Goal: Answer question/provide support: Share knowledge or assist other users

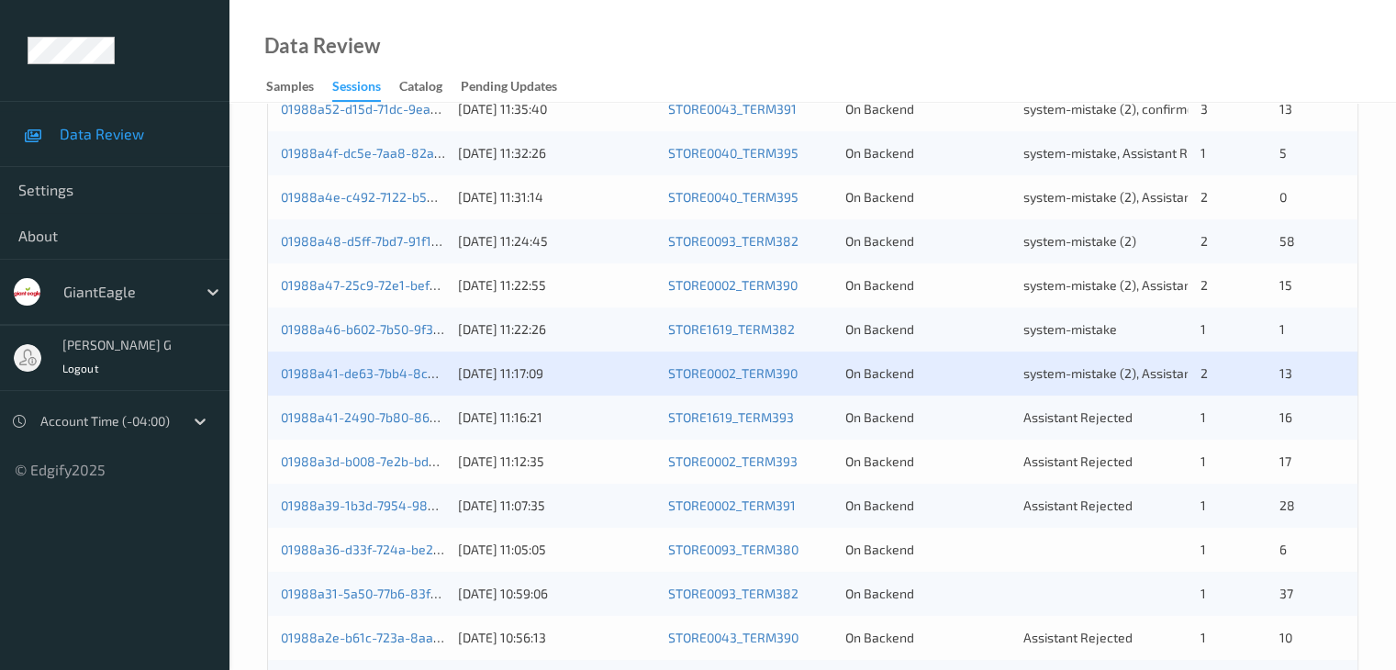
scroll to position [642, 0]
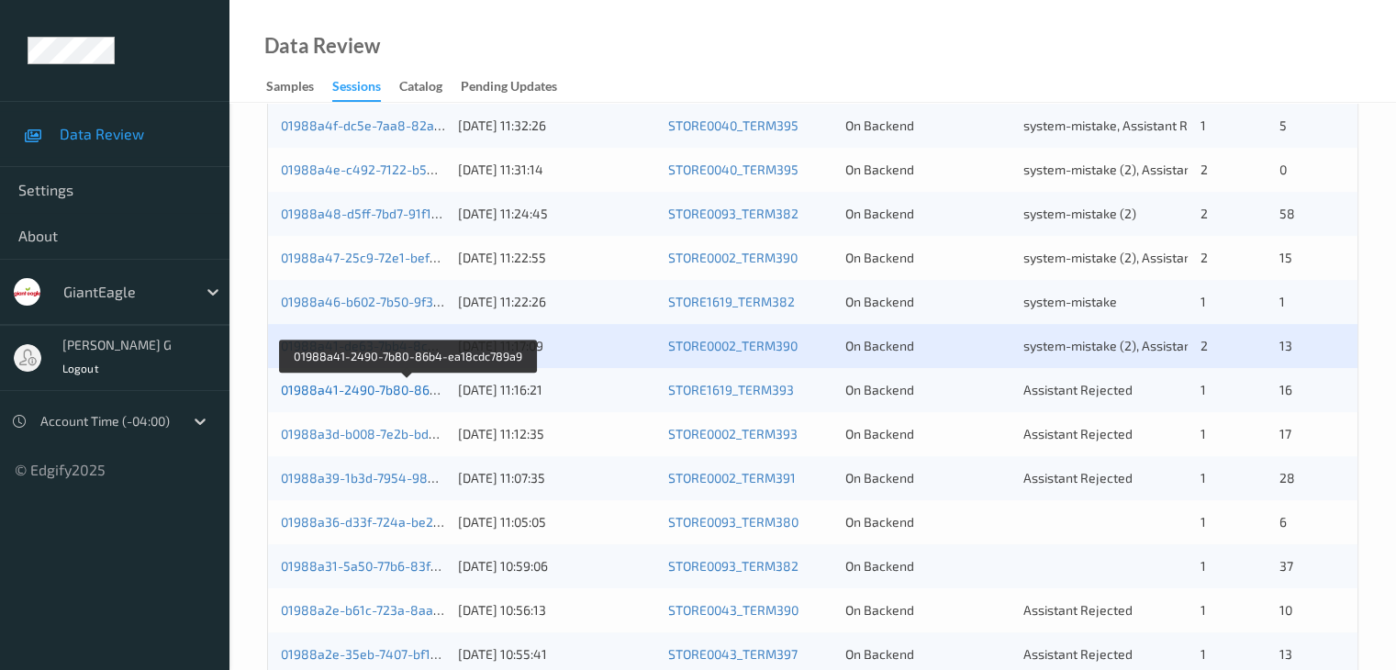
click at [338, 389] on link "01988a41-2490-7b80-86b4-ea18cdc789a9" at bounding box center [408, 390] width 255 height 16
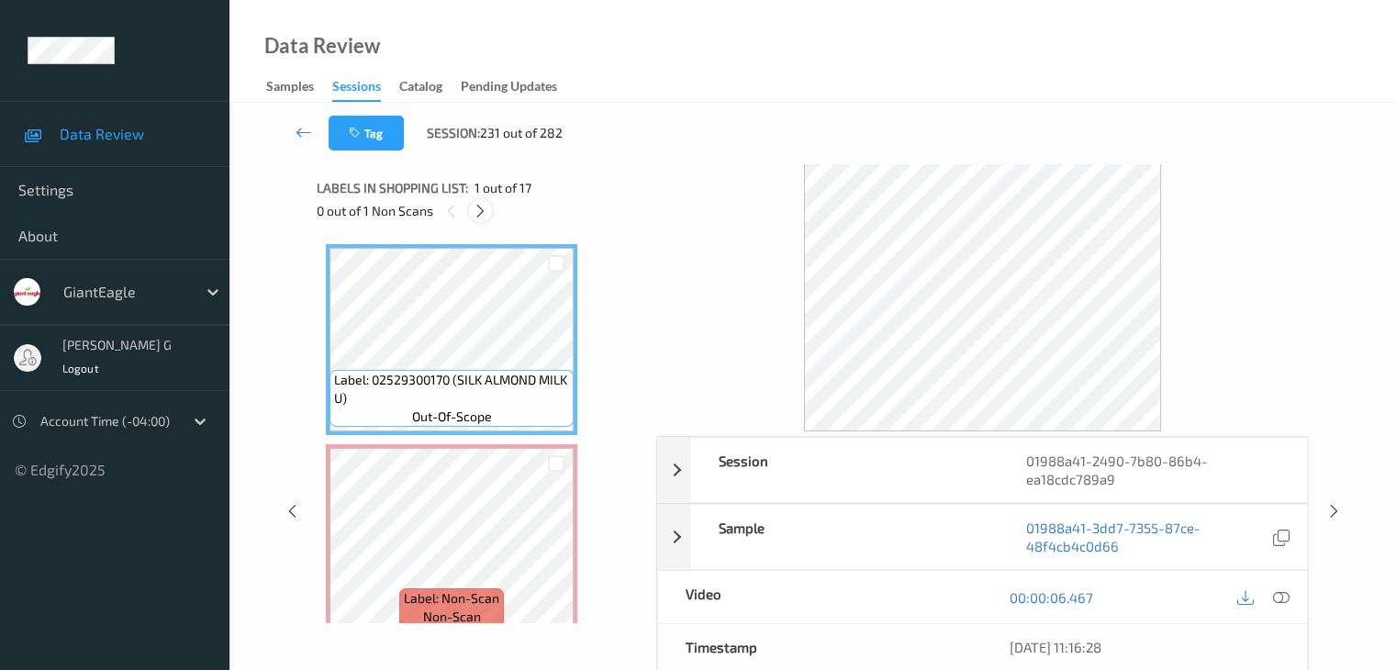
click at [481, 210] on icon at bounding box center [481, 211] width 16 height 17
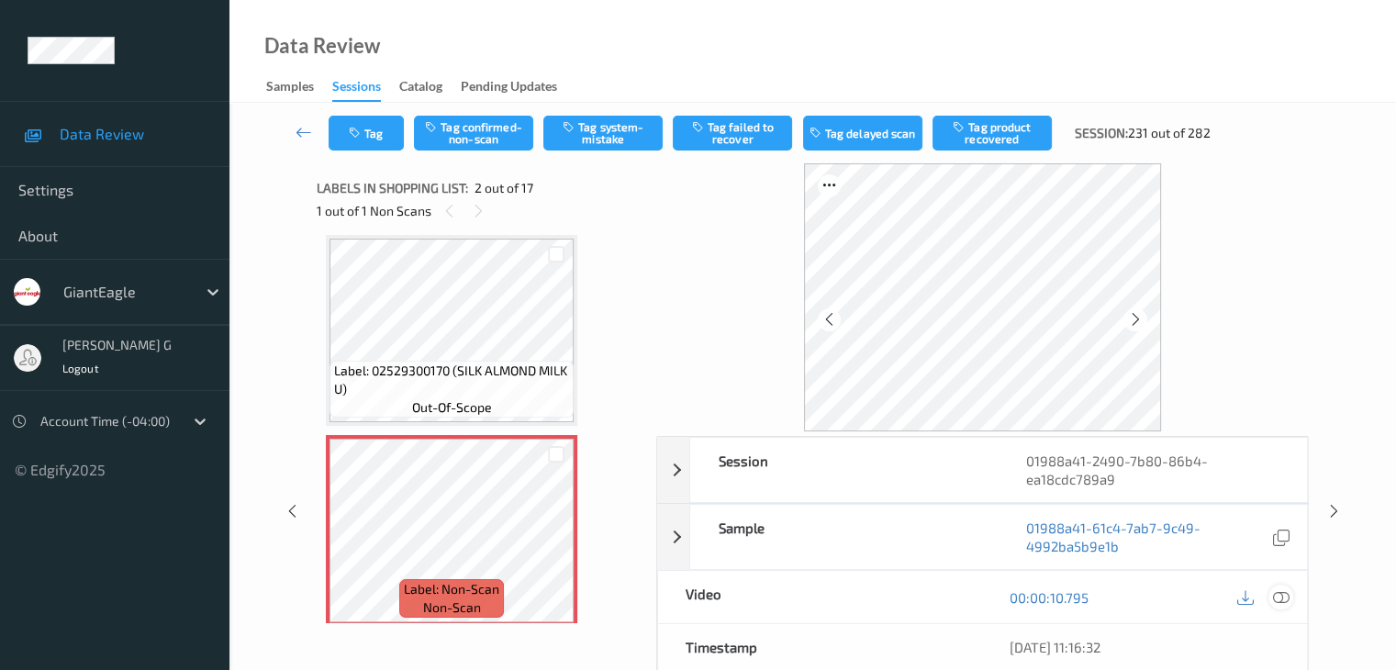
click at [1285, 595] on icon at bounding box center [1280, 597] width 17 height 17
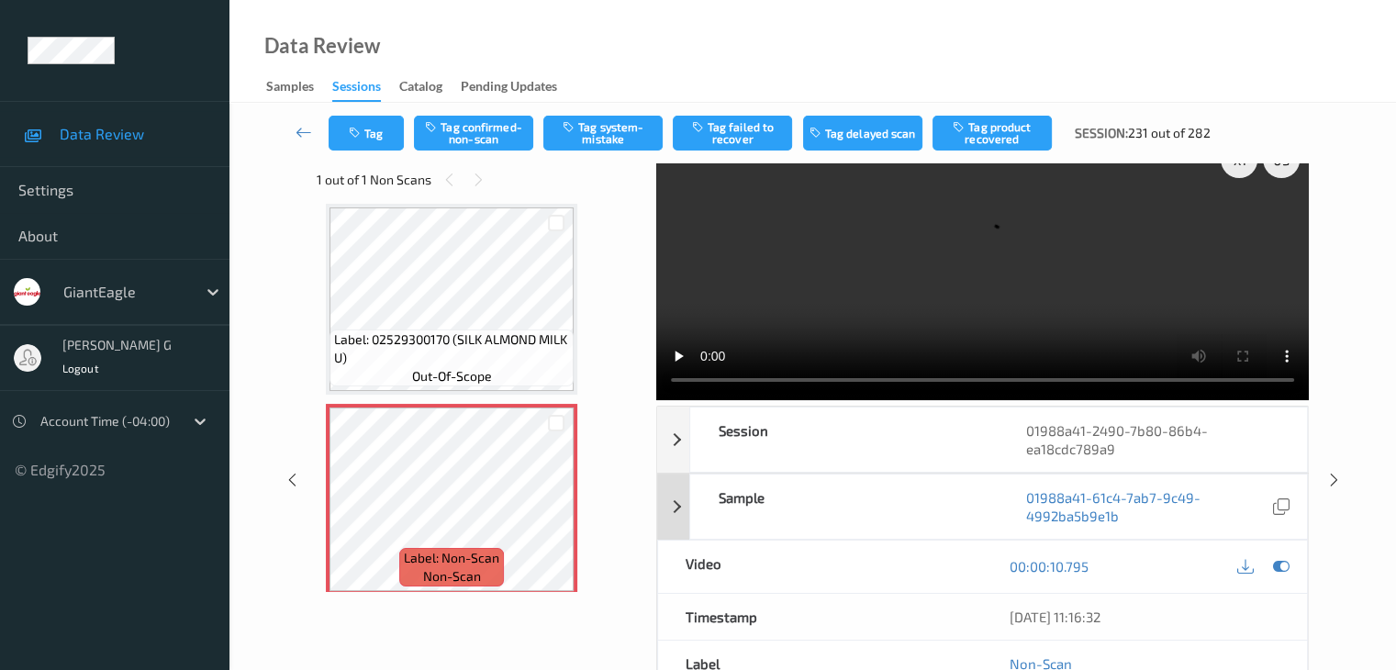
scroll to position [0, 0]
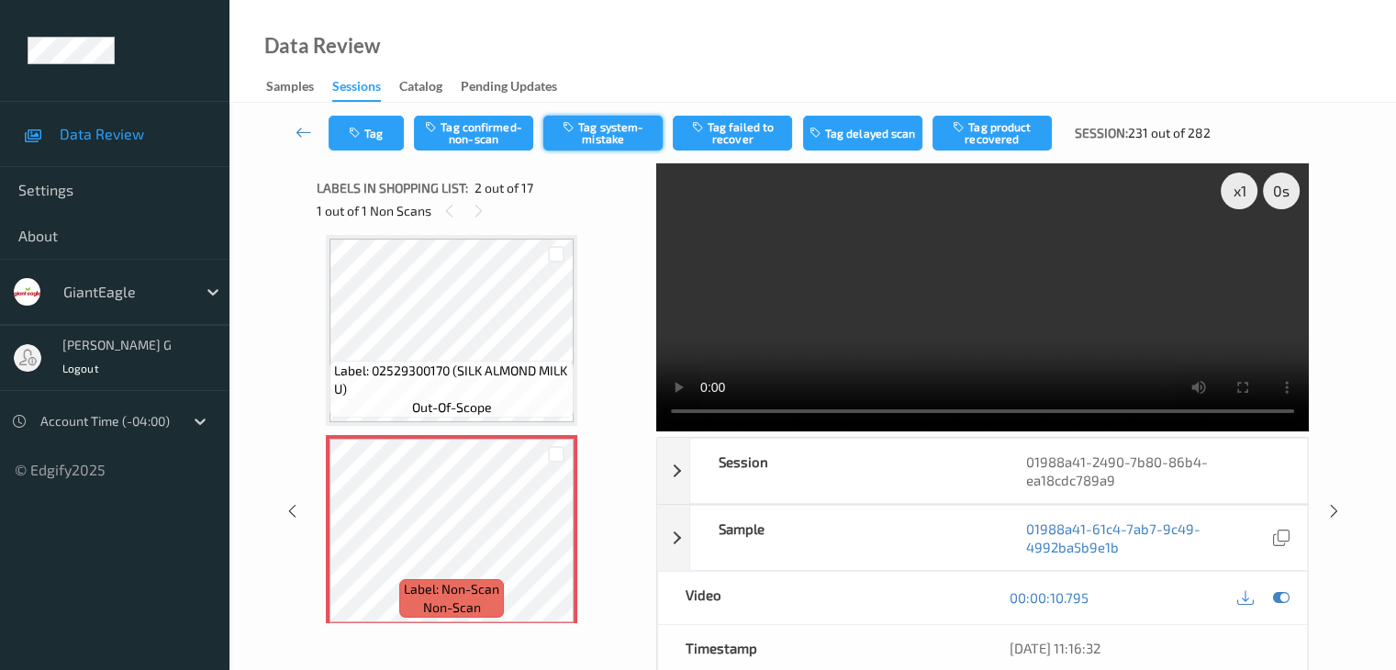
click at [606, 132] on button "Tag system-mistake" at bounding box center [602, 133] width 119 height 35
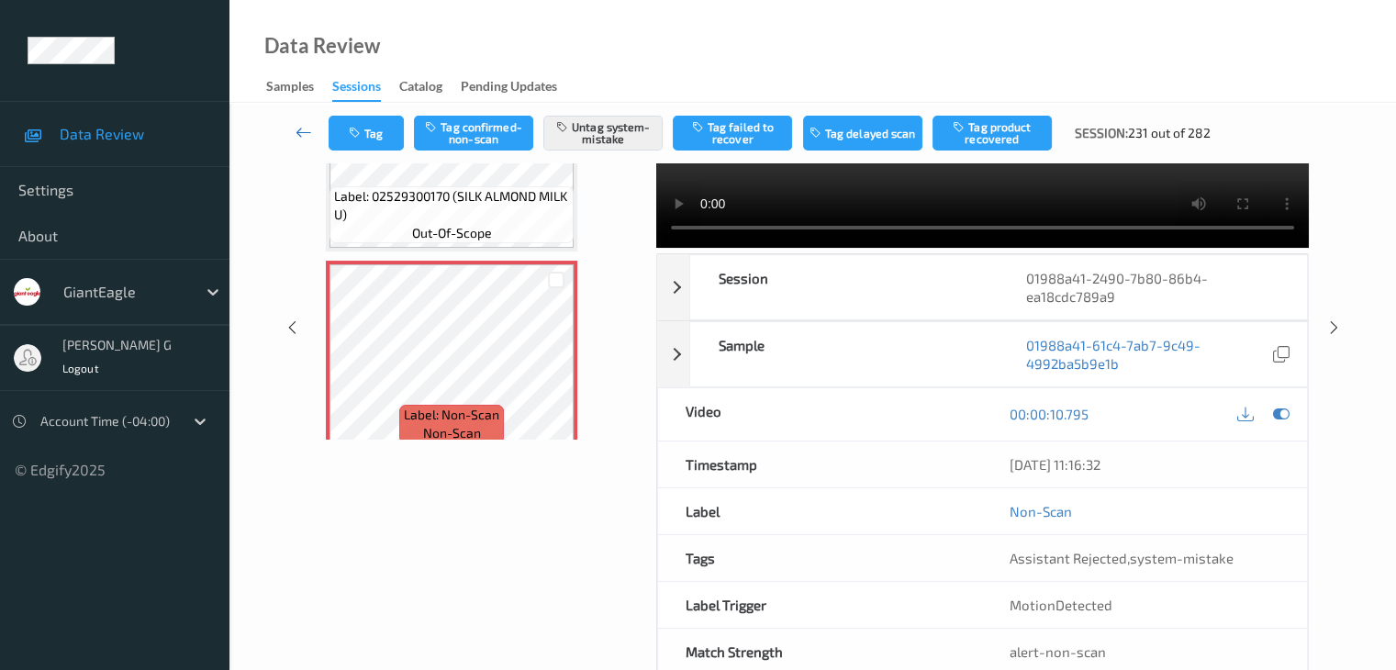
click at [297, 129] on icon at bounding box center [303, 132] width 17 height 18
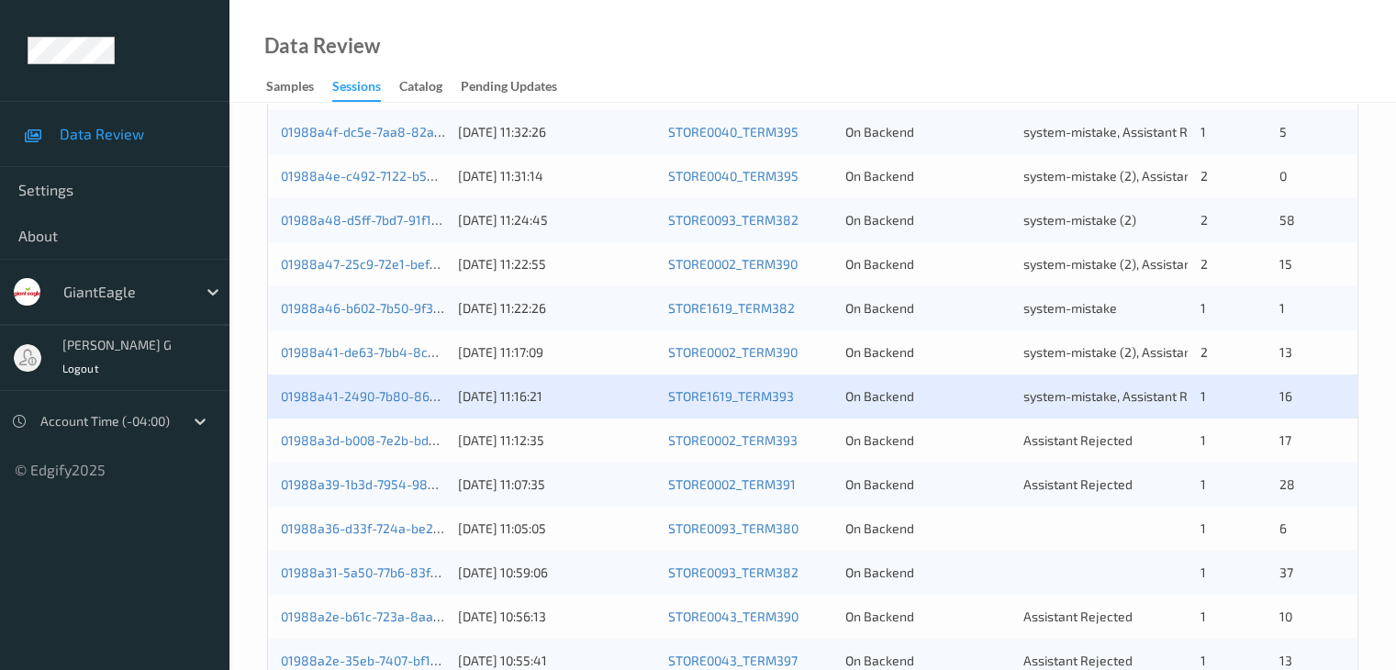
scroll to position [642, 0]
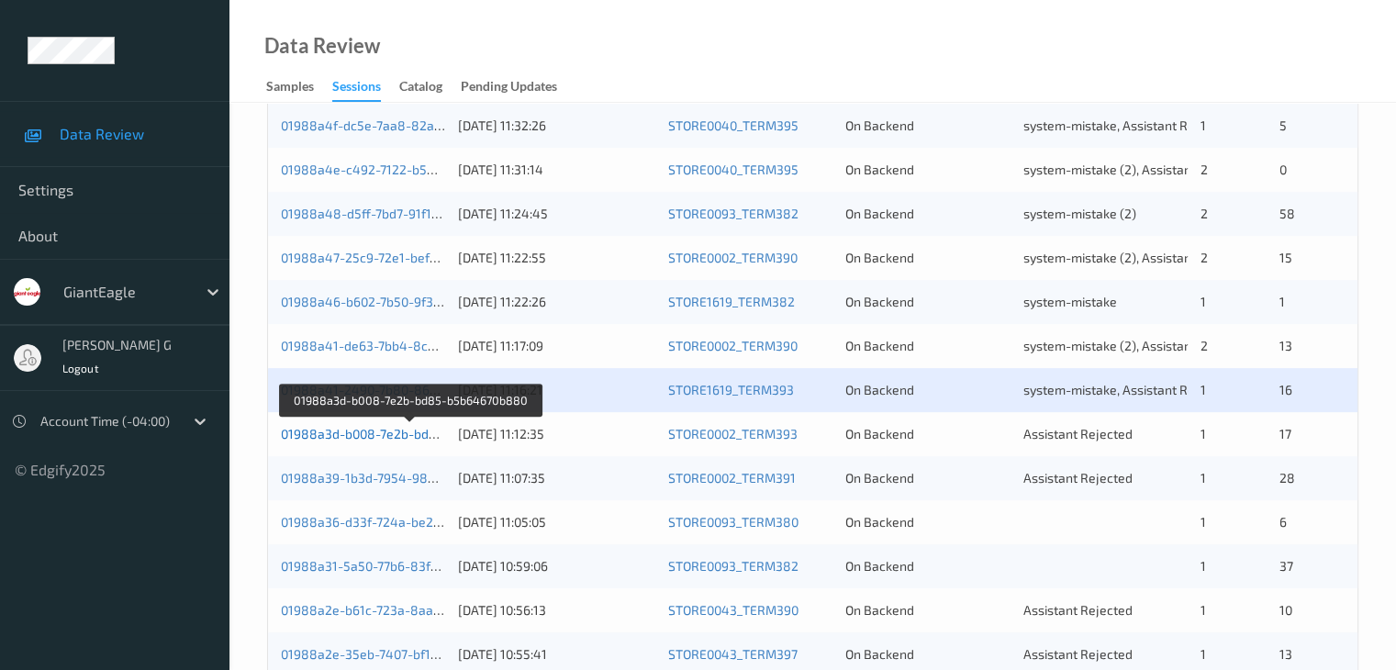
click at [366, 434] on link "01988a3d-b008-7e2b-bd85-b5b64670b880" at bounding box center [410, 434] width 259 height 16
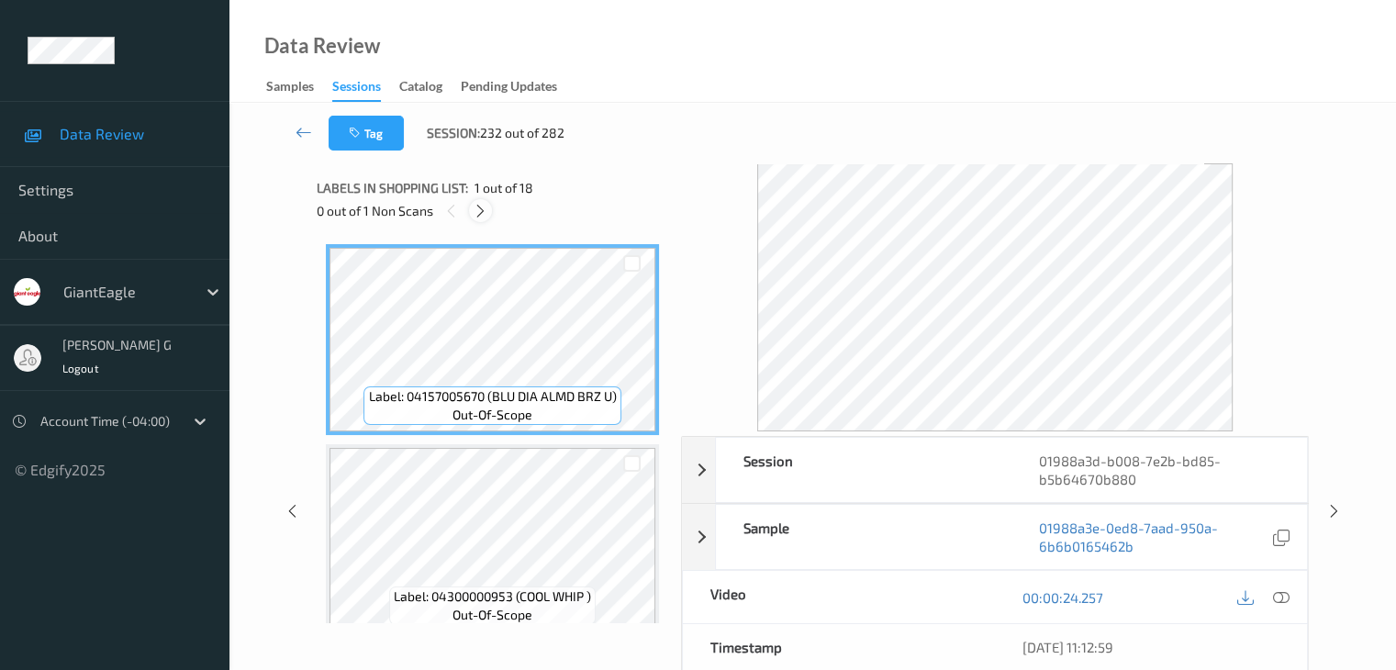
click at [485, 208] on icon at bounding box center [481, 211] width 16 height 17
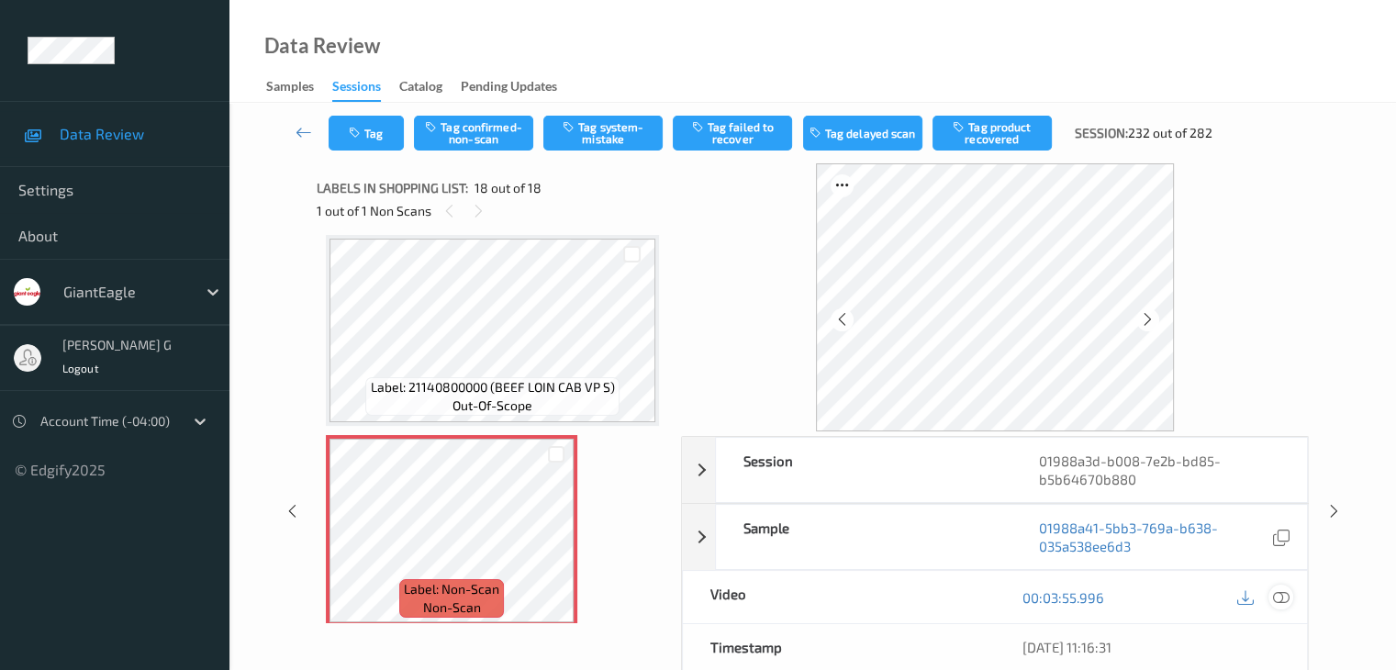
click at [1274, 596] on icon at bounding box center [1280, 597] width 17 height 17
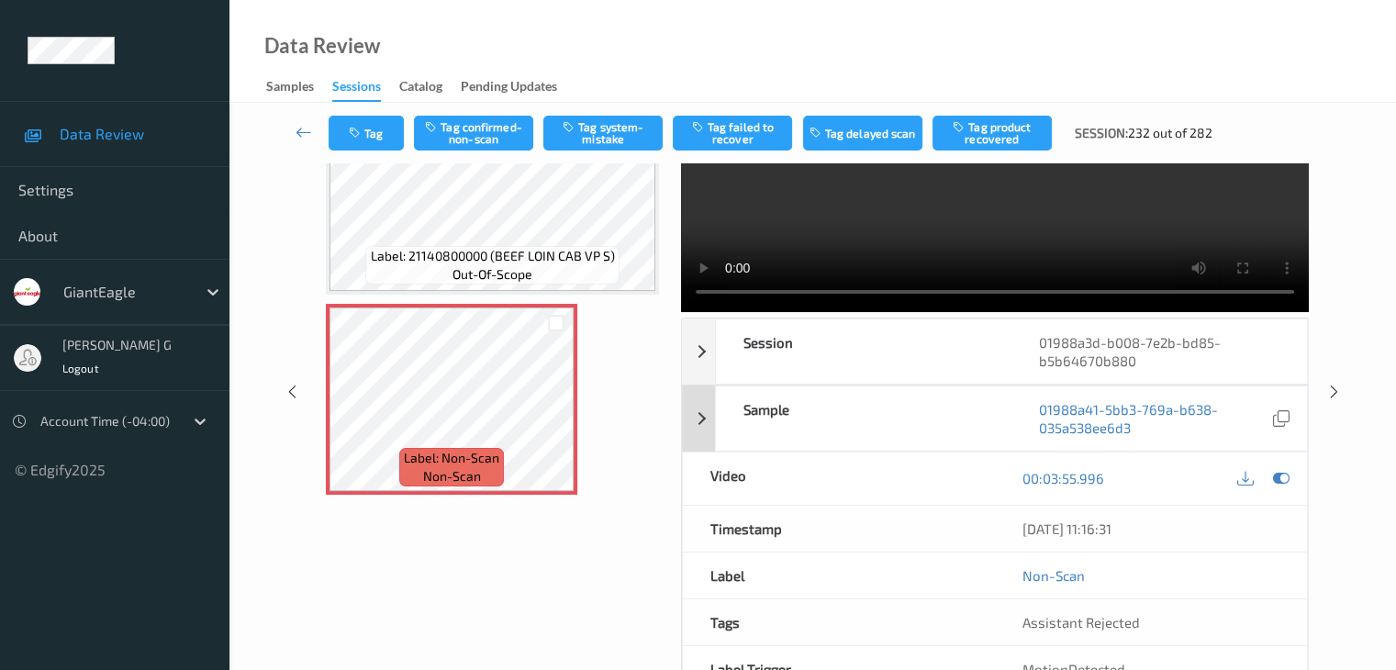
scroll to position [40, 0]
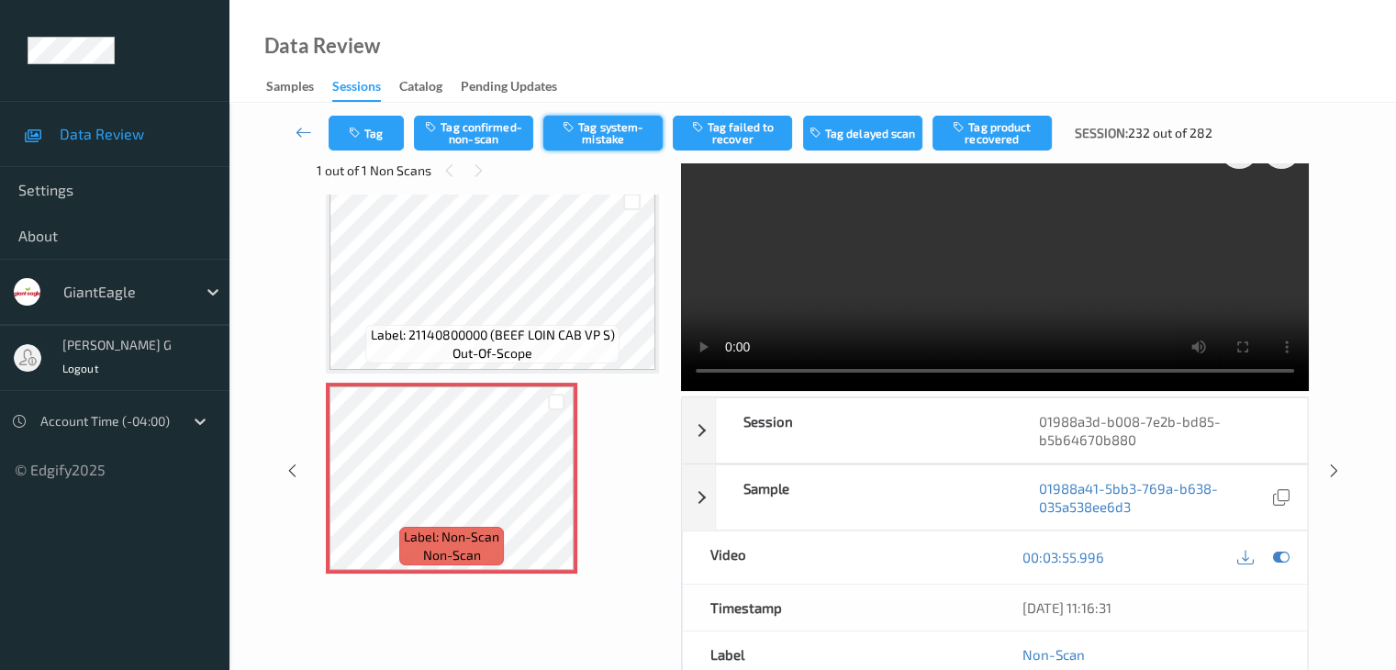
click at [597, 131] on button "Tag system-mistake" at bounding box center [602, 133] width 119 height 35
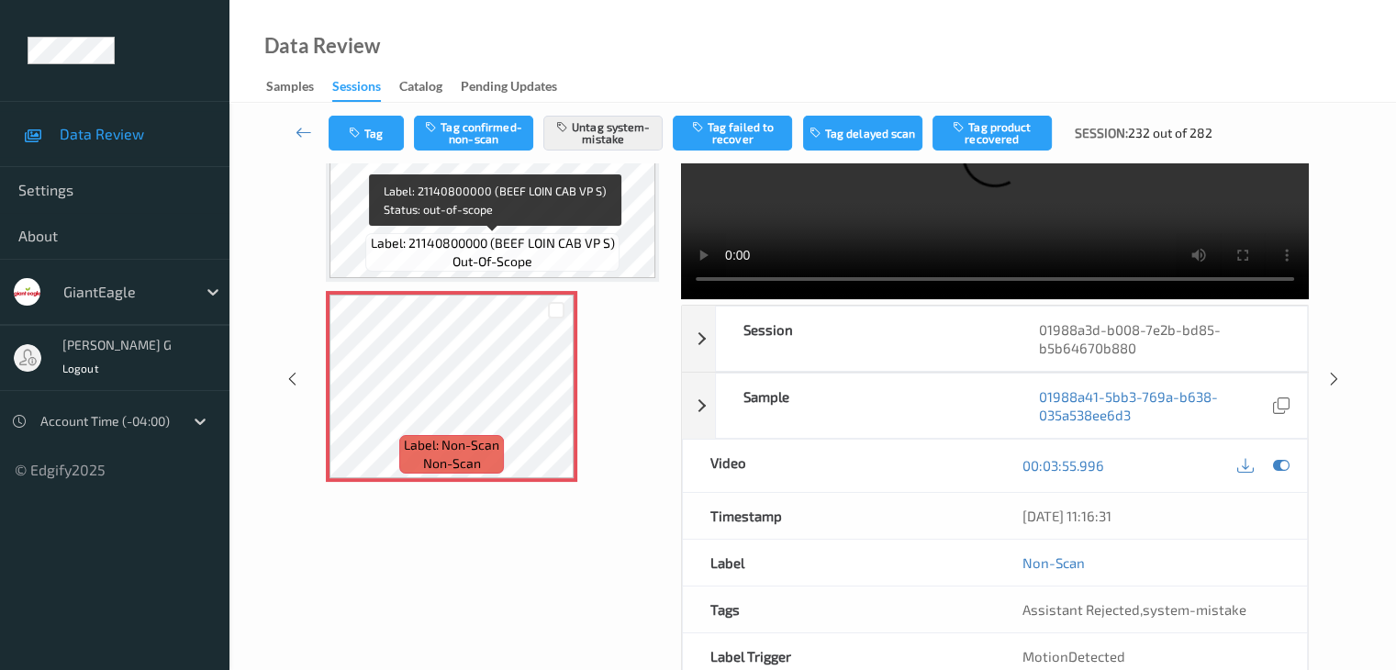
scroll to position [3130, 0]
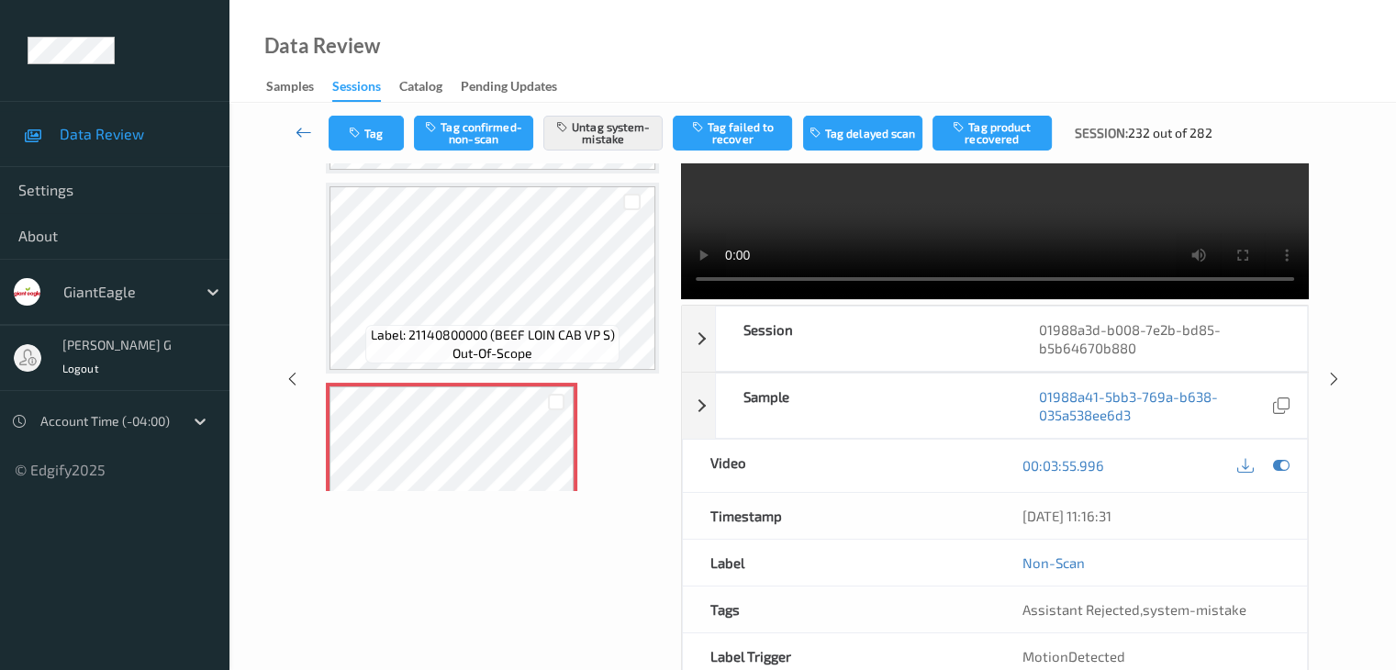
click at [300, 128] on icon at bounding box center [303, 132] width 17 height 18
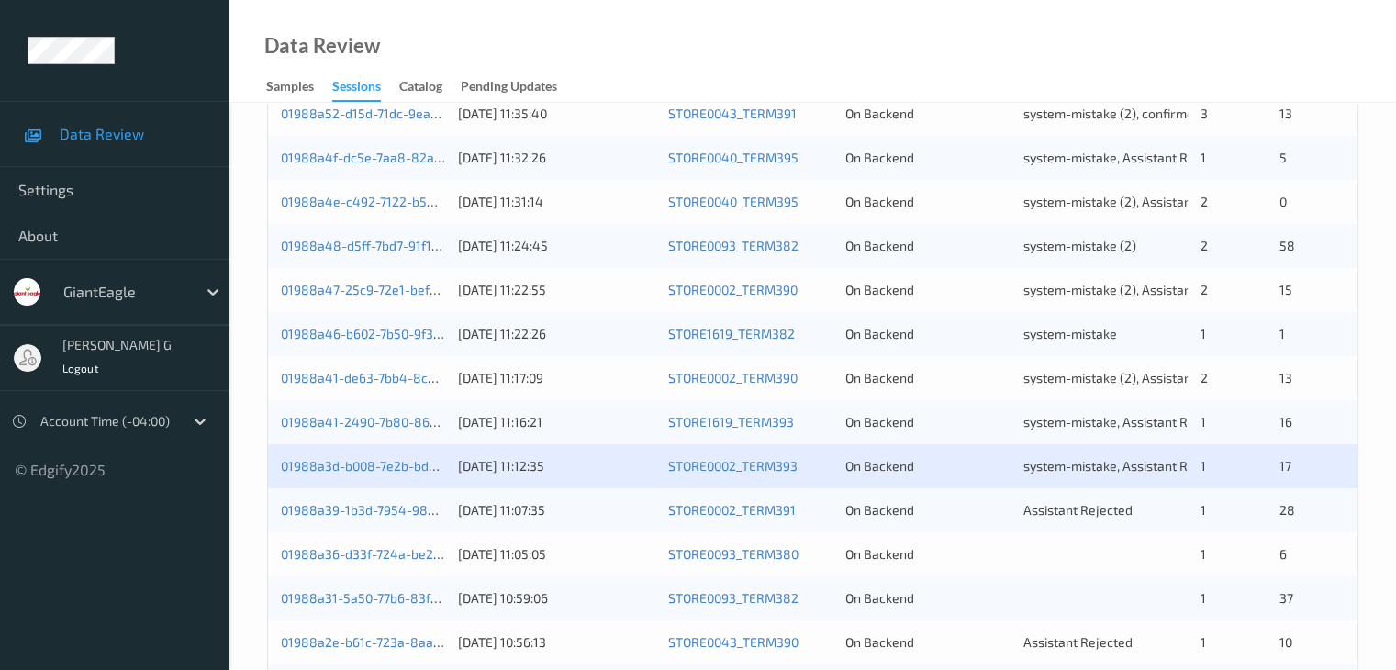
scroll to position [642, 0]
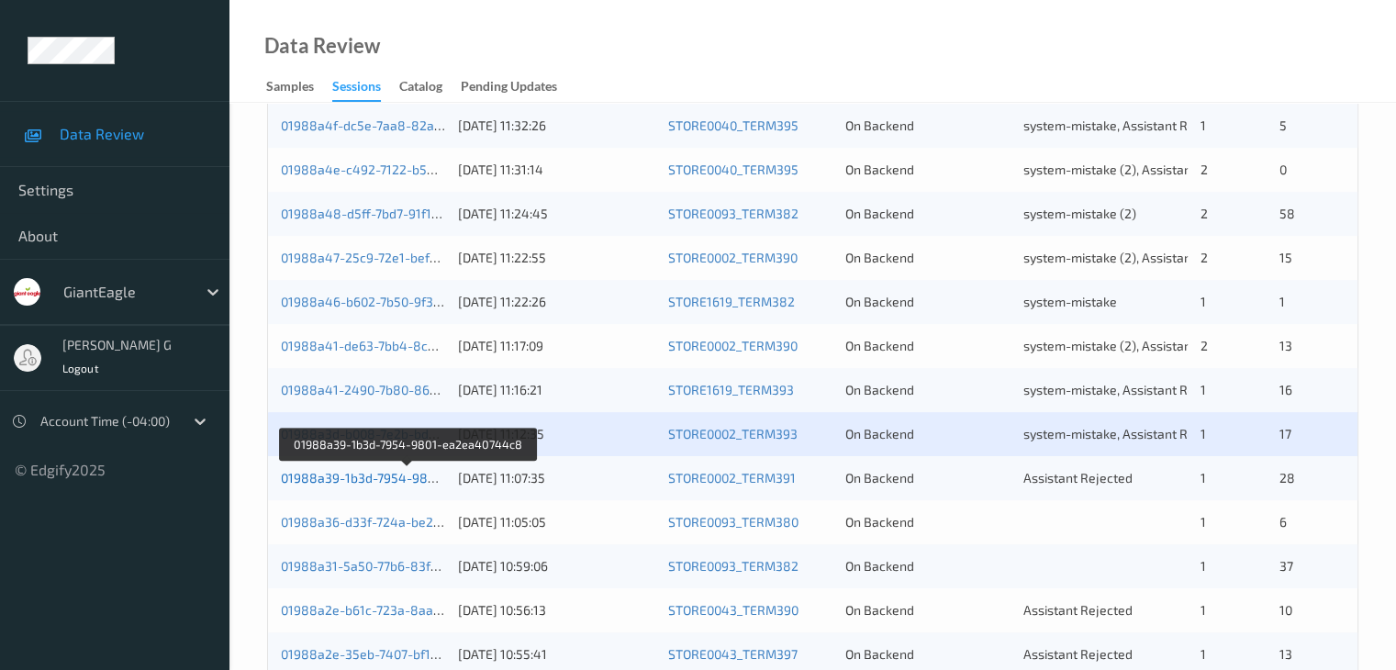
click at [362, 473] on link "01988a39-1b3d-7954-9801-ea2ea40744c8" at bounding box center [408, 478] width 255 height 16
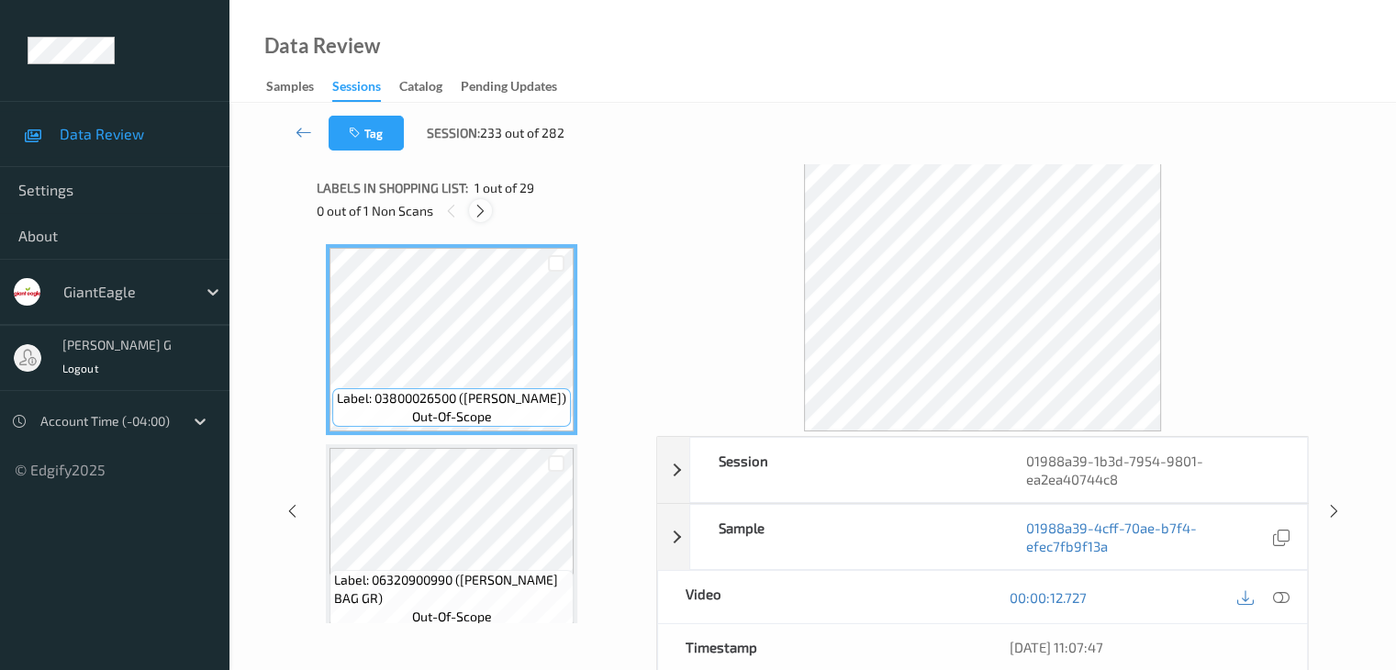
click at [484, 210] on icon at bounding box center [481, 211] width 16 height 17
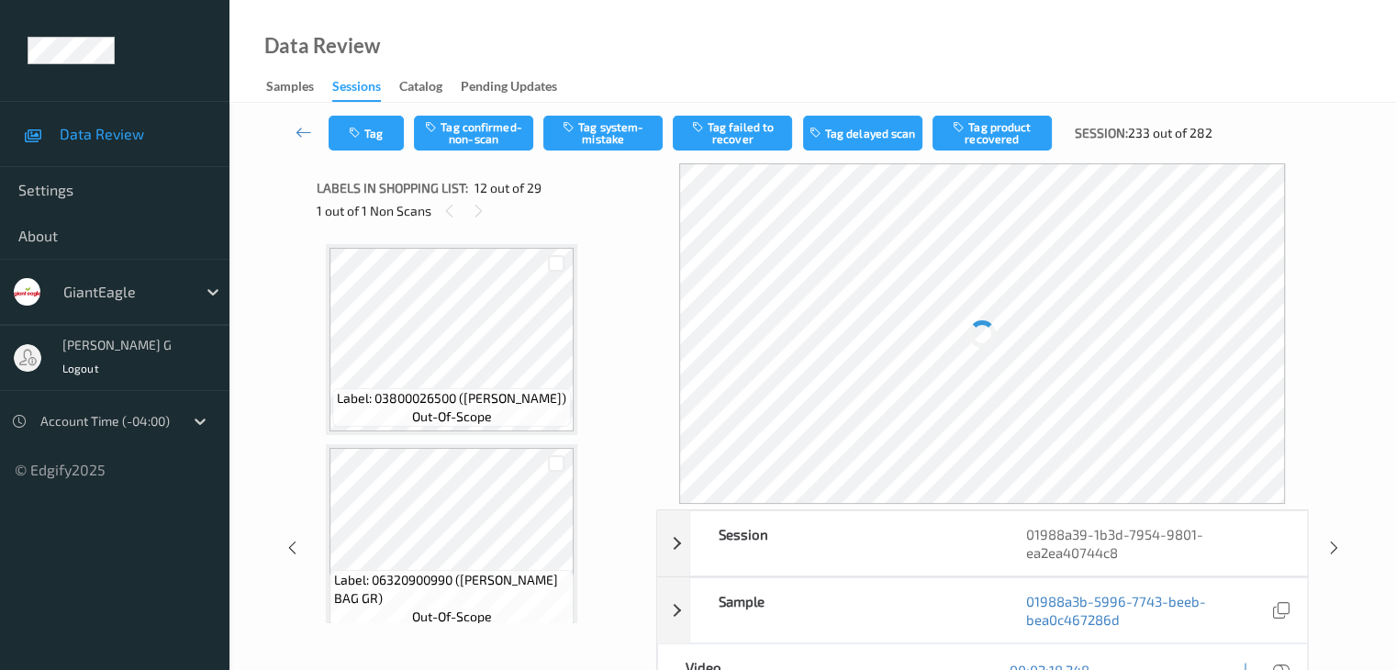
scroll to position [2009, 0]
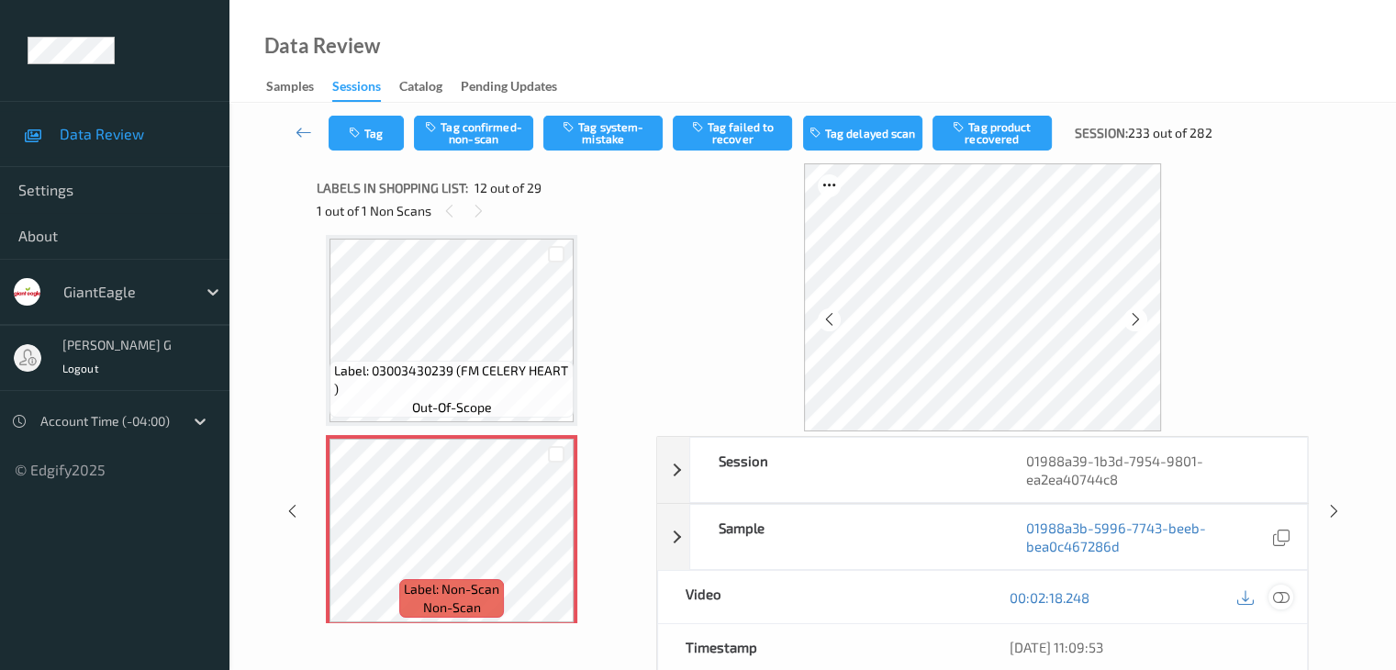
click at [1277, 595] on icon at bounding box center [1280, 597] width 17 height 17
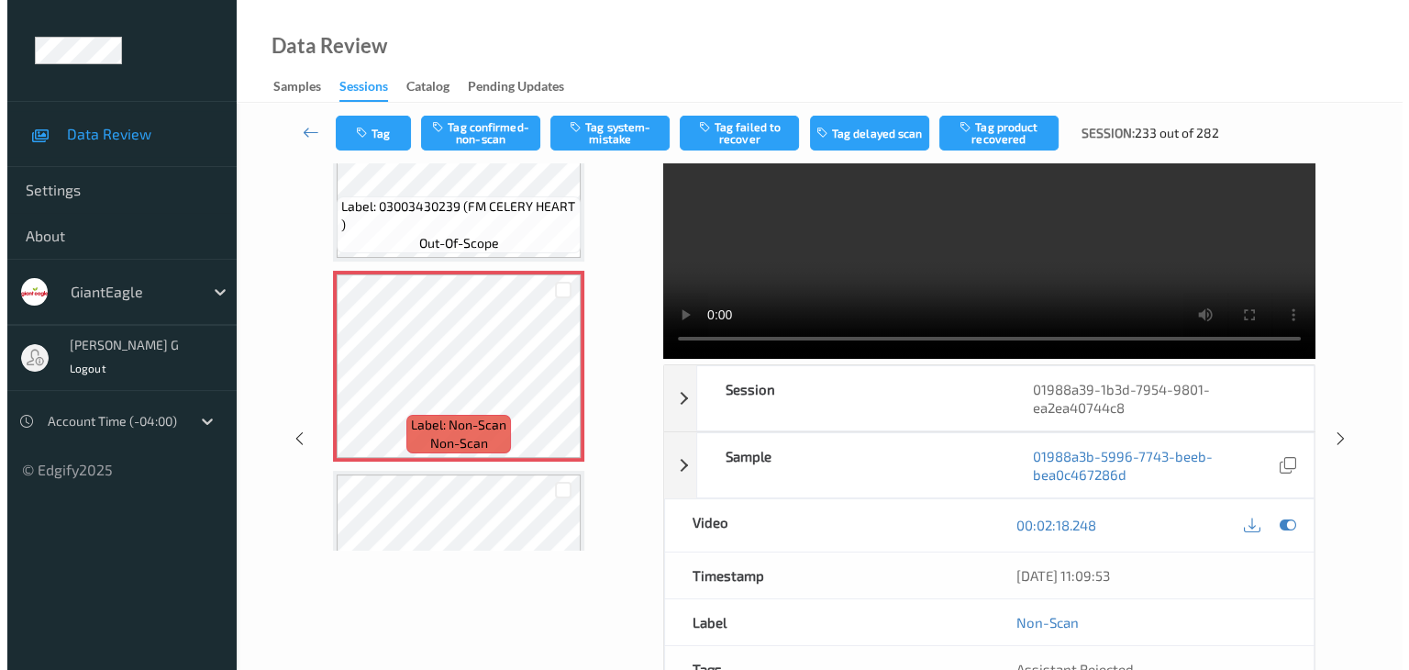
scroll to position [40, 0]
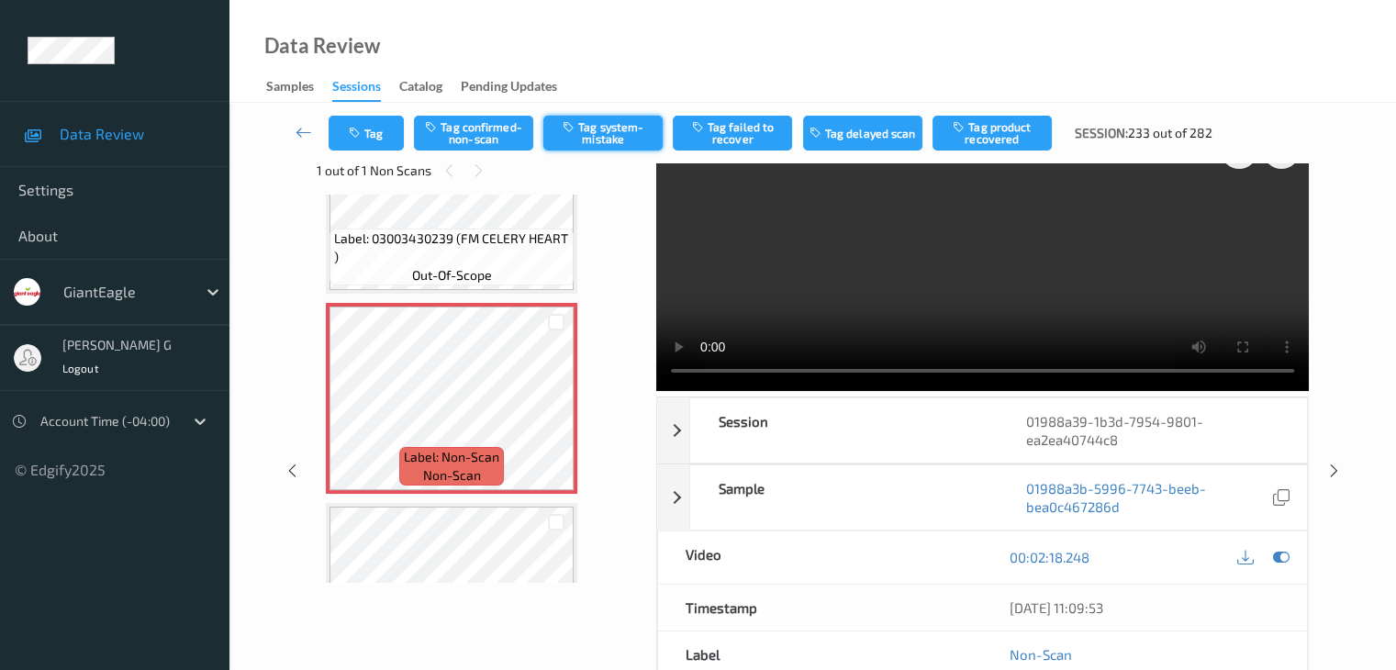
click at [601, 131] on button "Tag system-mistake" at bounding box center [602, 133] width 119 height 35
click at [370, 132] on button "Tag" at bounding box center [365, 133] width 75 height 35
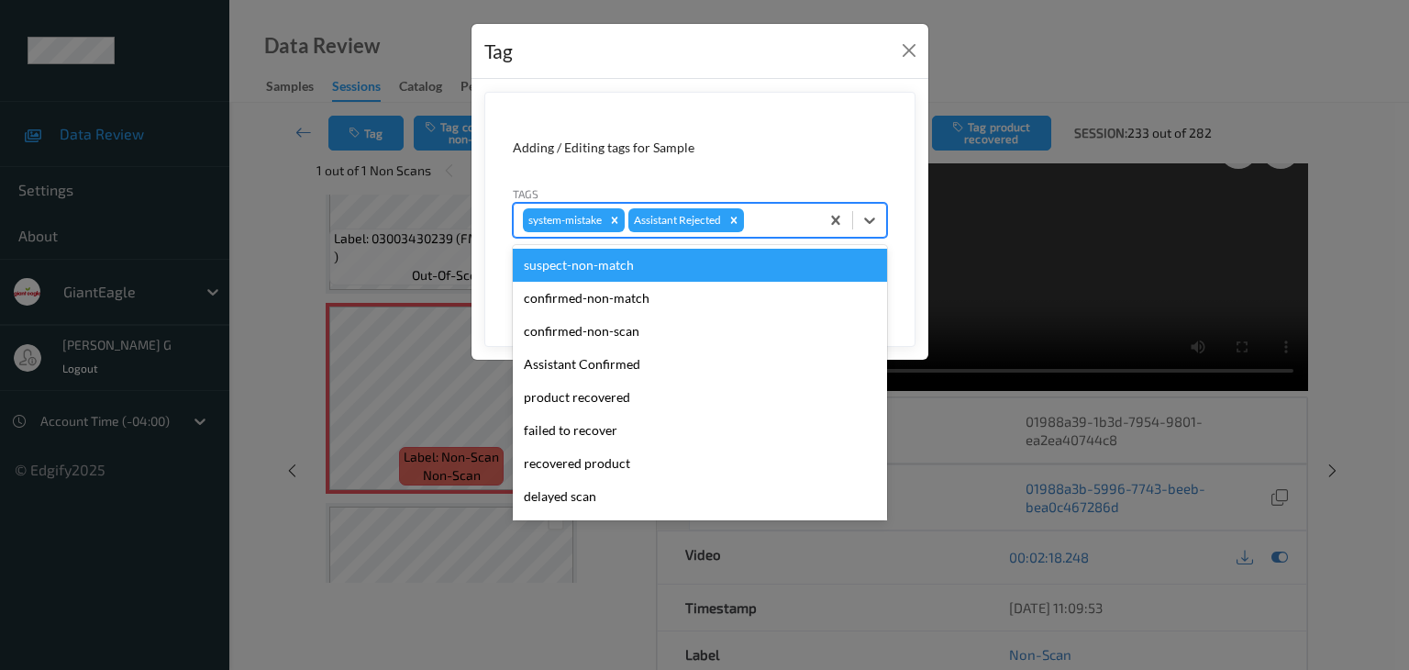
click at [782, 217] on div at bounding box center [779, 220] width 62 height 22
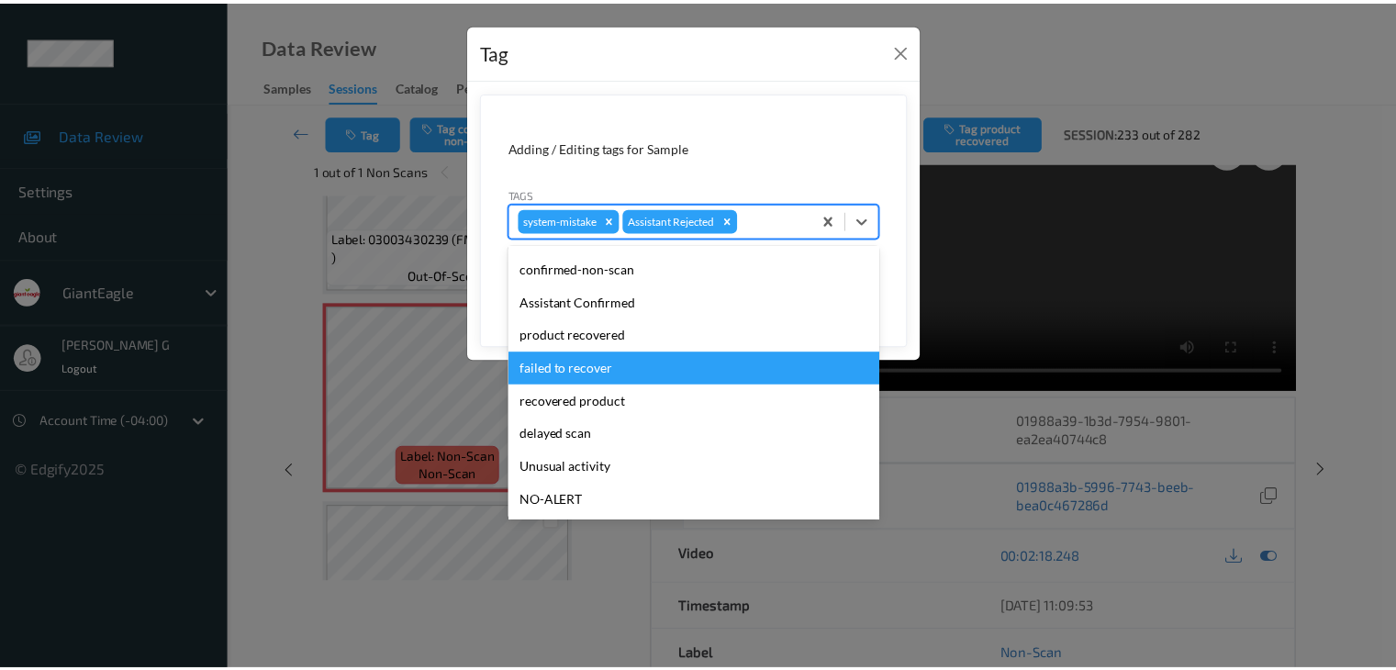
scroll to position [92, 0]
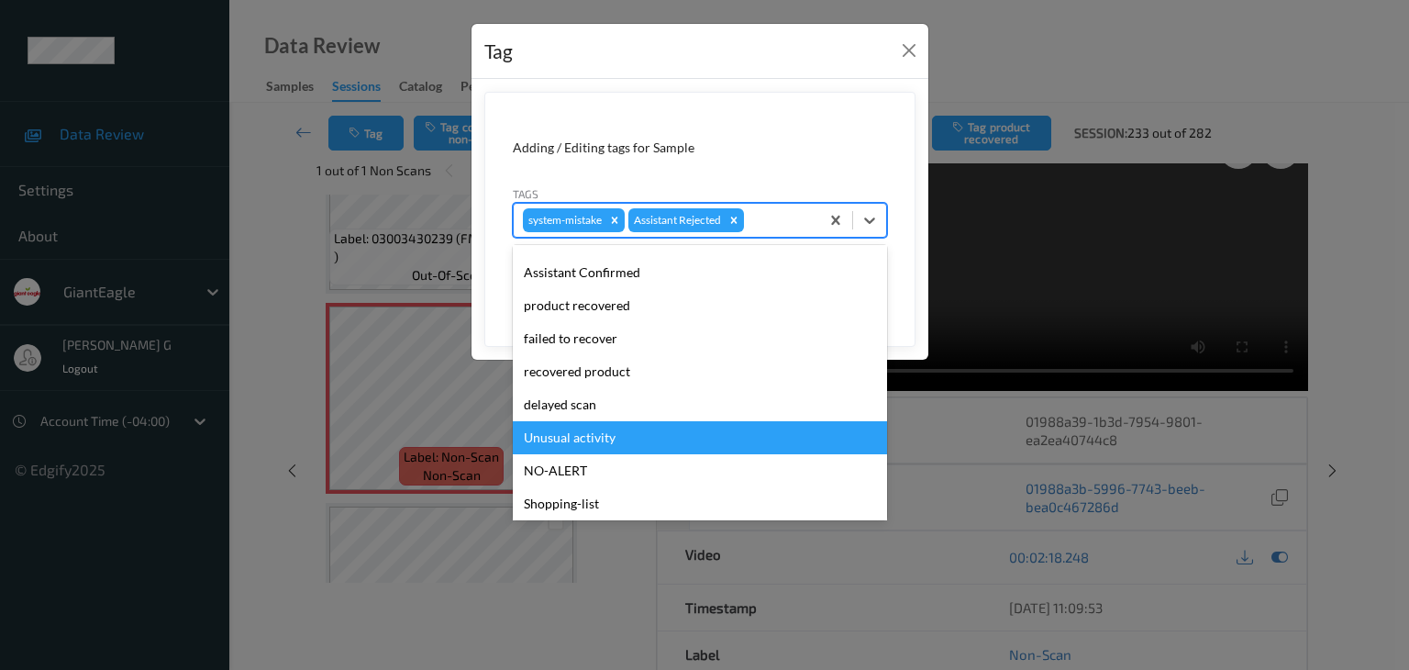
click at [580, 439] on div "Unusual activity" at bounding box center [700, 437] width 374 height 33
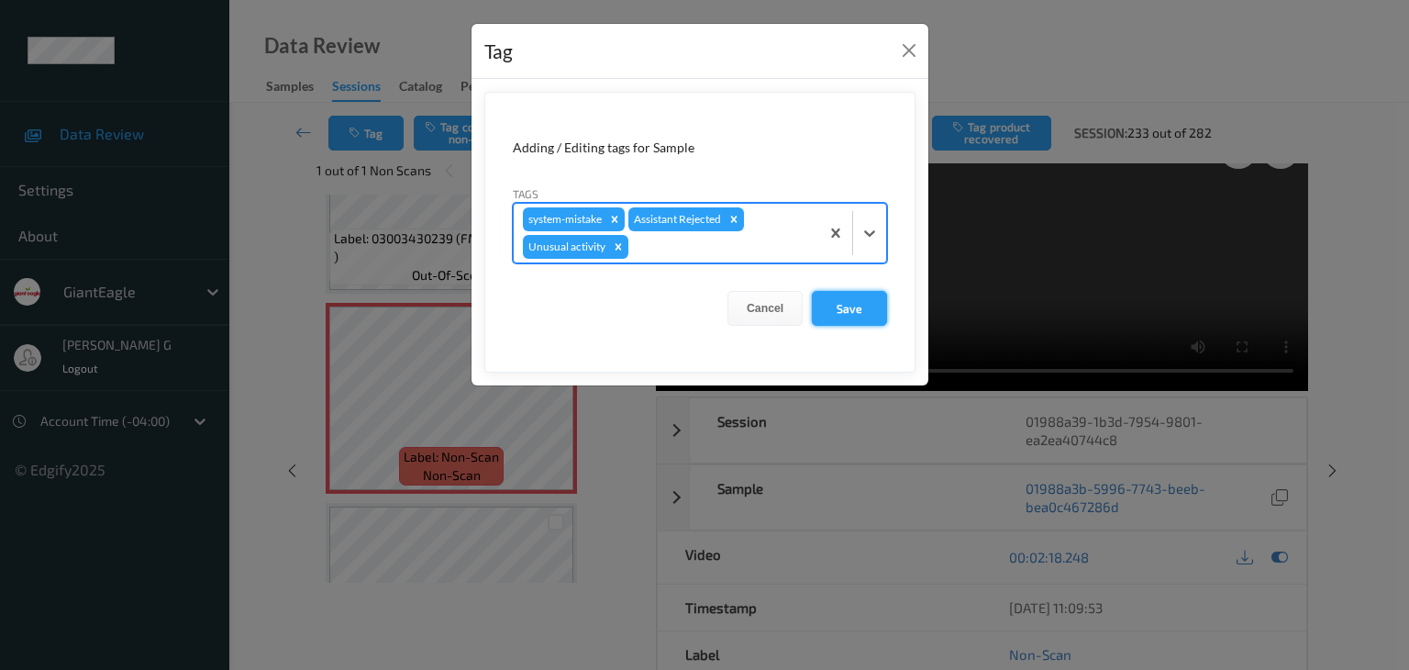
click at [848, 306] on button "Save" at bounding box center [849, 308] width 75 height 35
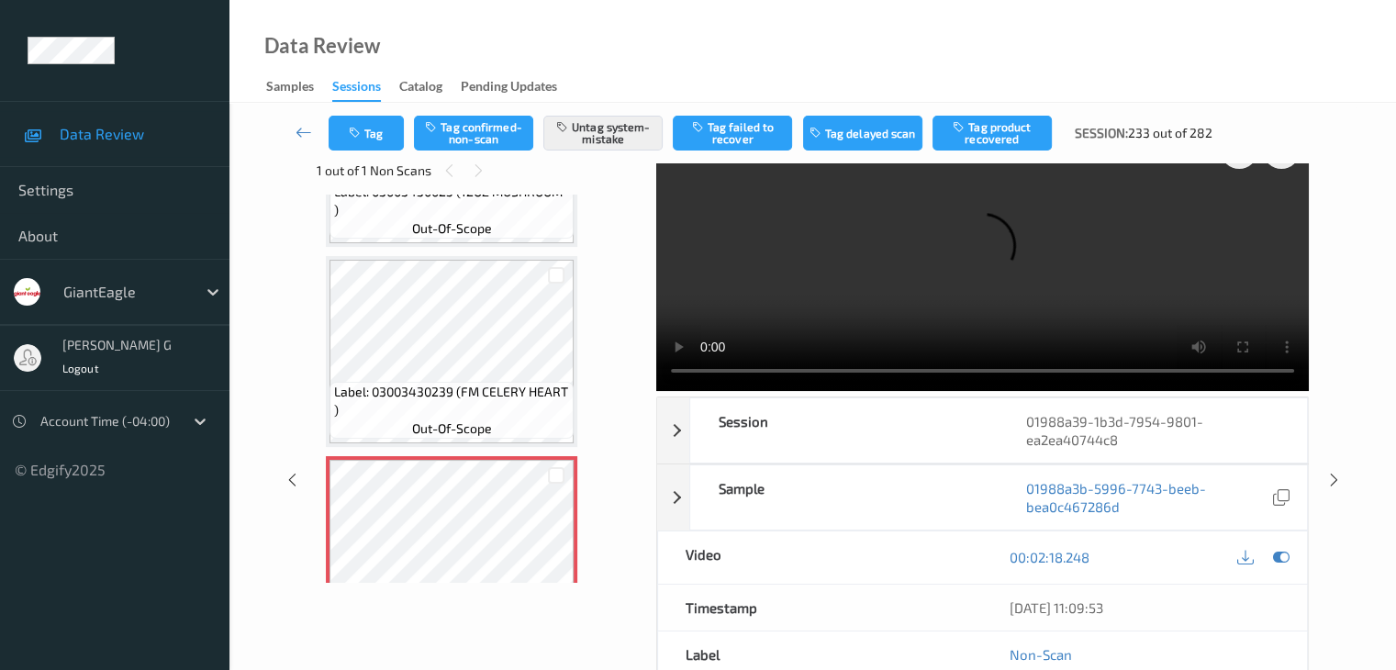
scroll to position [1918, 0]
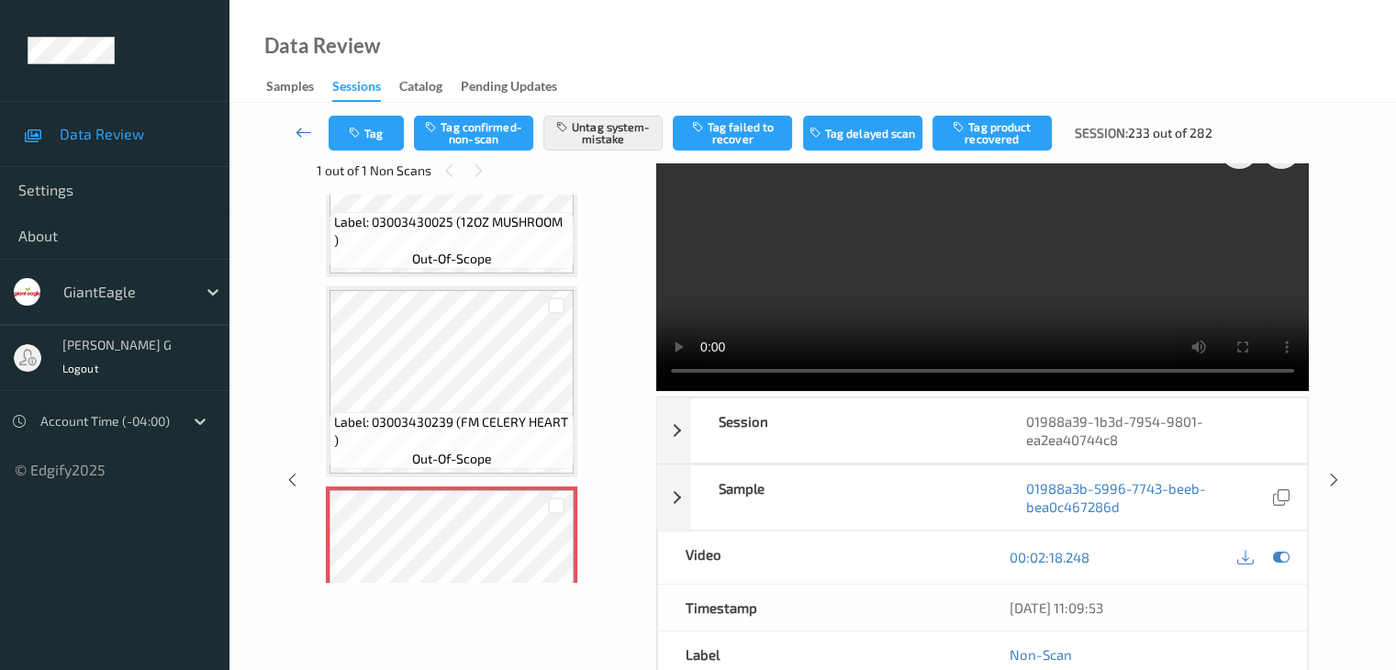
click at [305, 133] on icon at bounding box center [303, 132] width 17 height 18
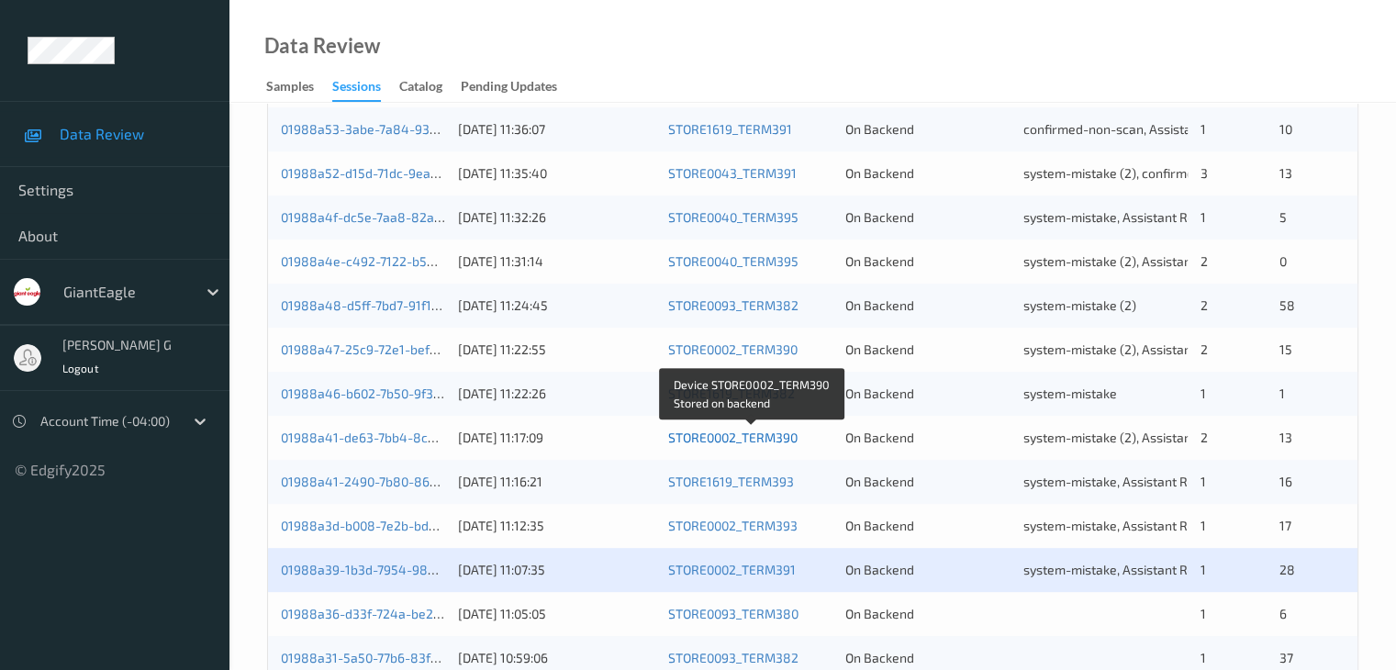
scroll to position [642, 0]
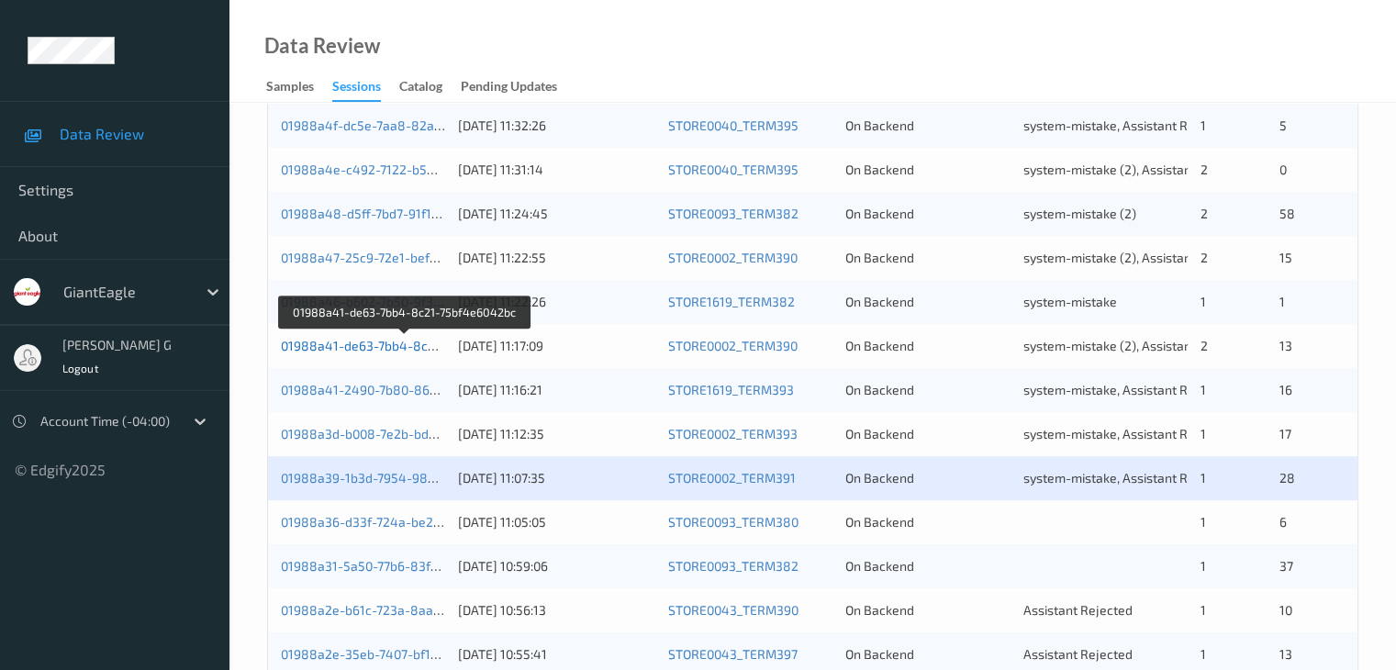
click at [378, 345] on link "01988a41-de63-7bb4-8c21-75bf4e6042bc" at bounding box center [406, 346] width 250 height 16
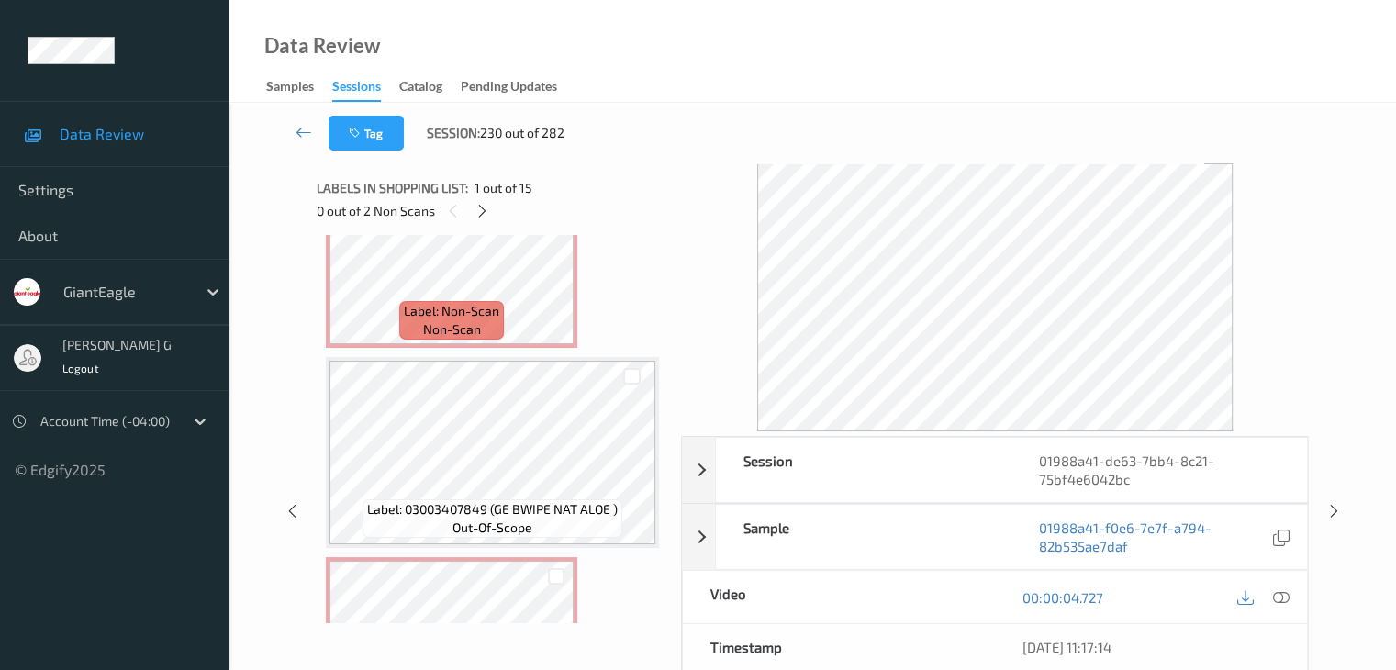
scroll to position [459, 0]
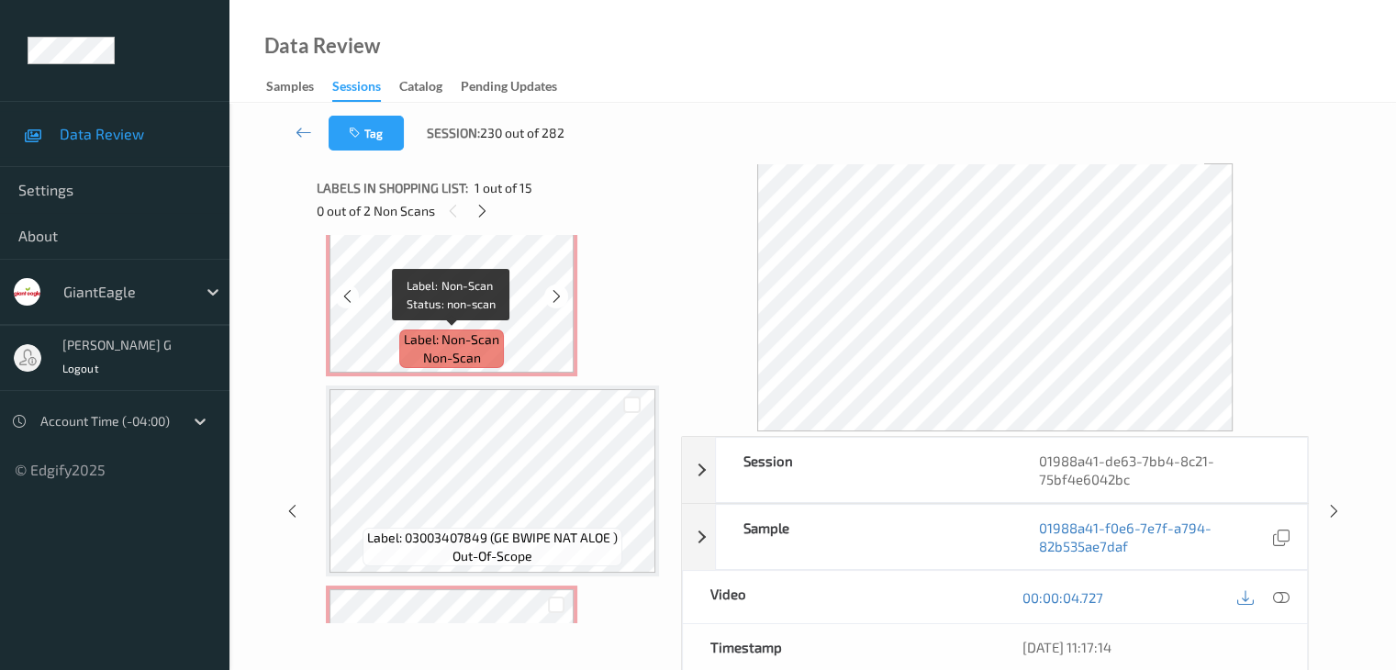
click at [499, 331] on div "Label: Non-Scan non-scan" at bounding box center [451, 348] width 105 height 39
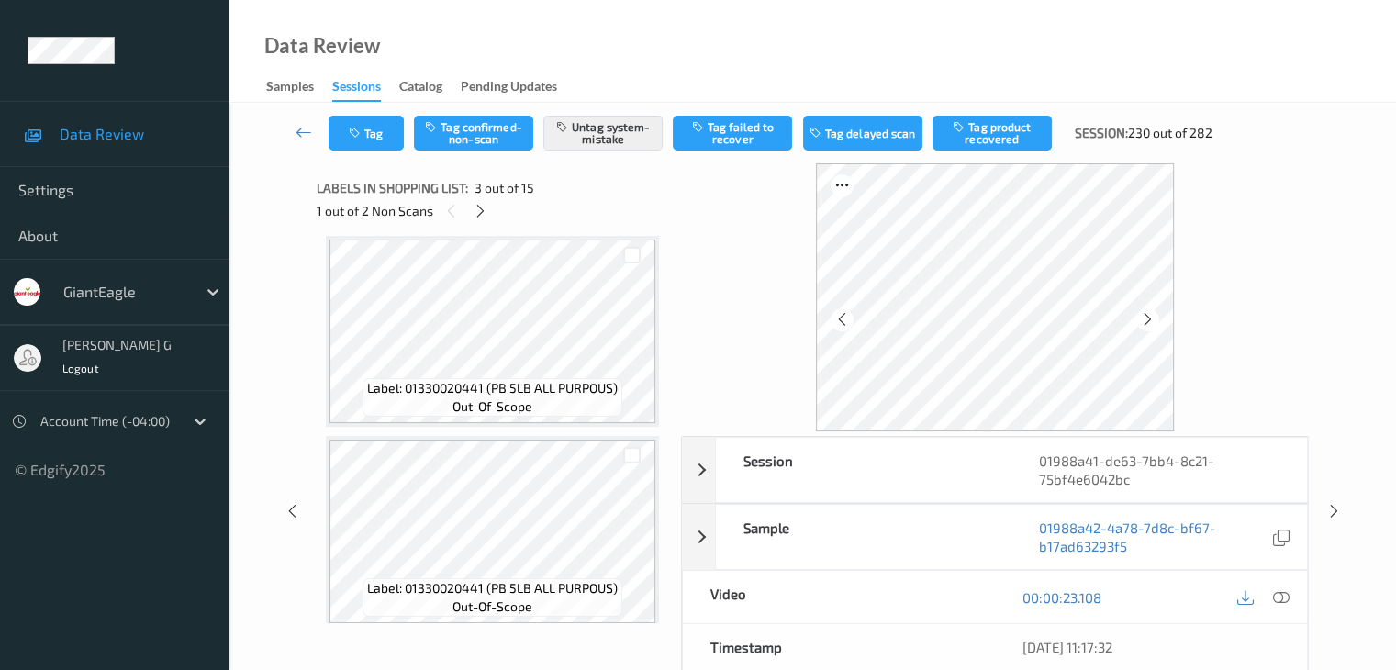
scroll to position [0, 0]
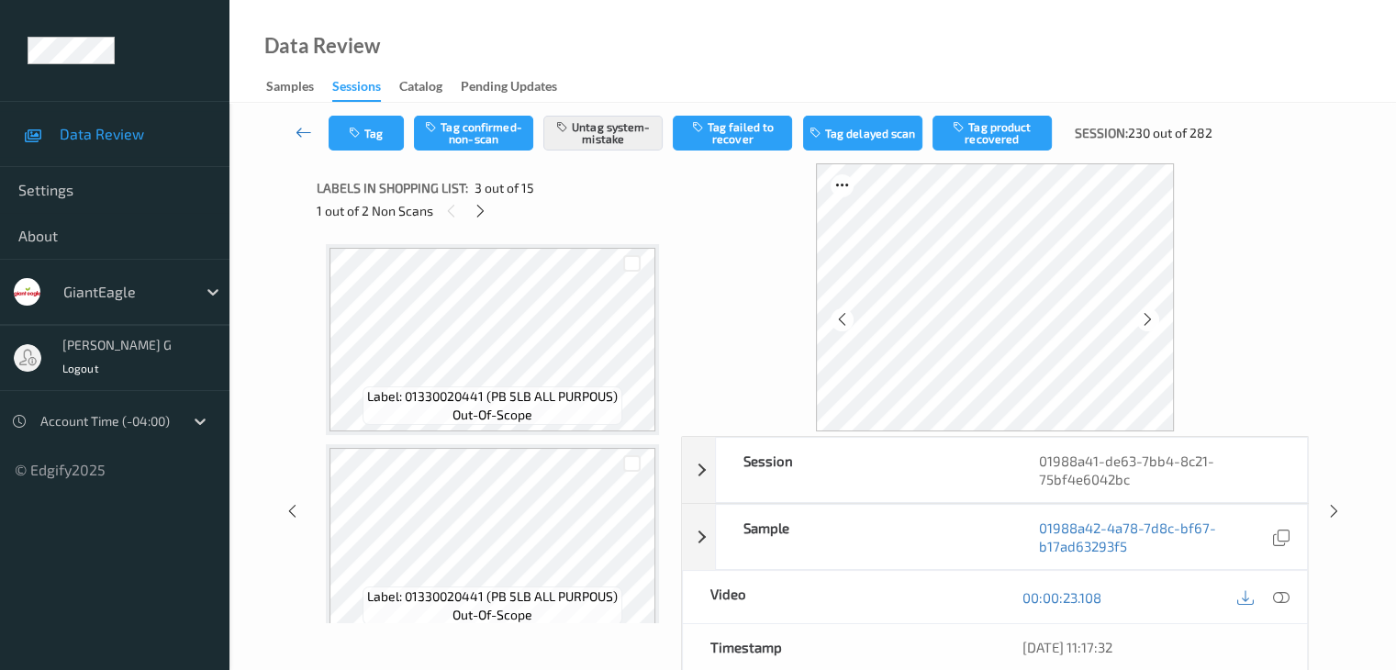
click at [309, 128] on icon at bounding box center [303, 132] width 17 height 18
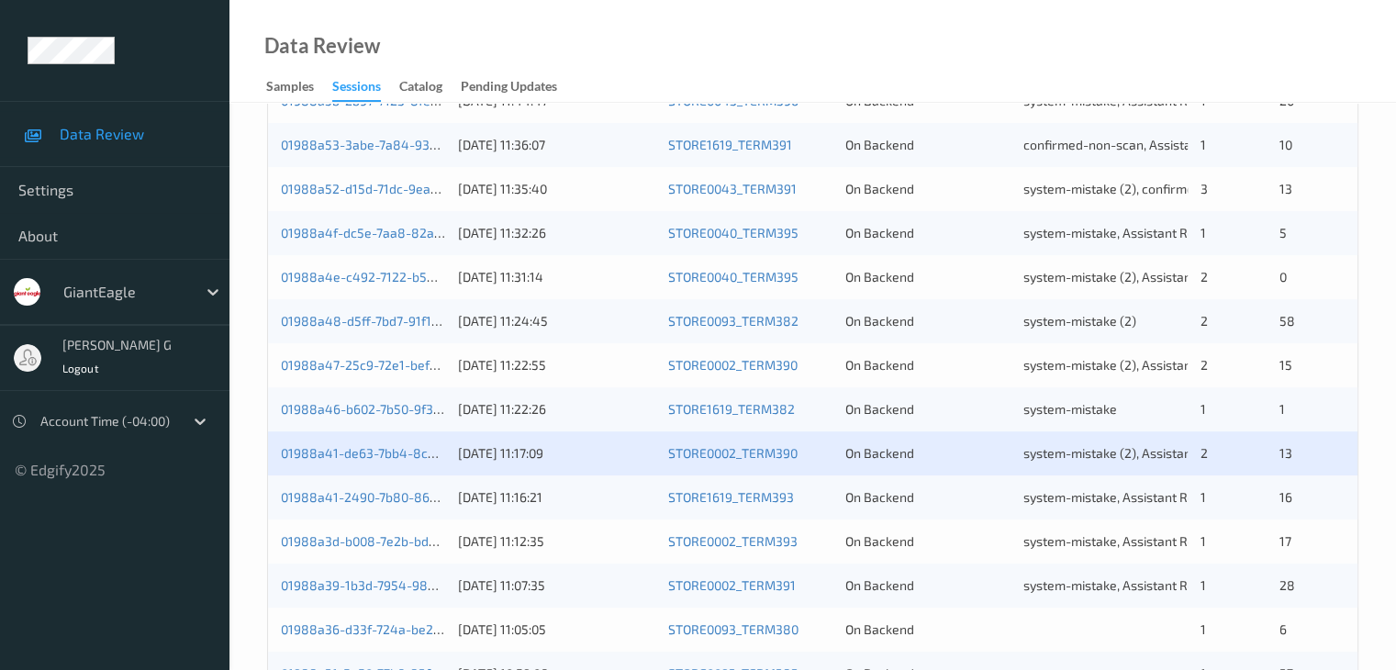
scroll to position [642, 0]
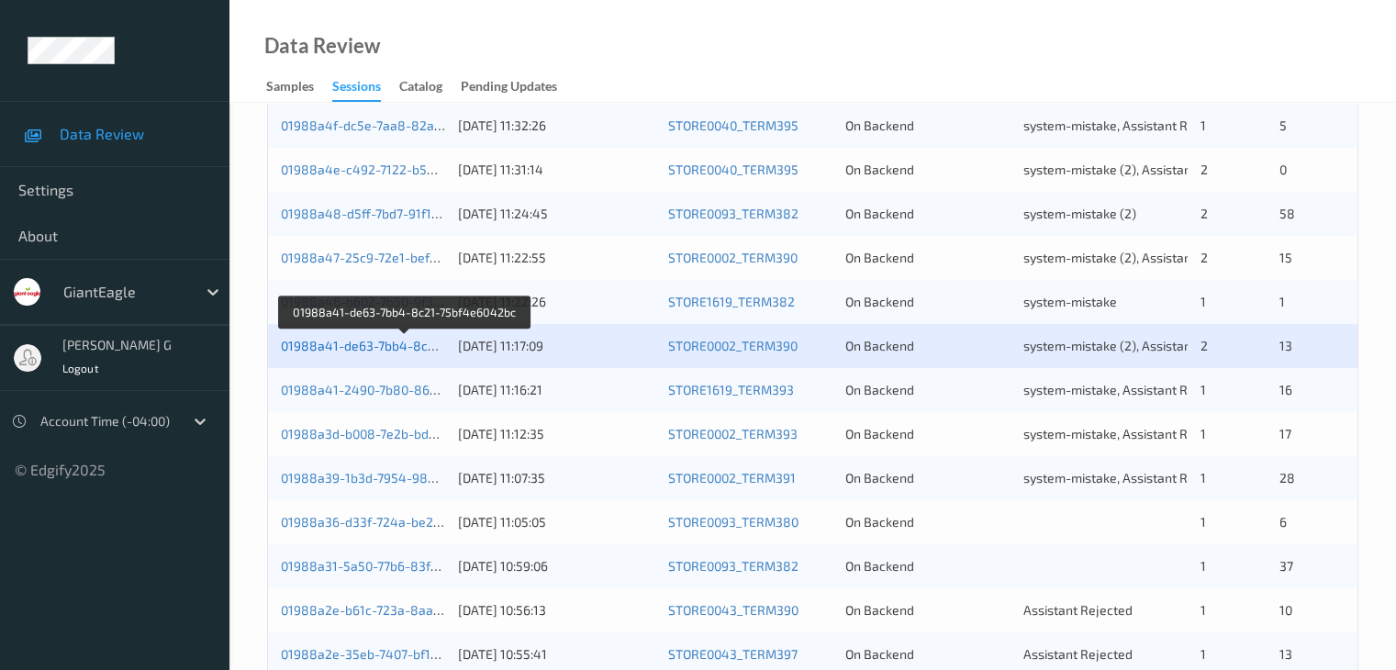
click at [342, 342] on link "01988a41-de63-7bb4-8c21-75bf4e6042bc" at bounding box center [406, 346] width 250 height 16
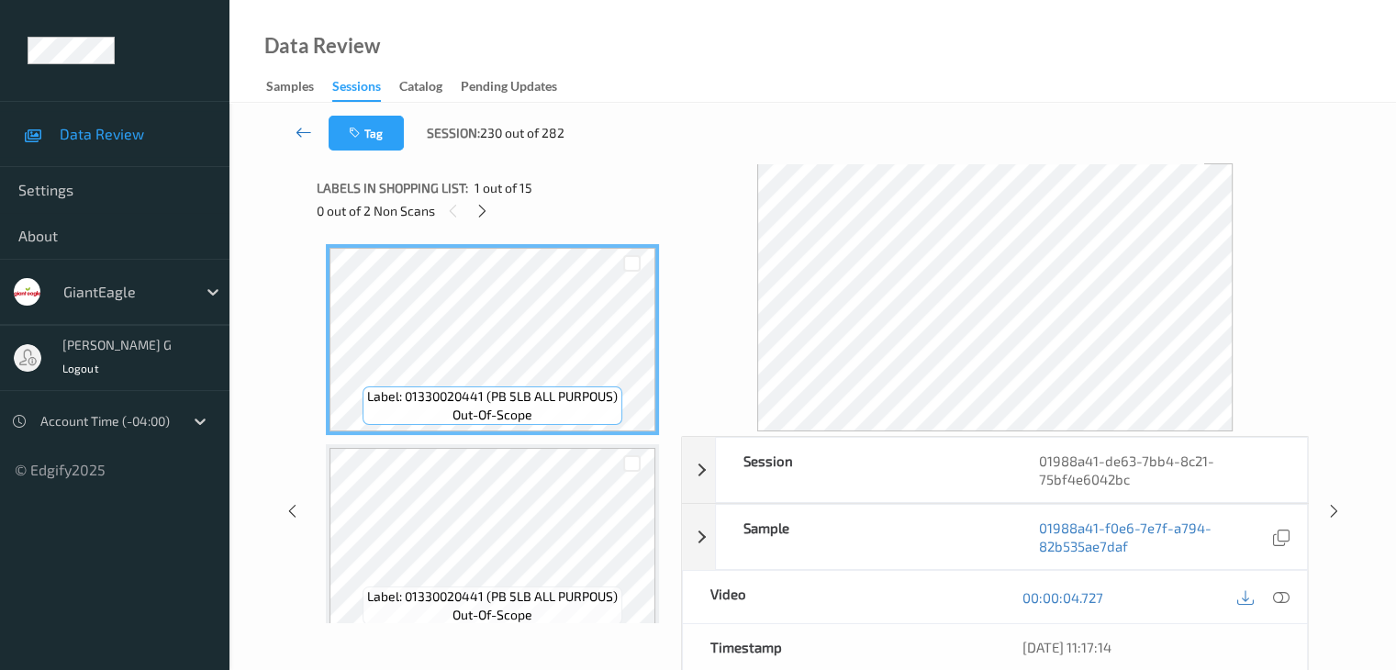
click at [305, 131] on icon at bounding box center [303, 132] width 17 height 18
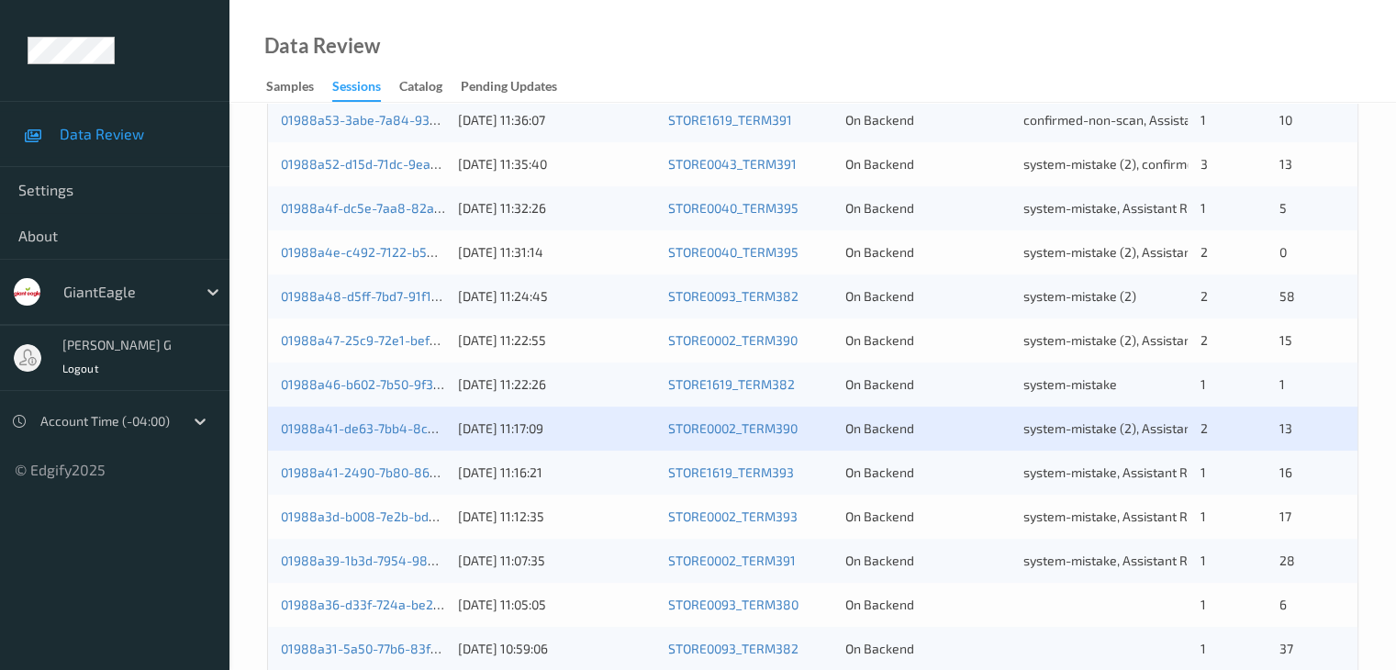
scroll to position [642, 0]
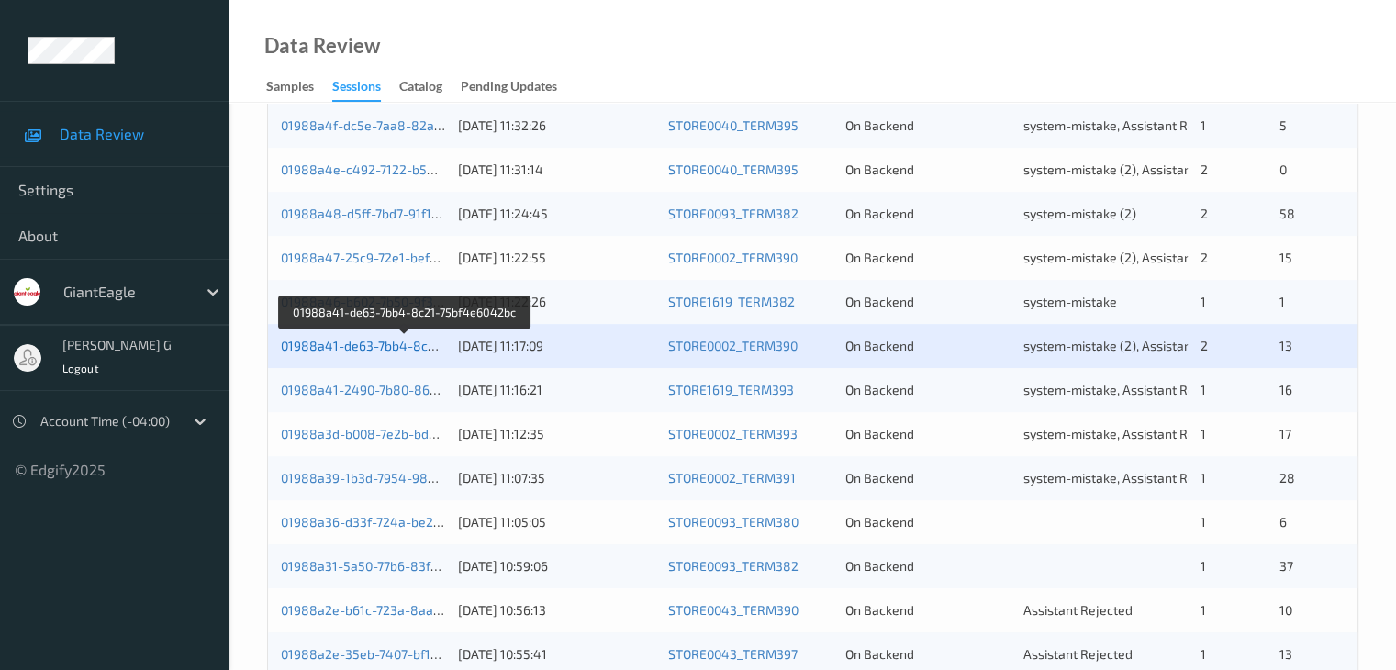
click at [367, 342] on link "01988a41-de63-7bb4-8c21-75bf4e6042bc" at bounding box center [406, 346] width 250 height 16
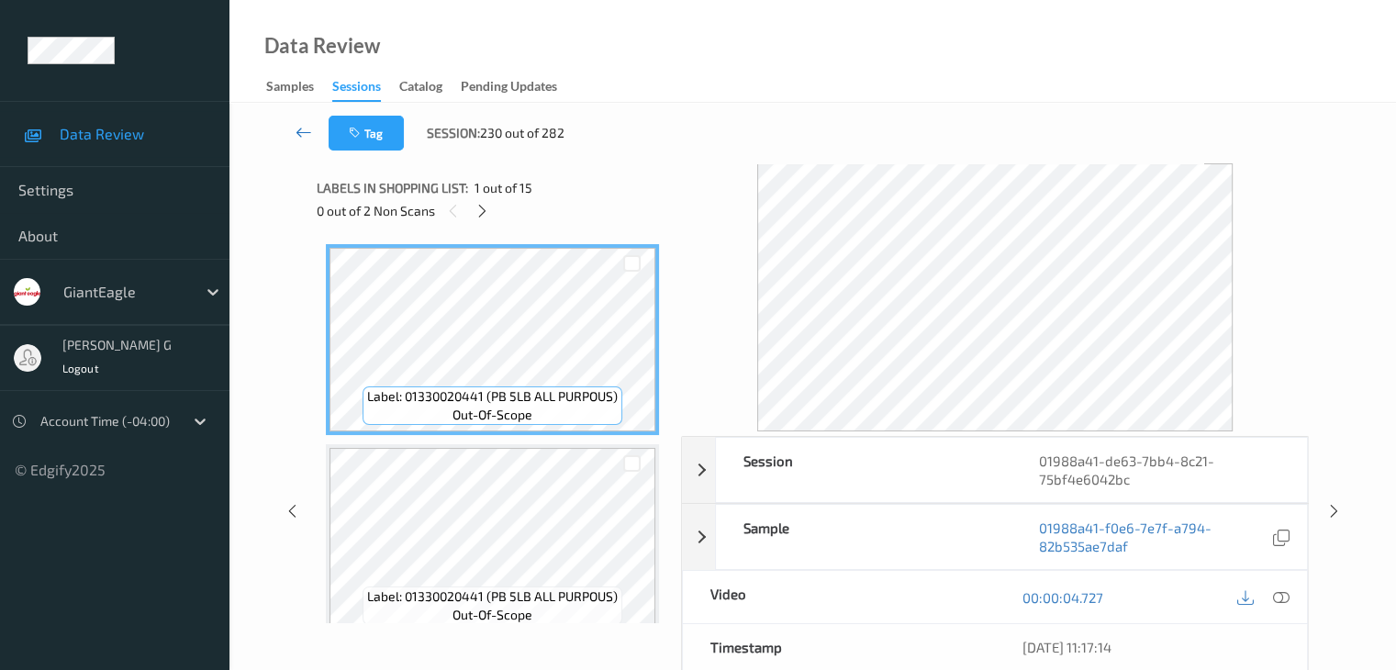
click at [298, 128] on icon at bounding box center [303, 132] width 17 height 18
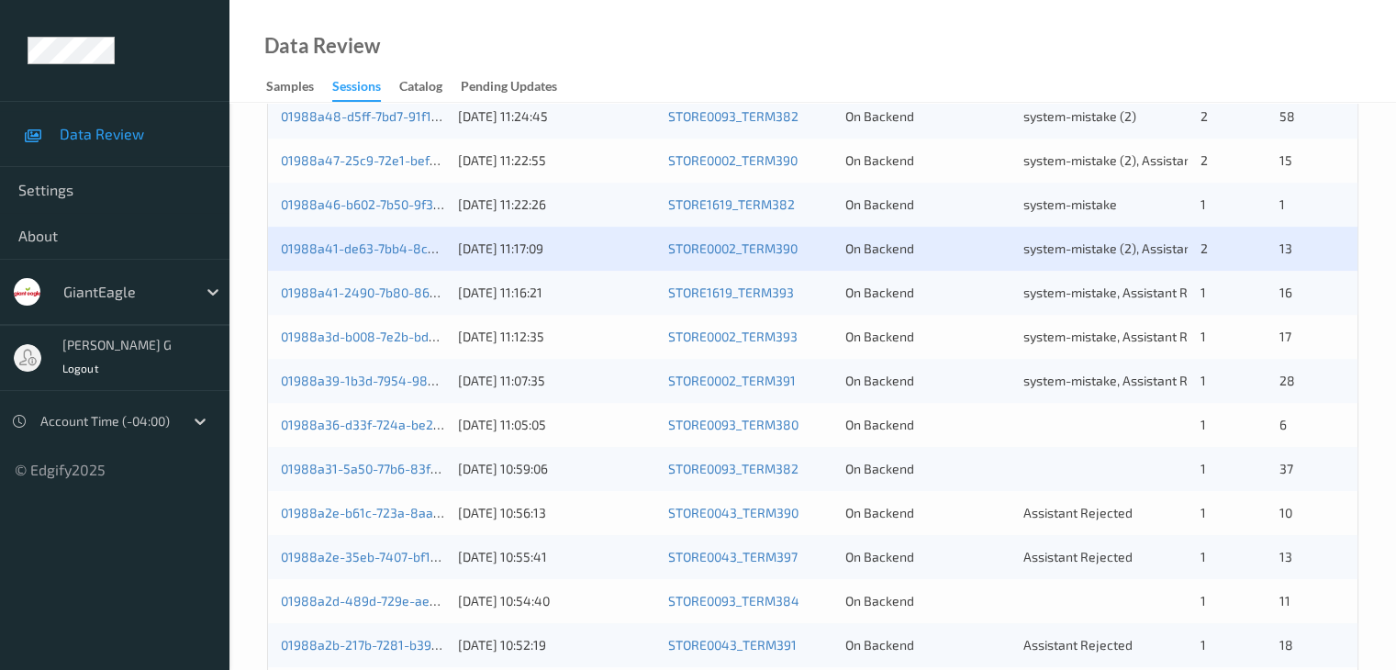
scroll to position [826, 0]
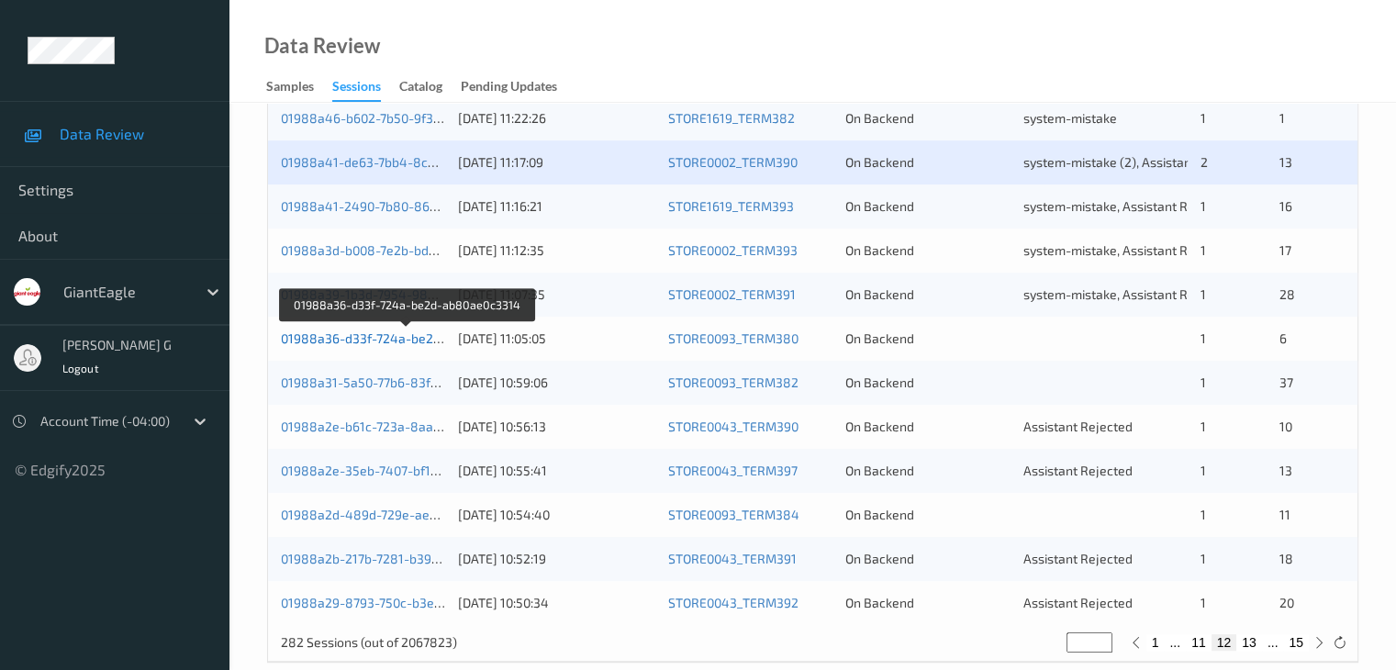
click at [344, 335] on link "01988a36-d33f-724a-be2d-ab80ae0c3314" at bounding box center [407, 338] width 252 height 16
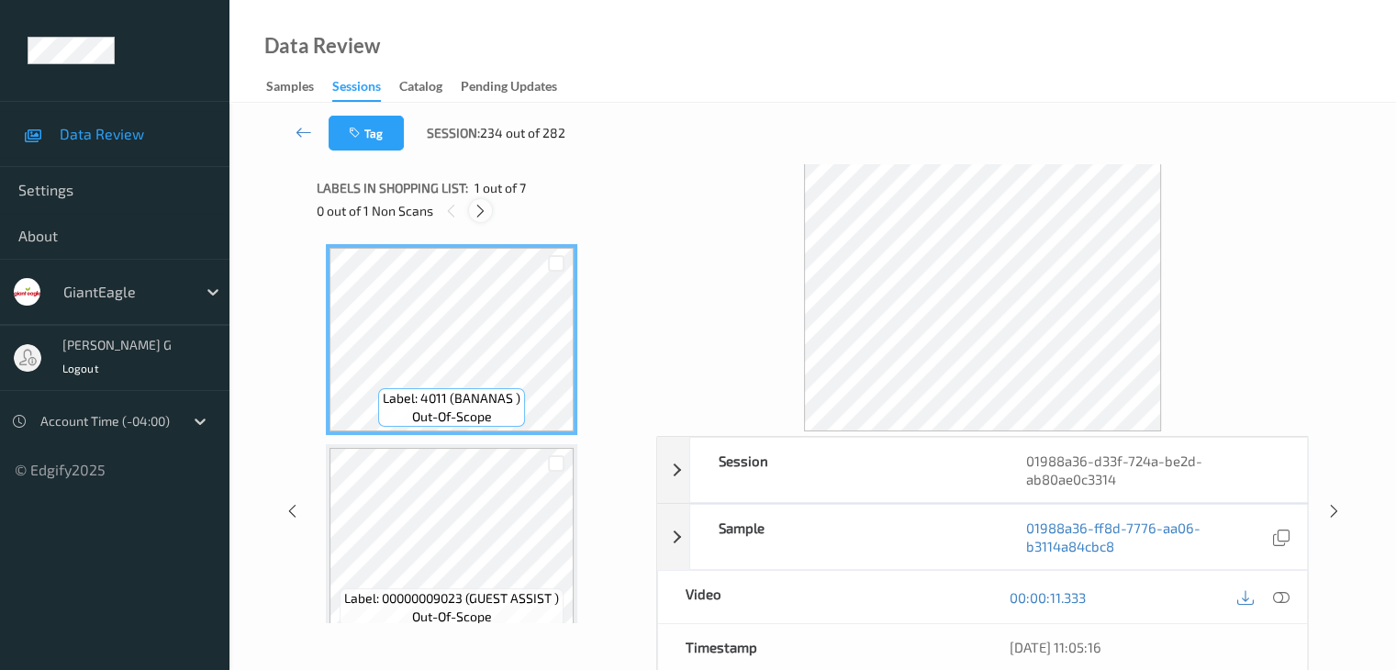
click at [481, 209] on icon at bounding box center [481, 211] width 16 height 17
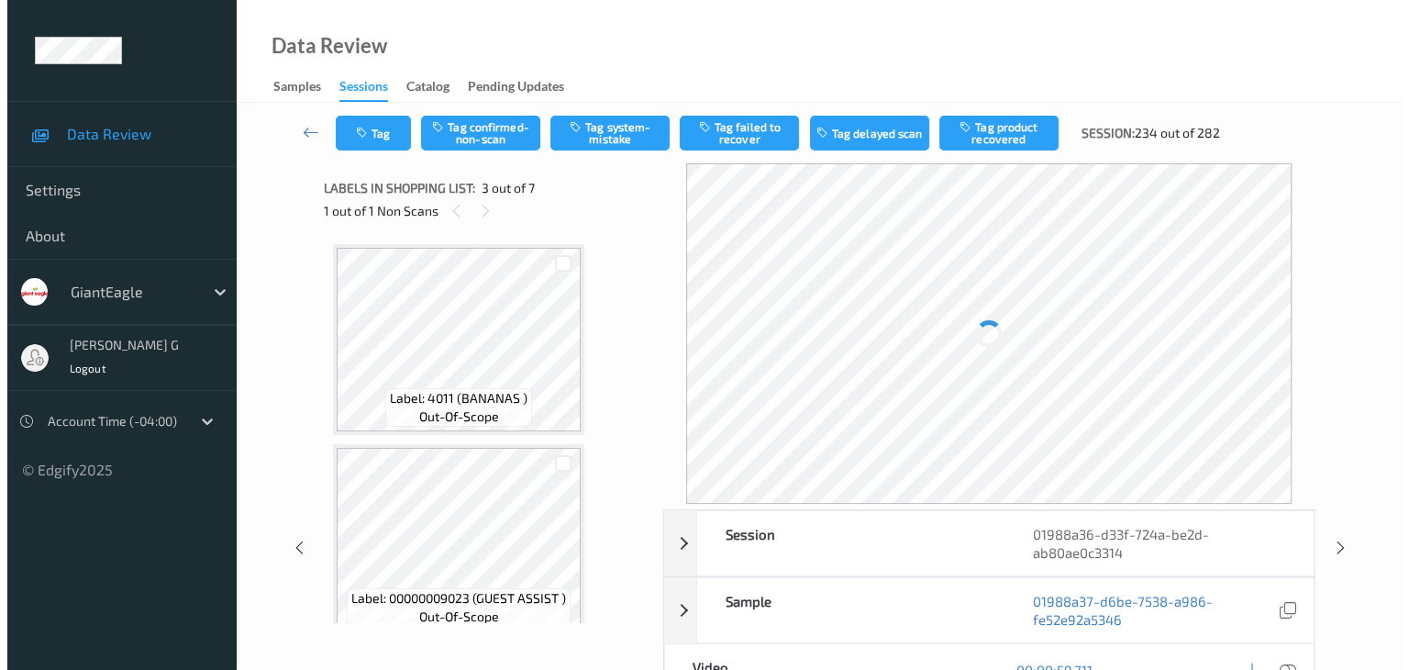
scroll to position [209, 0]
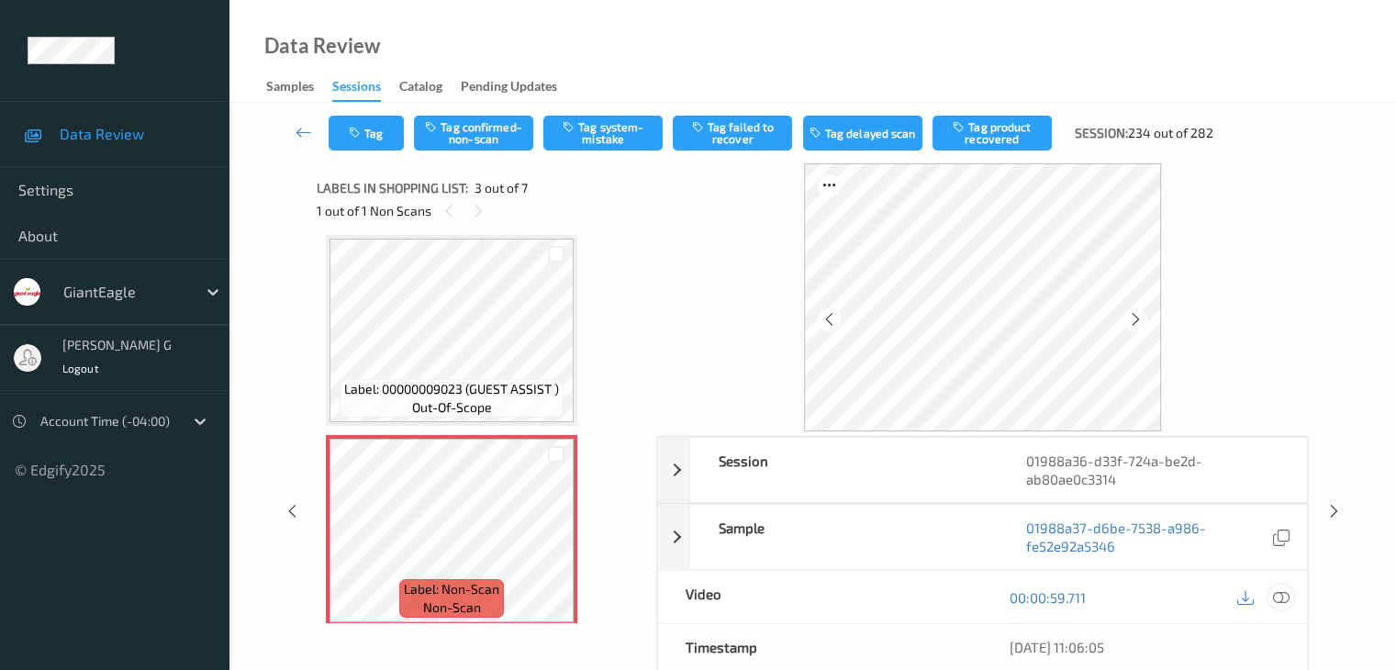
click at [1277, 595] on icon at bounding box center [1280, 597] width 17 height 17
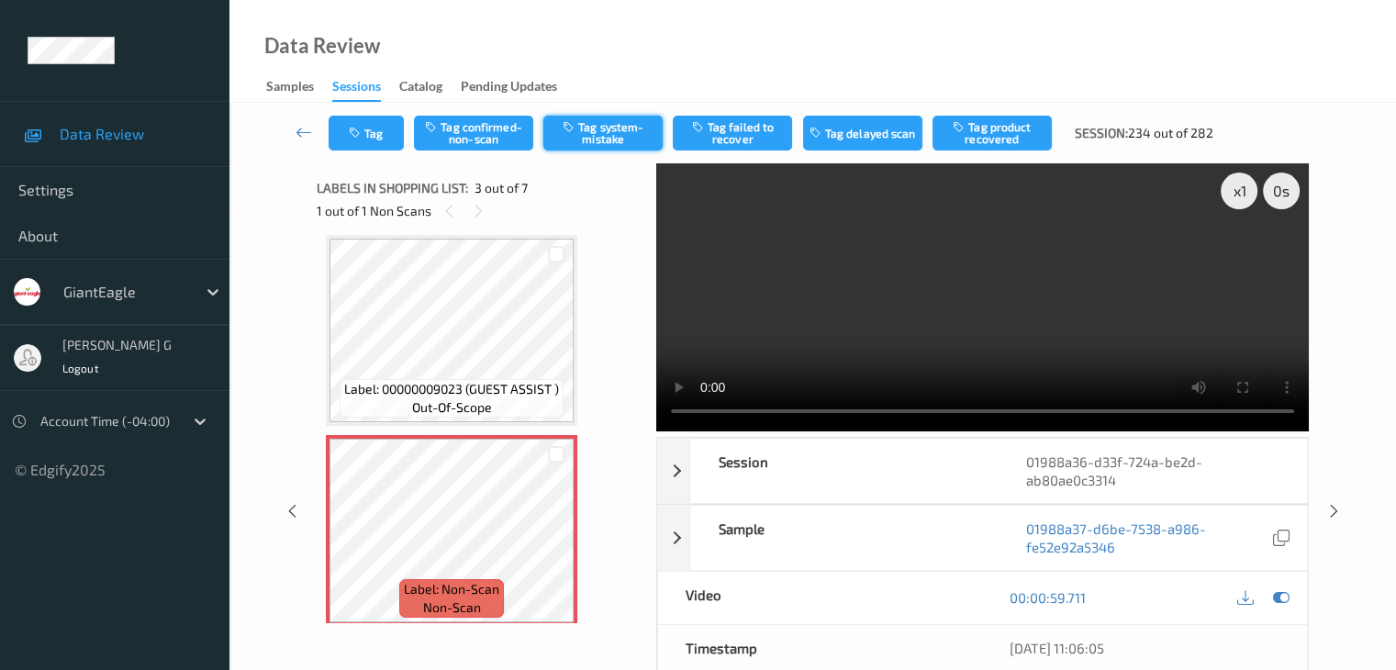
click at [622, 133] on button "Tag system-mistake" at bounding box center [602, 133] width 119 height 35
click at [357, 128] on icon "button" at bounding box center [357, 133] width 16 height 13
click at [365, 131] on button "Tag" at bounding box center [365, 133] width 75 height 35
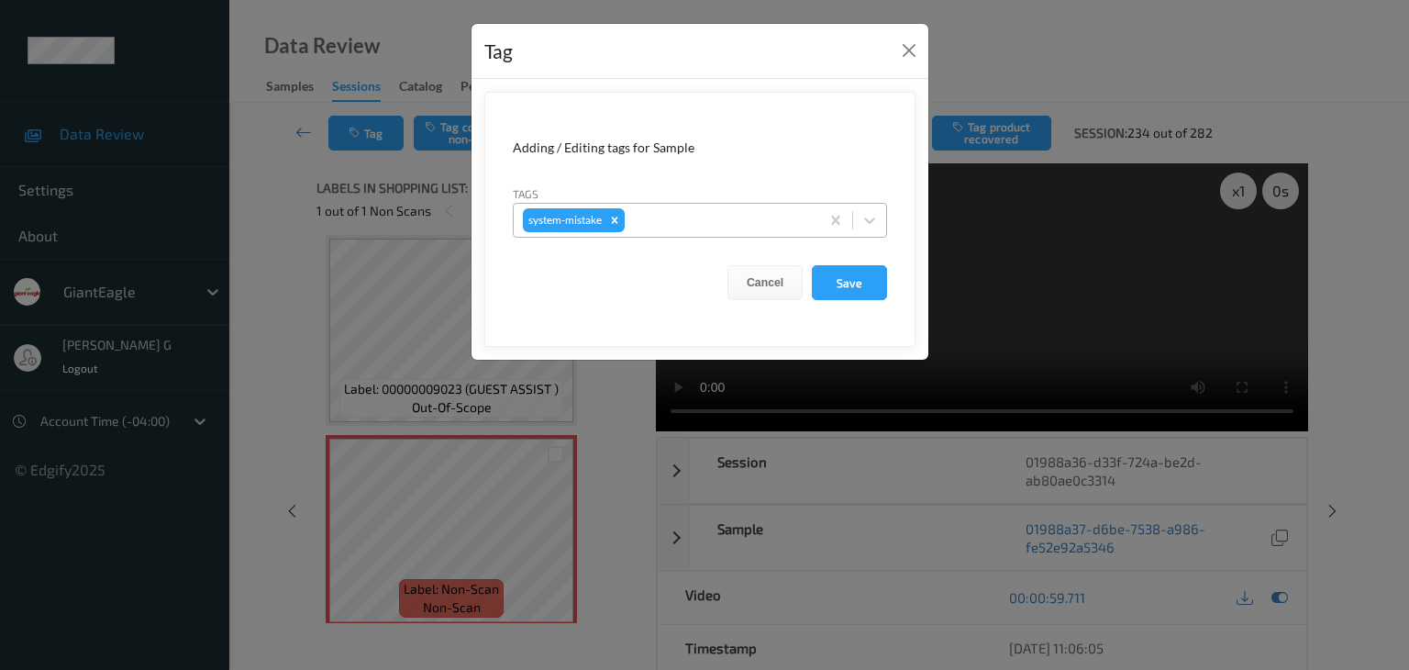
click at [780, 221] on div at bounding box center [720, 220] width 182 height 22
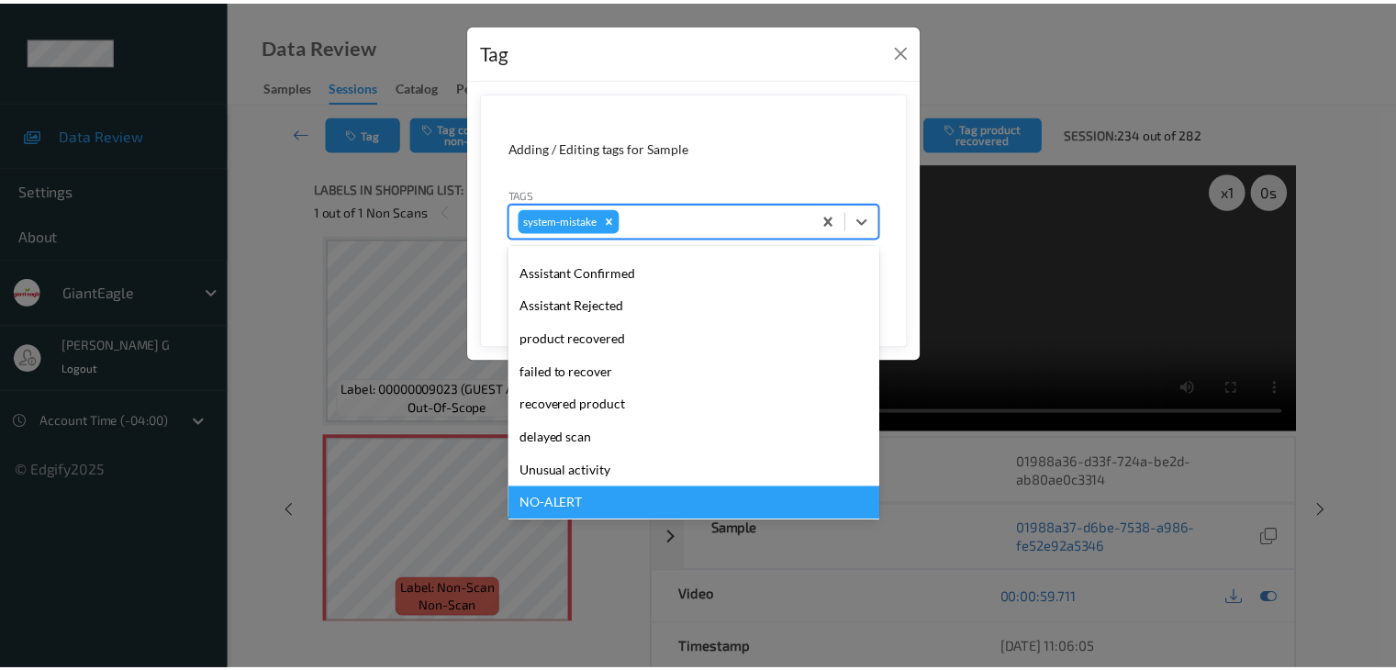
scroll to position [161, 0]
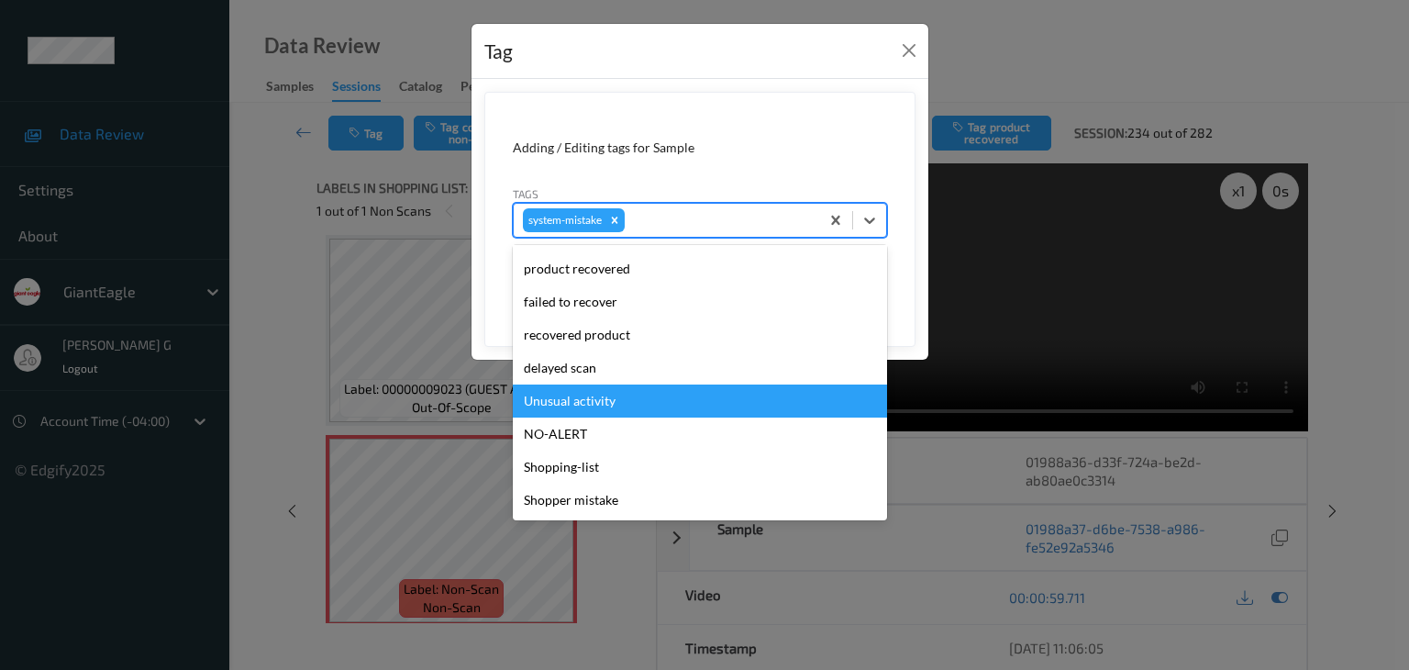
click at [579, 403] on div "Unusual activity" at bounding box center [700, 400] width 374 height 33
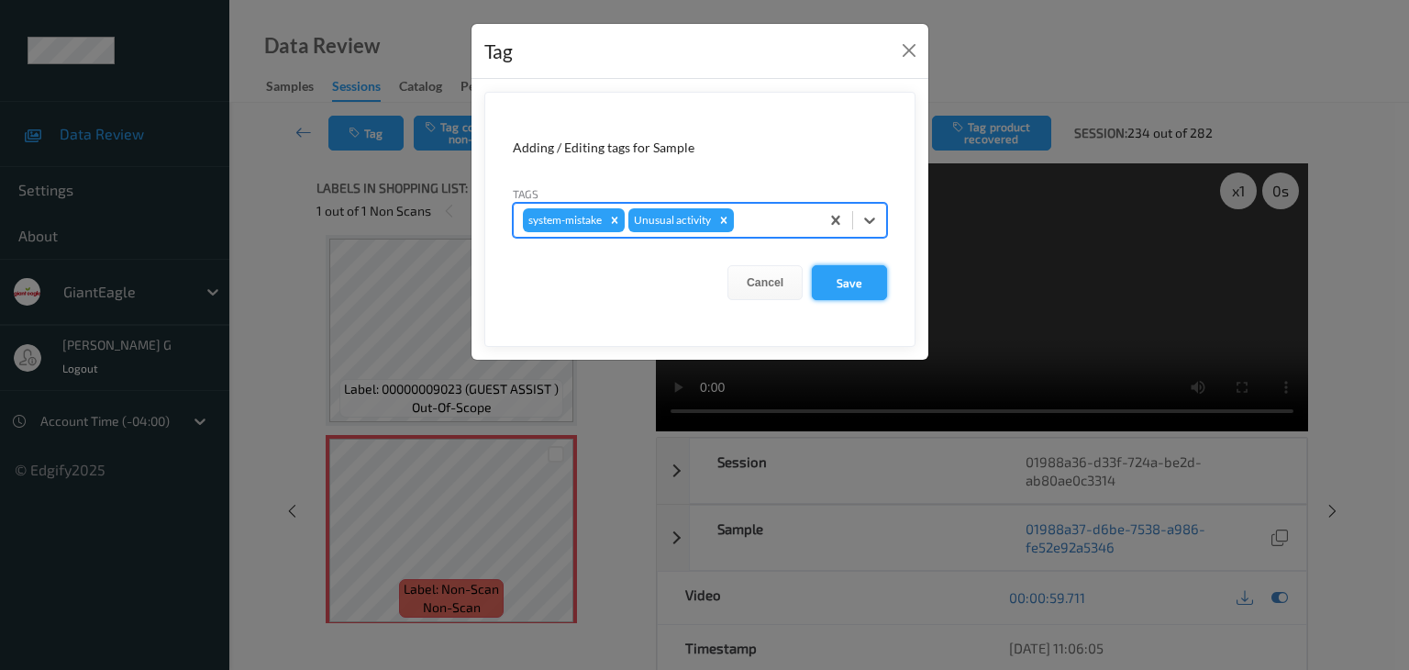
click at [855, 284] on button "Save" at bounding box center [849, 282] width 75 height 35
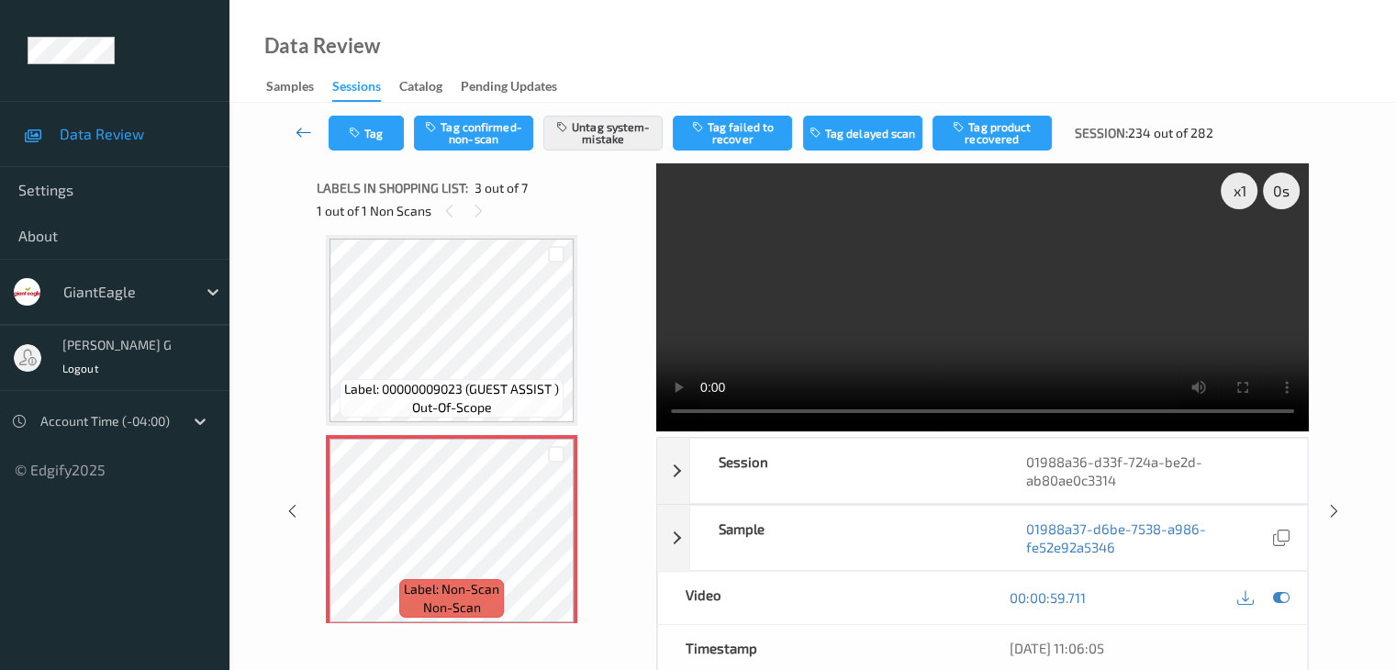
click at [303, 128] on icon at bounding box center [303, 132] width 17 height 18
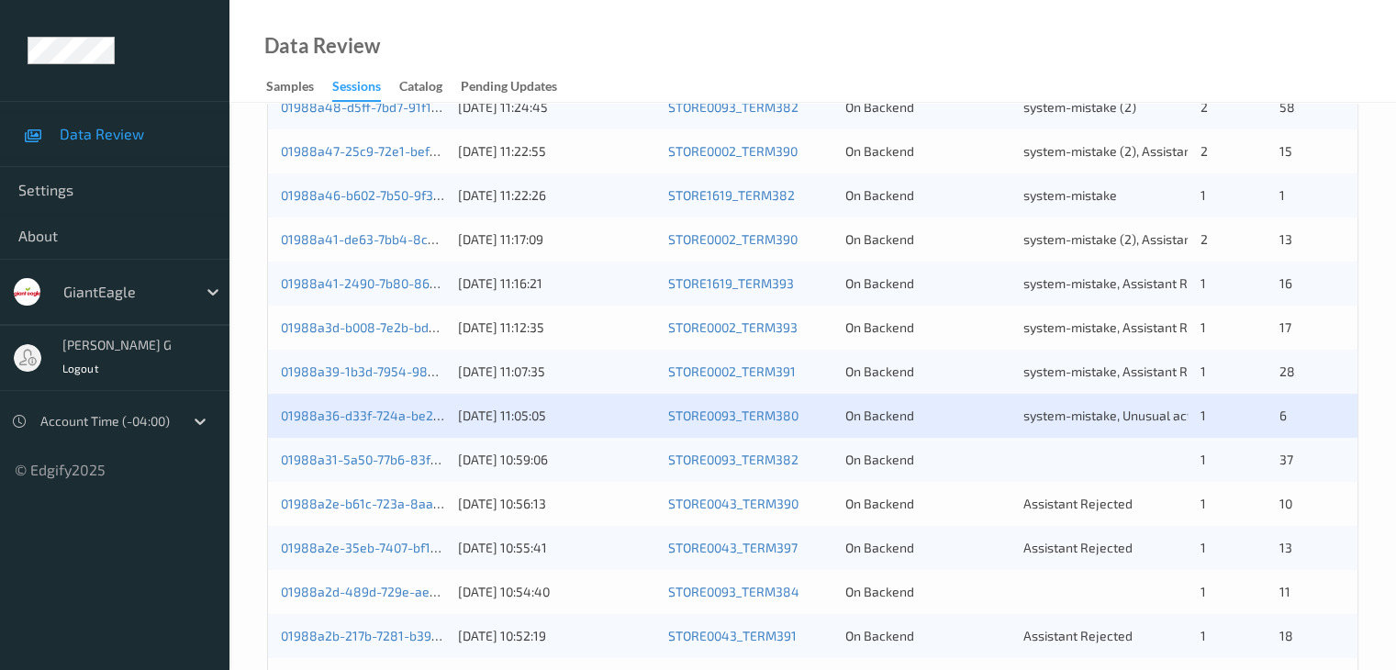
scroll to position [855, 0]
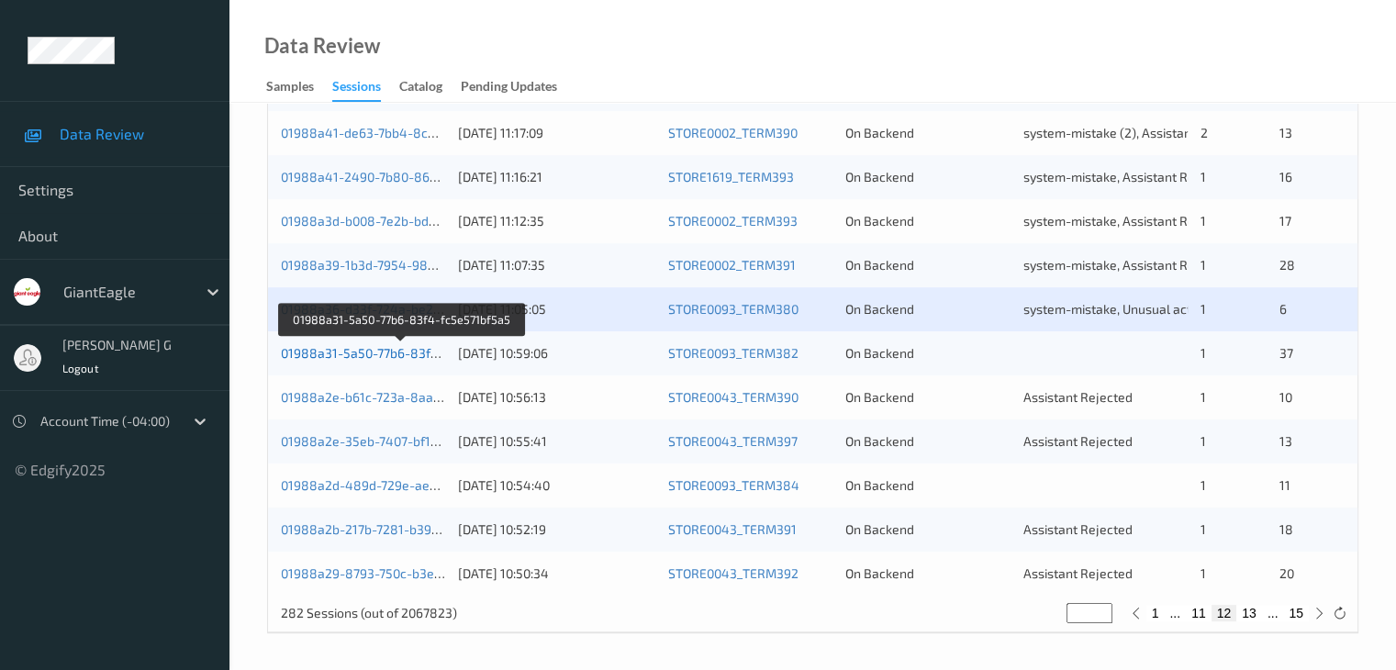
click at [343, 353] on link "01988a31-5a50-77b6-83f4-fc5e571bf5a5" at bounding box center [402, 353] width 242 height 16
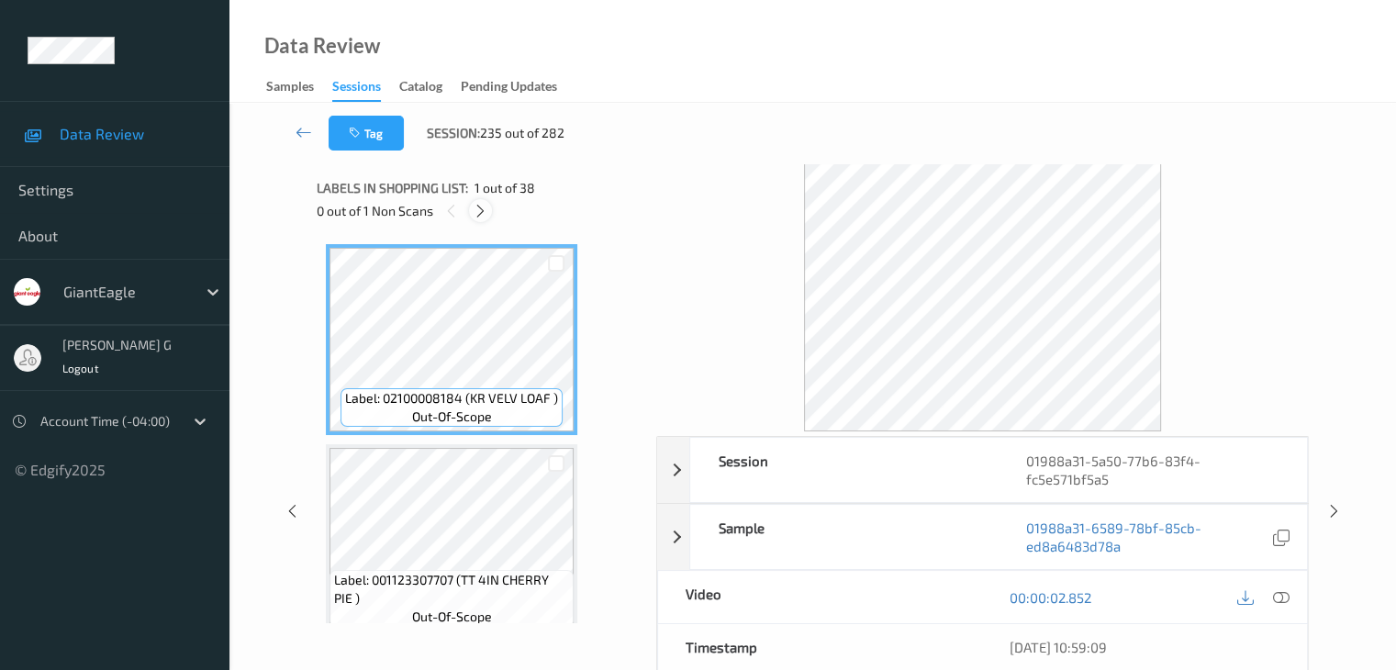
click at [484, 206] on icon at bounding box center [481, 211] width 16 height 17
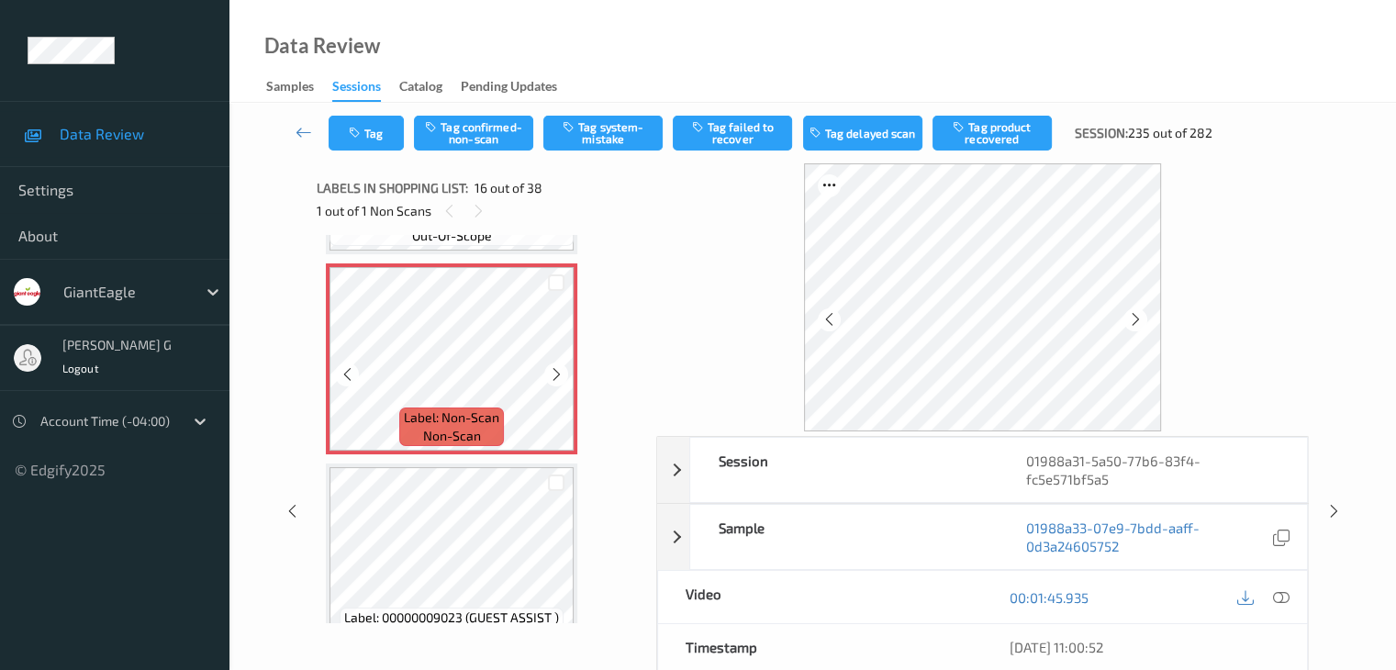
scroll to position [2993, 0]
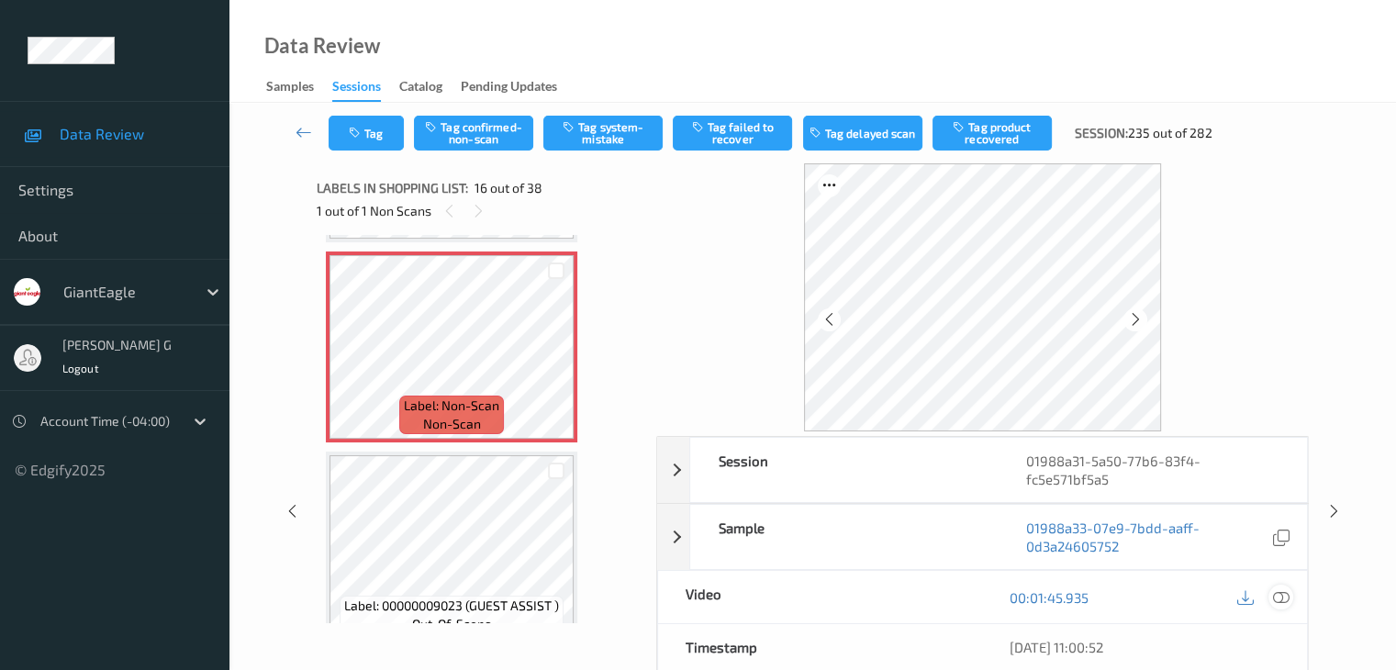
click at [1285, 601] on icon at bounding box center [1280, 597] width 17 height 17
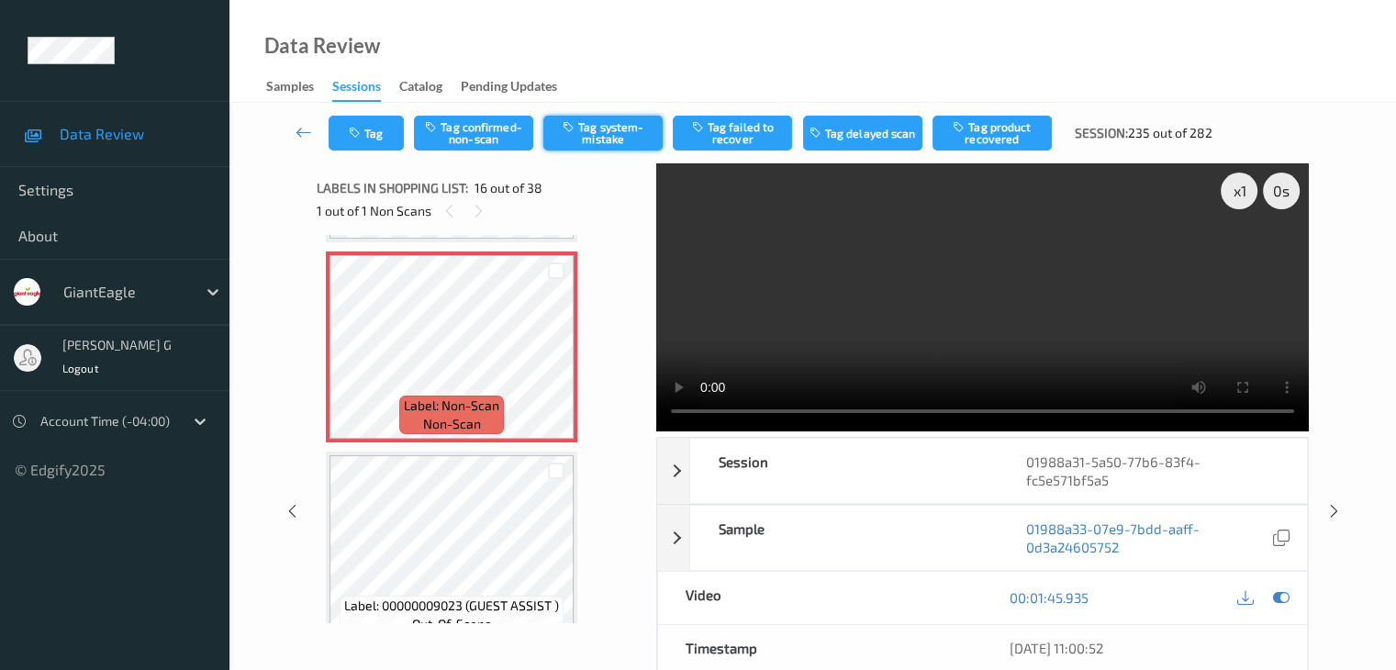
click at [604, 133] on button "Tag system-mistake" at bounding box center [602, 133] width 119 height 35
click at [297, 135] on icon at bounding box center [303, 132] width 17 height 18
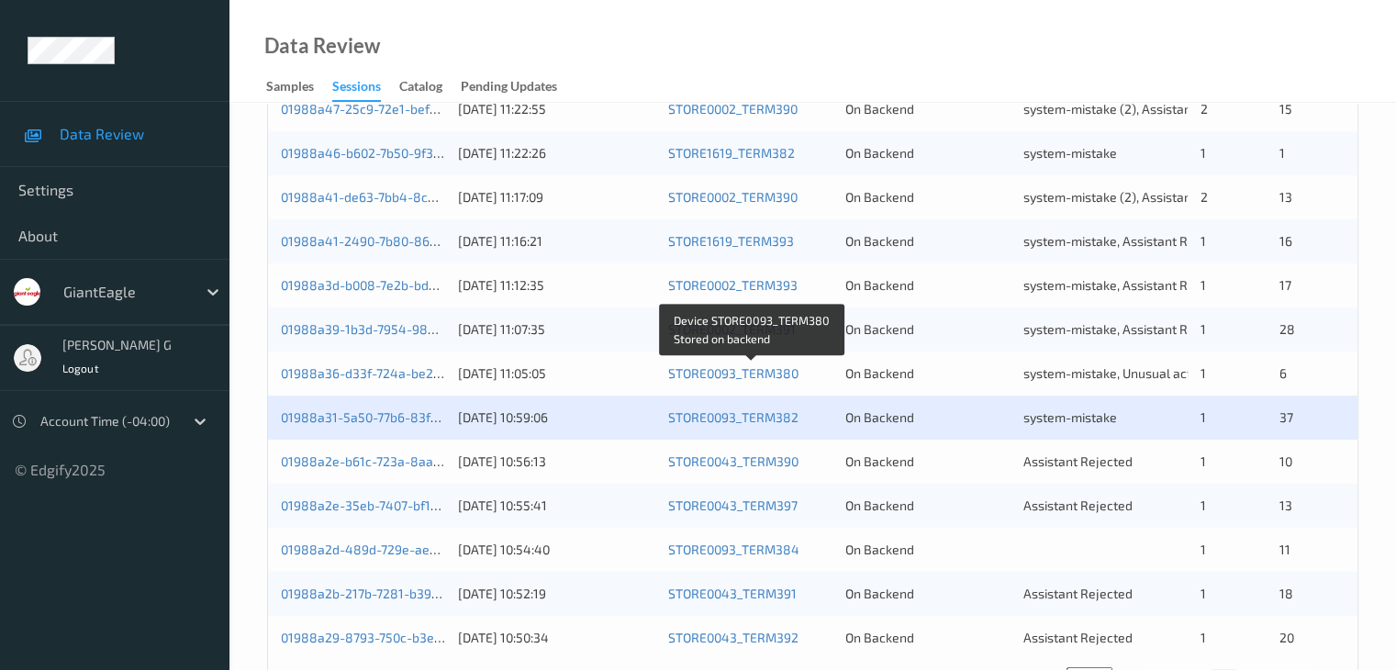
scroll to position [855, 0]
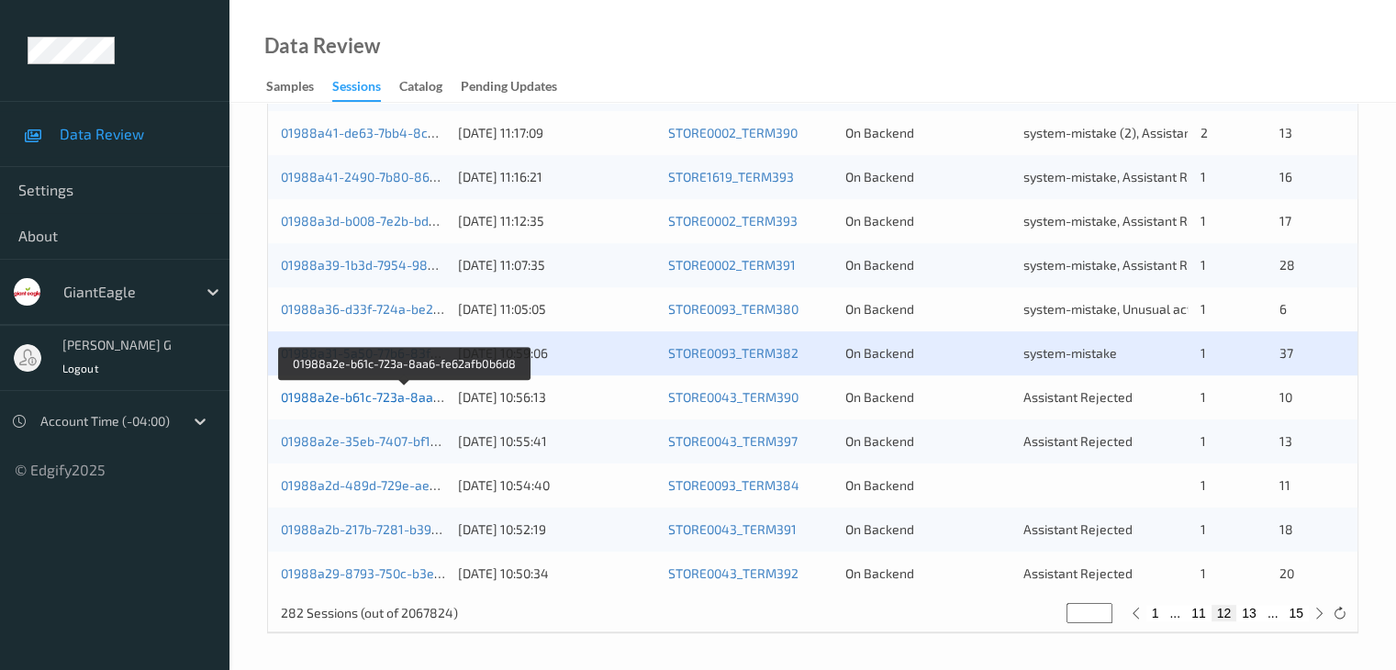
click at [350, 401] on link "01988a2e-b61c-723a-8aa6-fe62afb0b6d8" at bounding box center [405, 397] width 249 height 16
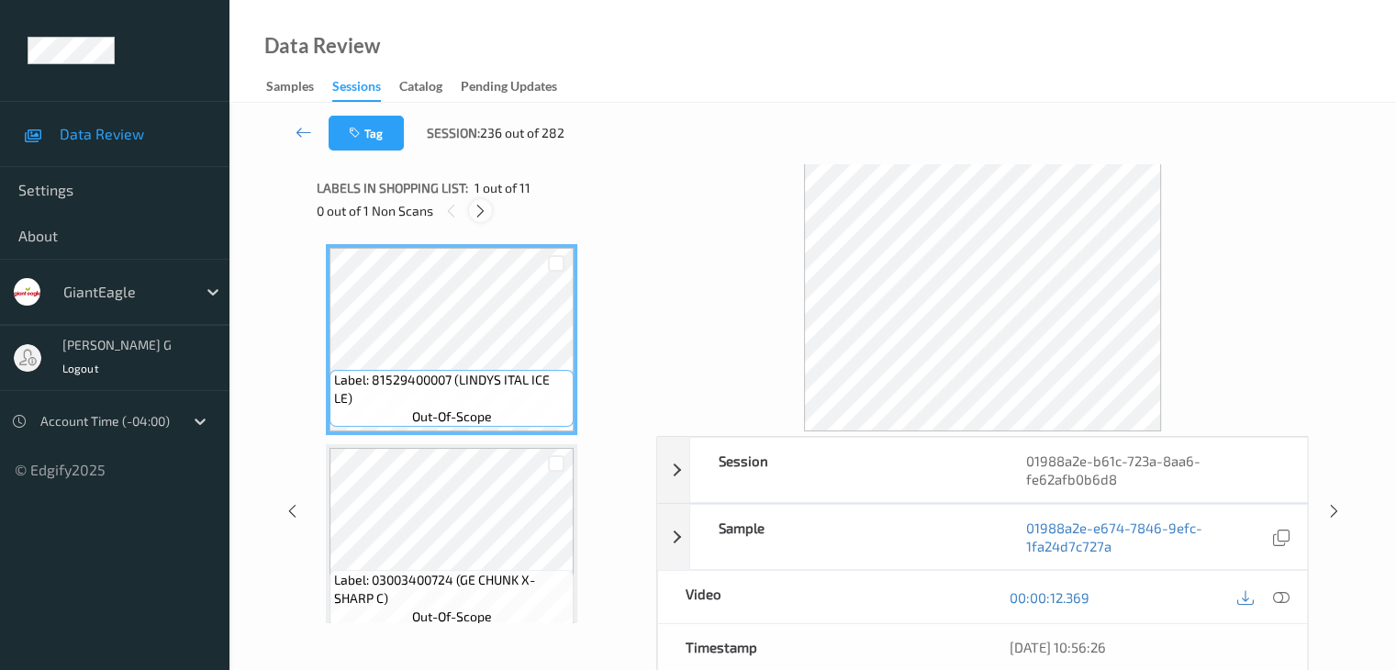
click at [477, 210] on icon at bounding box center [481, 211] width 16 height 17
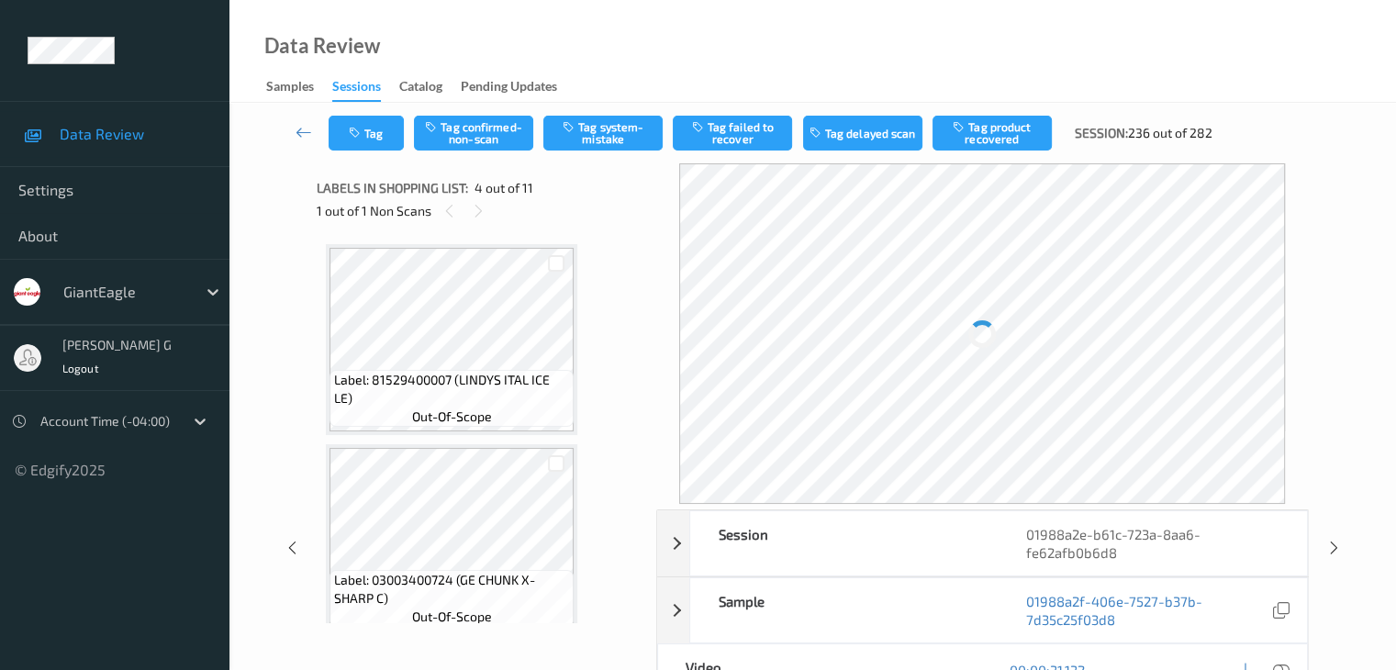
scroll to position [409, 0]
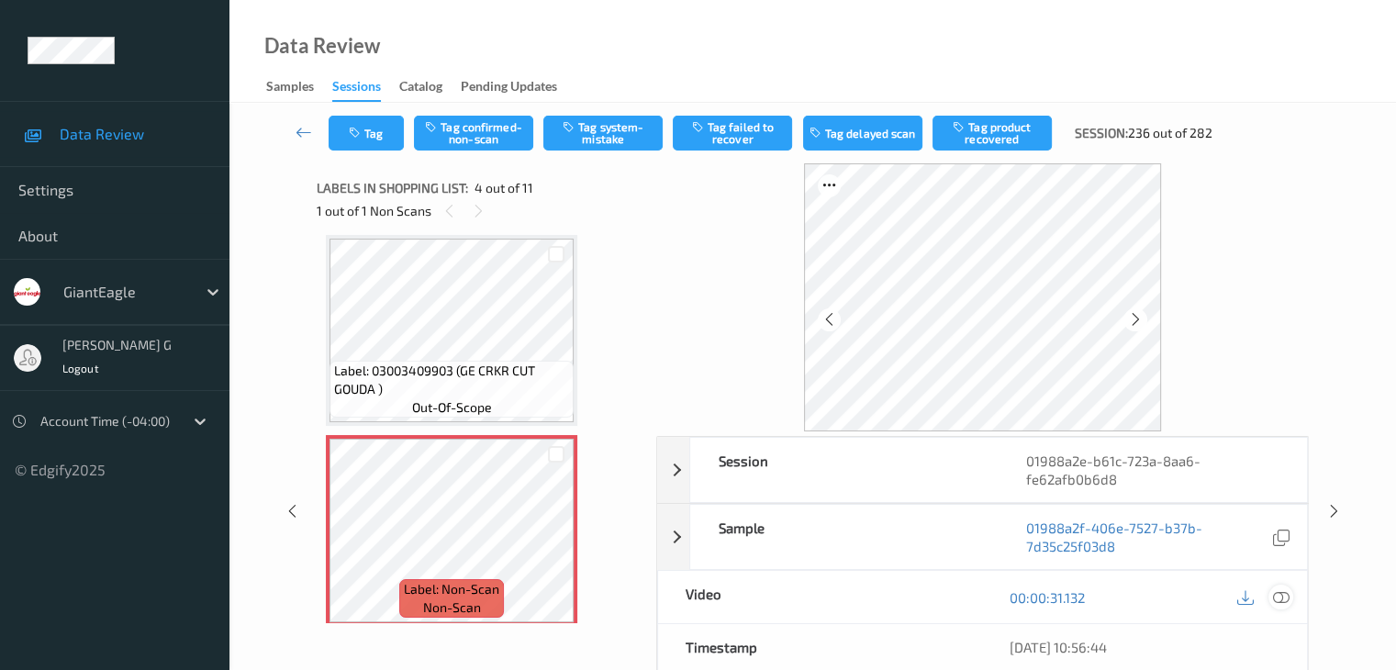
click at [1279, 595] on icon at bounding box center [1280, 597] width 17 height 17
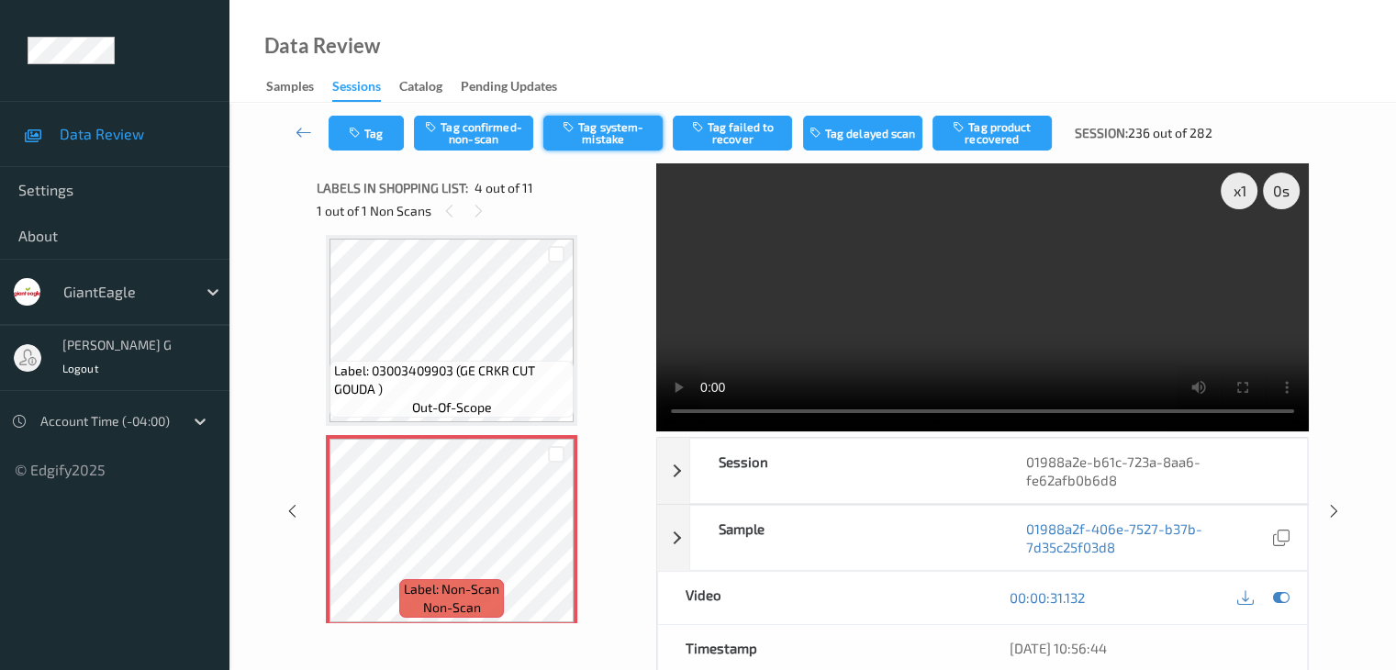
click at [613, 129] on button "Tag system-mistake" at bounding box center [602, 133] width 119 height 35
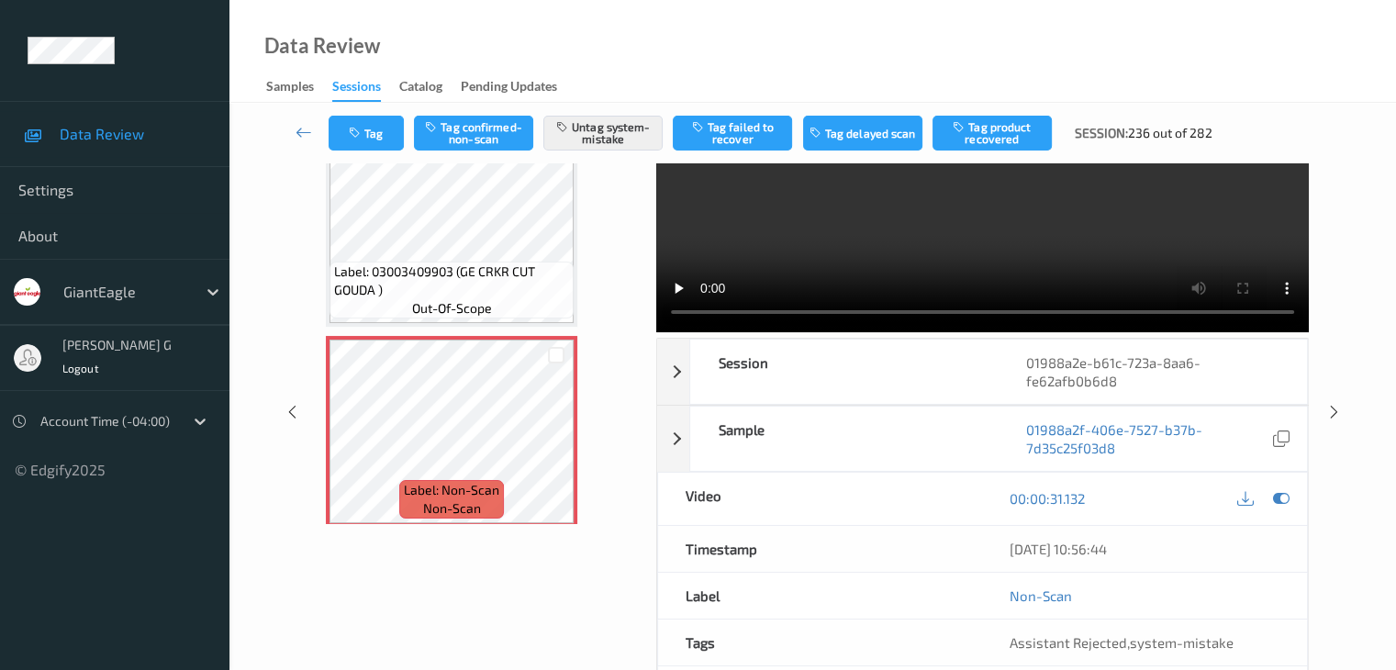
scroll to position [0, 0]
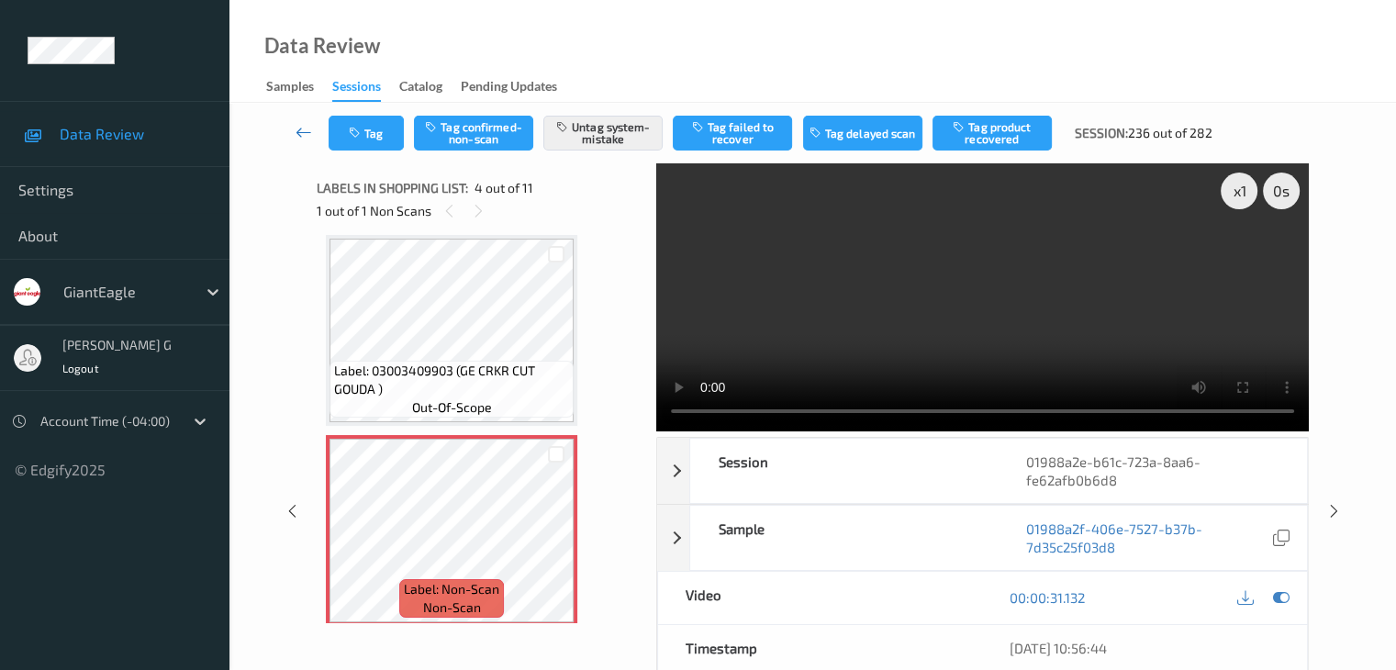
click at [303, 128] on icon at bounding box center [303, 132] width 17 height 18
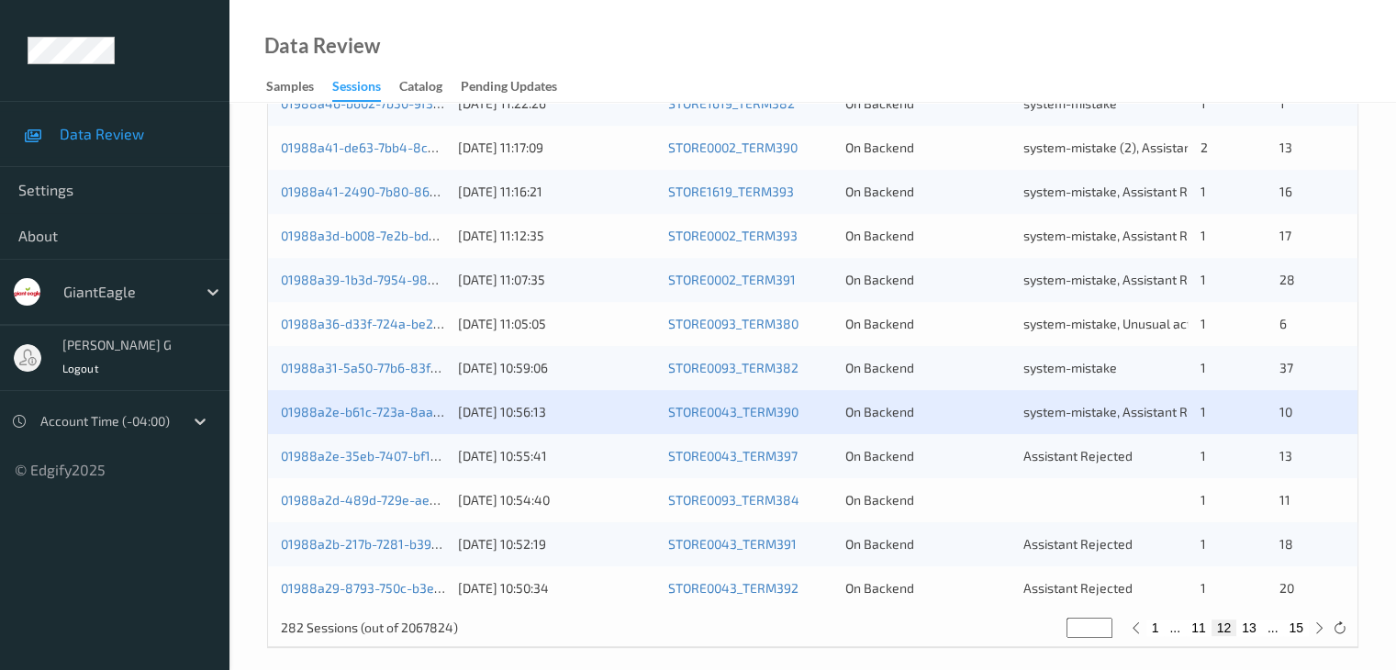
scroll to position [855, 0]
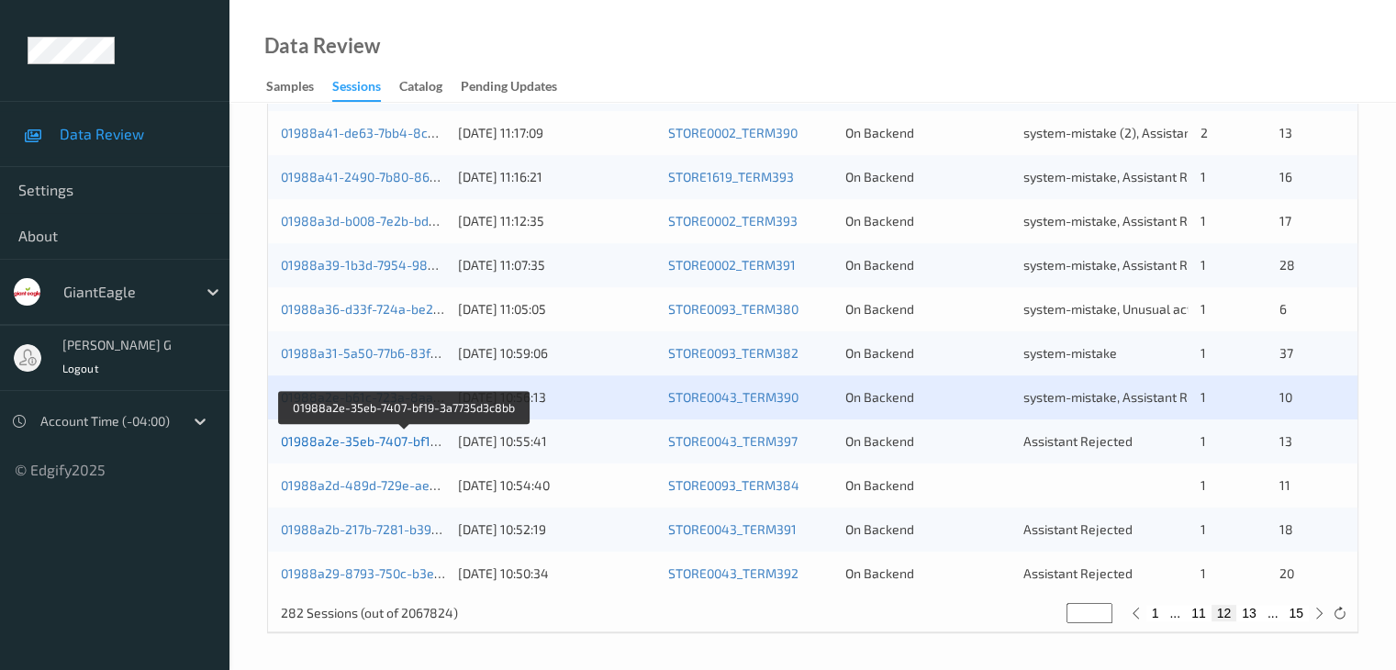
click at [373, 436] on link "01988a2e-35eb-7407-bf19-3a7735d3c8bb" at bounding box center [405, 441] width 249 height 16
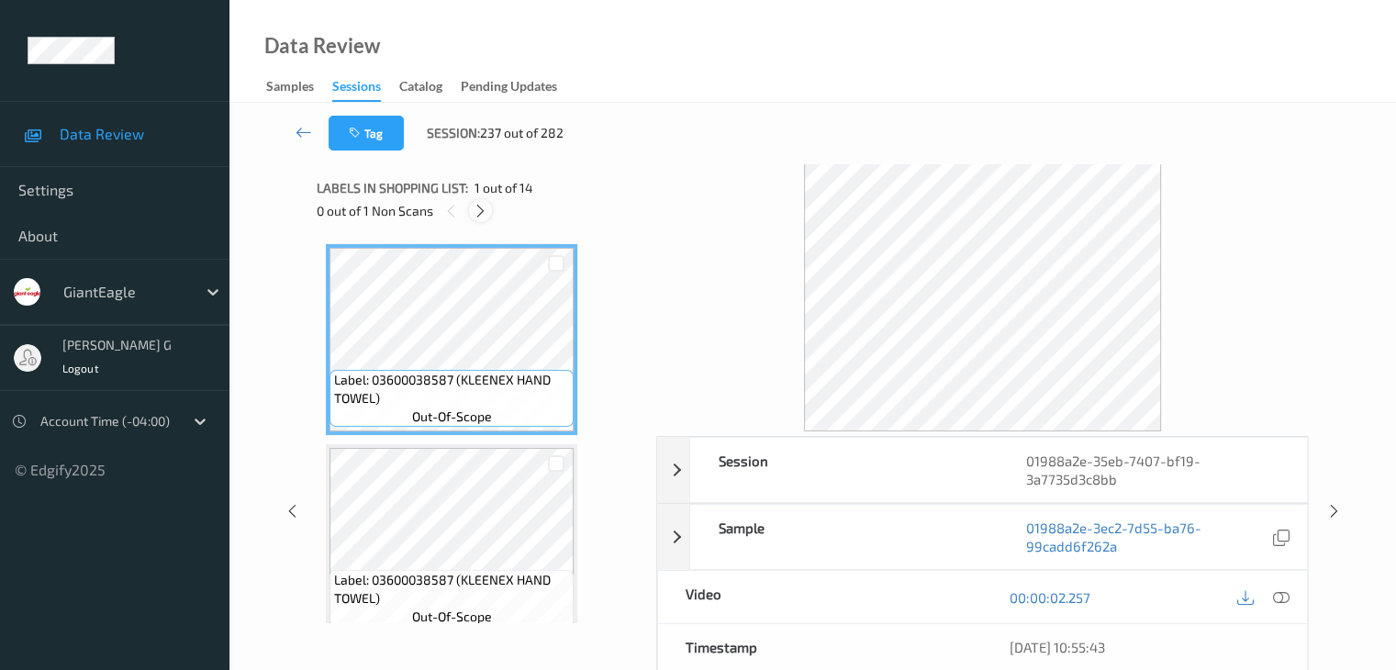
click at [486, 211] on icon at bounding box center [481, 211] width 16 height 17
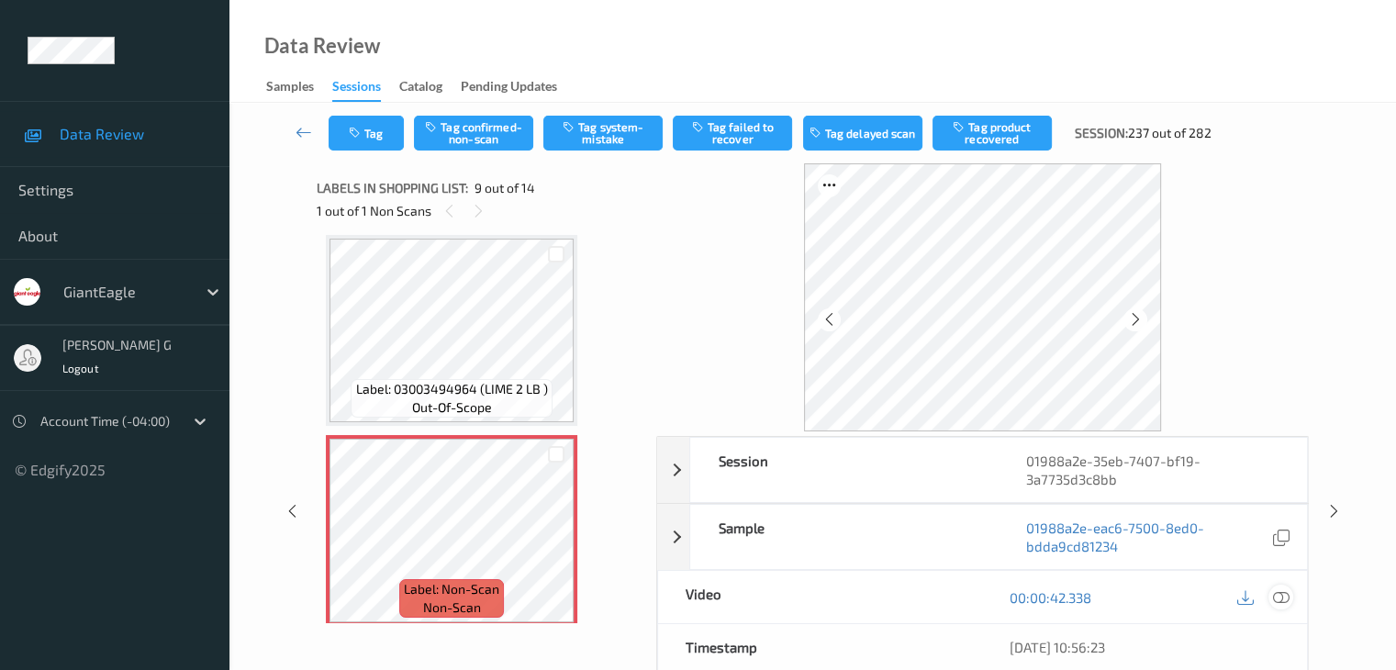
click at [1285, 593] on icon at bounding box center [1280, 597] width 17 height 17
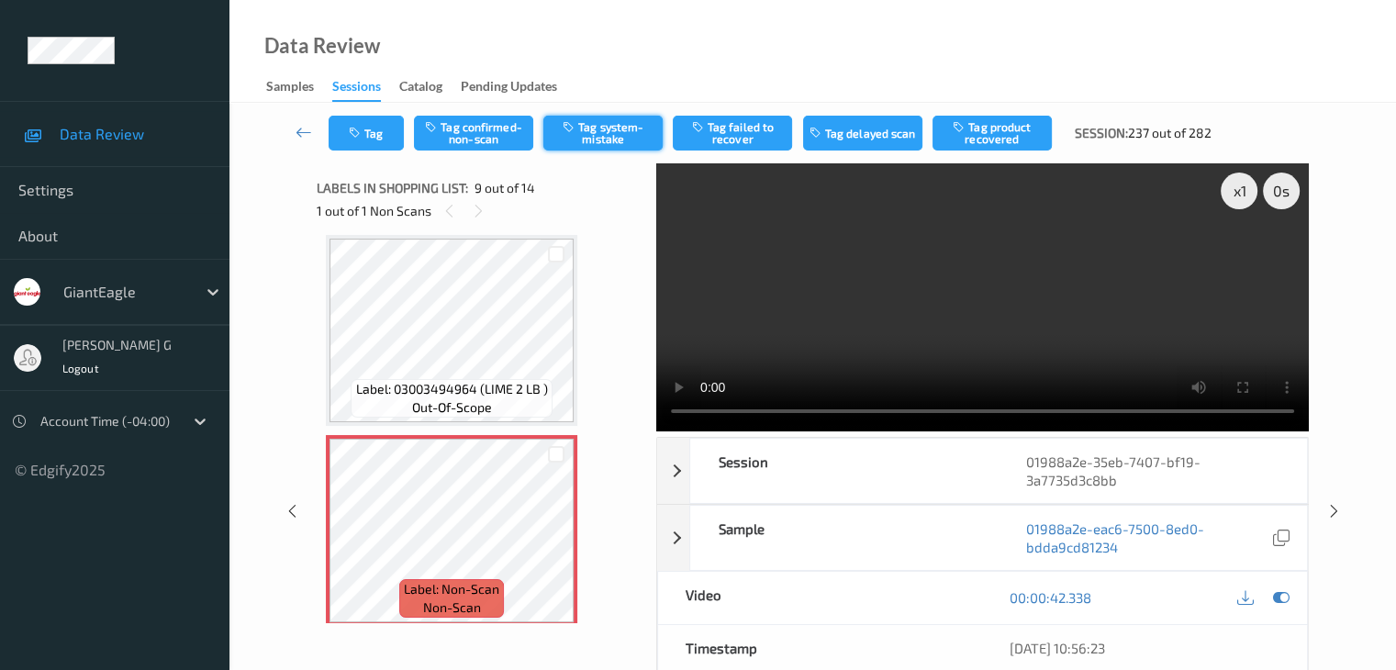
click at [613, 130] on button "Tag system-mistake" at bounding box center [602, 133] width 119 height 35
click at [302, 131] on icon at bounding box center [303, 132] width 17 height 18
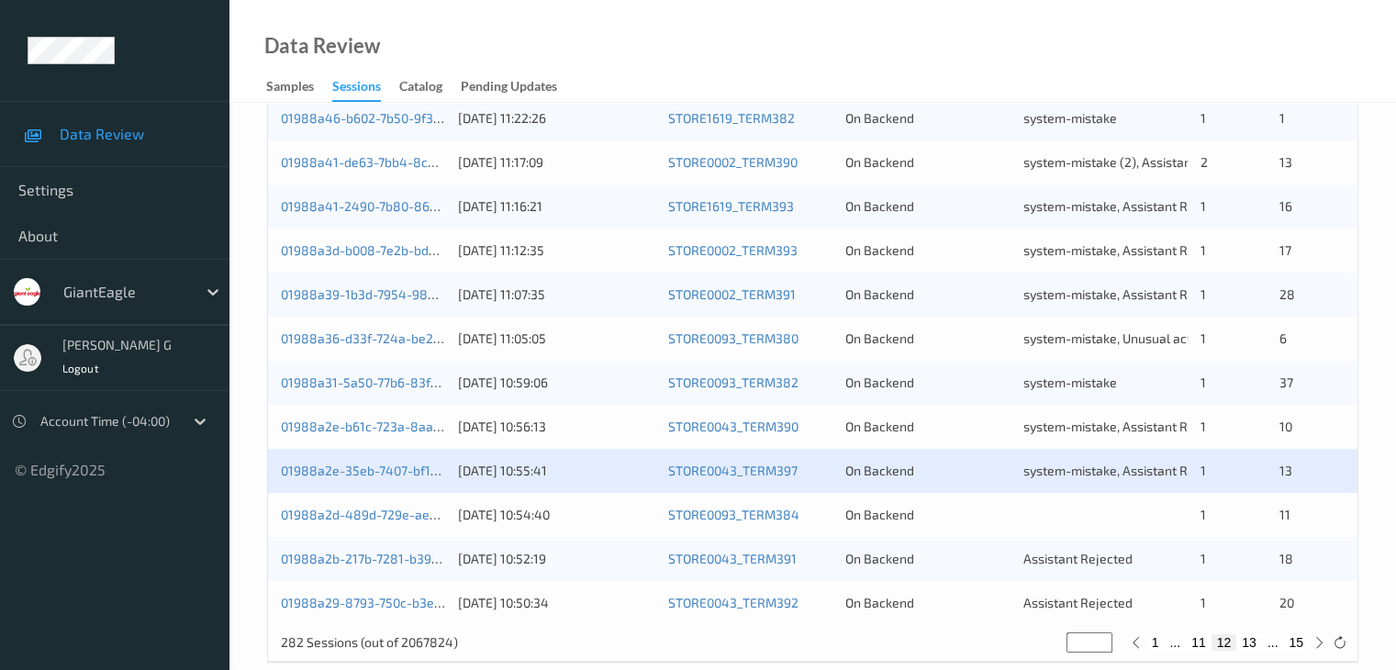
scroll to position [855, 0]
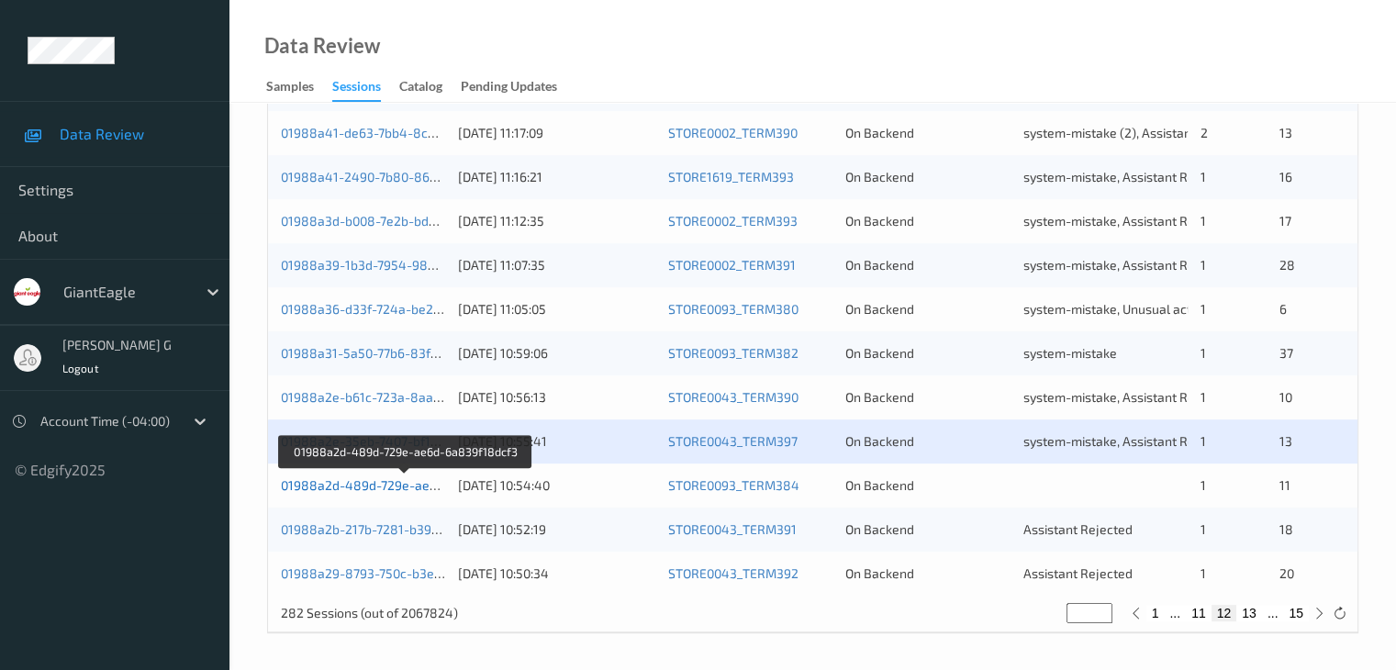
click at [341, 485] on link "01988a2d-489d-729e-ae6d-6a839f18dcf3" at bounding box center [406, 485] width 250 height 16
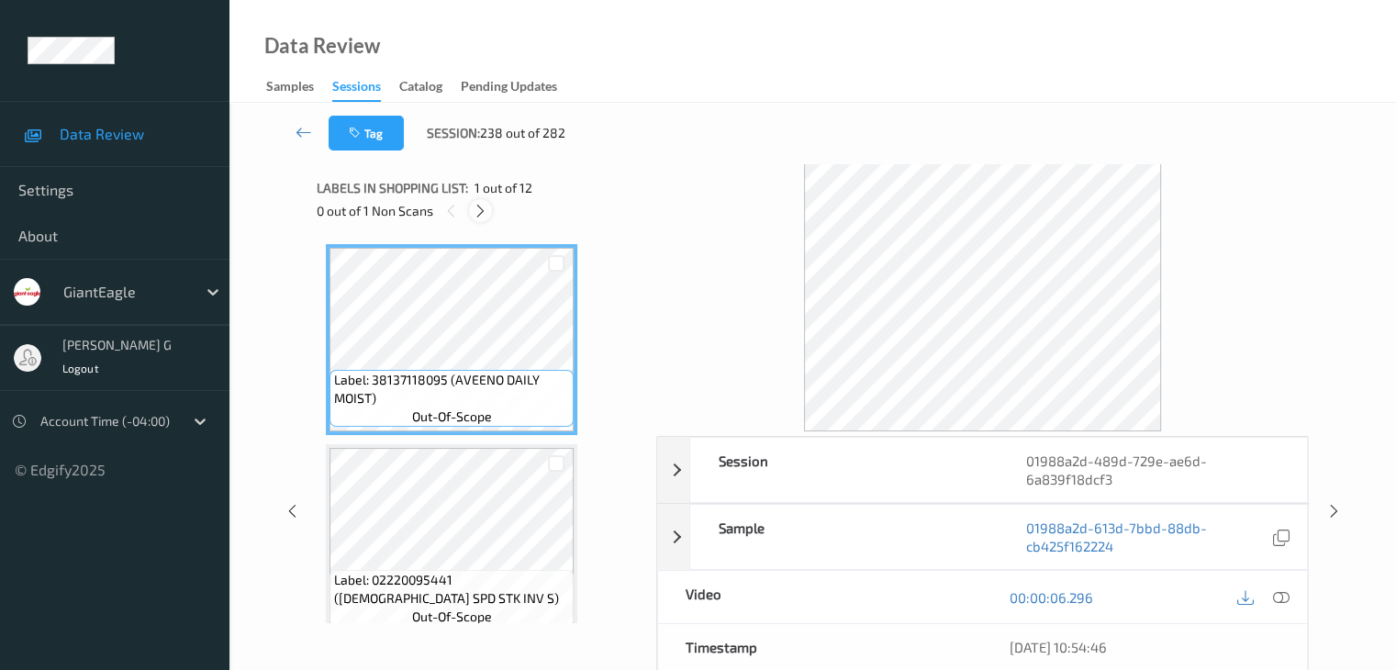
click at [483, 212] on icon at bounding box center [481, 211] width 16 height 17
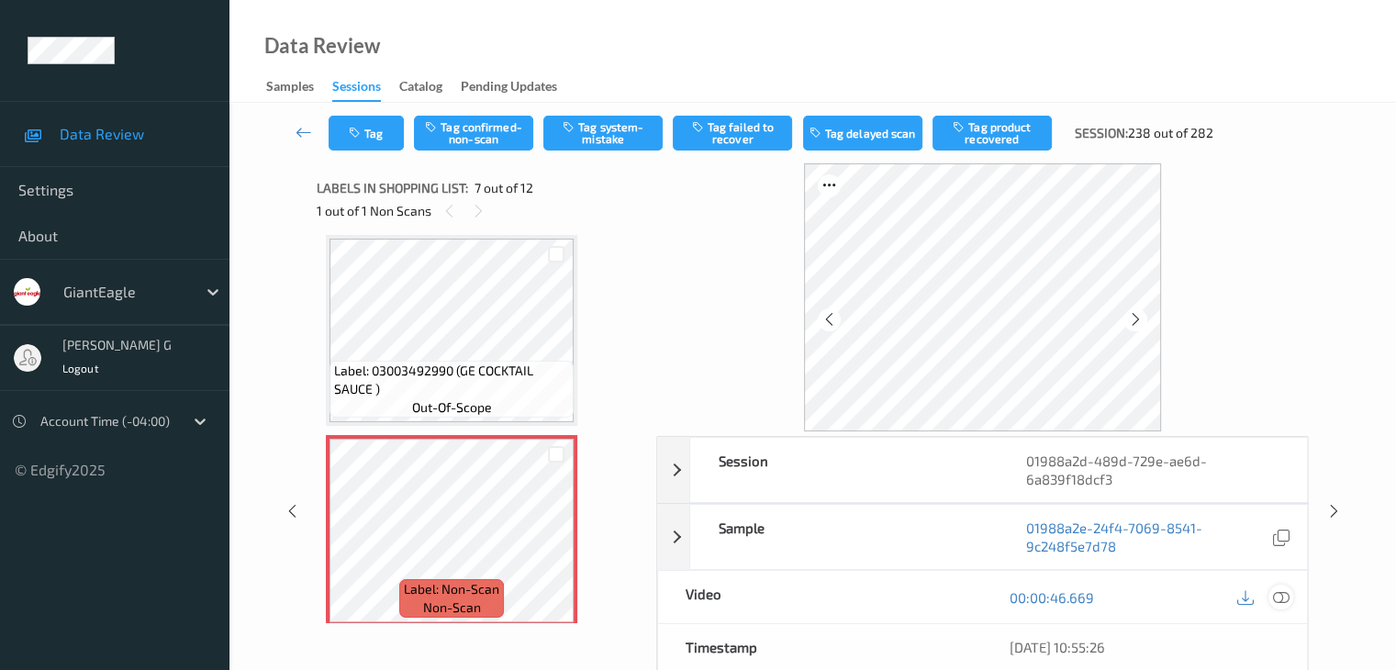
click at [1285, 595] on icon at bounding box center [1280, 597] width 17 height 17
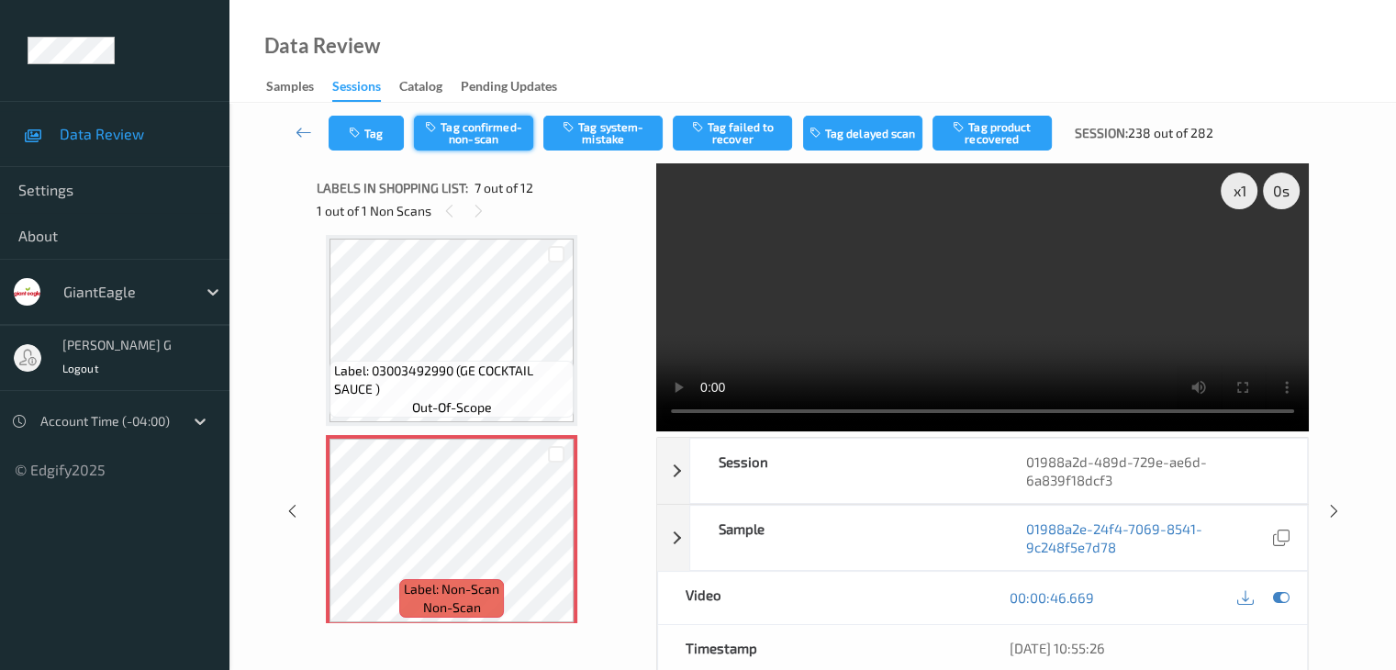
click at [483, 135] on button "Tag confirmed-non-scan" at bounding box center [473, 133] width 119 height 35
click at [735, 128] on button "Tag failed to recover" at bounding box center [732, 133] width 119 height 35
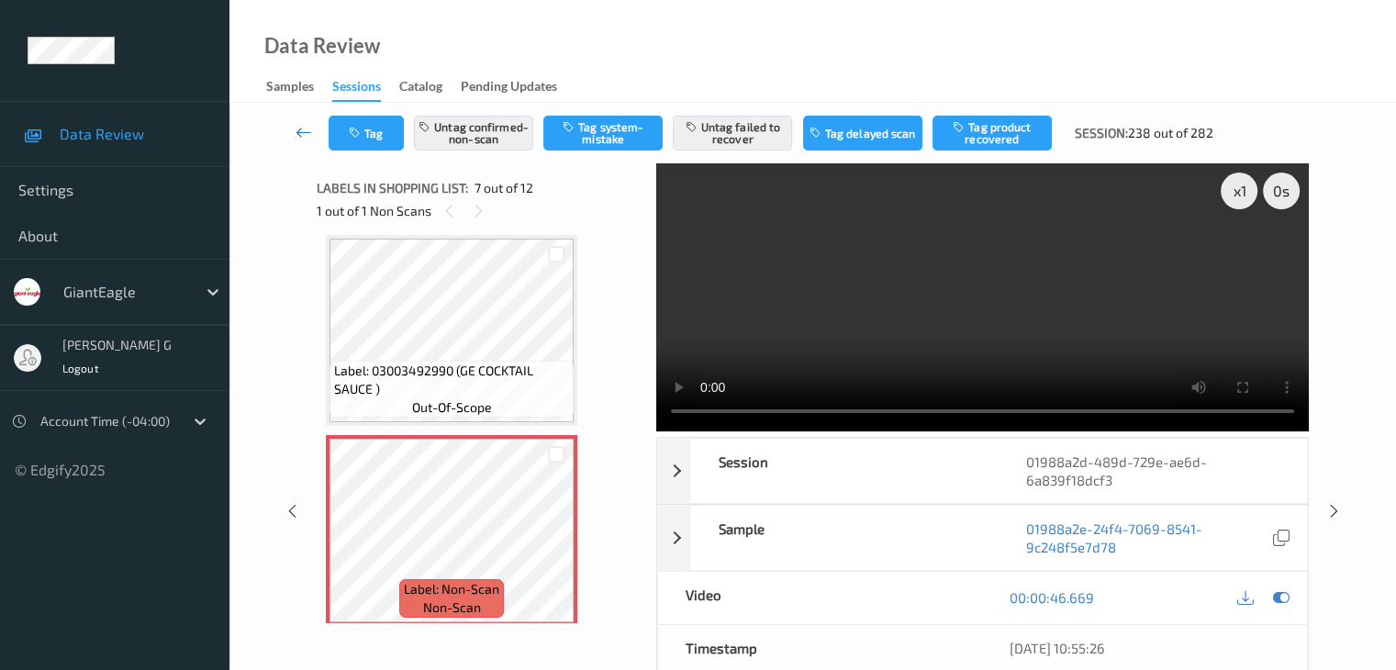
click at [299, 133] on icon at bounding box center [303, 132] width 17 height 18
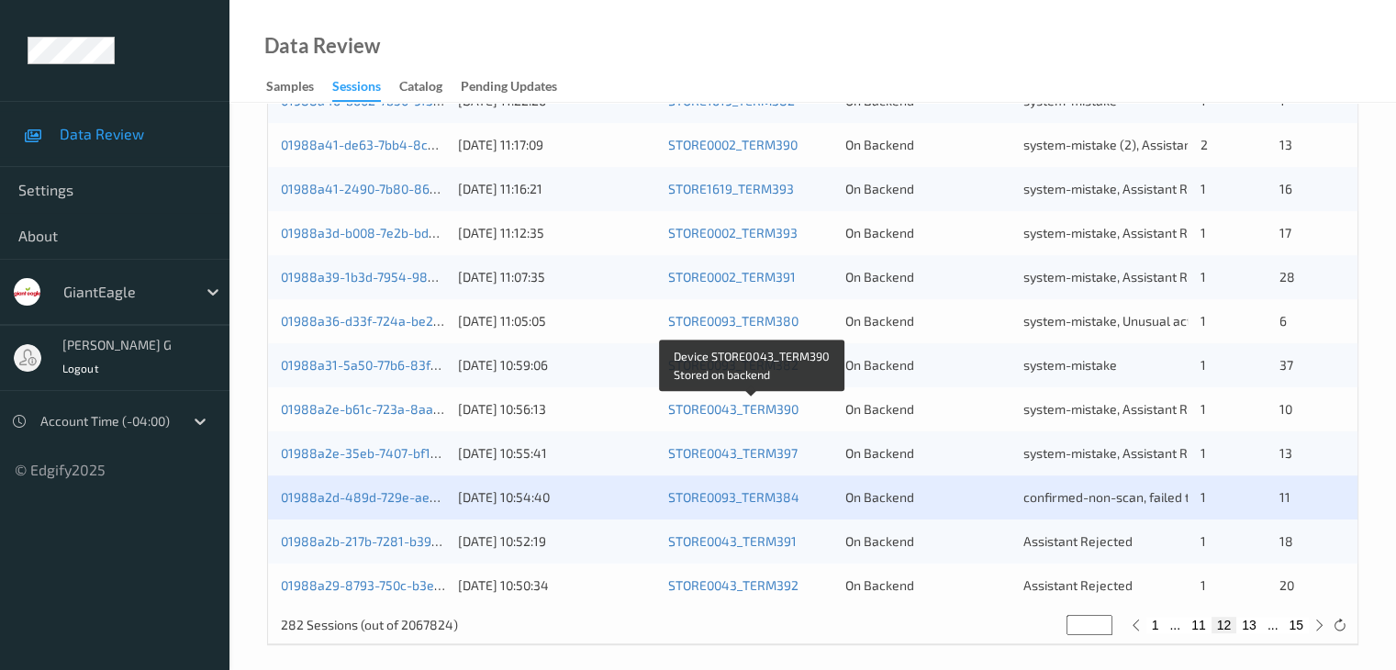
scroll to position [855, 0]
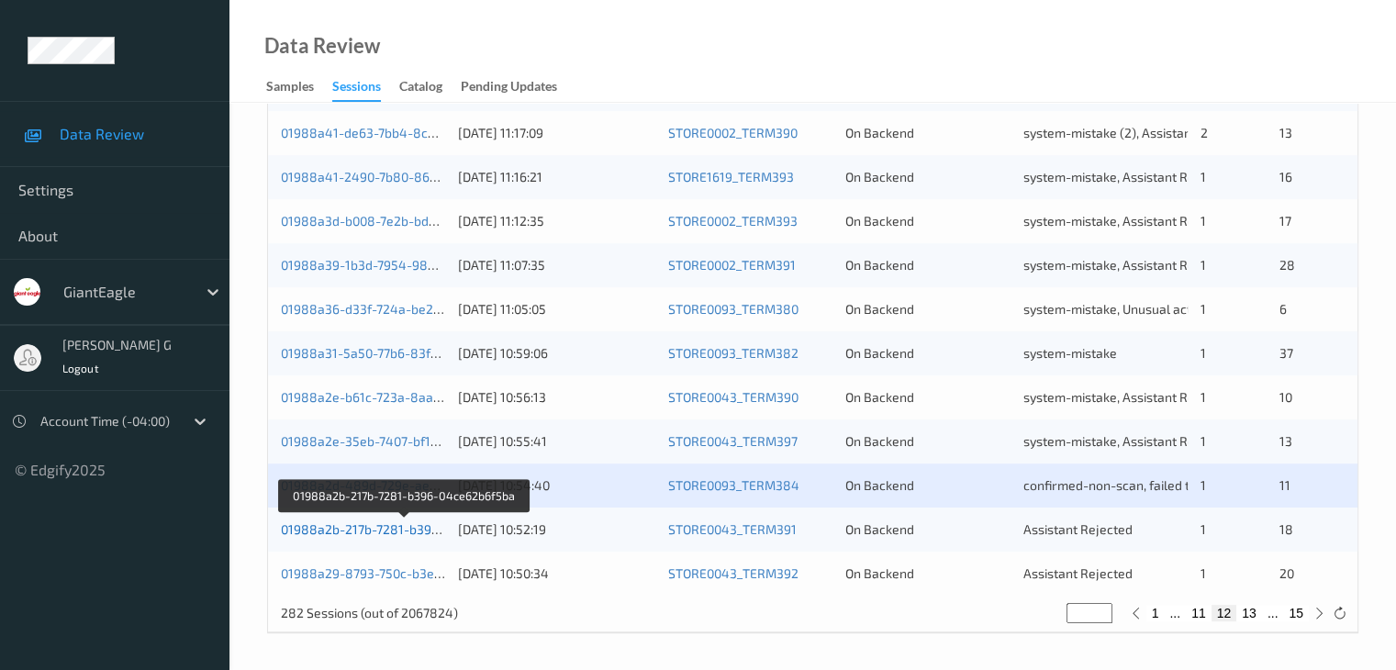
click at [350, 532] on link "01988a2b-217b-7281-b396-04ce62b6f5ba" at bounding box center [405, 529] width 249 height 16
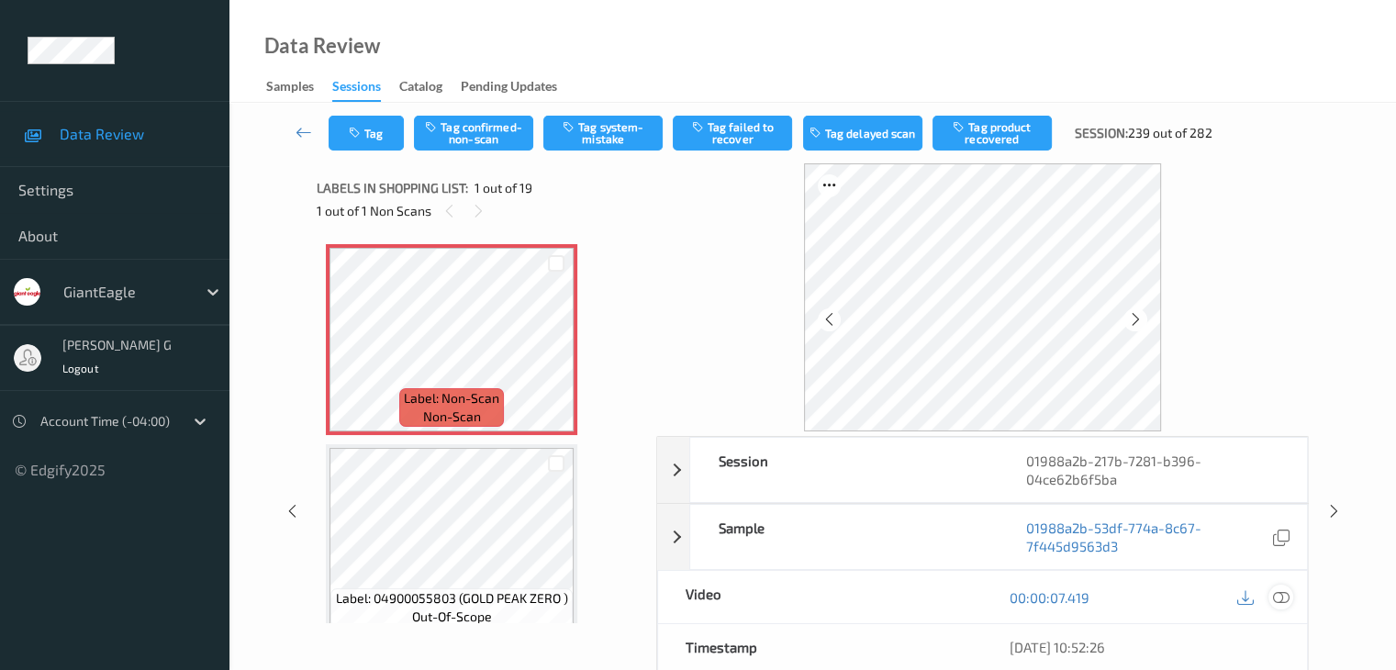
click at [1281, 598] on icon at bounding box center [1280, 597] width 17 height 17
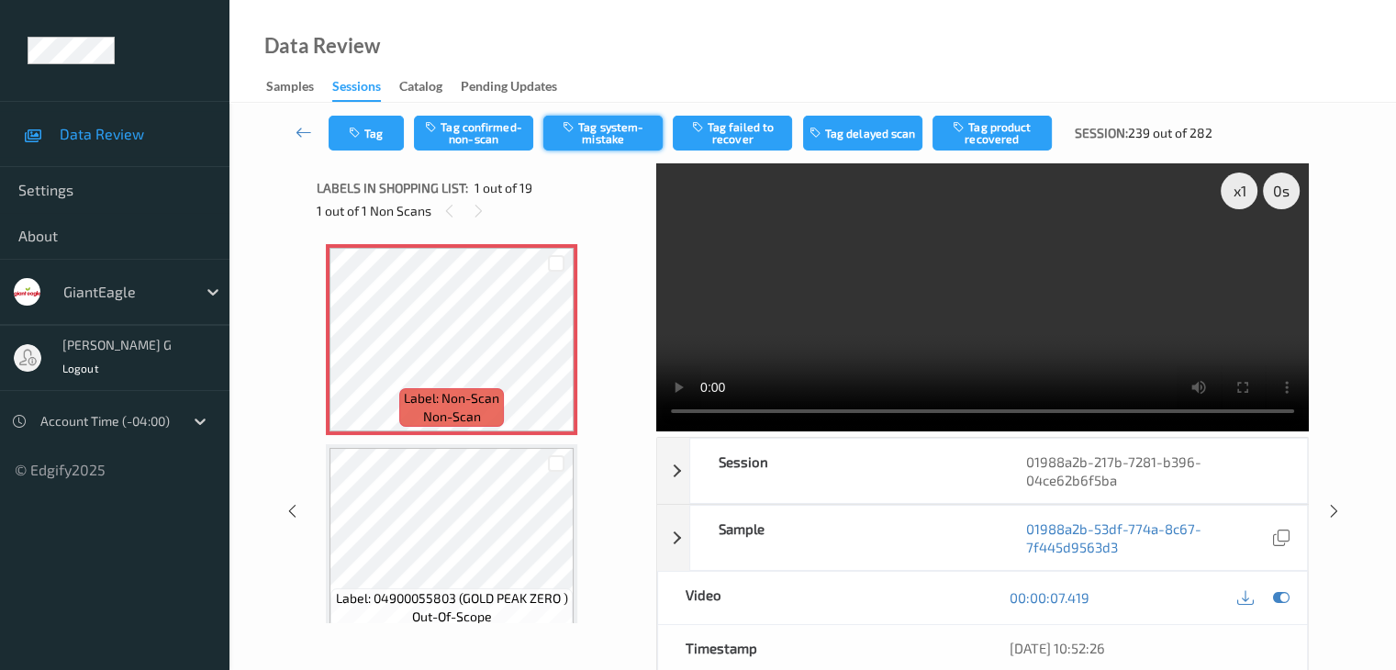
click at [603, 135] on button "Tag system-mistake" at bounding box center [602, 133] width 119 height 35
click at [301, 129] on icon at bounding box center [303, 132] width 17 height 18
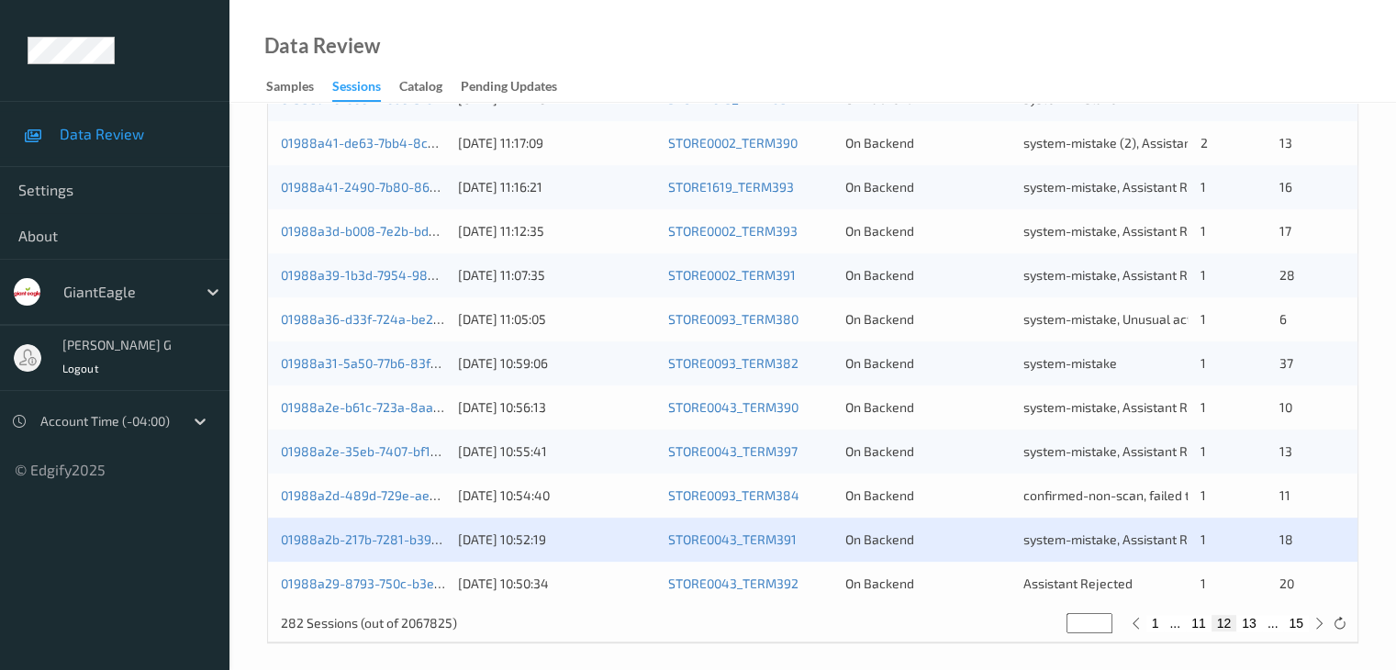
scroll to position [855, 0]
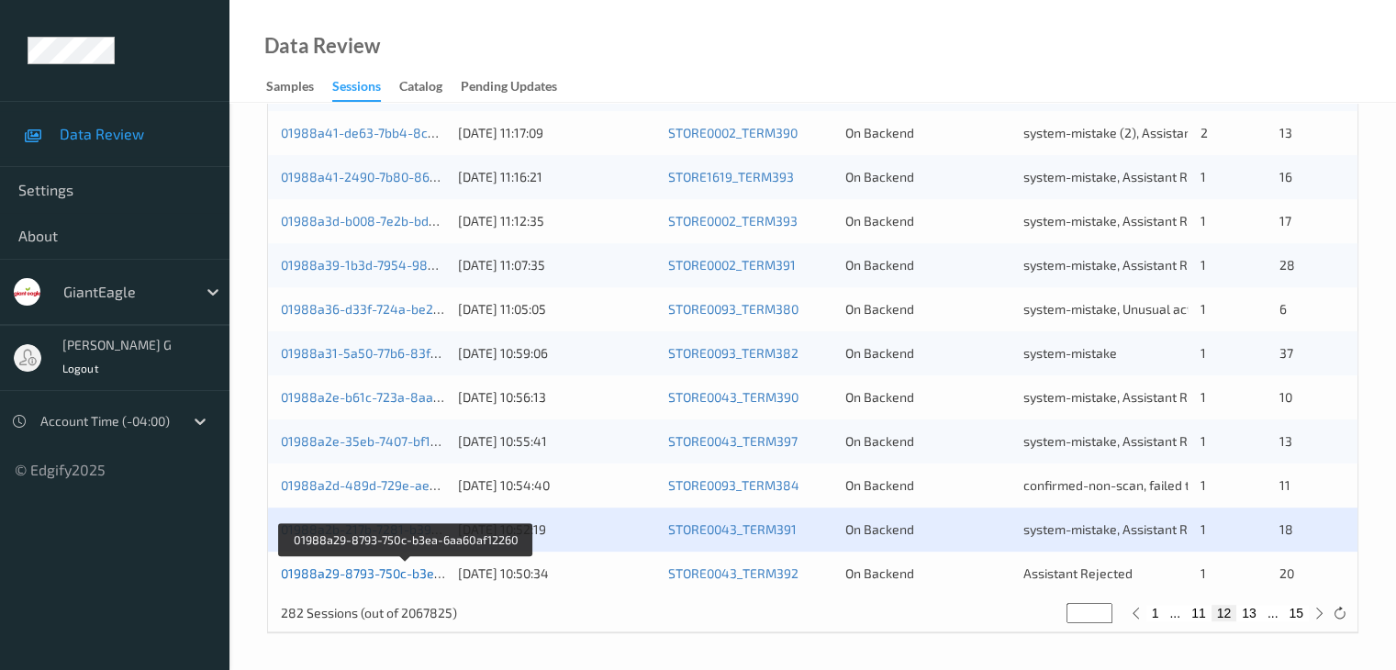
click at [350, 575] on link "01988a29-8793-750c-b3ea-6aa60af12260" at bounding box center [406, 573] width 250 height 16
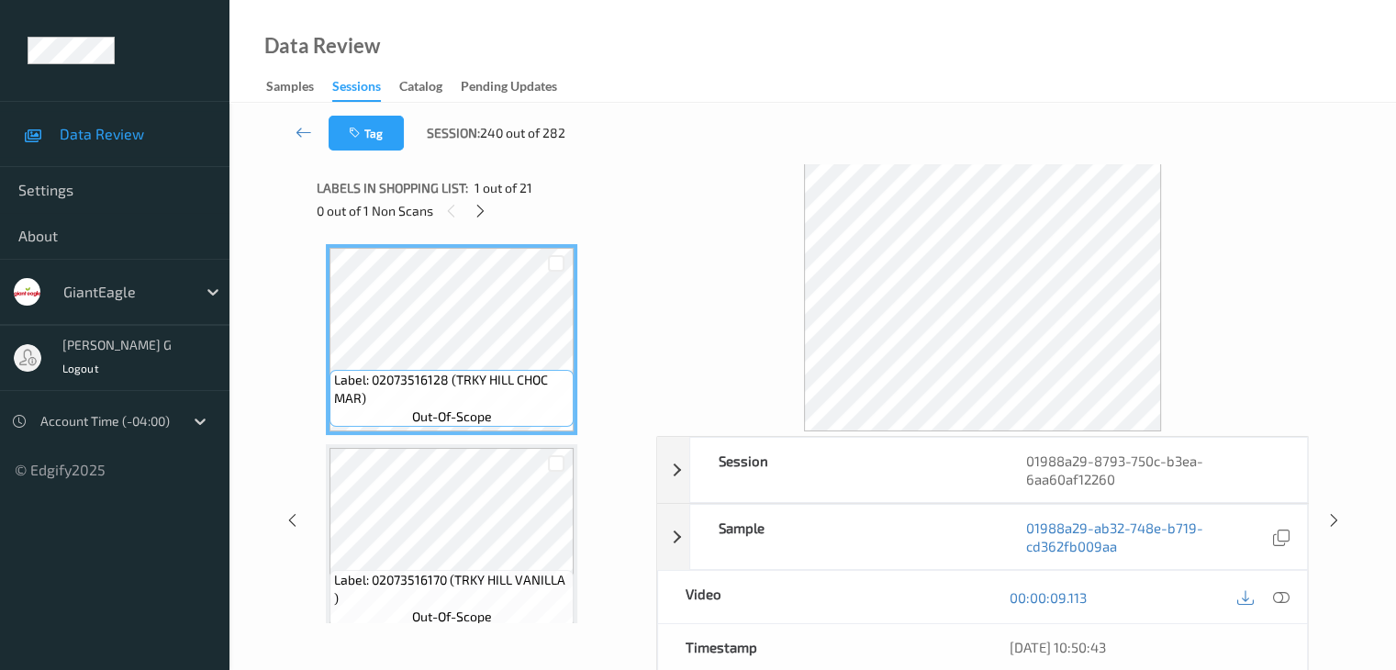
click at [486, 214] on icon at bounding box center [481, 211] width 16 height 17
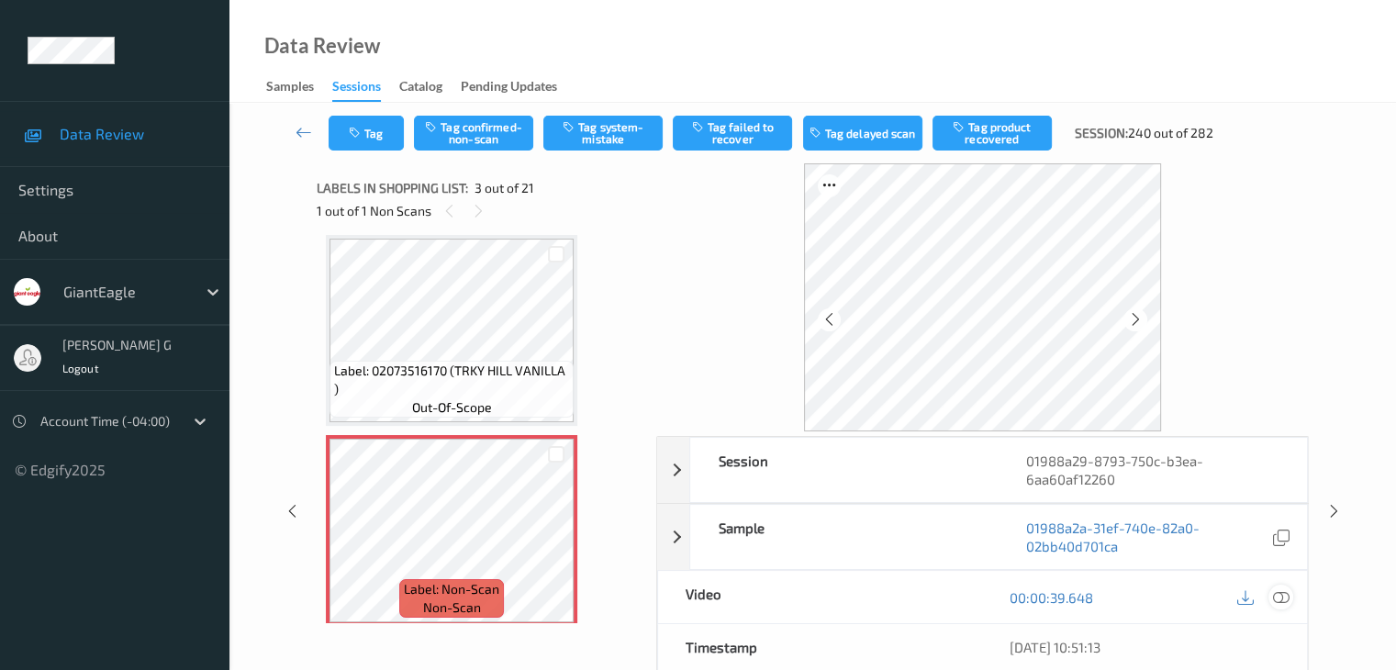
click at [1290, 595] on div at bounding box center [1280, 596] width 25 height 25
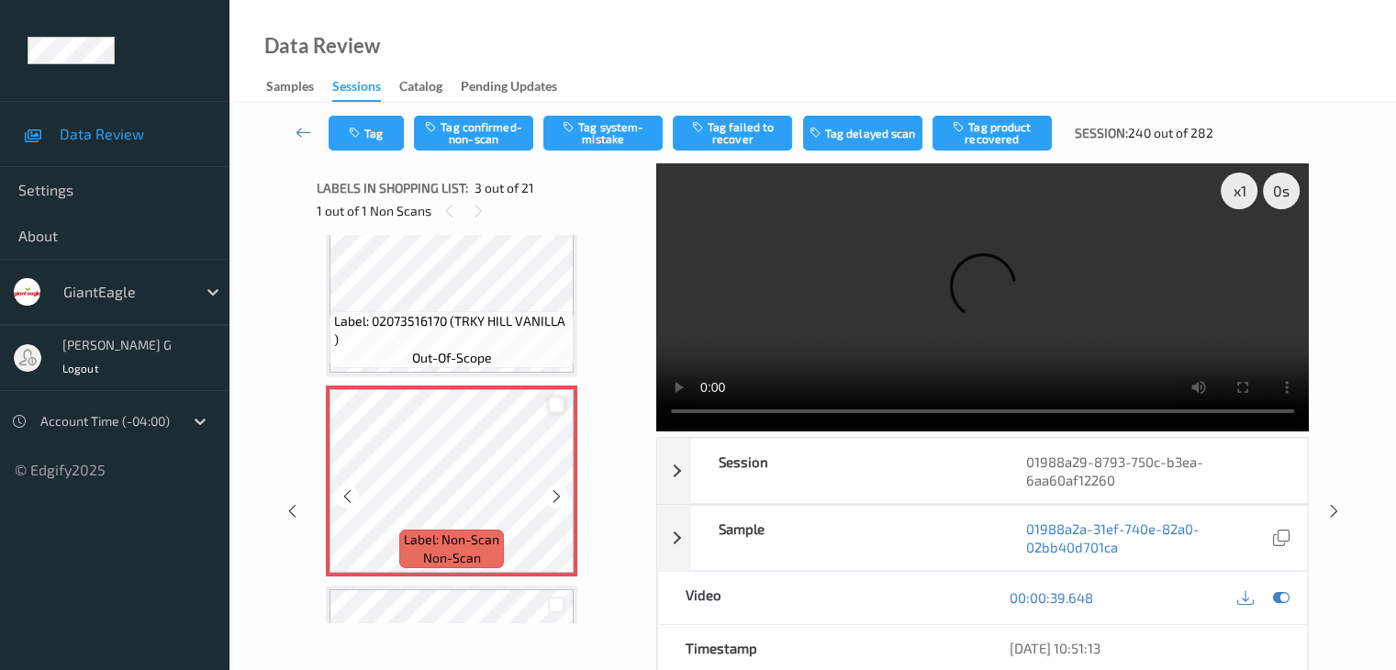
scroll to position [301, 0]
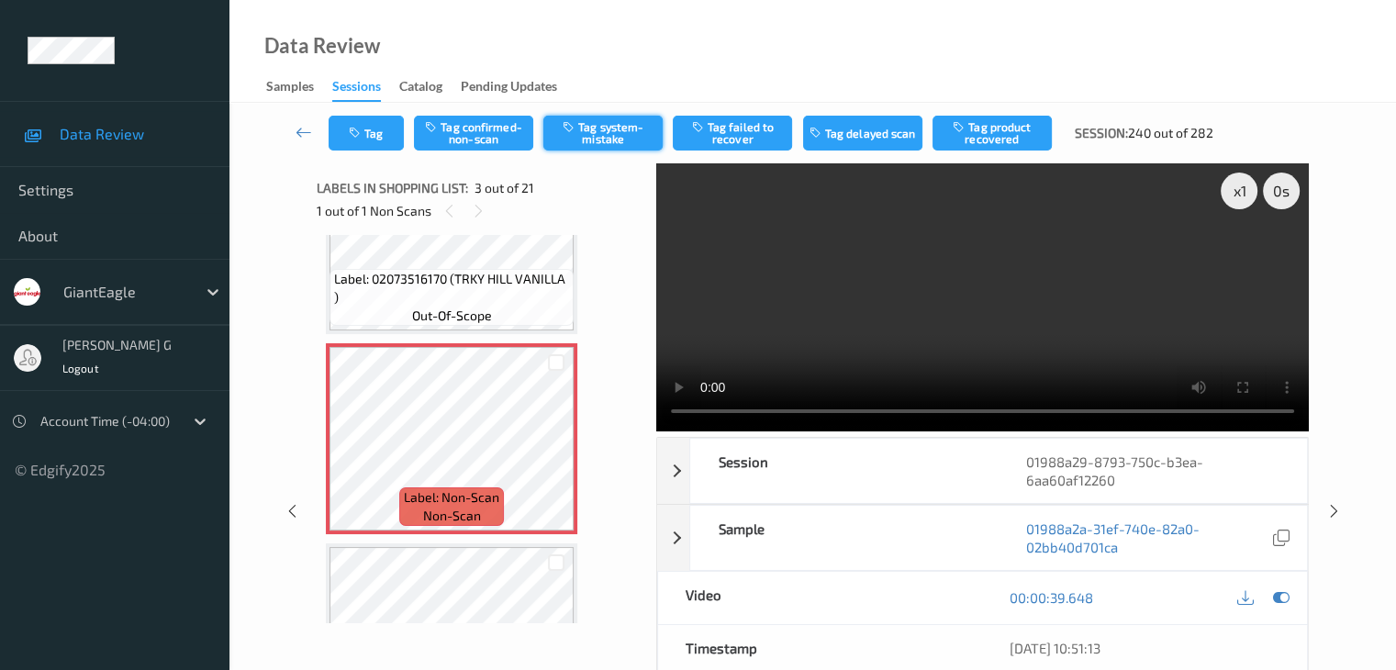
click at [602, 126] on button "Tag system-mistake" at bounding box center [602, 133] width 119 height 35
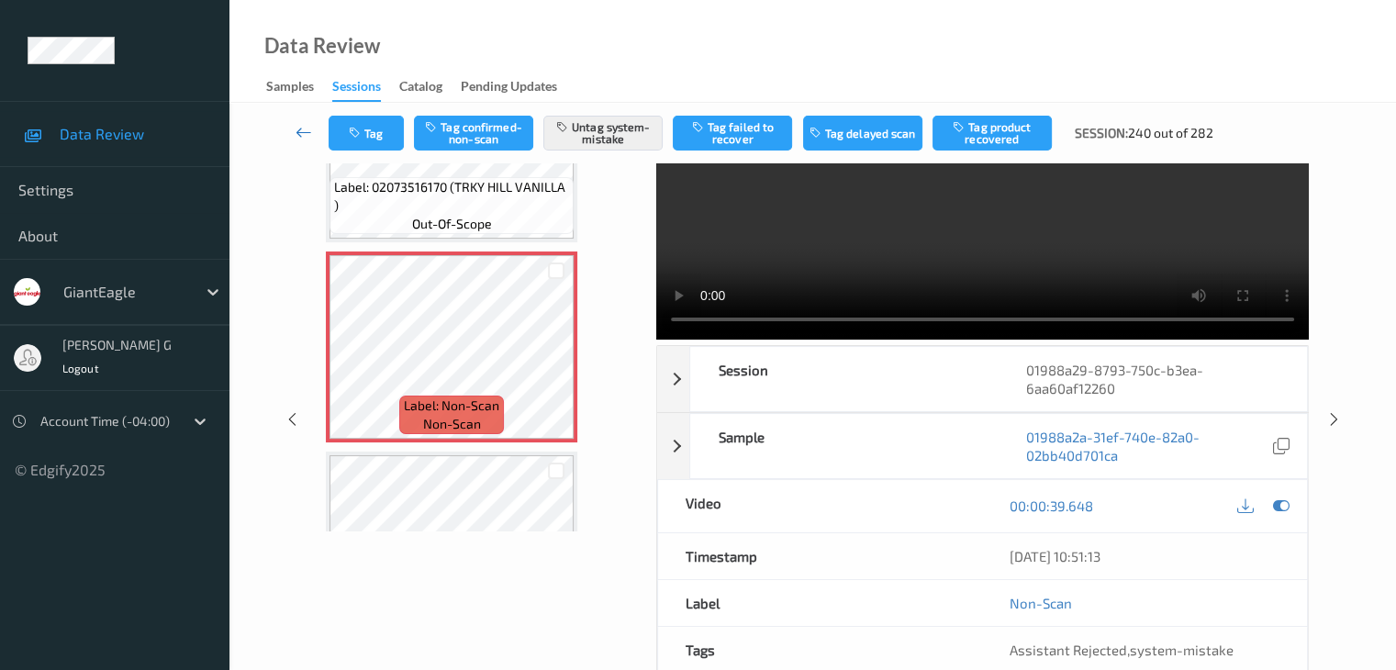
click at [301, 133] on icon at bounding box center [303, 132] width 17 height 18
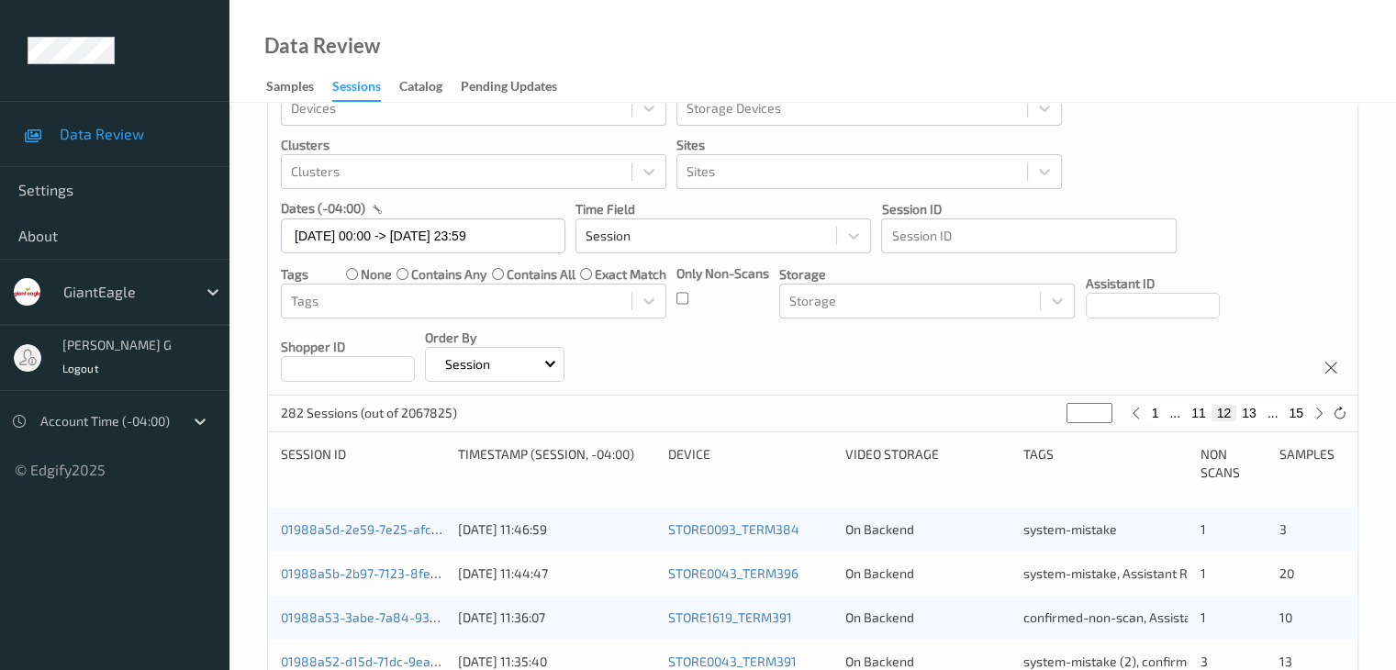
scroll to position [92, 0]
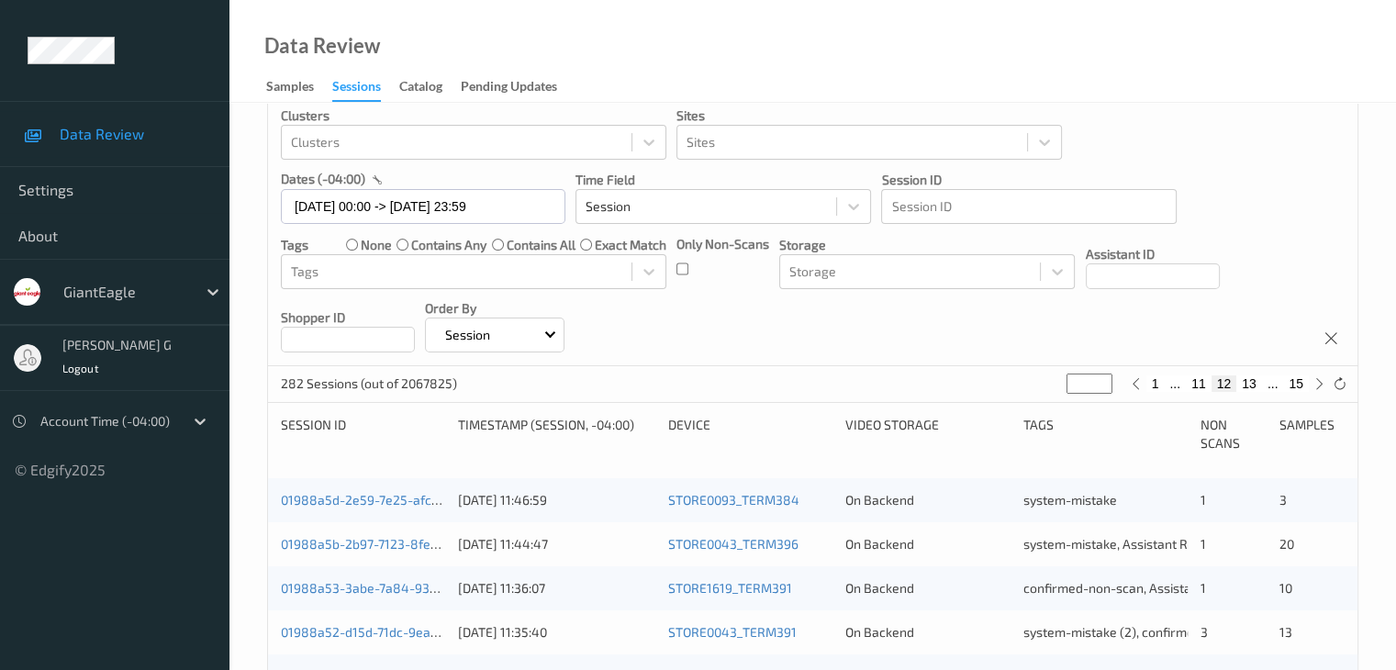
click at [1197, 381] on button "11" at bounding box center [1198, 383] width 26 height 17
type input "**"
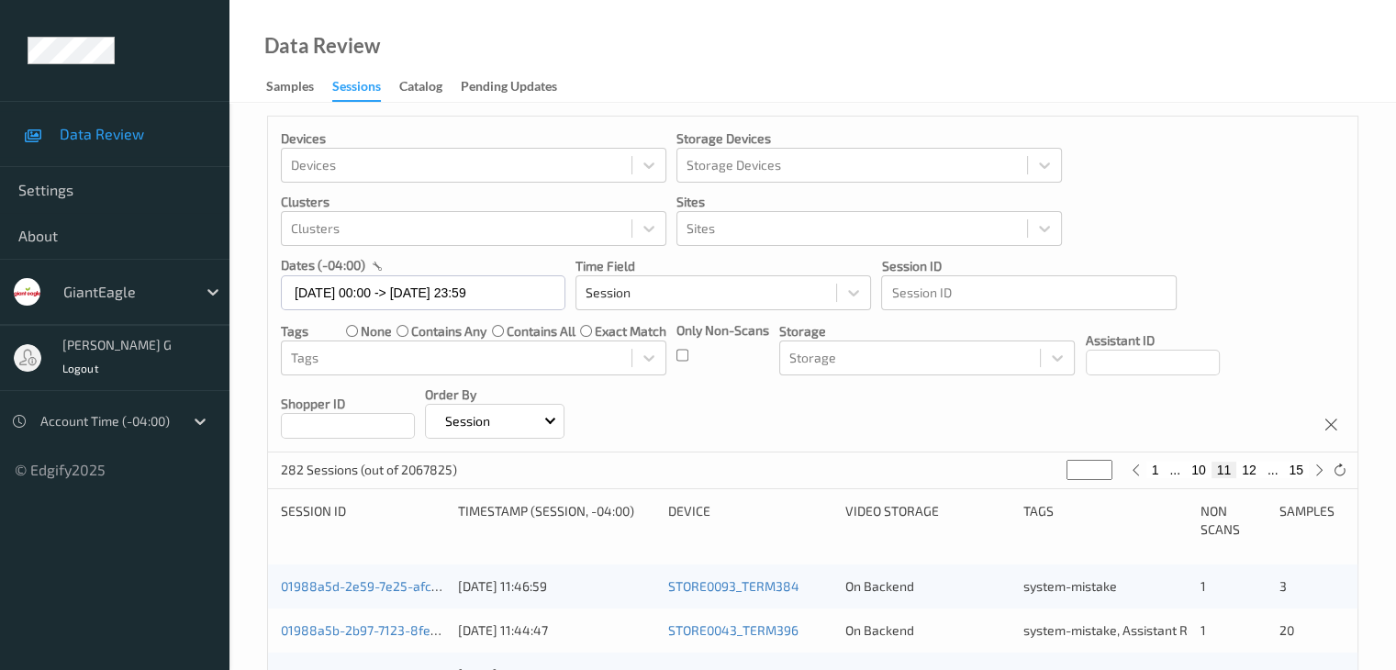
scroll to position [0, 0]
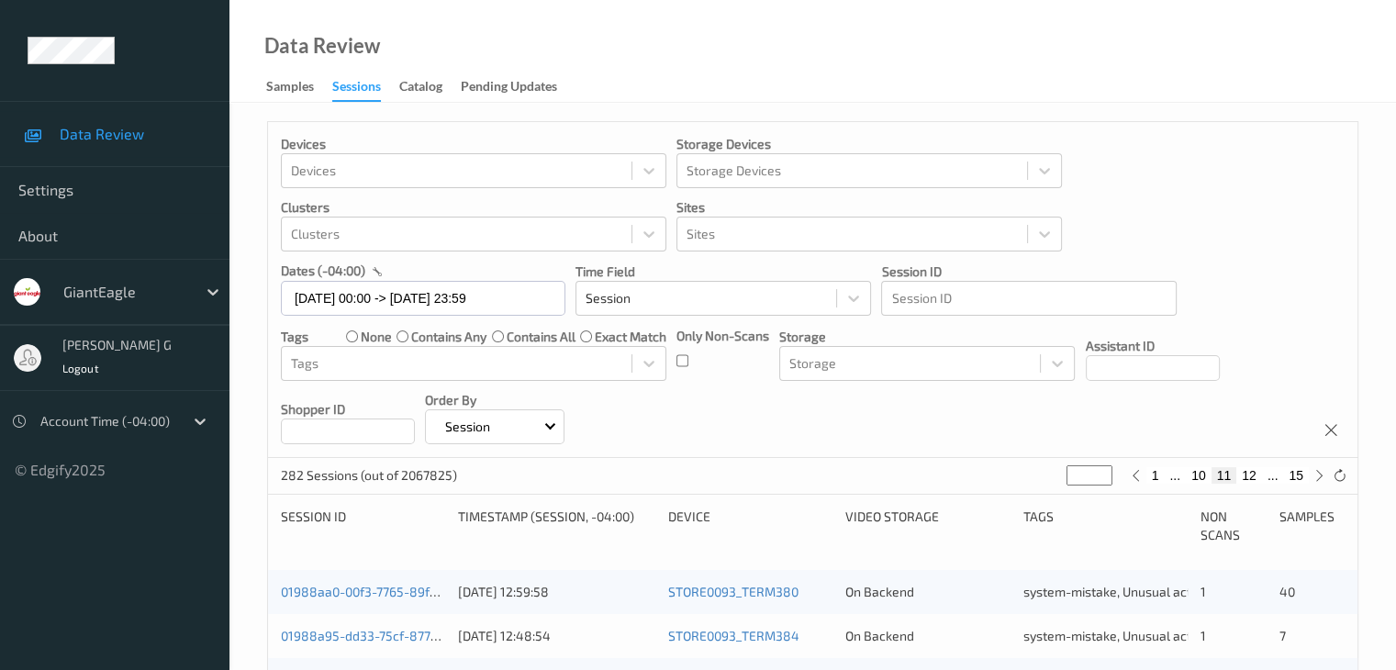
click at [1201, 473] on button "10" at bounding box center [1198, 475] width 26 height 17
type input "**"
click at [1204, 474] on button "9" at bounding box center [1202, 475] width 18 height 17
type input "*"
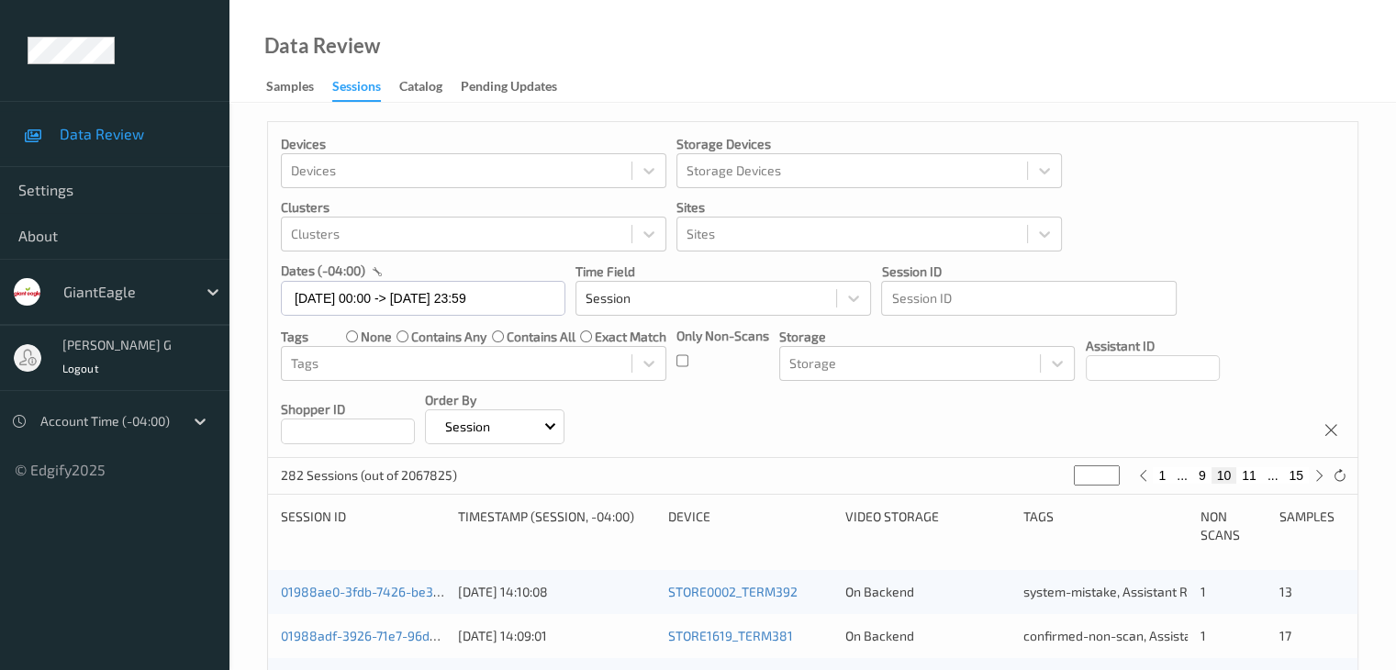
type input "*"
click at [1209, 475] on button "8" at bounding box center [1209, 475] width 18 height 17
type input "*"
click at [1216, 475] on button "7" at bounding box center [1216, 475] width 18 height 17
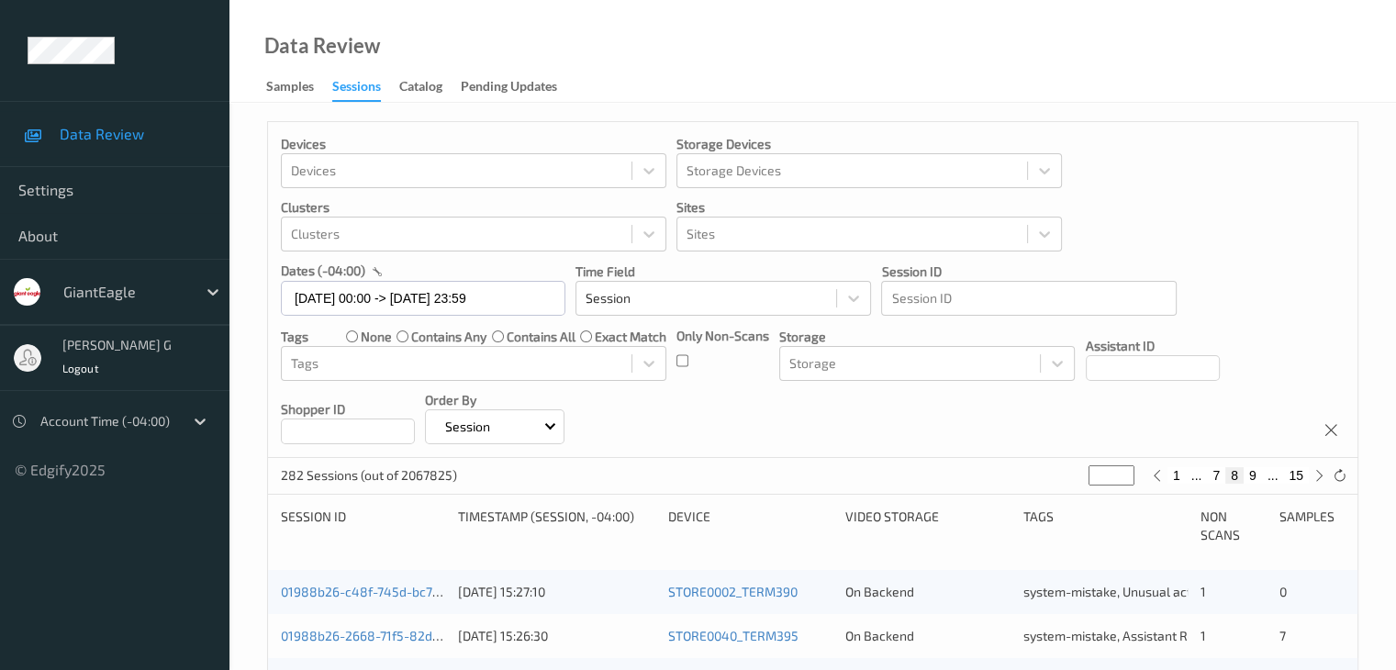
type input "*"
click at [1233, 478] on button "7" at bounding box center [1234, 475] width 18 height 17
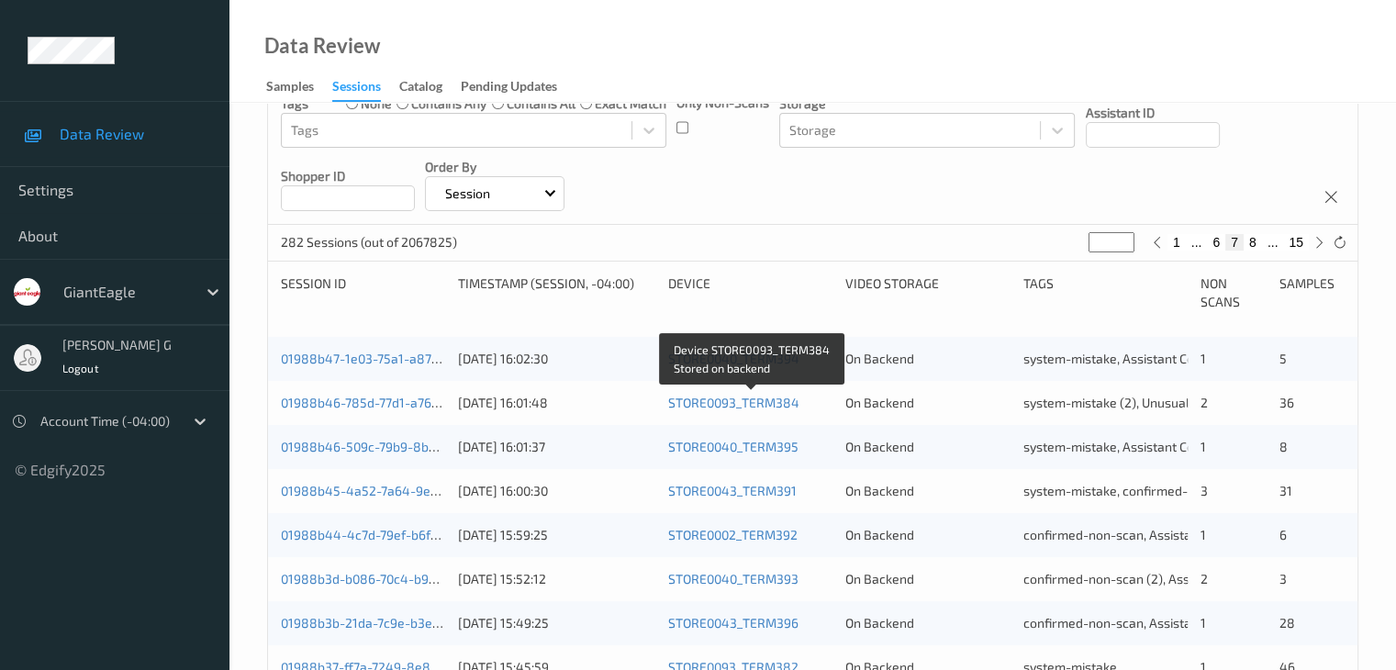
scroll to position [275, 0]
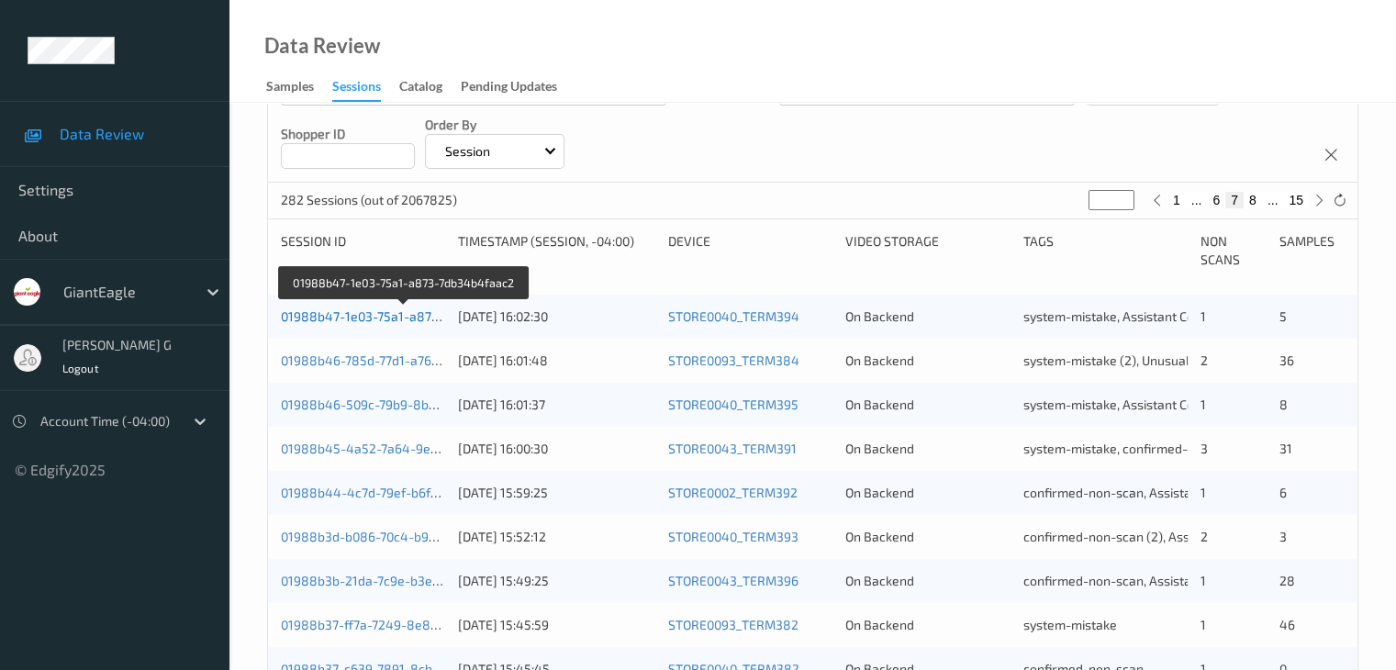
click at [356, 313] on link "01988b47-1e03-75a1-a873-7db34b4faac2" at bounding box center [405, 316] width 248 height 16
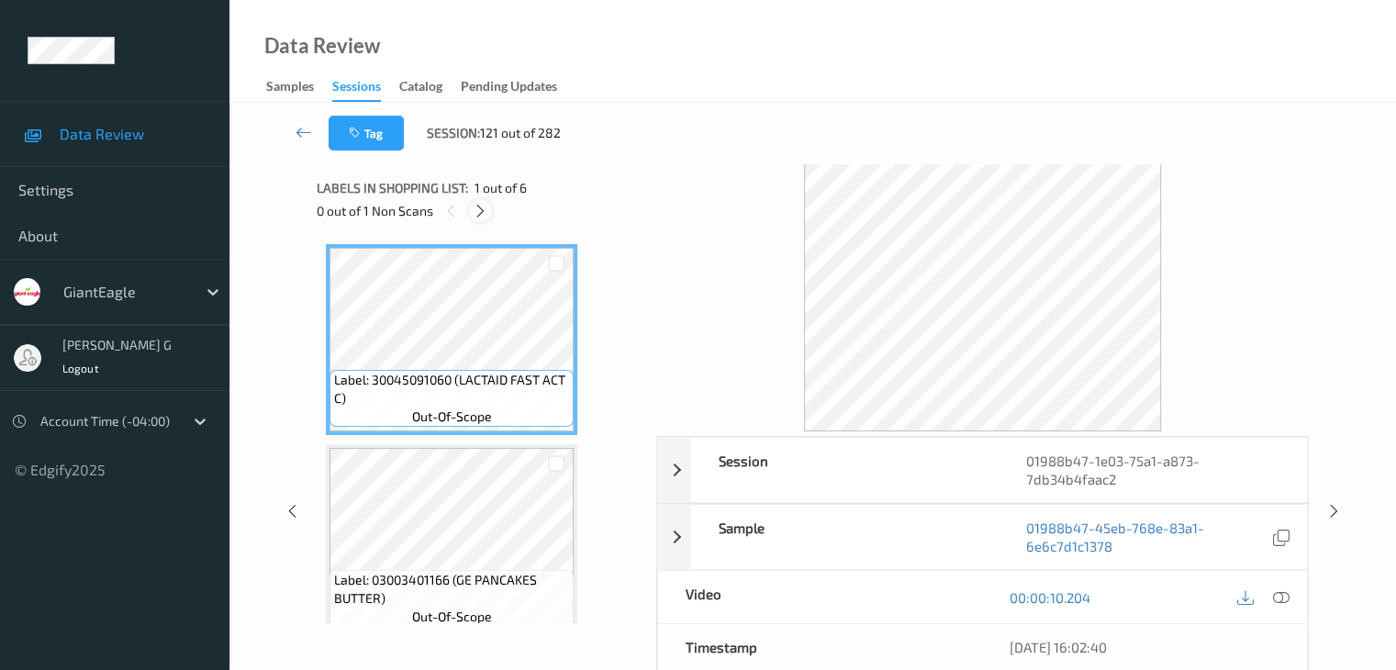
click at [483, 209] on icon at bounding box center [481, 211] width 16 height 17
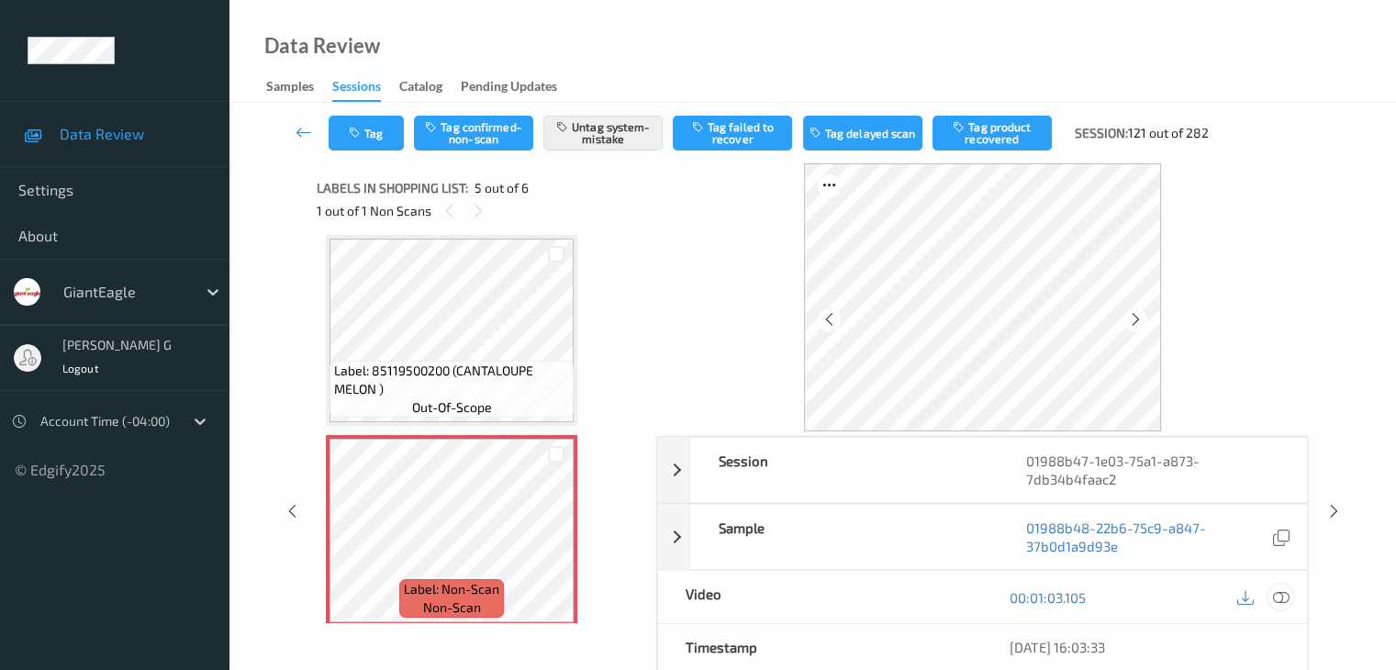
click at [1276, 595] on icon at bounding box center [1280, 597] width 17 height 17
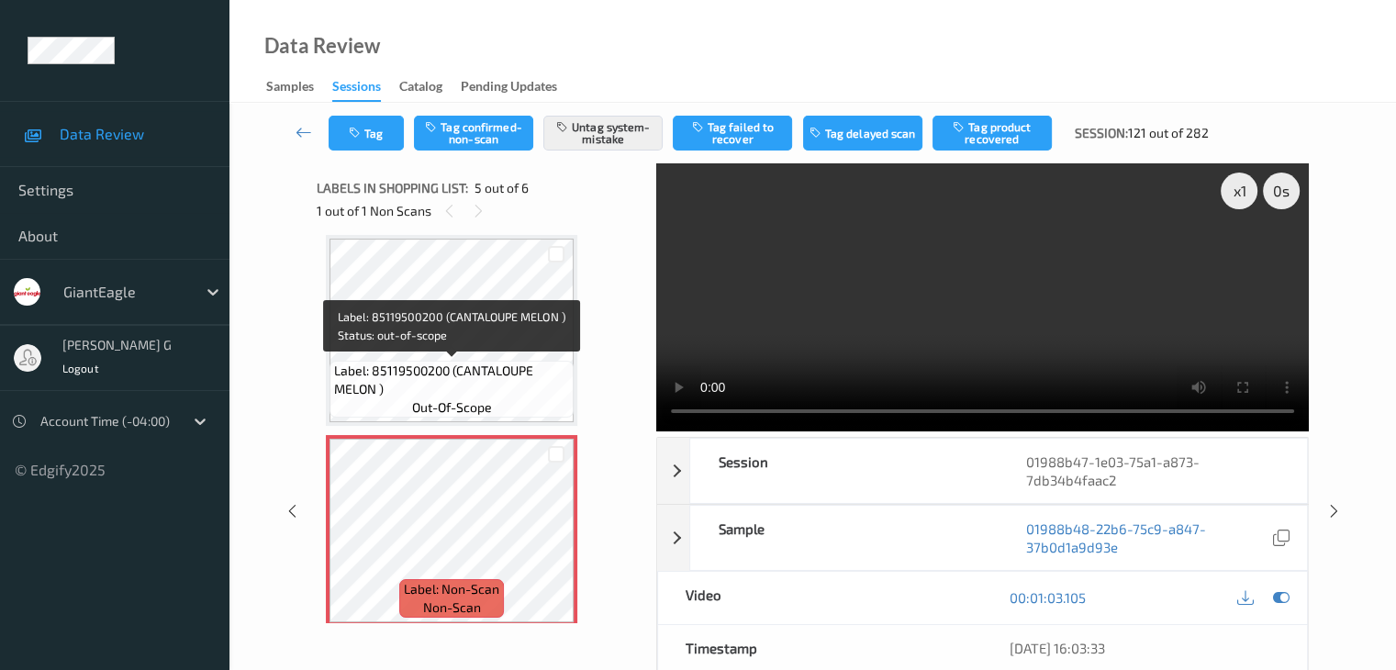
click at [471, 402] on span "out-of-scope" at bounding box center [452, 407] width 80 height 18
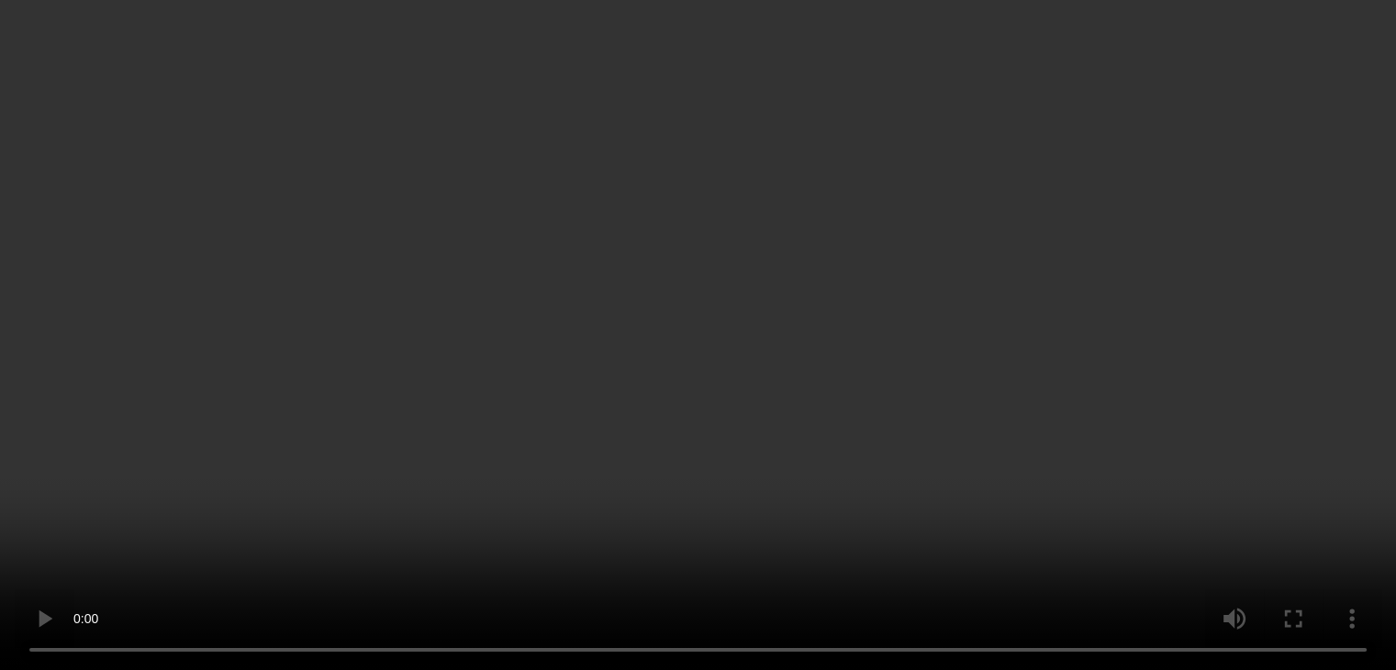
scroll to position [0, 0]
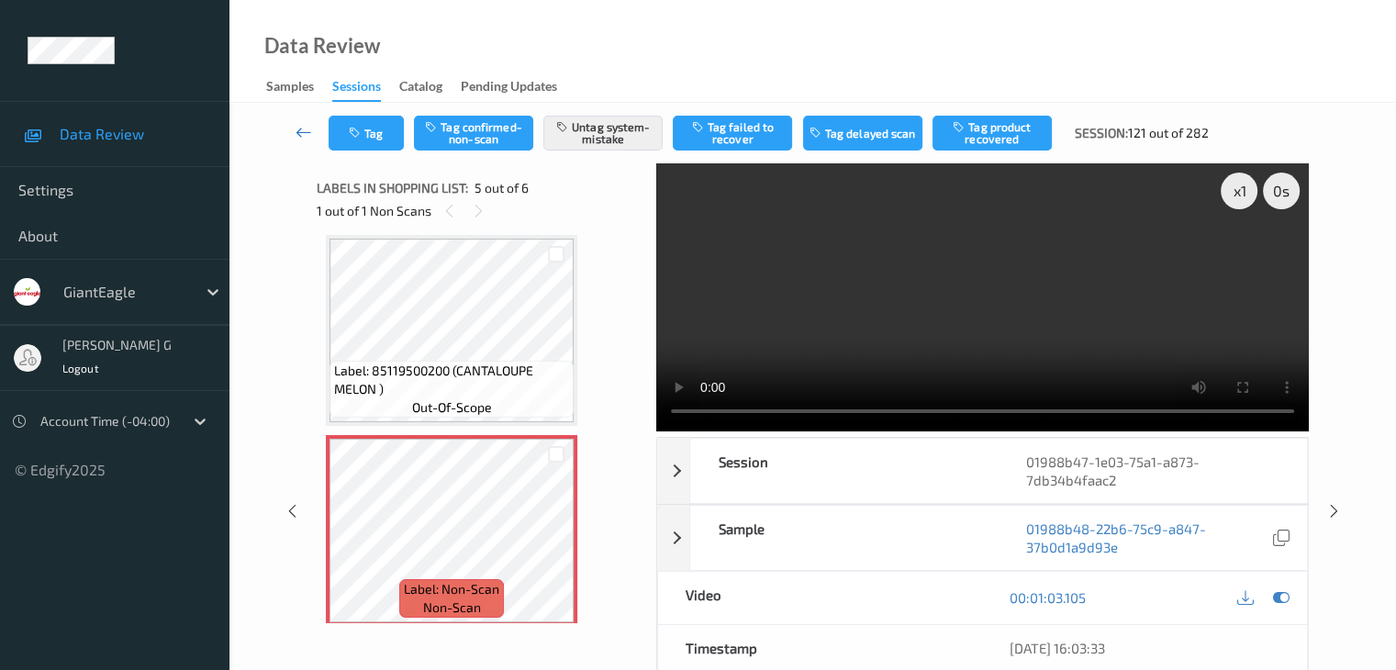
click at [301, 133] on icon at bounding box center [303, 132] width 17 height 18
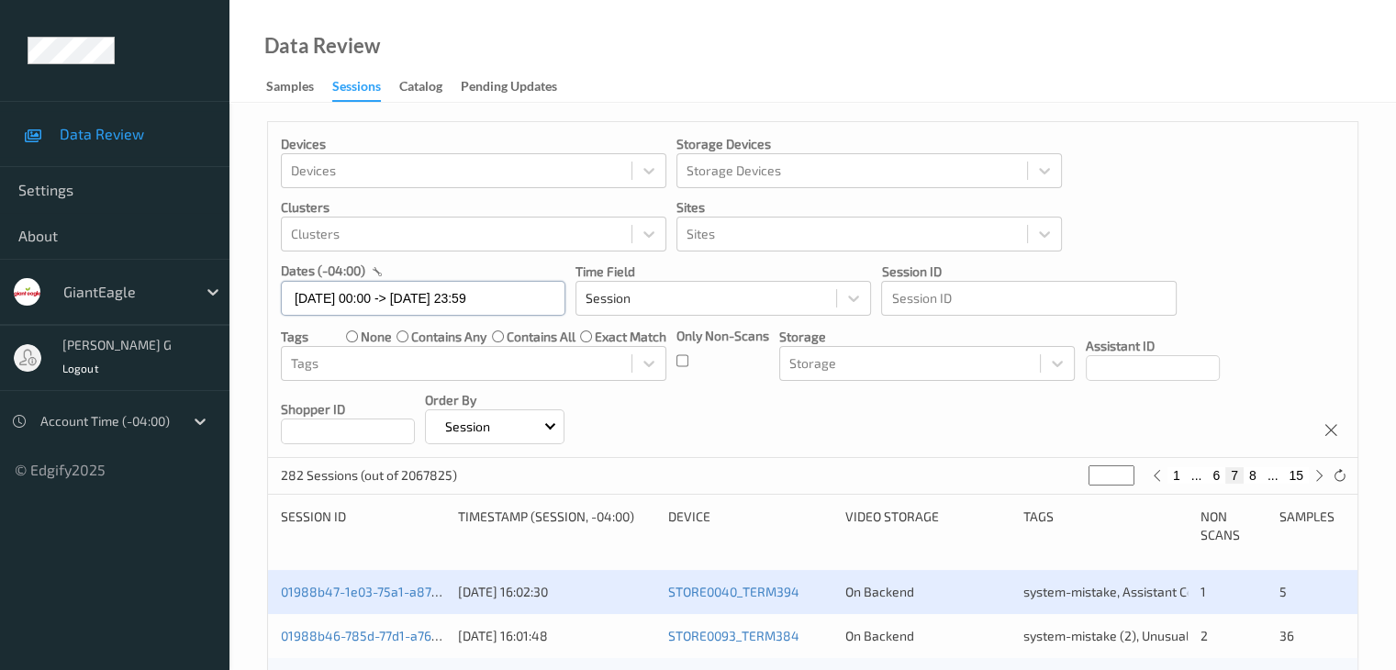
click at [523, 306] on input "[DATE] 00:00 -> [DATE] 23:59" at bounding box center [423, 298] width 284 height 35
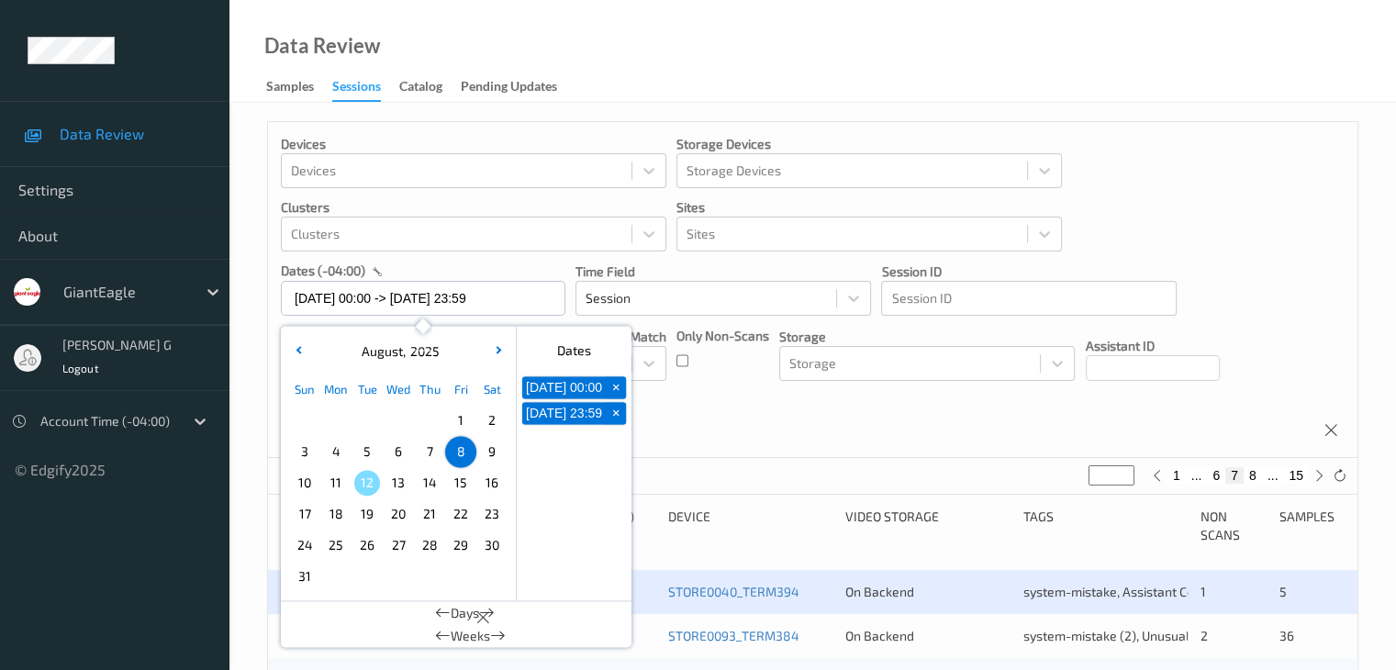
click at [617, 395] on span "+" at bounding box center [615, 387] width 19 height 19
type input "[DATE] 00:00"
type input "*"
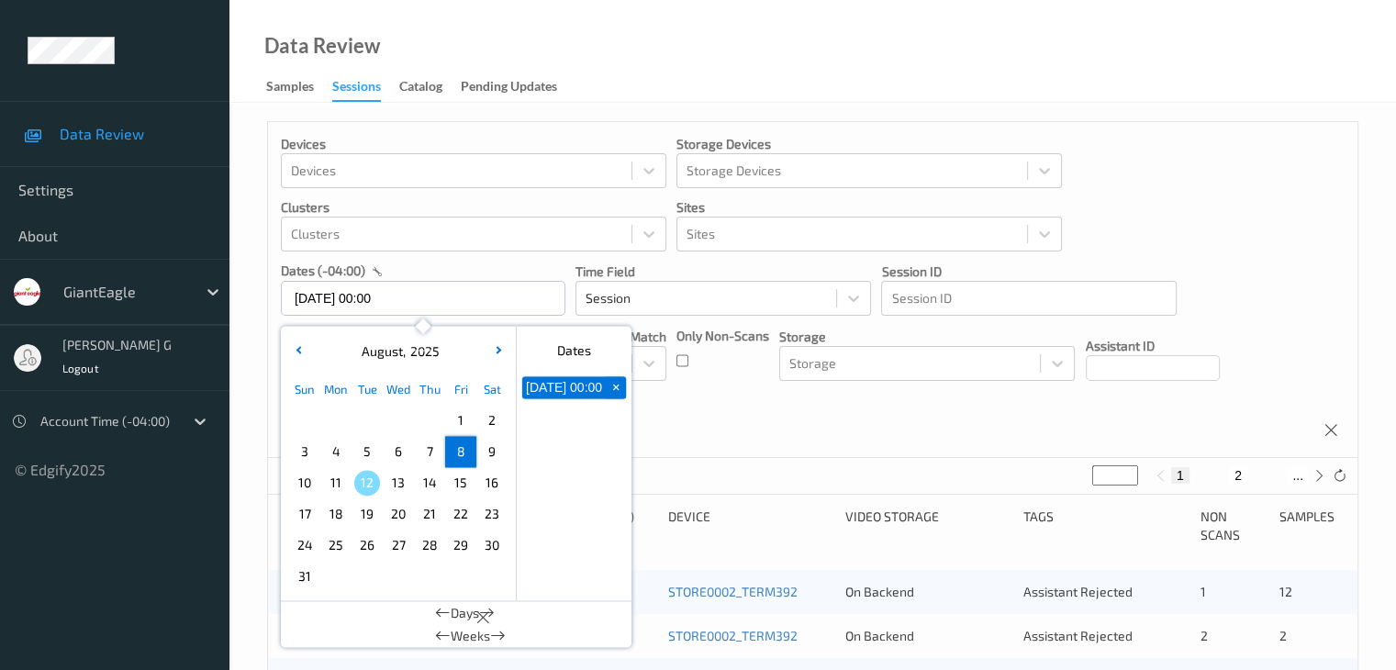
click at [617, 396] on span "+" at bounding box center [615, 387] width 19 height 19
click at [498, 451] on span "9" at bounding box center [492, 452] width 26 height 26
click at [492, 450] on span "9" at bounding box center [492, 452] width 26 height 26
type input "[DATE] 00:00 -> [DATE] 23:59"
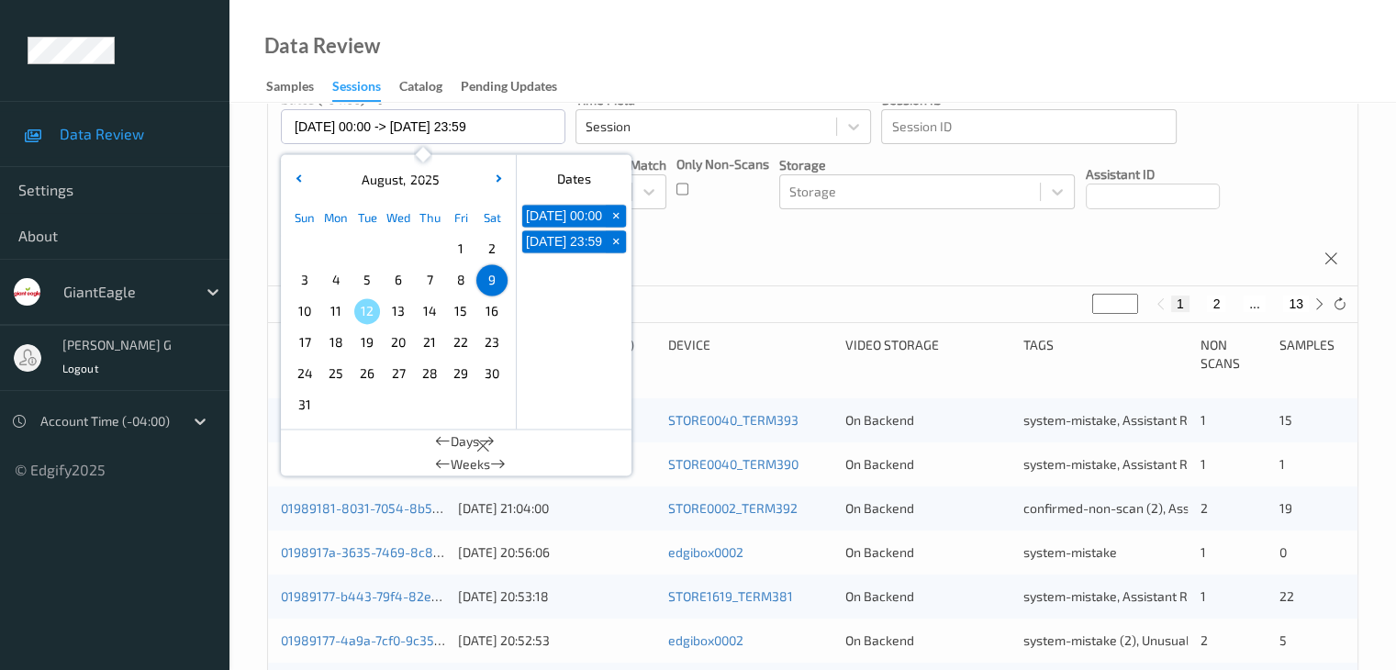
scroll to position [184, 0]
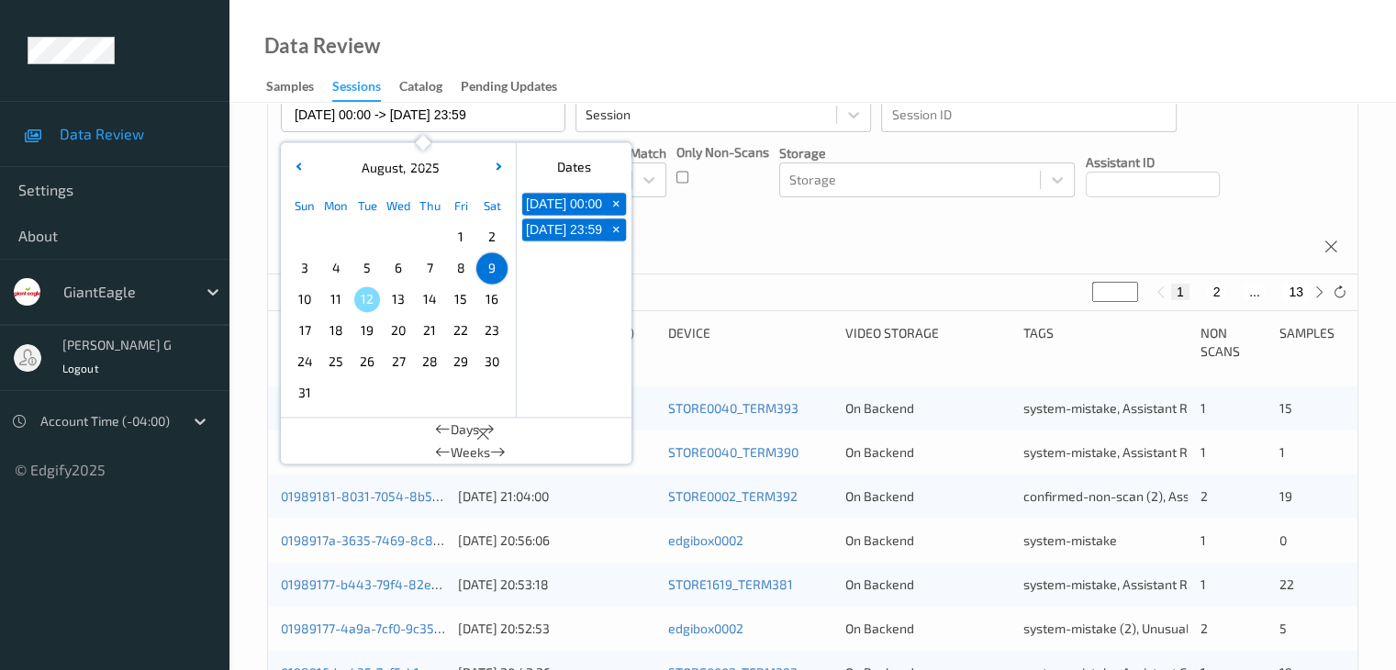
click at [1295, 162] on div "Devices Devices Storage Devices Storage Devices Clusters Clusters Sites Sites d…" at bounding box center [812, 107] width 1089 height 336
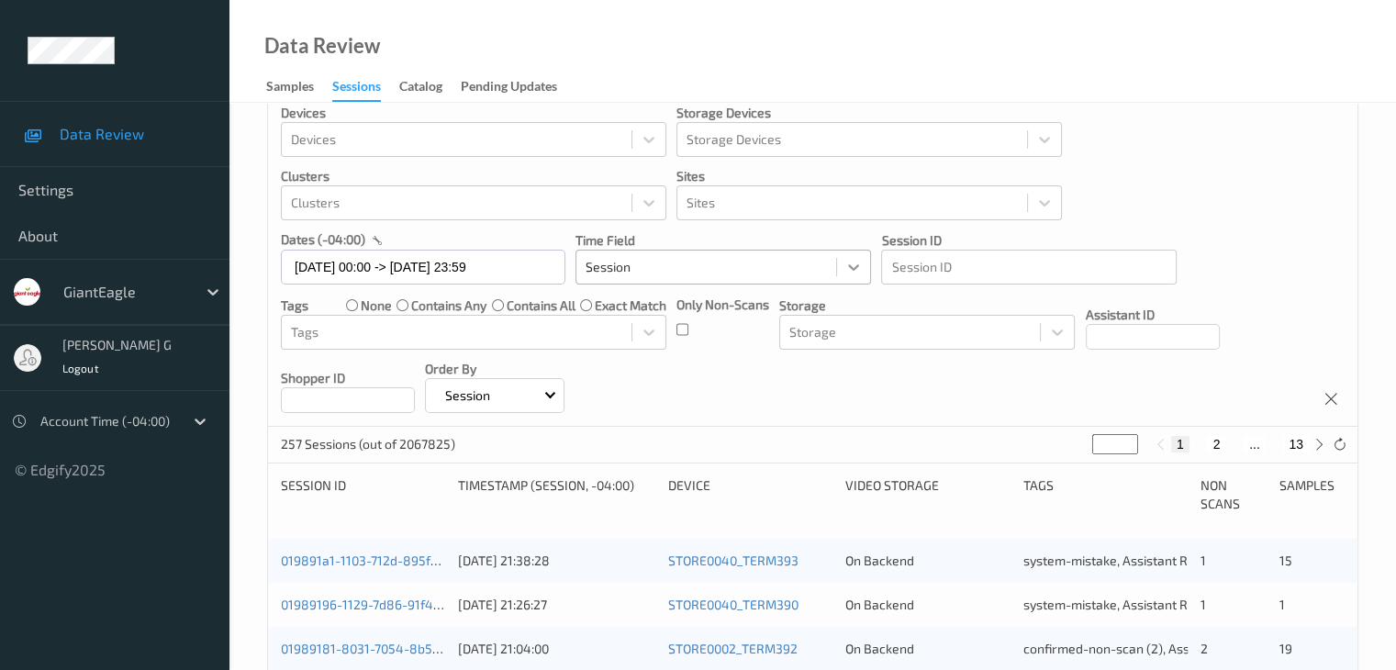
scroll to position [0, 0]
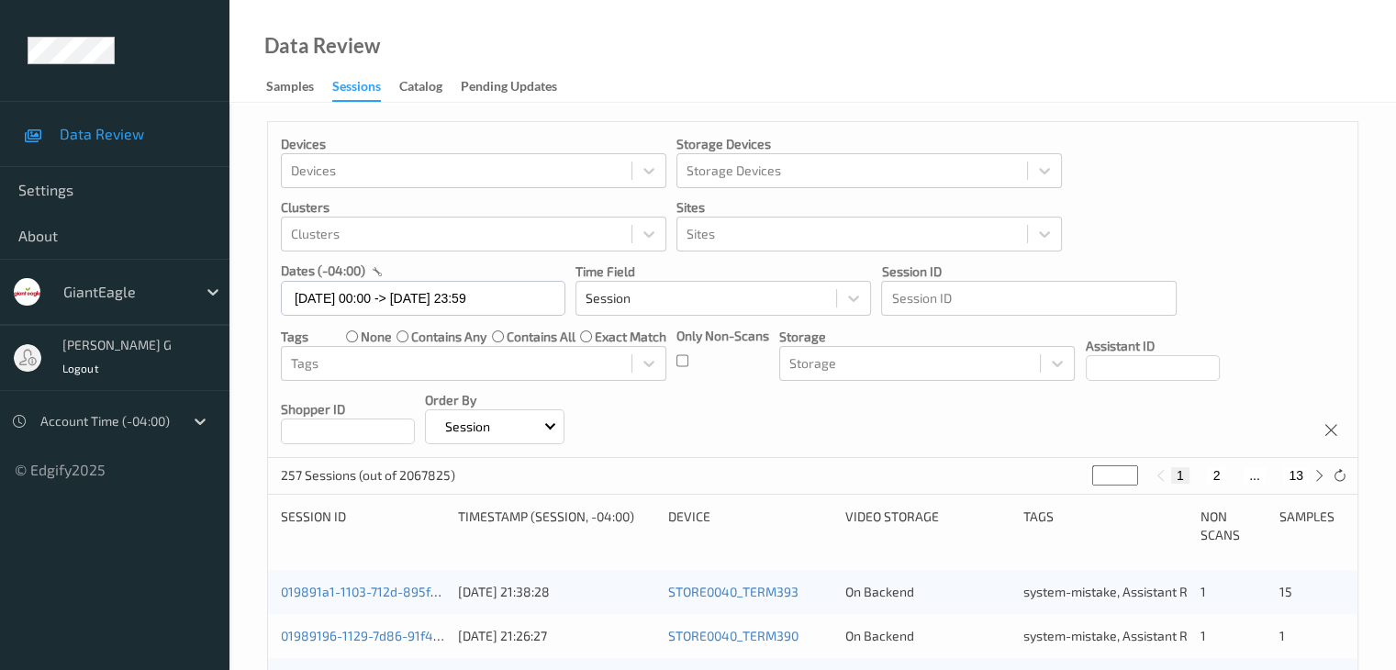
click at [1299, 468] on button "13" at bounding box center [1296, 475] width 26 height 17
type input "**"
click at [1292, 474] on button "13" at bounding box center [1296, 475] width 26 height 17
click at [1259, 473] on button "12" at bounding box center [1255, 475] width 26 height 17
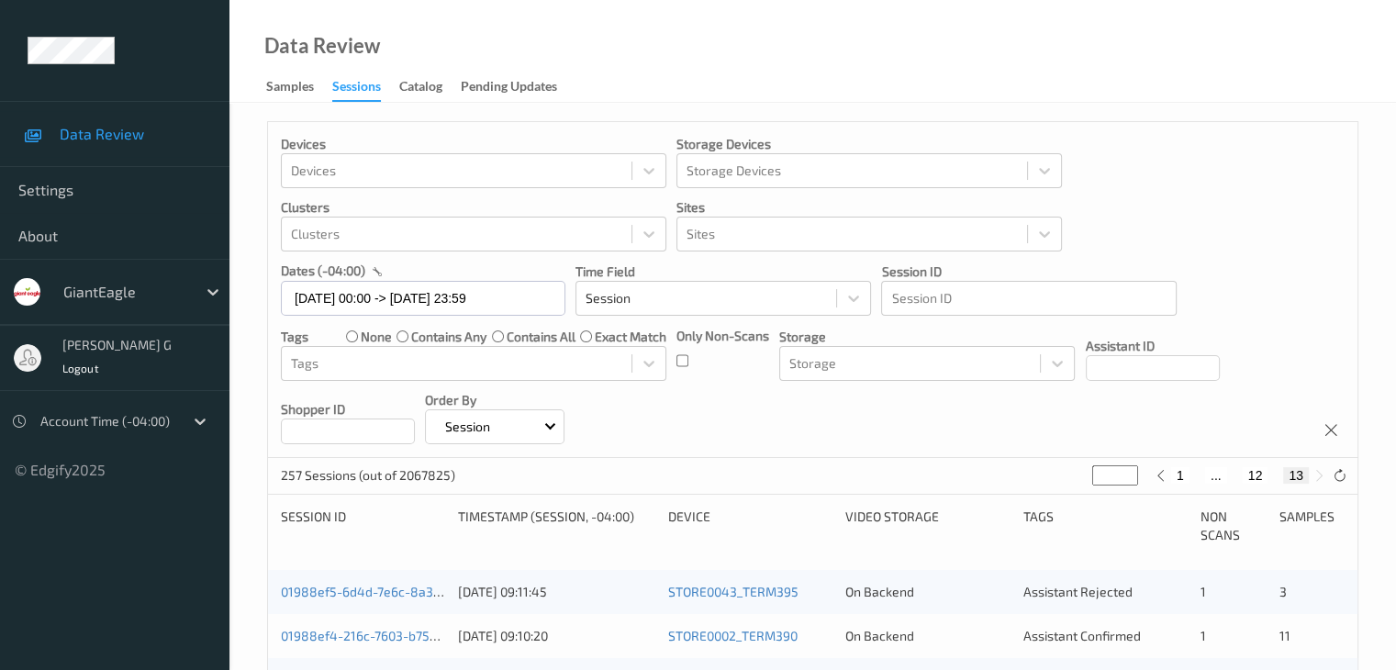
type input "**"
click at [1237, 473] on button "11" at bounding box center [1234, 475] width 26 height 17
type input "**"
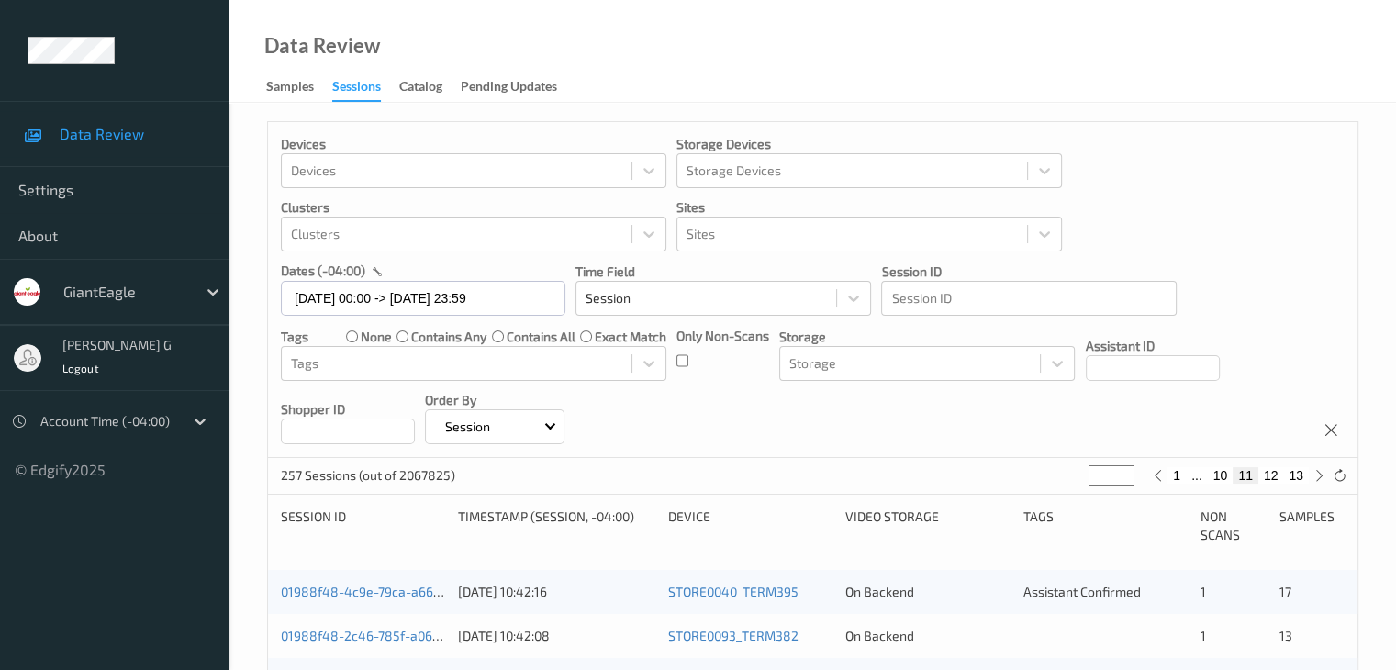
click at [1222, 474] on button "10" at bounding box center [1220, 475] width 26 height 17
type input "**"
click at [1200, 473] on button "9" at bounding box center [1202, 475] width 18 height 17
type input "*"
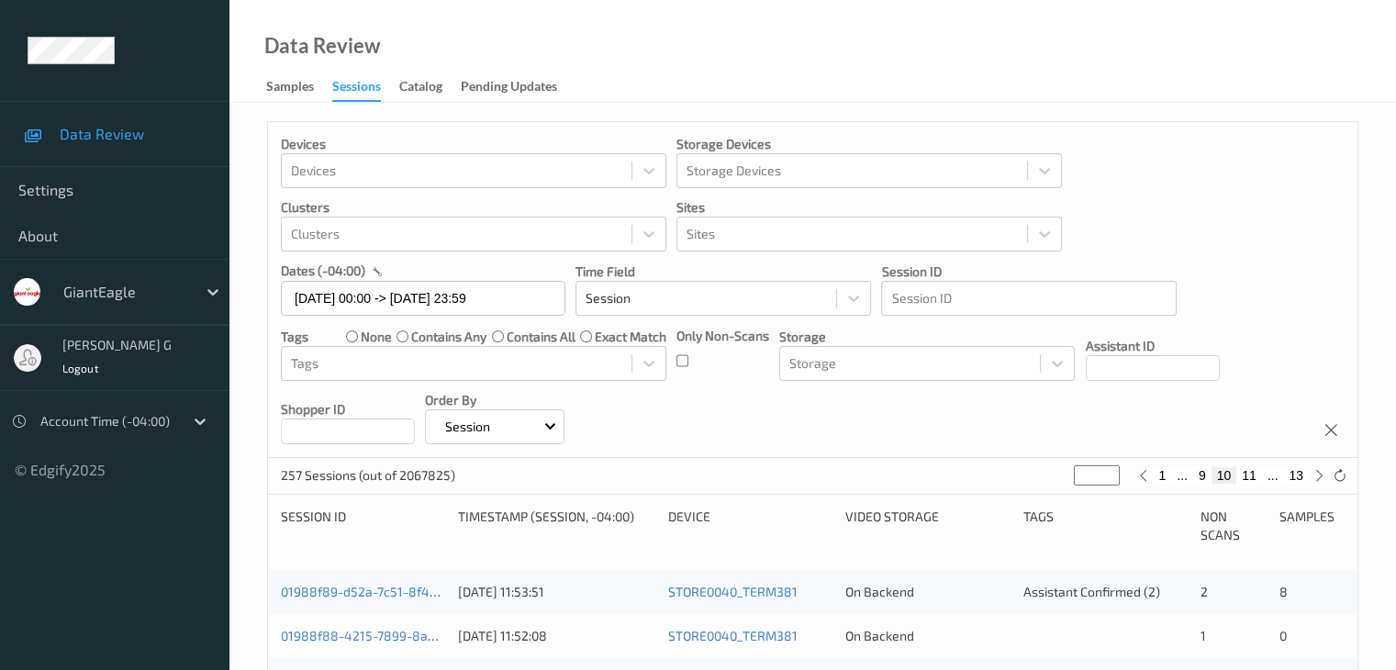
type input "*"
click at [1210, 475] on button "8" at bounding box center [1209, 475] width 18 height 17
type input "*"
click at [1215, 473] on button "7" at bounding box center [1216, 475] width 18 height 17
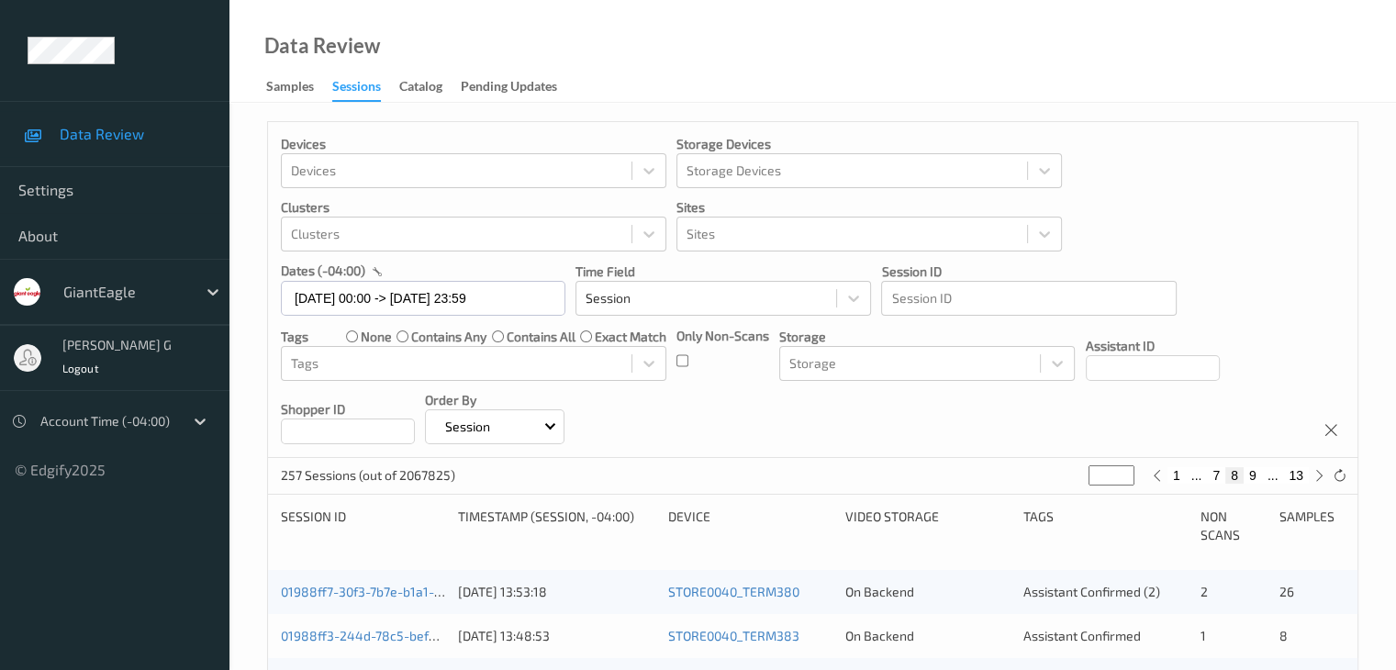
type input "*"
click at [1215, 473] on button "6" at bounding box center [1216, 475] width 18 height 17
type input "*"
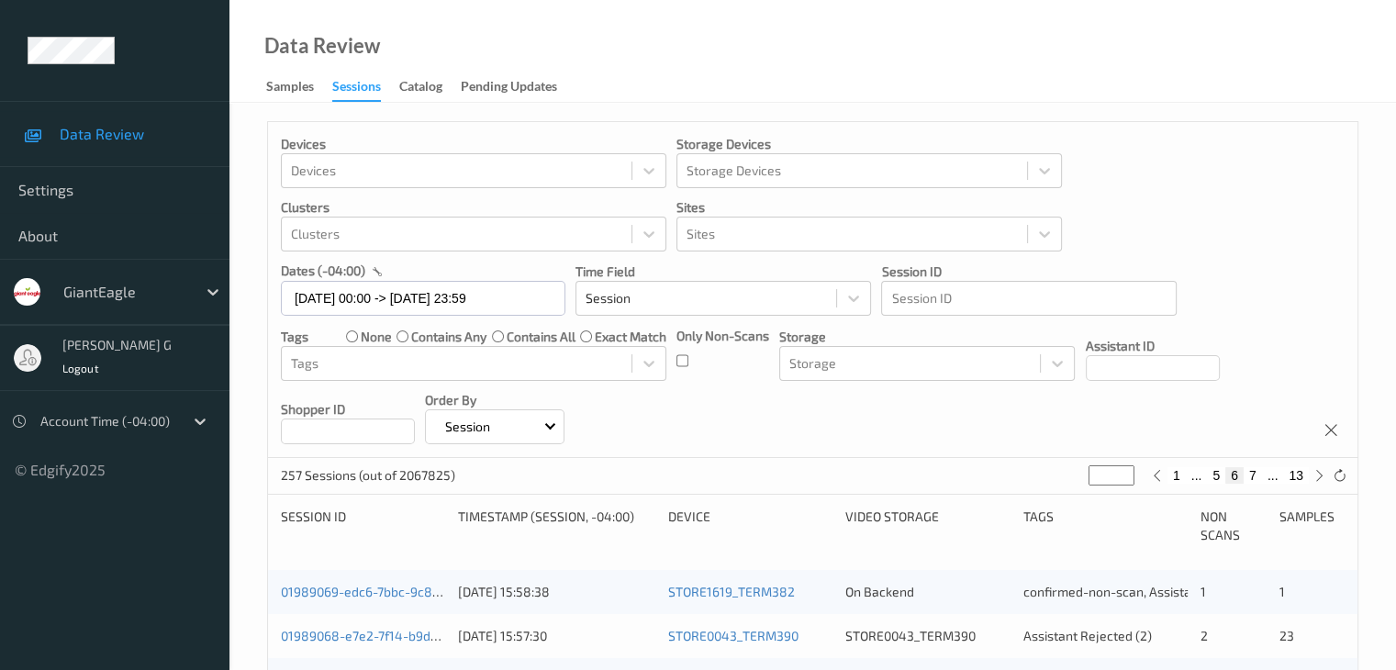
click at [1255, 471] on button "7" at bounding box center [1252, 475] width 18 height 17
type input "*"
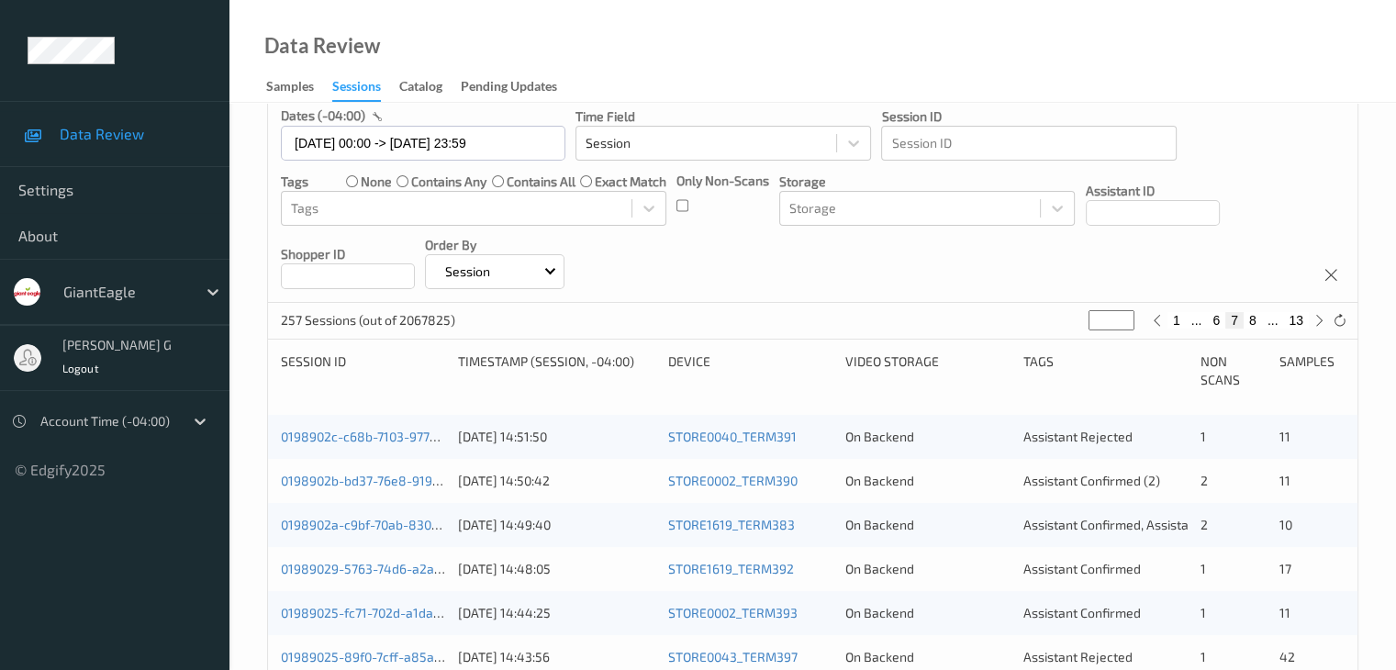
scroll to position [184, 0]
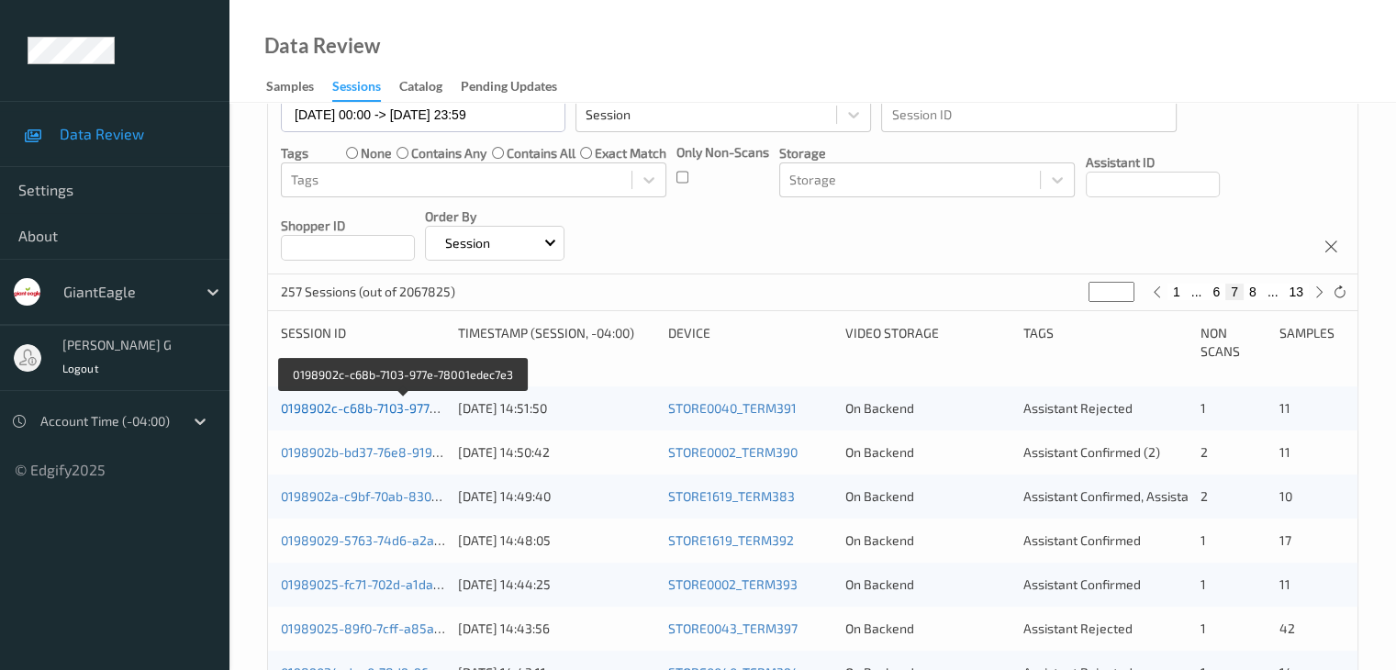
click at [358, 408] on link "0198902c-c68b-7103-977e-78001edec7e3" at bounding box center [403, 408] width 245 height 16
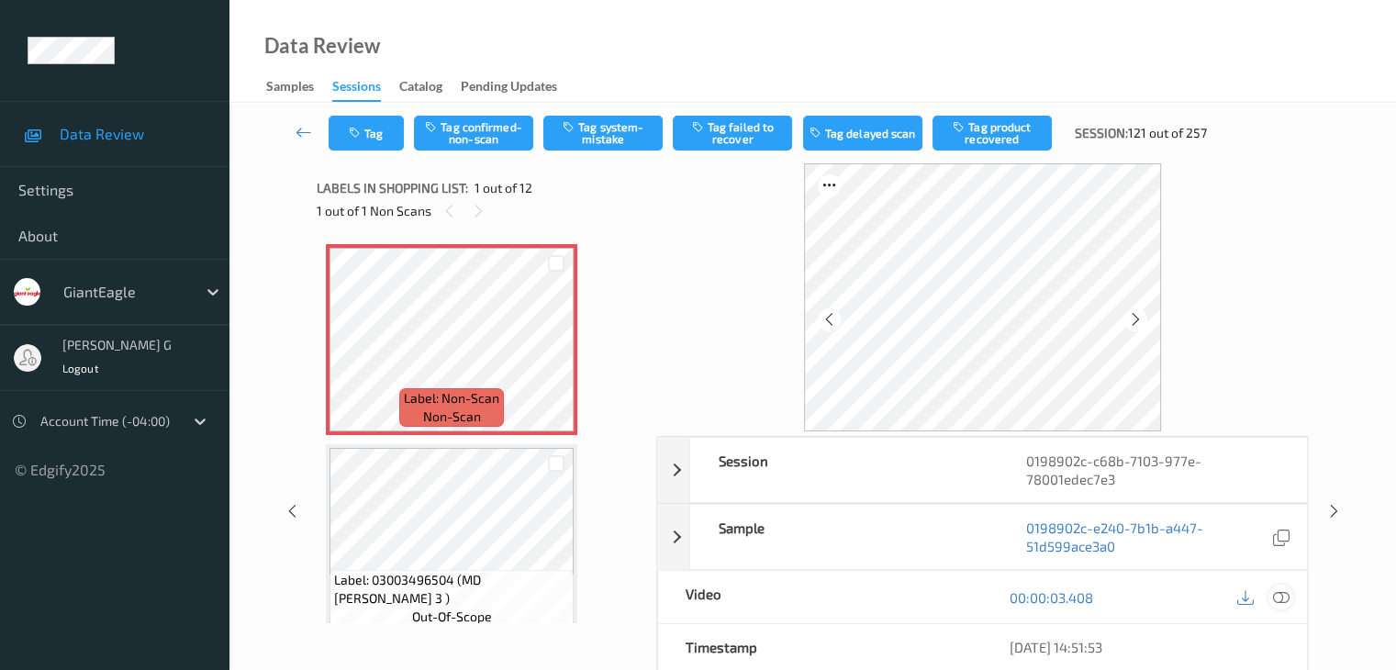
click at [1285, 594] on icon at bounding box center [1280, 597] width 17 height 17
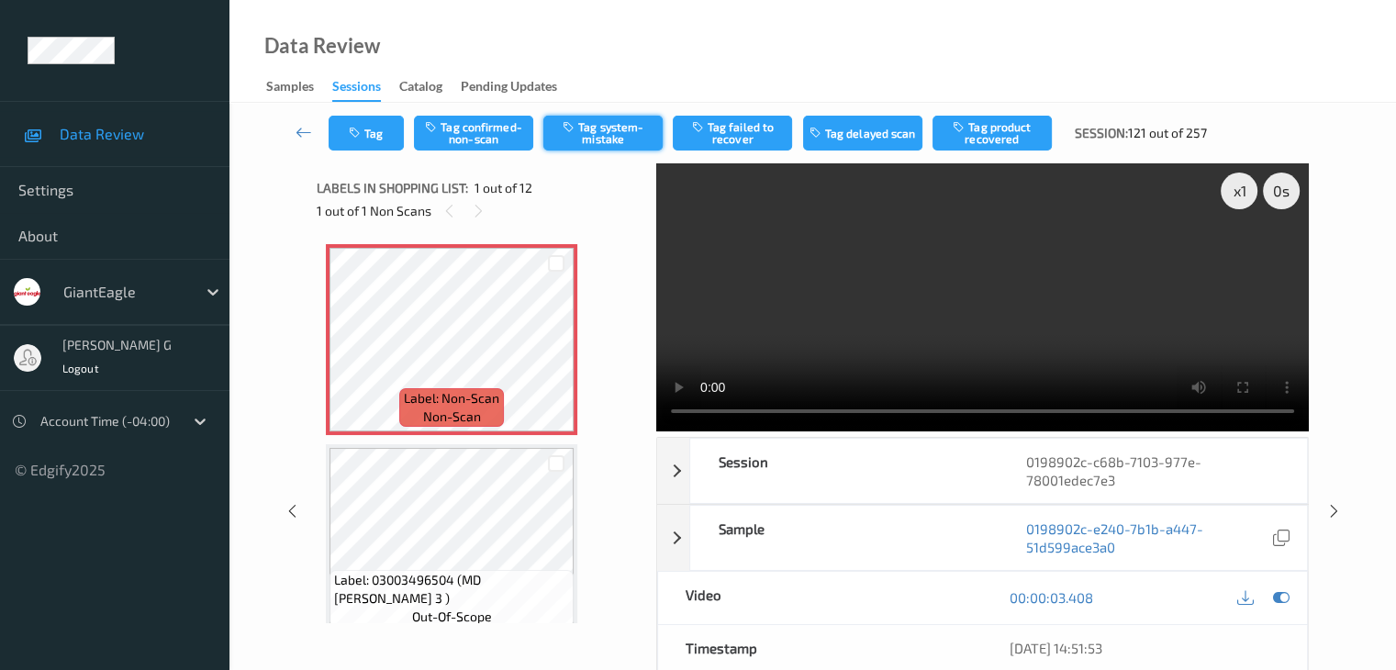
click at [618, 133] on button "Tag system-mistake" at bounding box center [602, 133] width 119 height 35
click at [301, 128] on icon at bounding box center [303, 132] width 17 height 18
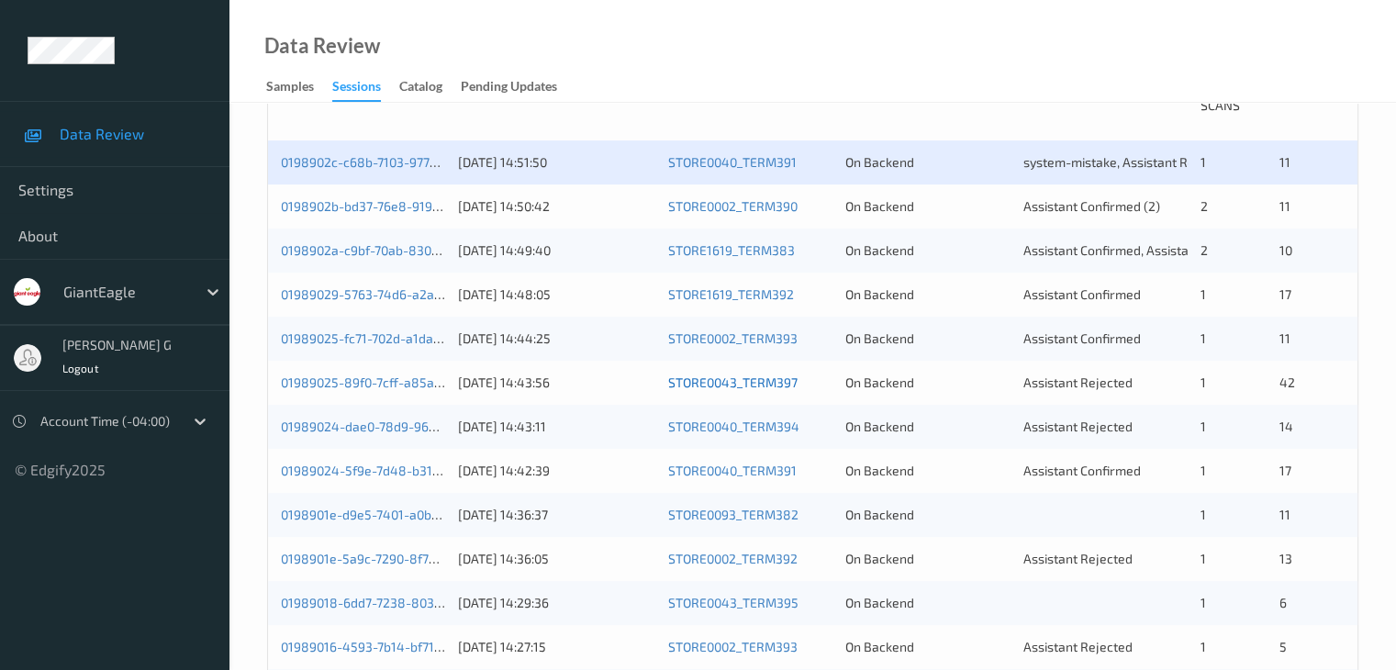
scroll to position [396, 0]
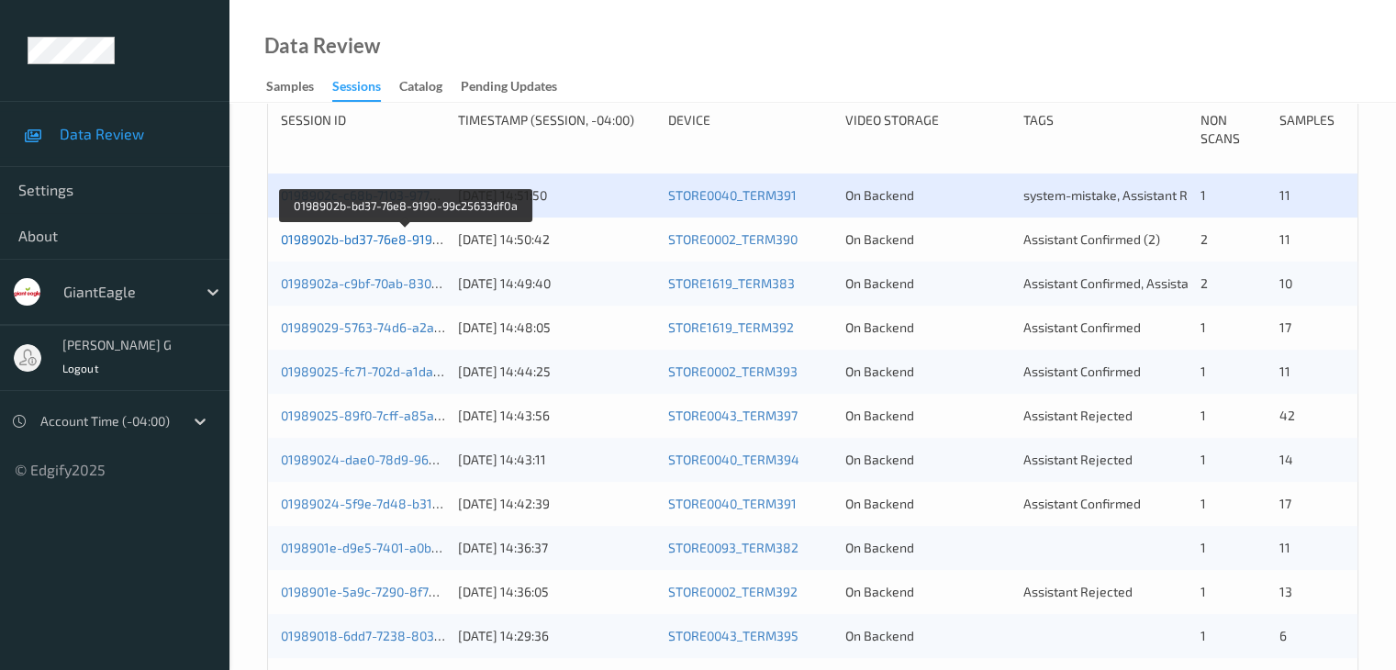
click at [339, 241] on link "0198902b-bd37-76e8-9190-99c25633df0a" at bounding box center [405, 239] width 249 height 16
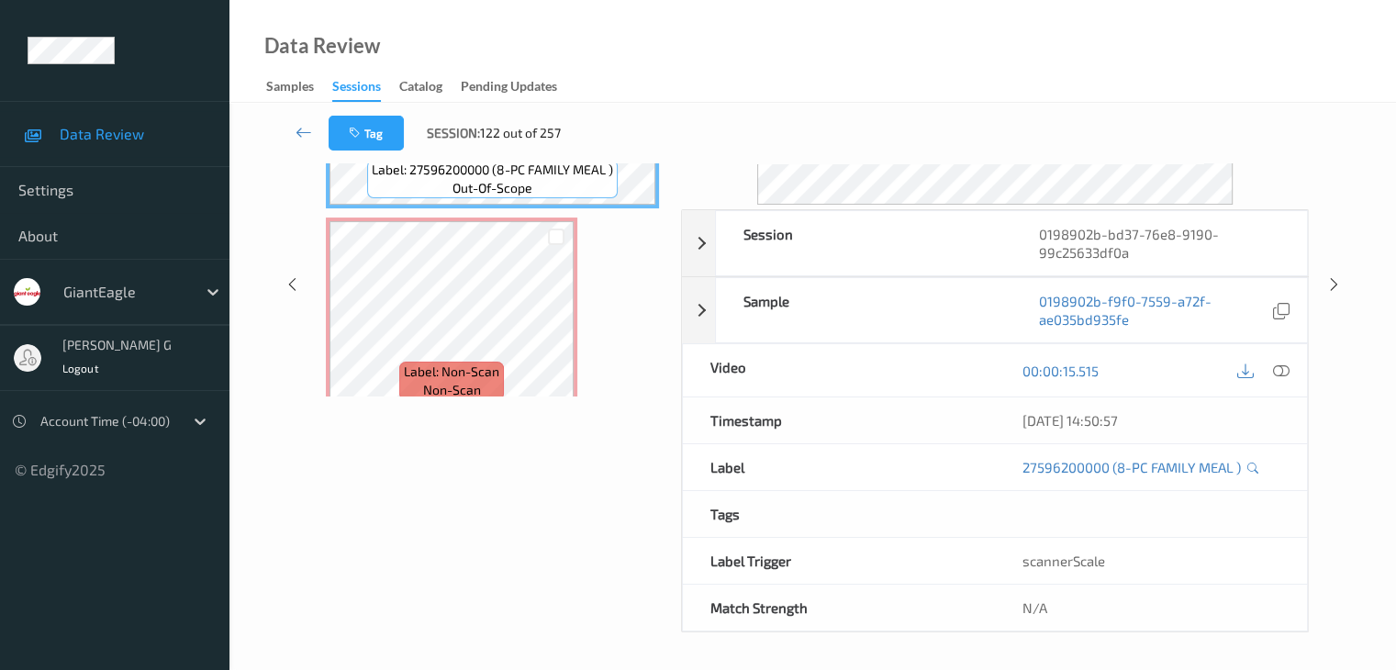
scroll to position [224, 0]
click at [309, 126] on icon at bounding box center [303, 132] width 17 height 18
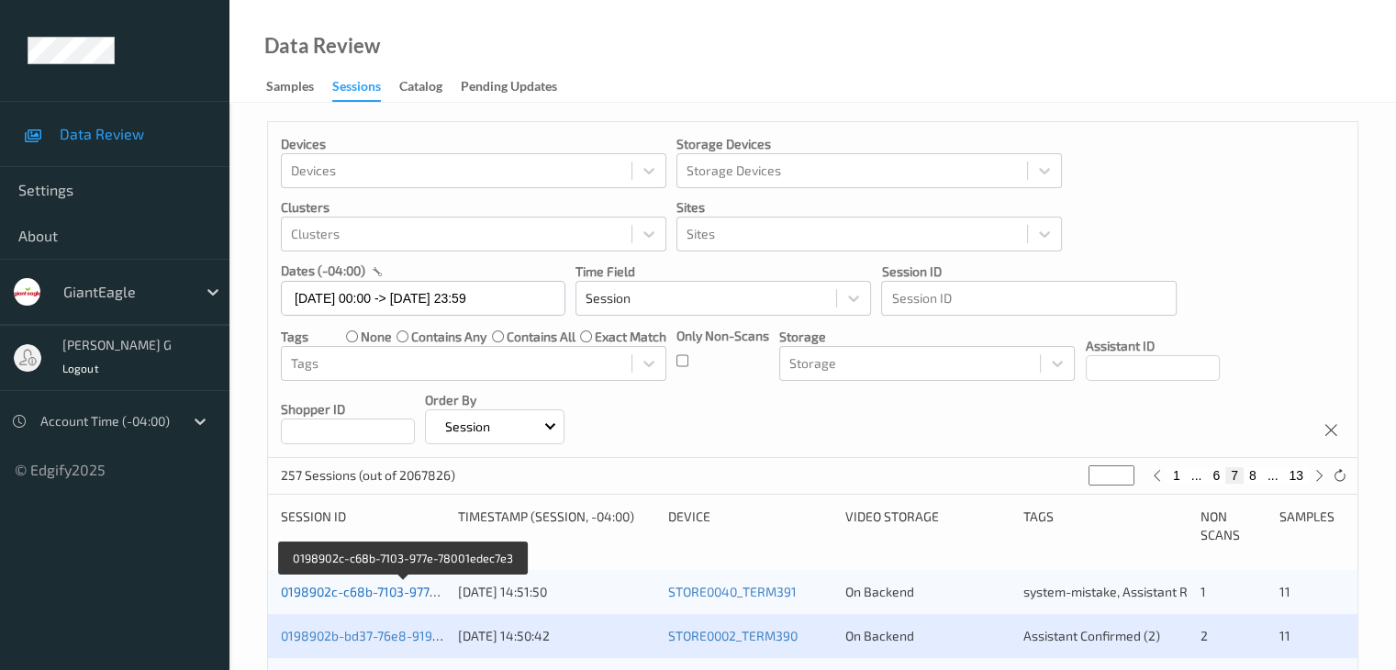
click at [388, 588] on link "0198902c-c68b-7103-977e-78001edec7e3" at bounding box center [403, 592] width 245 height 16
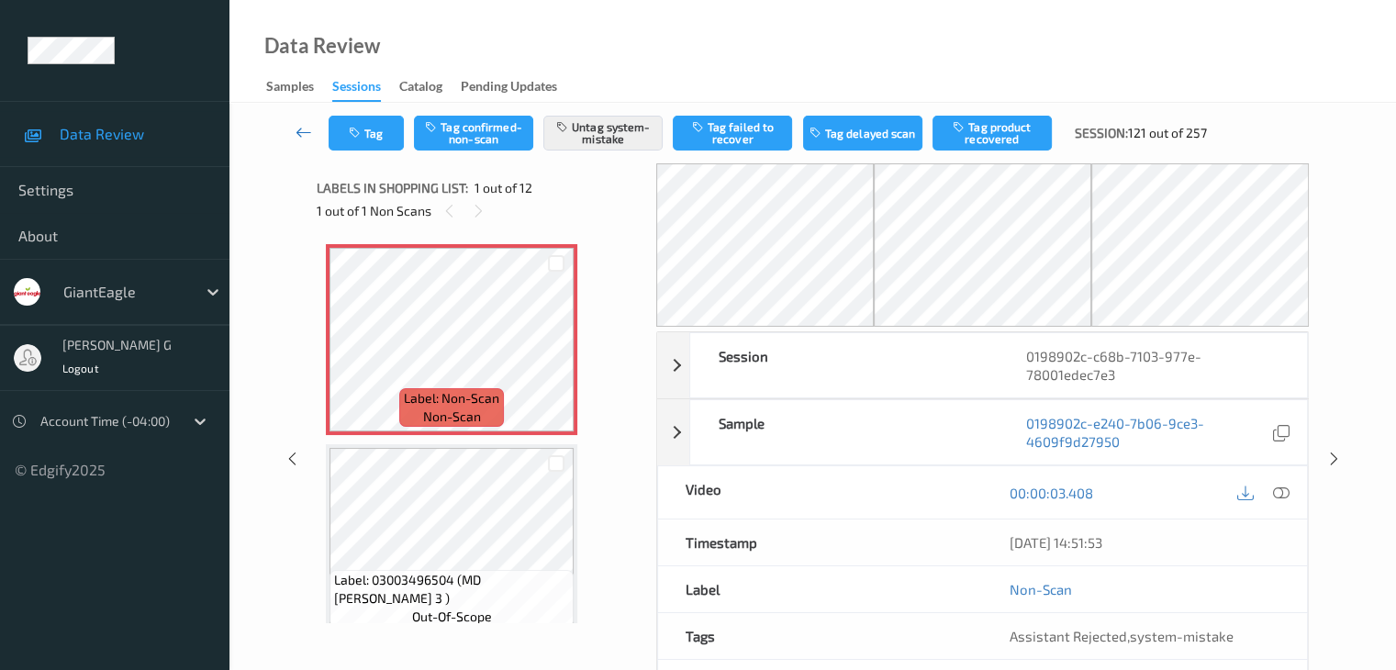
click at [293, 138] on link at bounding box center [304, 133] width 49 height 35
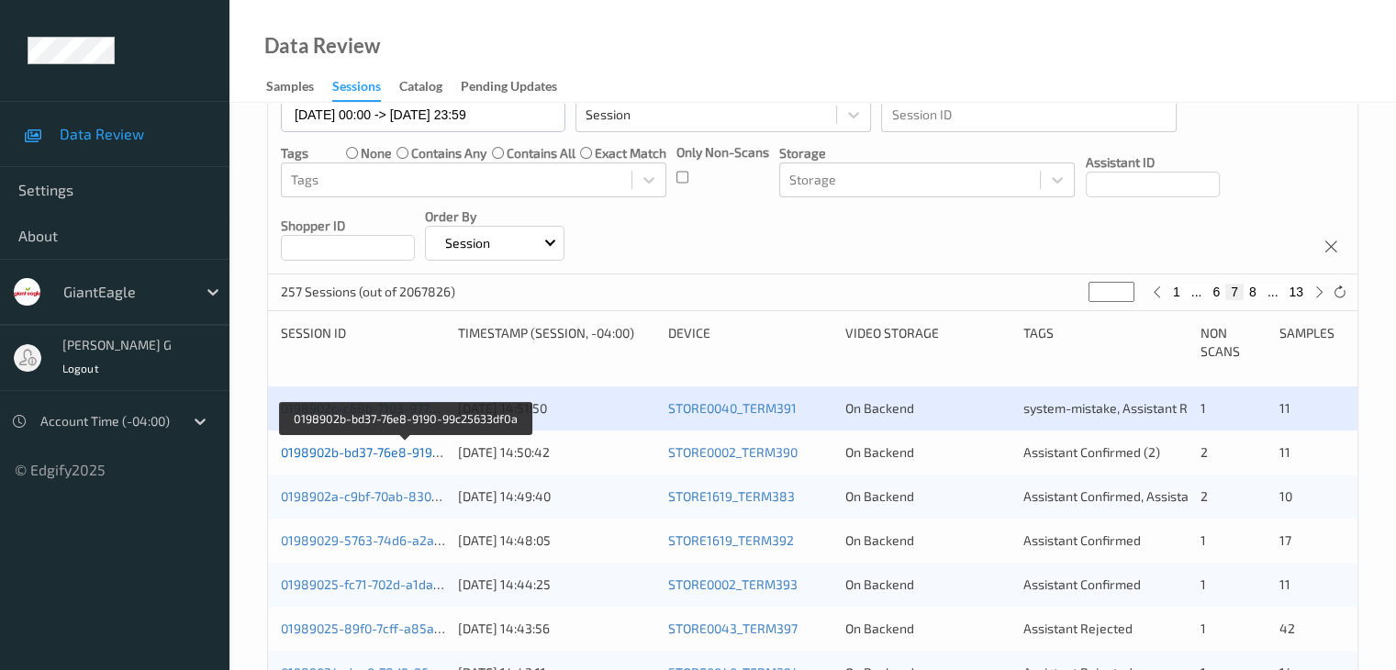
click at [341, 444] on link "0198902b-bd37-76e8-9190-99c25633df0a" at bounding box center [405, 452] width 249 height 16
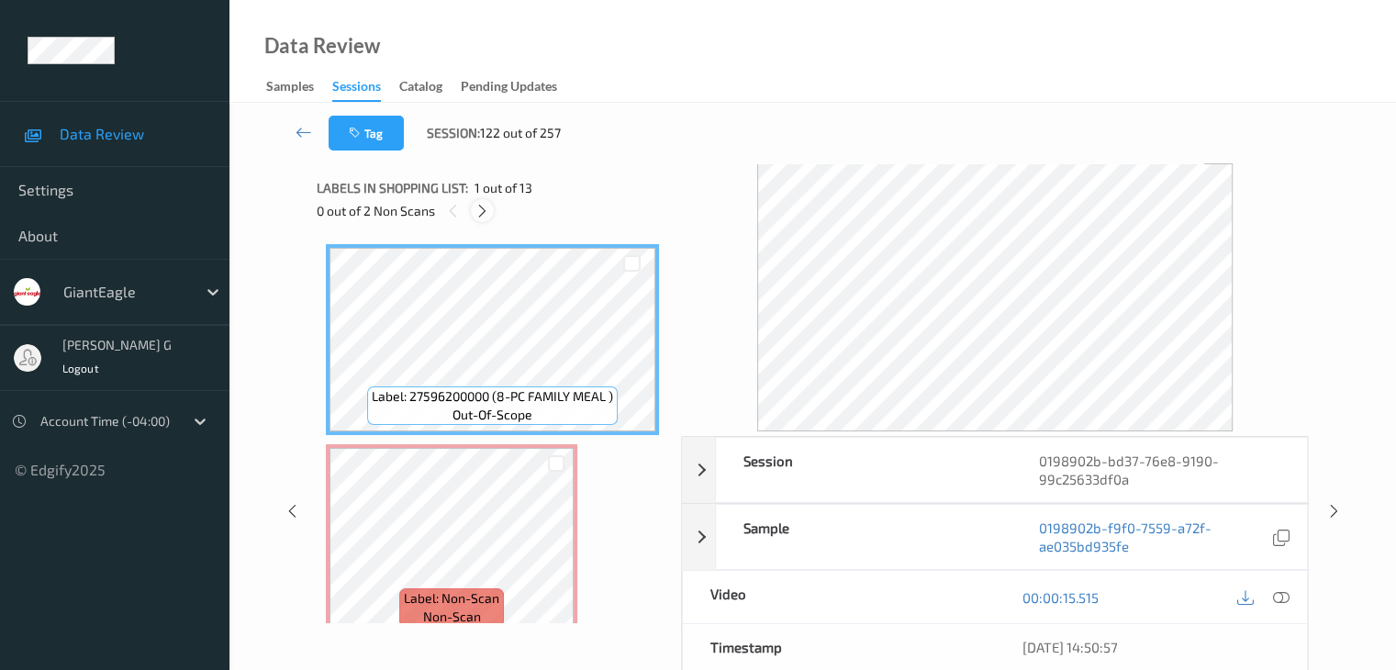
click at [484, 207] on icon at bounding box center [482, 211] width 16 height 17
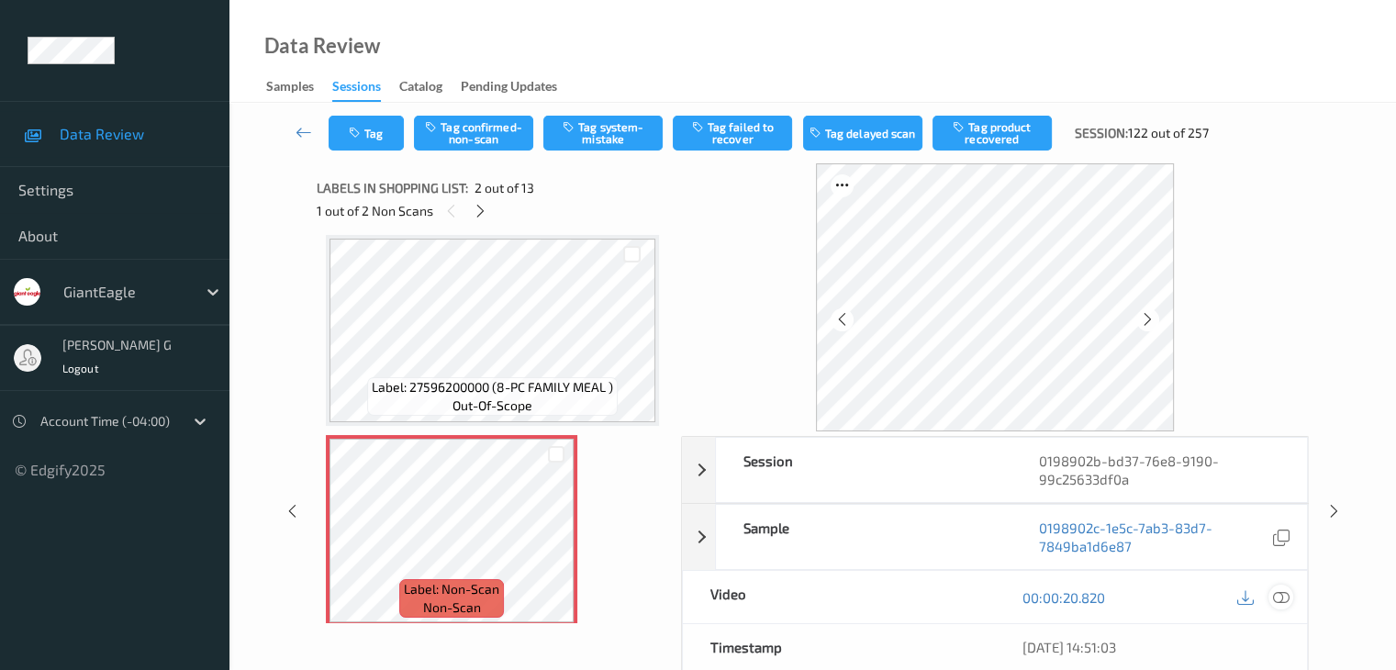
click at [1286, 595] on icon at bounding box center [1280, 597] width 17 height 17
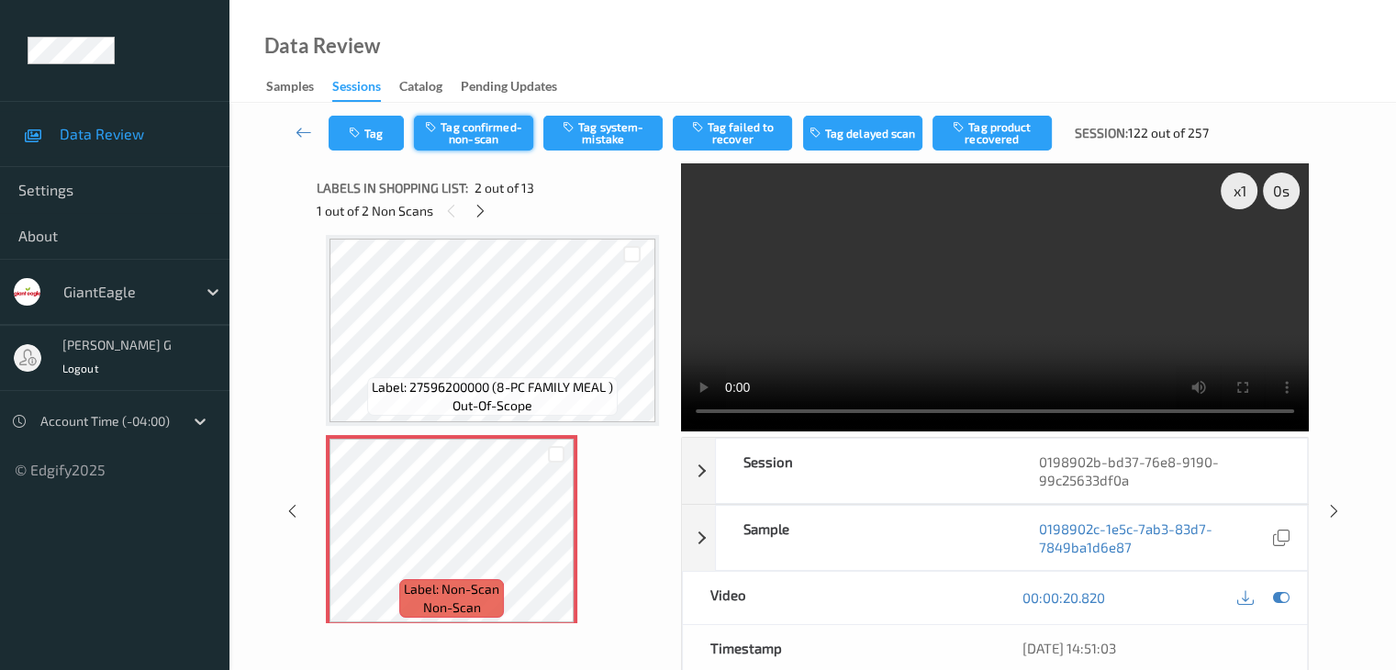
click at [462, 132] on button "Tag confirmed-non-scan" at bounding box center [473, 133] width 119 height 35
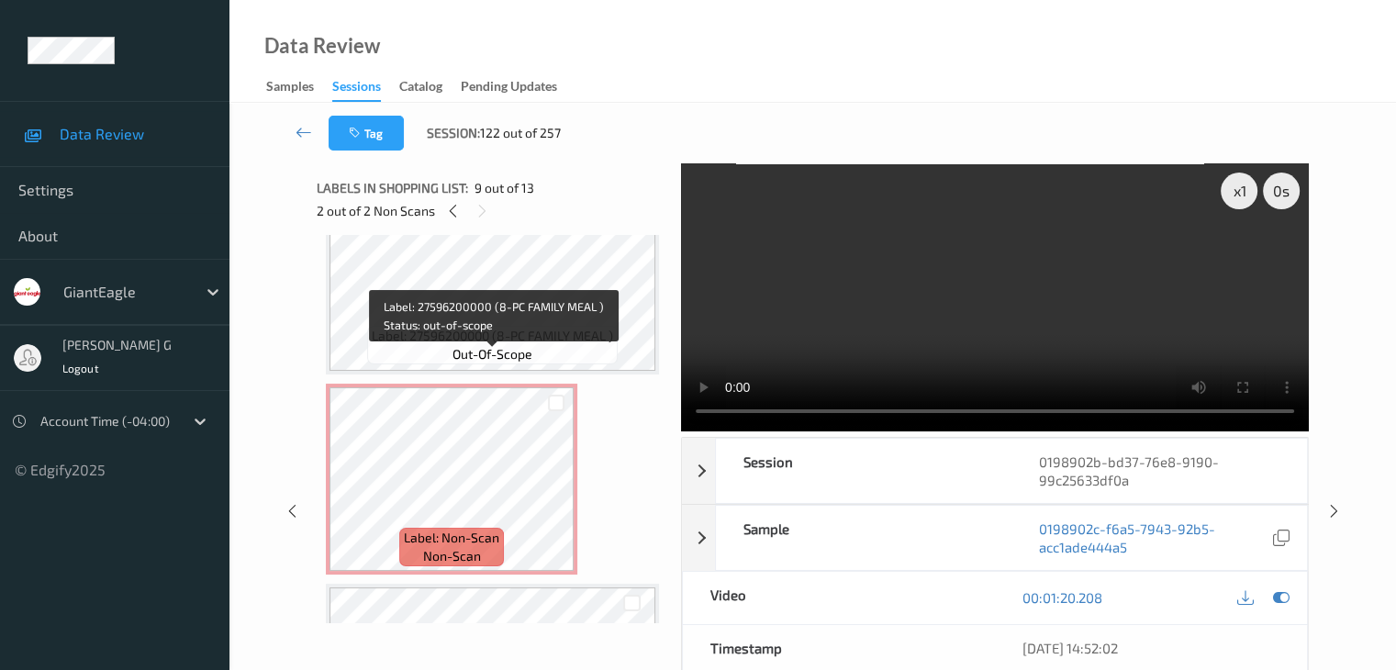
scroll to position [0, 0]
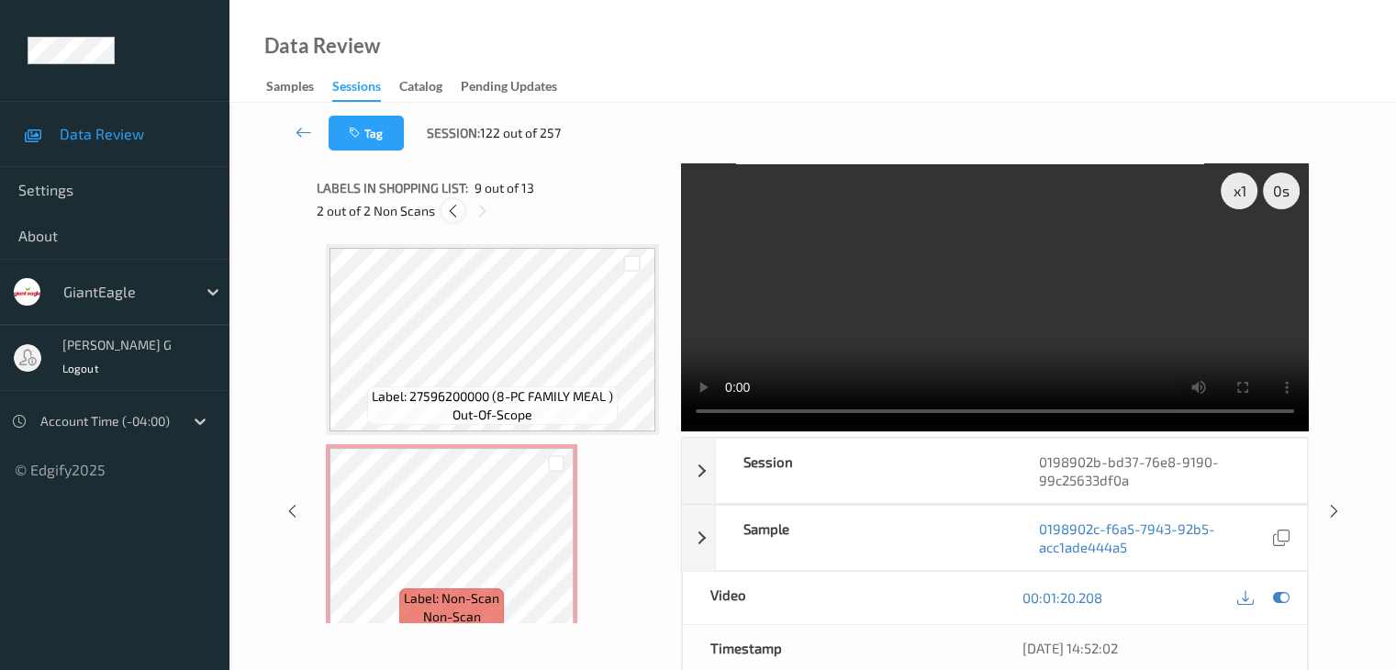
click at [456, 210] on icon at bounding box center [453, 211] width 16 height 17
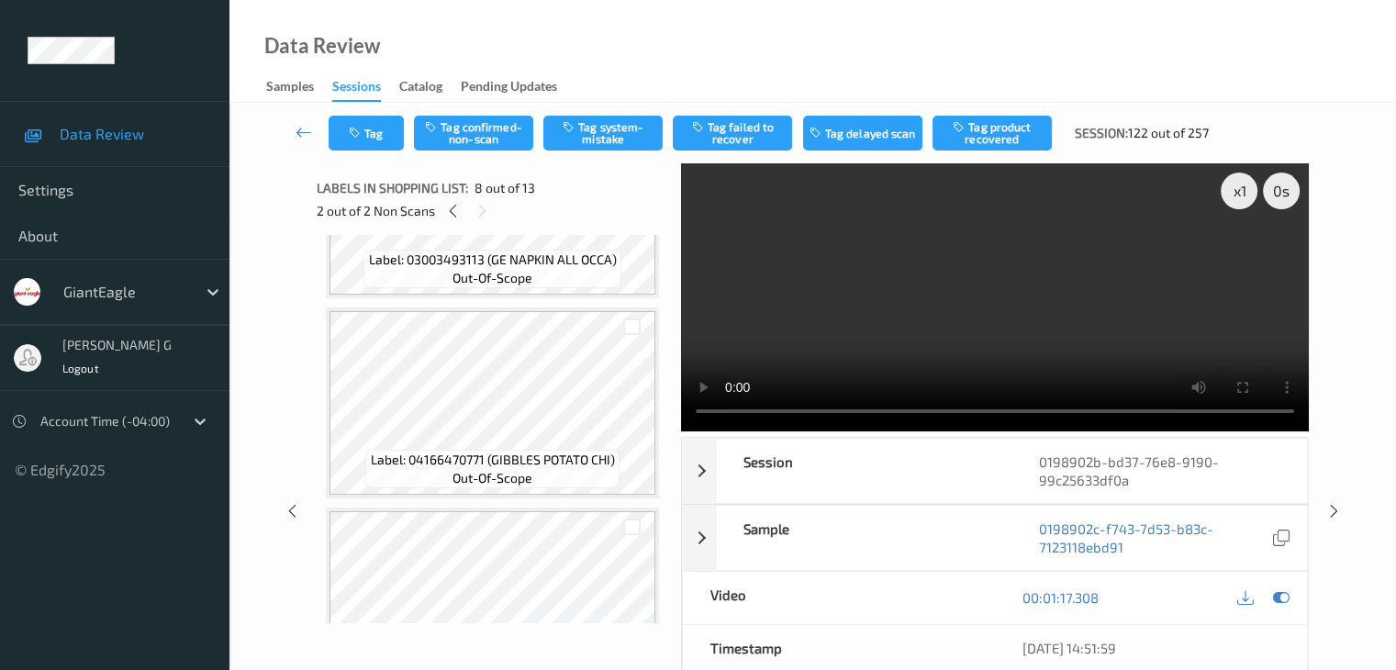
scroll to position [934, 0]
click at [604, 133] on button "Tag system-mistake" at bounding box center [602, 133] width 119 height 35
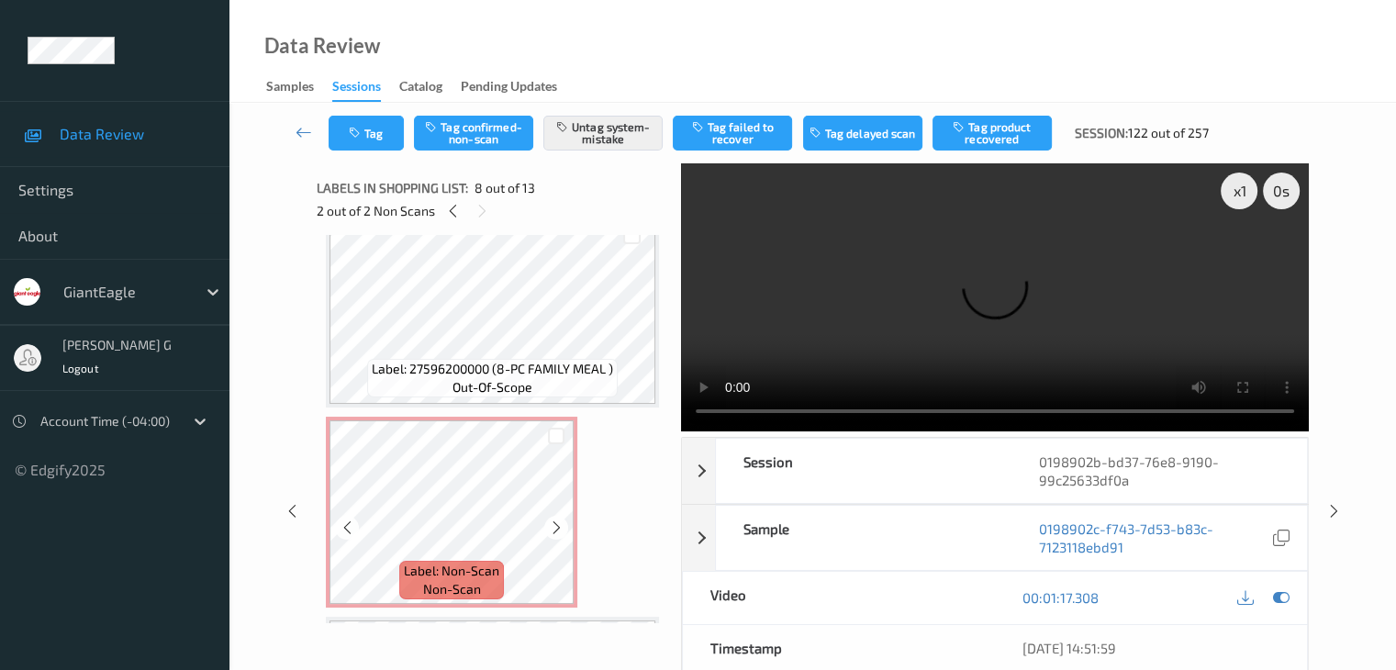
scroll to position [0, 0]
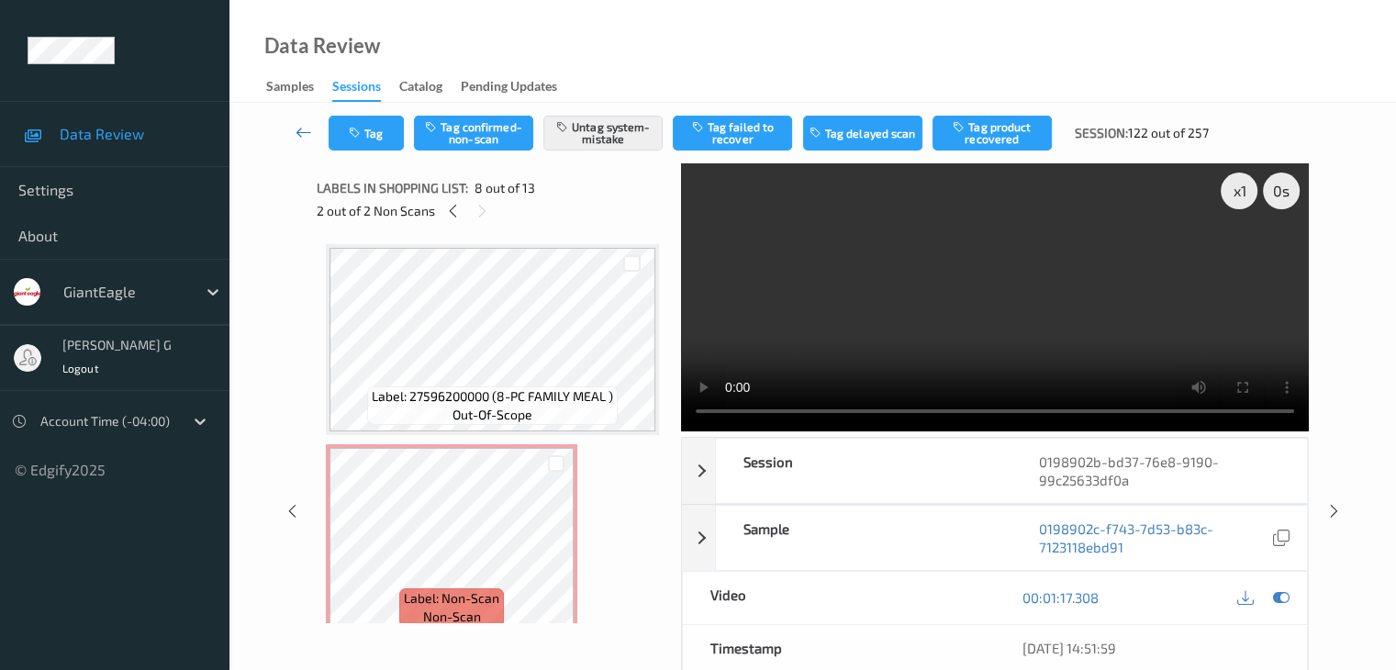
click at [303, 132] on icon at bounding box center [303, 132] width 17 height 18
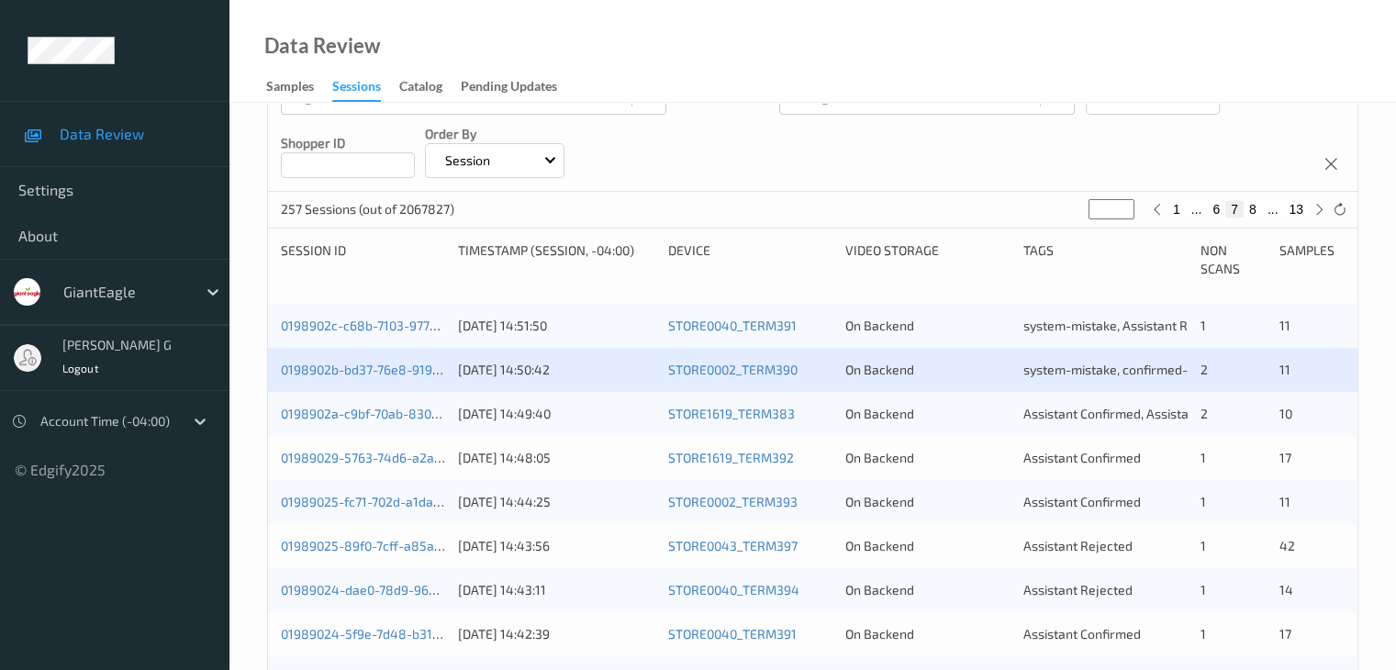
scroll to position [275, 0]
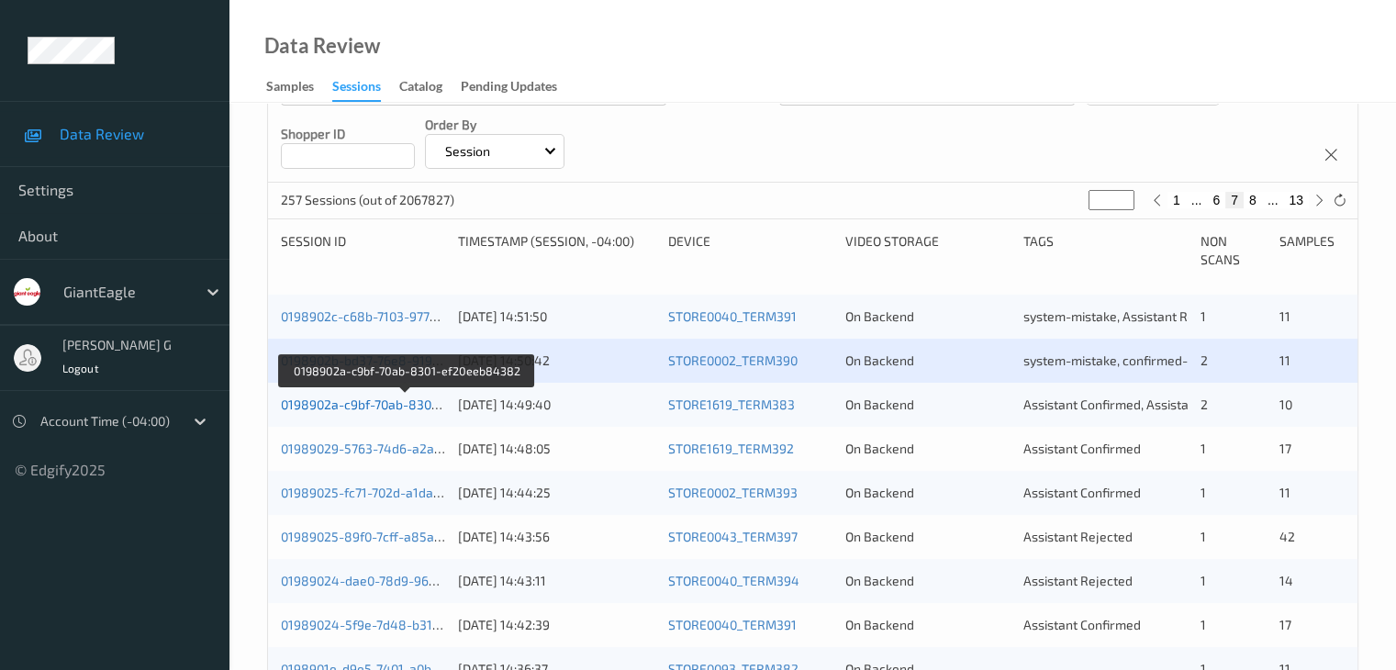
click at [365, 401] on link "0198902a-c9bf-70ab-8301-ef20eeb84382" at bounding box center [406, 404] width 250 height 16
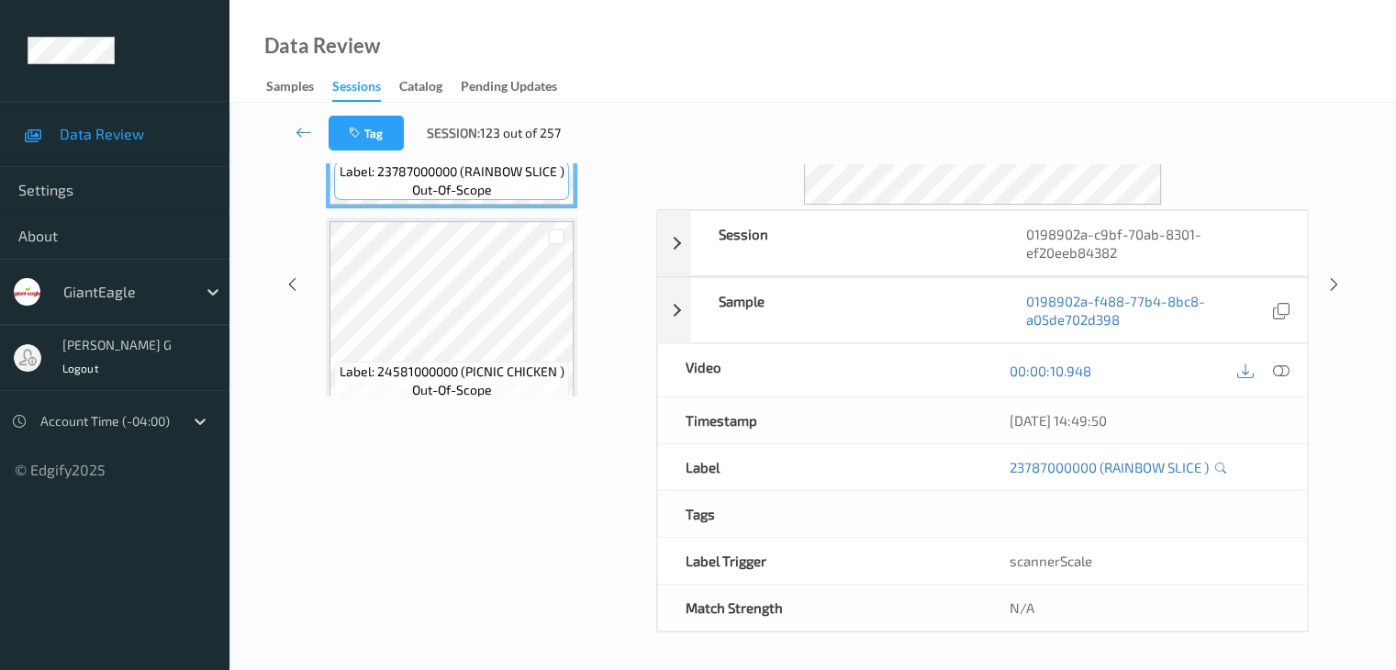
scroll to position [224, 0]
drag, startPoint x: 354, startPoint y: 554, endPoint x: 360, endPoint y: 533, distance: 21.8
click at [354, 553] on div "Labels in shopping list: 1 out of 12 0 out of 2 Non Scans Label: 23787000000 (R…" at bounding box center [480, 286] width 327 height 695
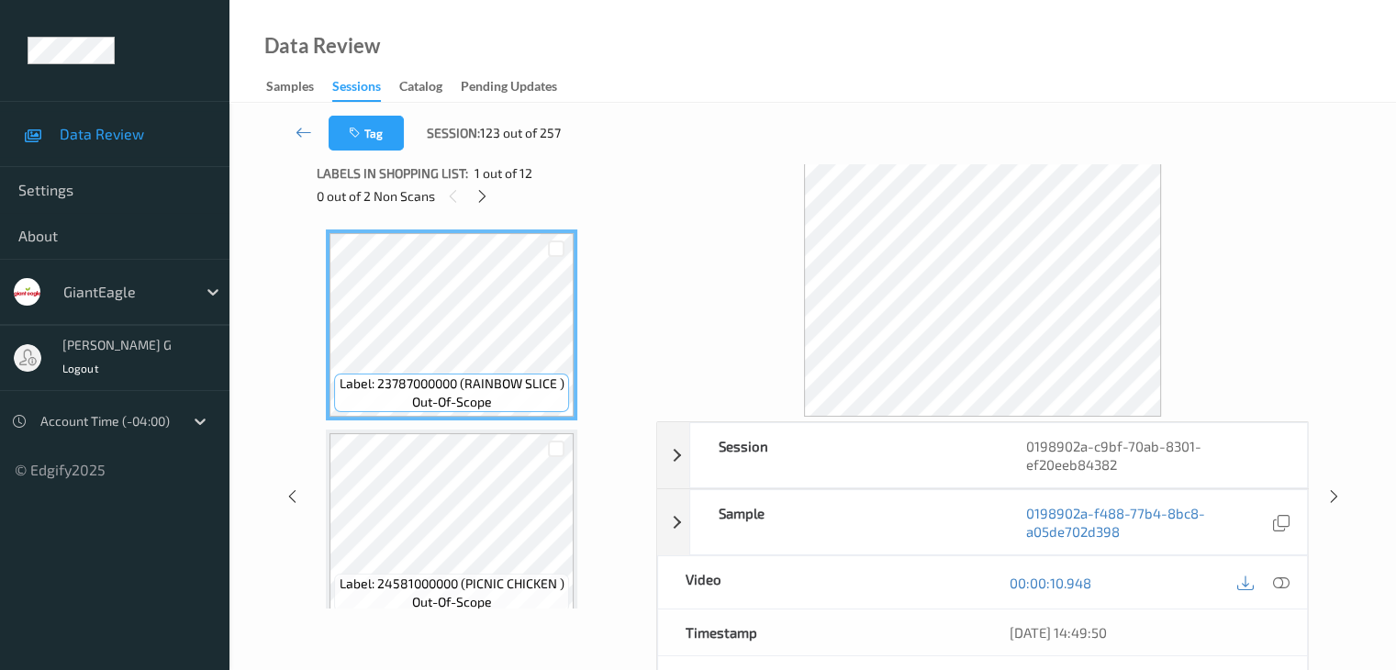
scroll to position [0, 0]
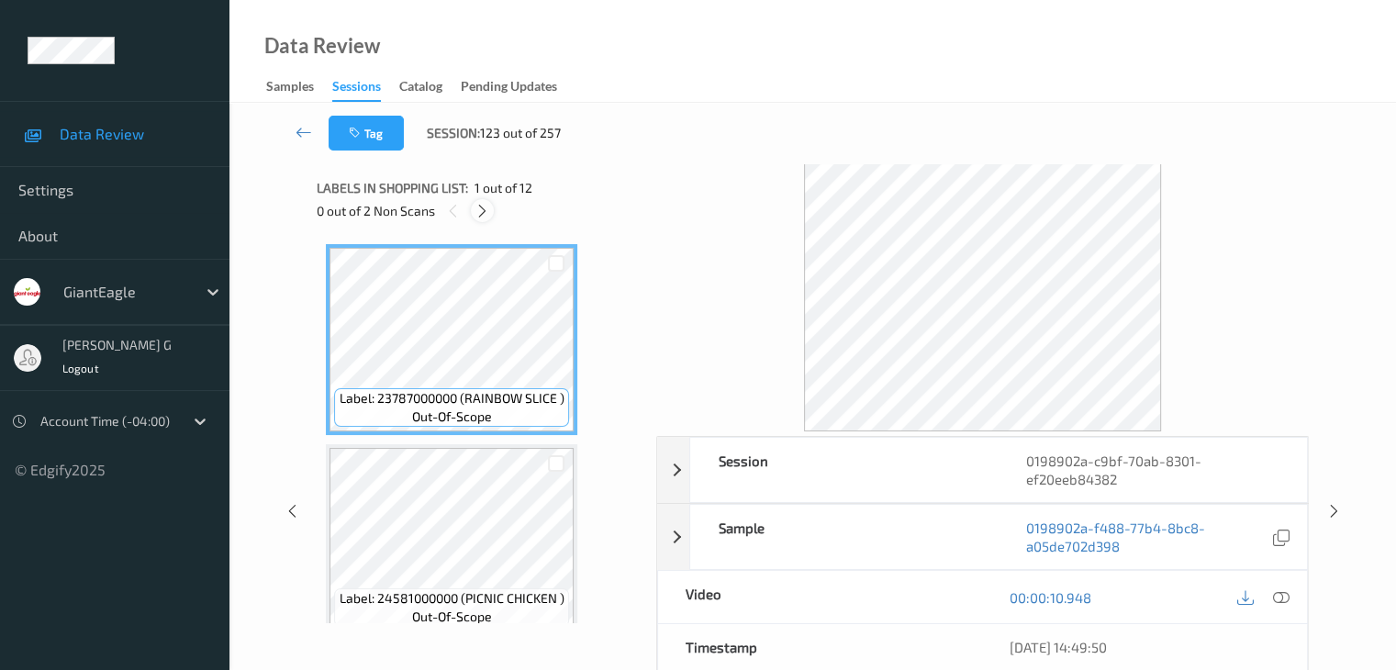
click at [485, 210] on icon at bounding box center [482, 211] width 16 height 17
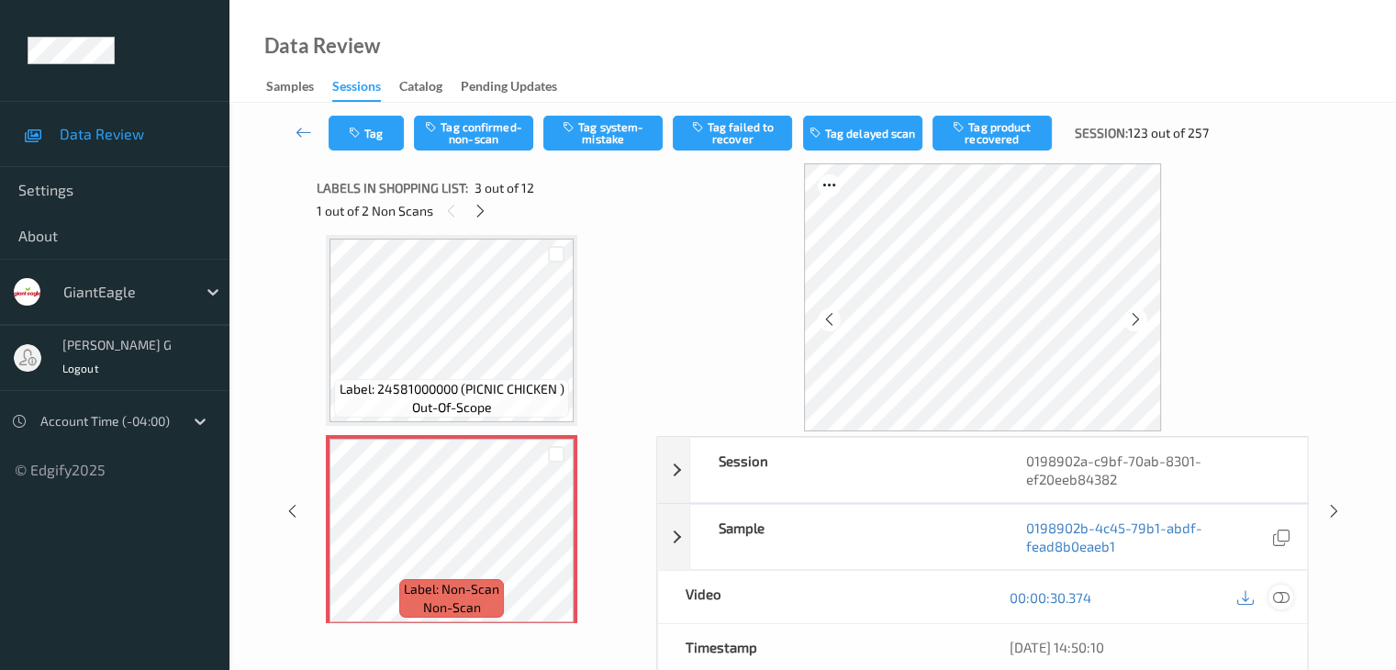
click at [1280, 595] on icon at bounding box center [1280, 597] width 17 height 17
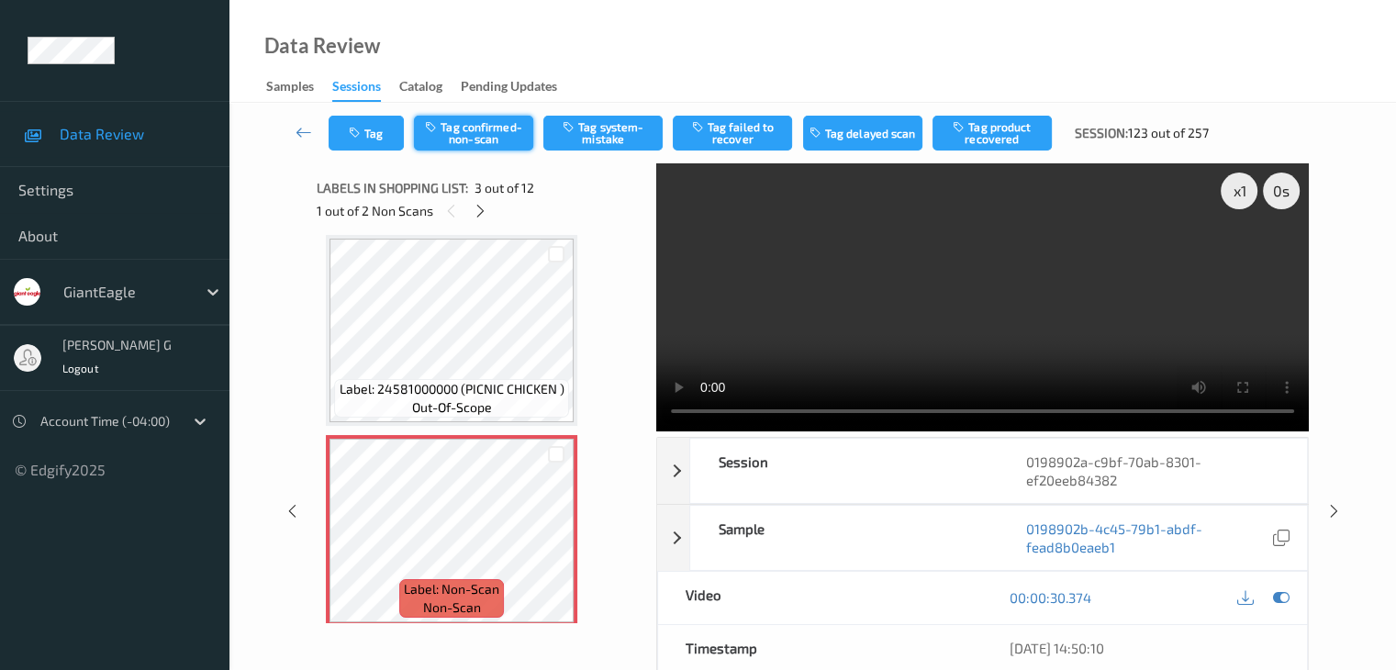
click at [485, 126] on button "Tag confirmed-non-scan" at bounding box center [473, 133] width 119 height 35
click at [475, 130] on button "Untag confirmed-non-scan" at bounding box center [473, 133] width 119 height 35
drag, startPoint x: 585, startPoint y: 128, endPoint x: 643, endPoint y: 161, distance: 67.0
click at [586, 127] on button "Tag system-mistake" at bounding box center [602, 133] width 119 height 35
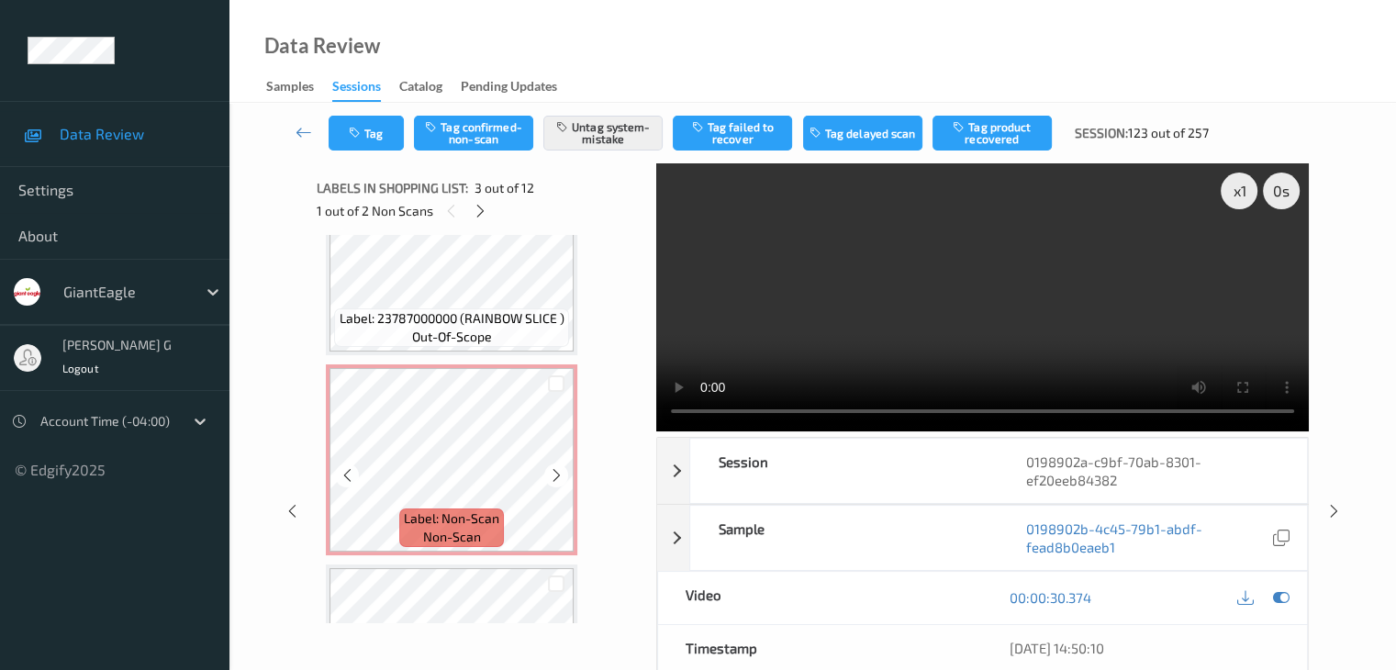
scroll to position [1654, 0]
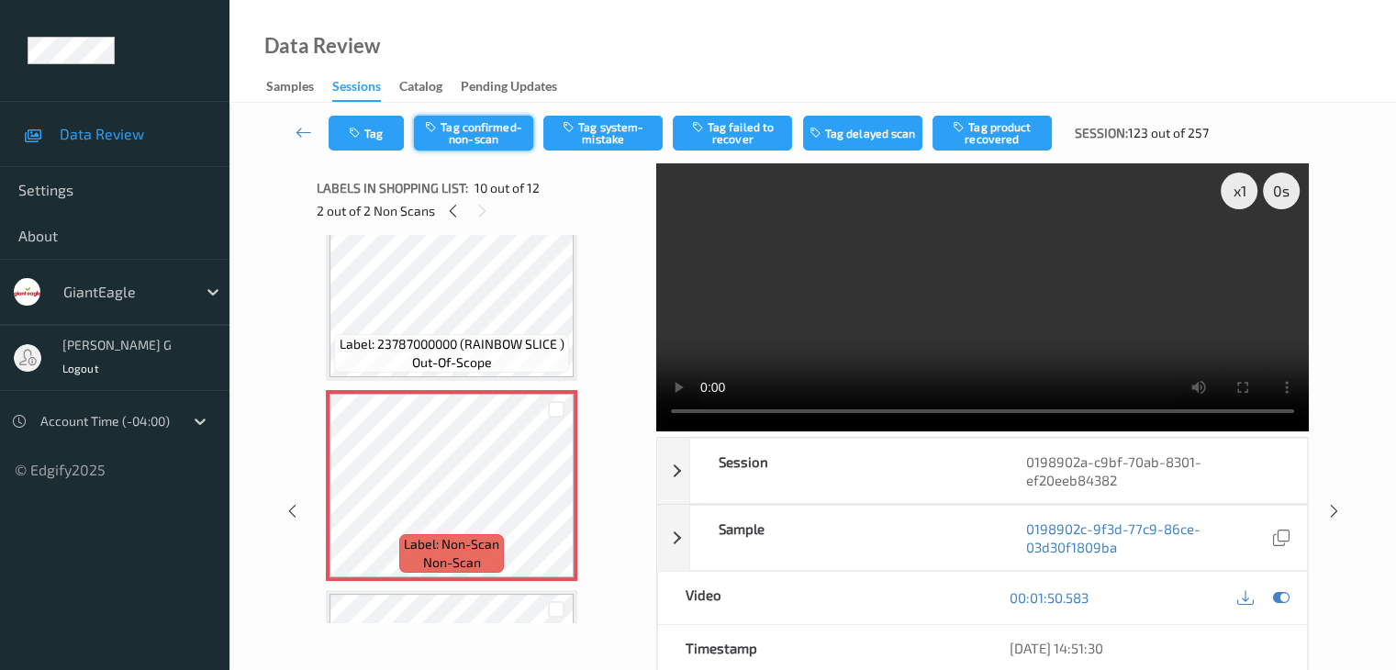
click at [481, 129] on button "Tag confirmed-non-scan" at bounding box center [473, 133] width 119 height 35
click at [733, 132] on button "Tag failed to recover" at bounding box center [732, 133] width 119 height 35
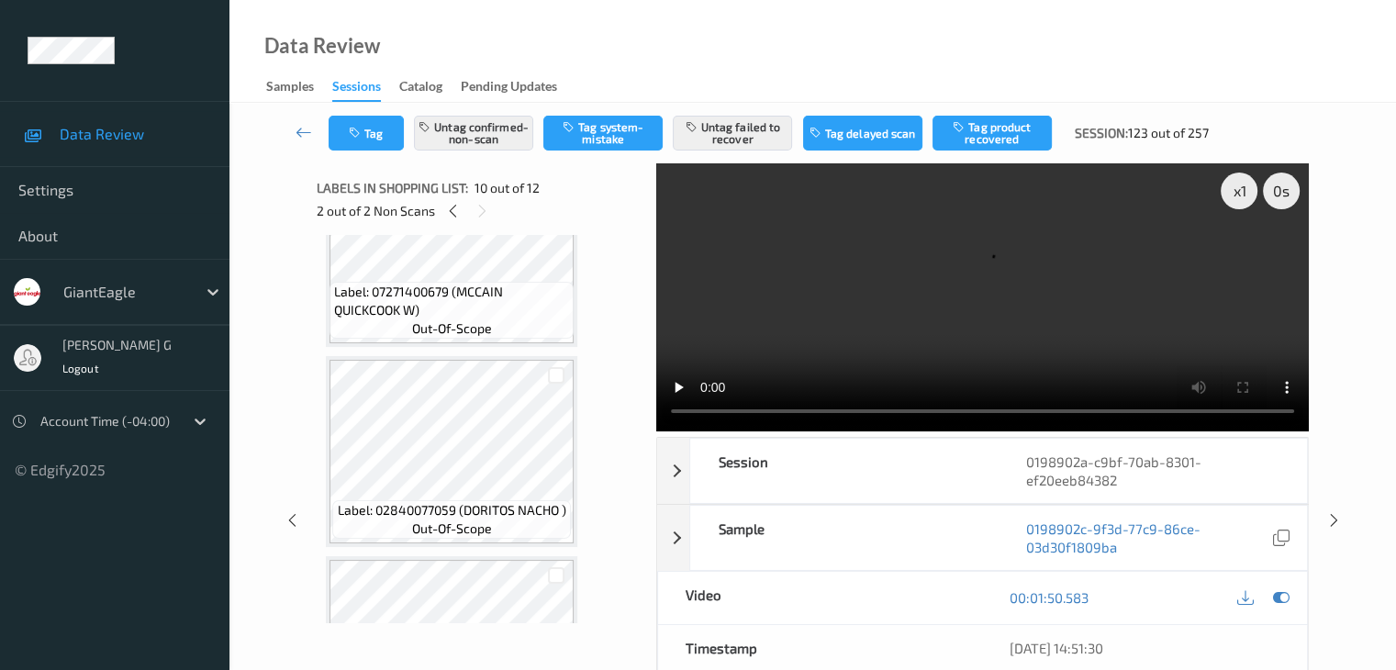
scroll to position [1287, 0]
click at [304, 135] on icon at bounding box center [303, 132] width 17 height 18
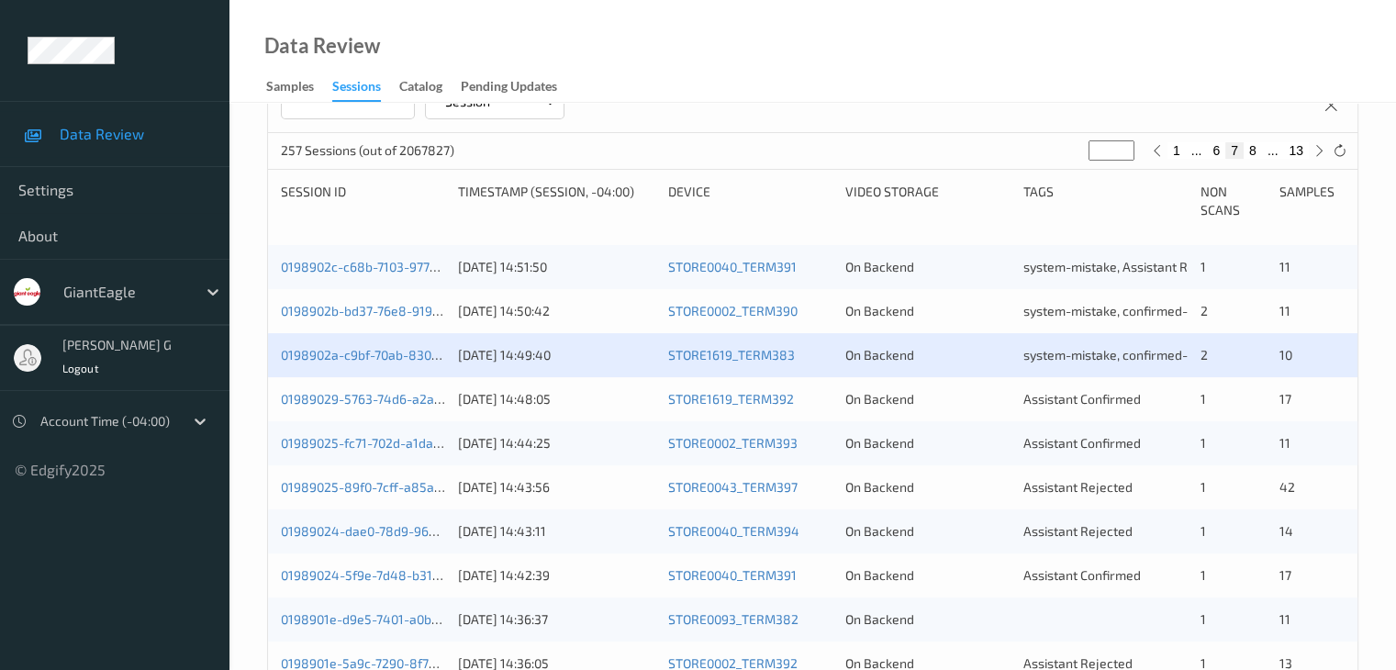
scroll to position [367, 0]
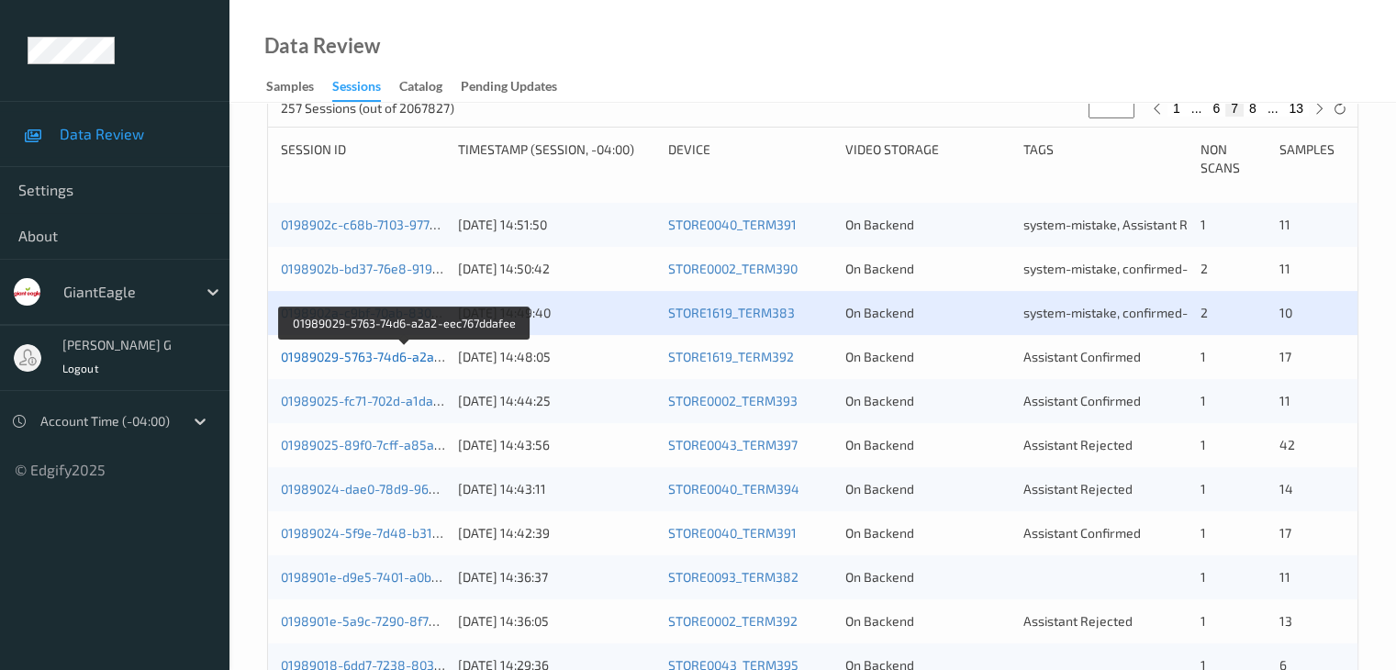
click at [371, 357] on link "01989029-5763-74d6-a2a2-eec767ddafee" at bounding box center [405, 357] width 249 height 16
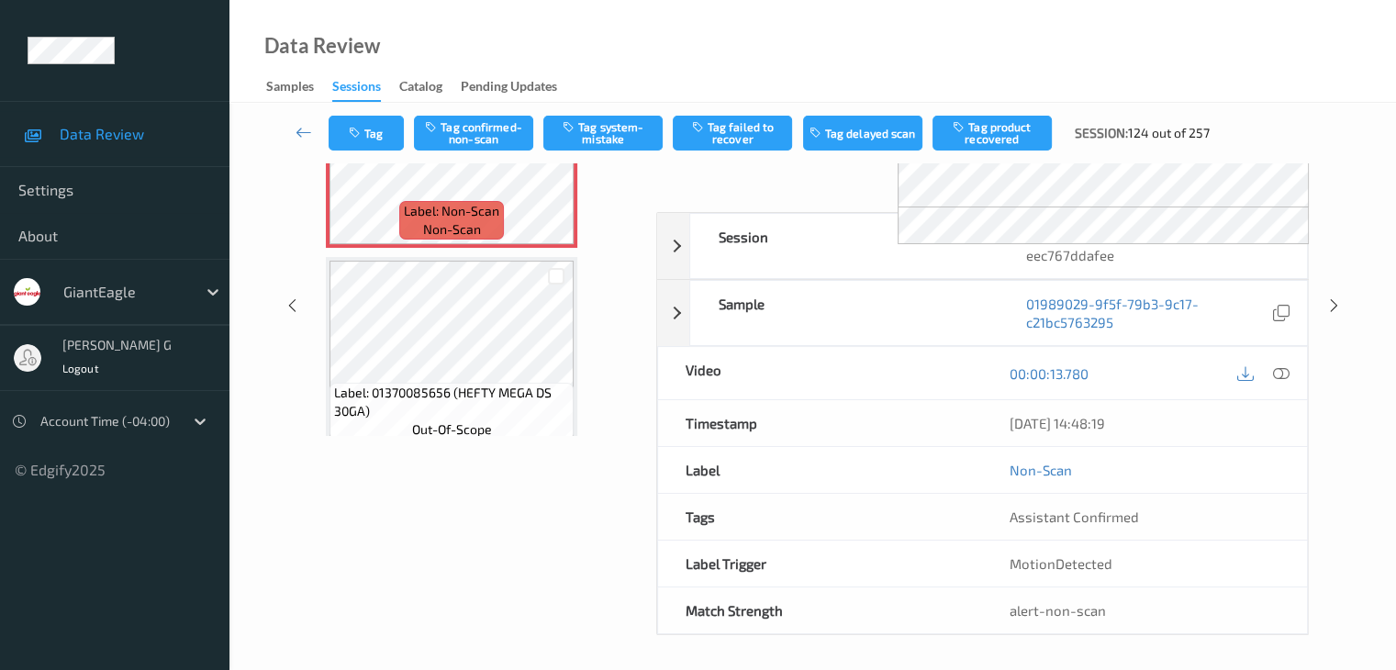
scroll to position [202, 0]
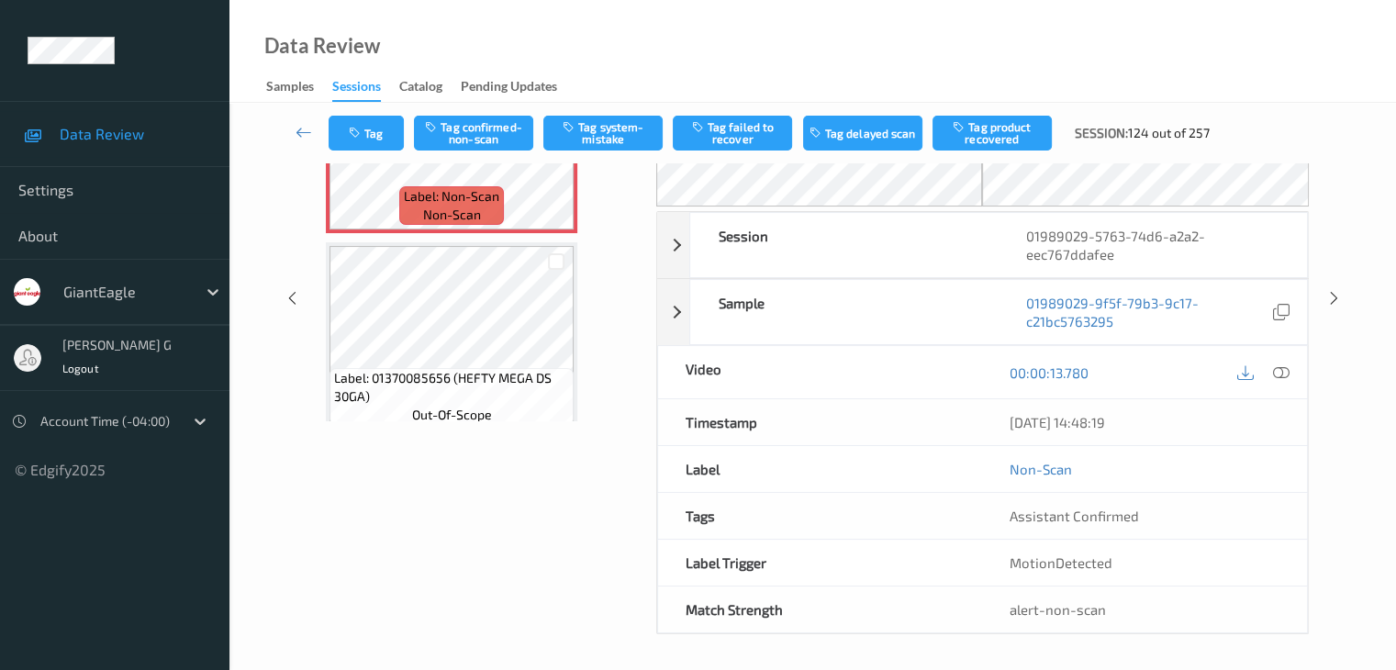
click at [448, 588] on div "Labels in shopping list: 1 out of 18 1 out of 1 Non Scans Label: Non-Scan non-s…" at bounding box center [480, 297] width 327 height 673
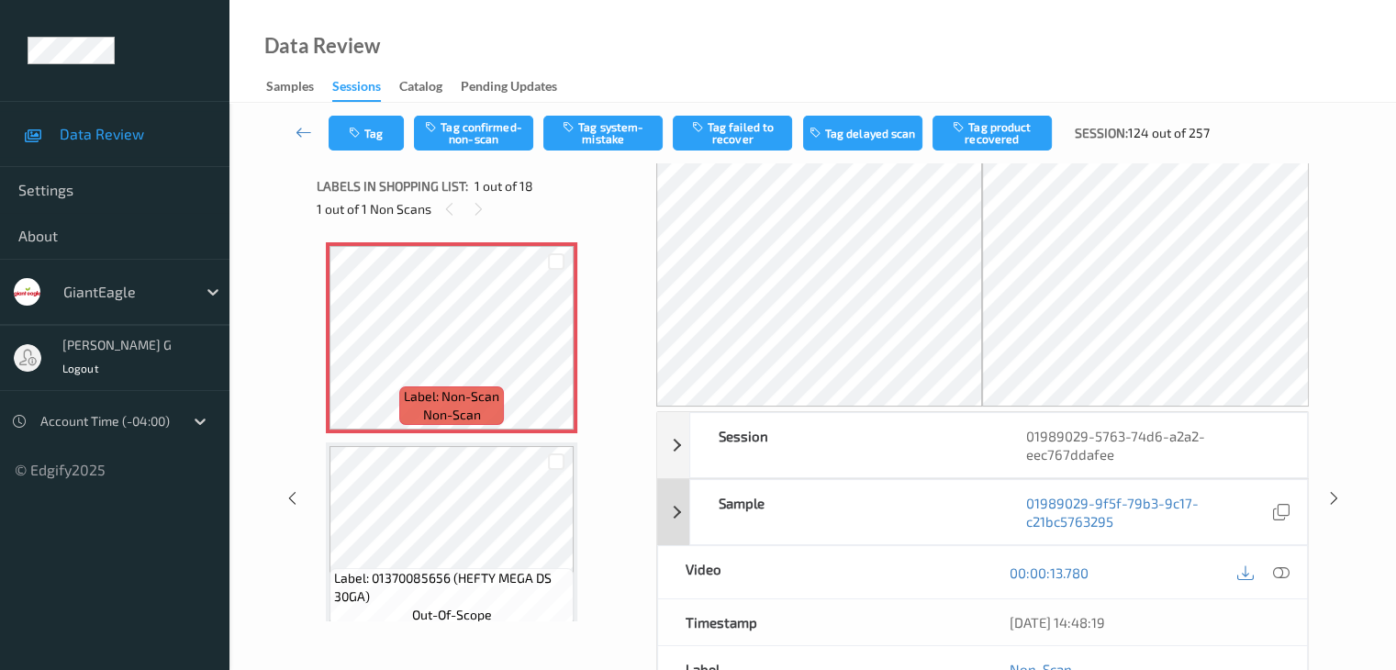
scroll to position [0, 0]
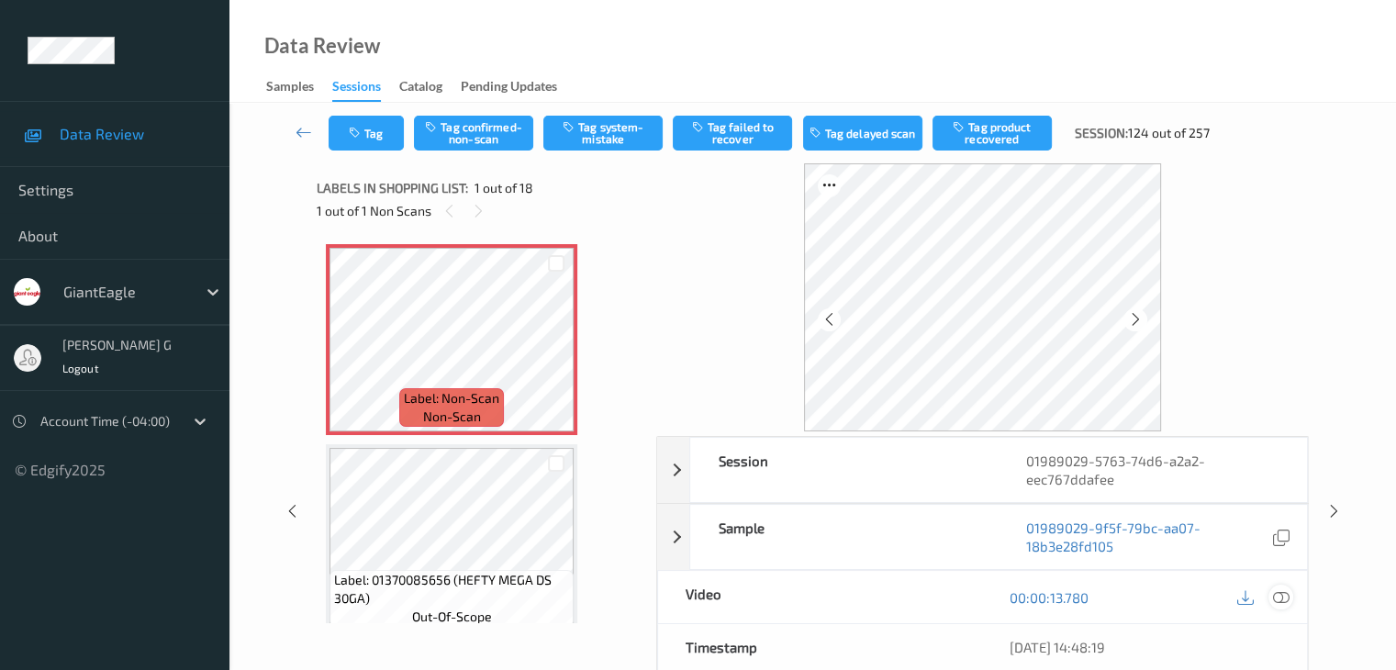
click at [1278, 595] on icon at bounding box center [1280, 597] width 17 height 17
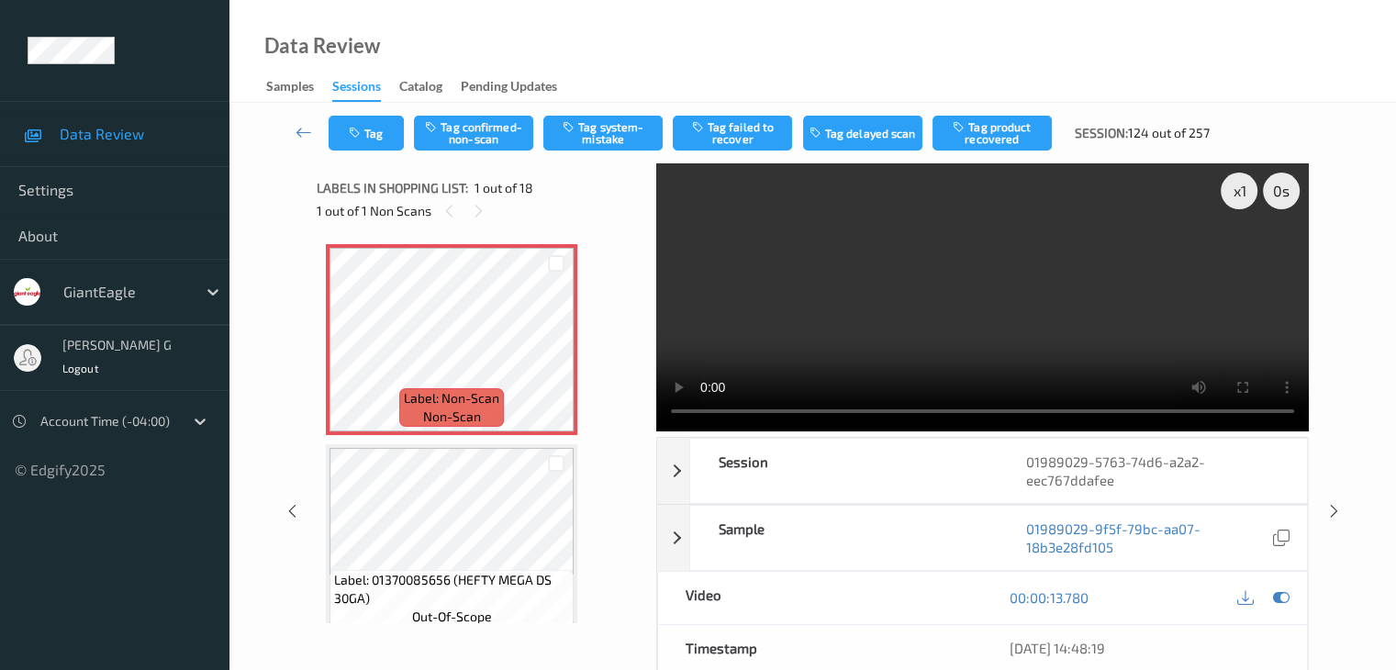
scroll to position [92, 0]
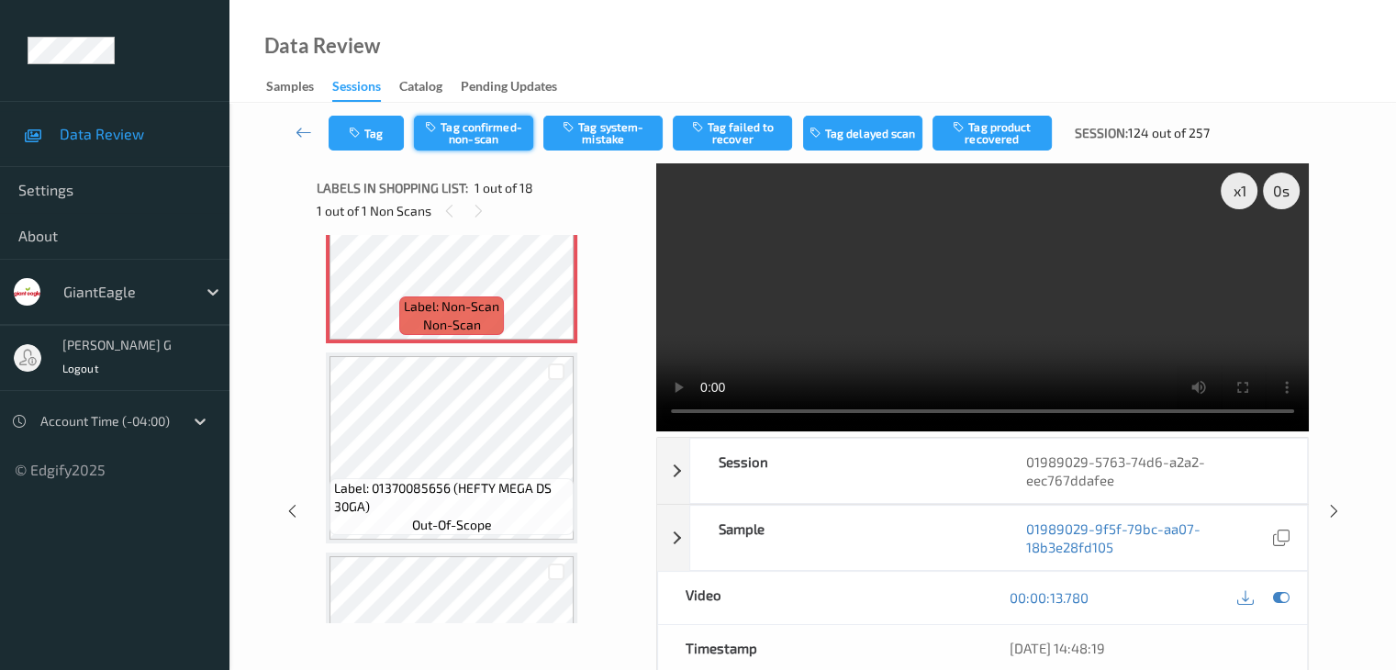
click at [495, 136] on button "Tag confirmed-non-scan" at bounding box center [473, 133] width 119 height 35
click at [973, 134] on button "Tag product recovered" at bounding box center [991, 133] width 119 height 35
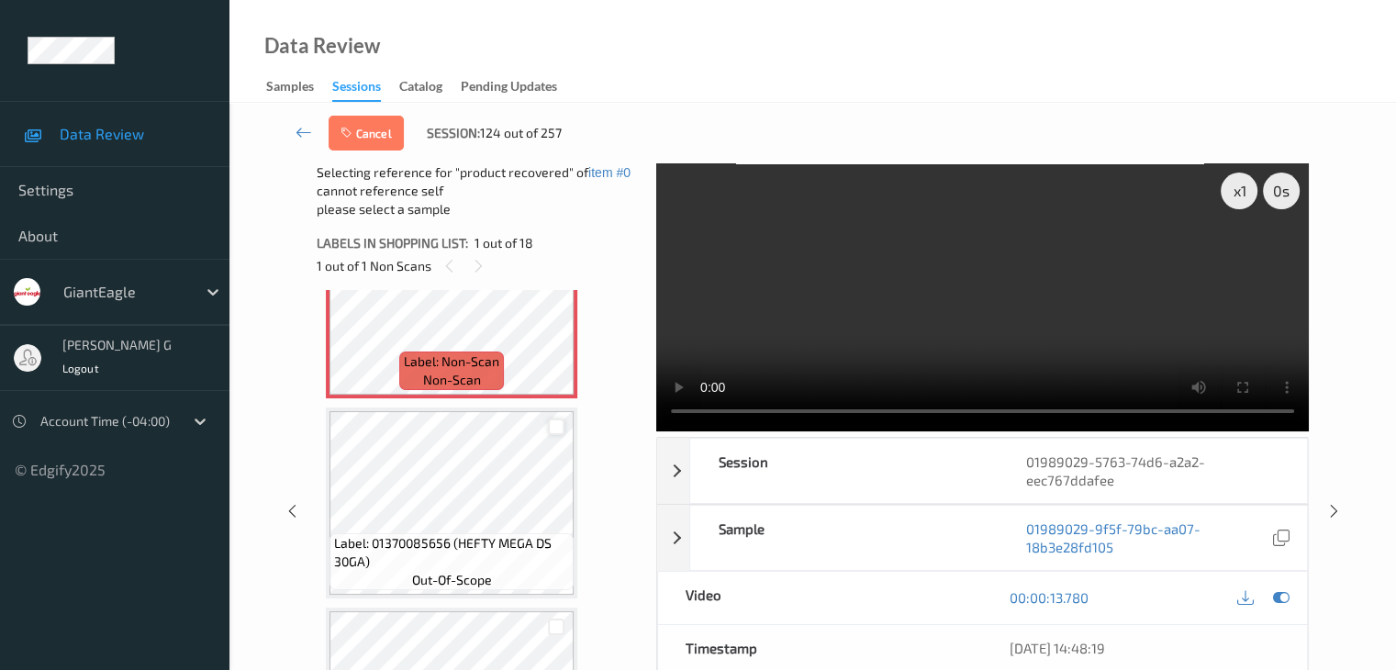
click at [560, 429] on div at bounding box center [556, 426] width 17 height 17
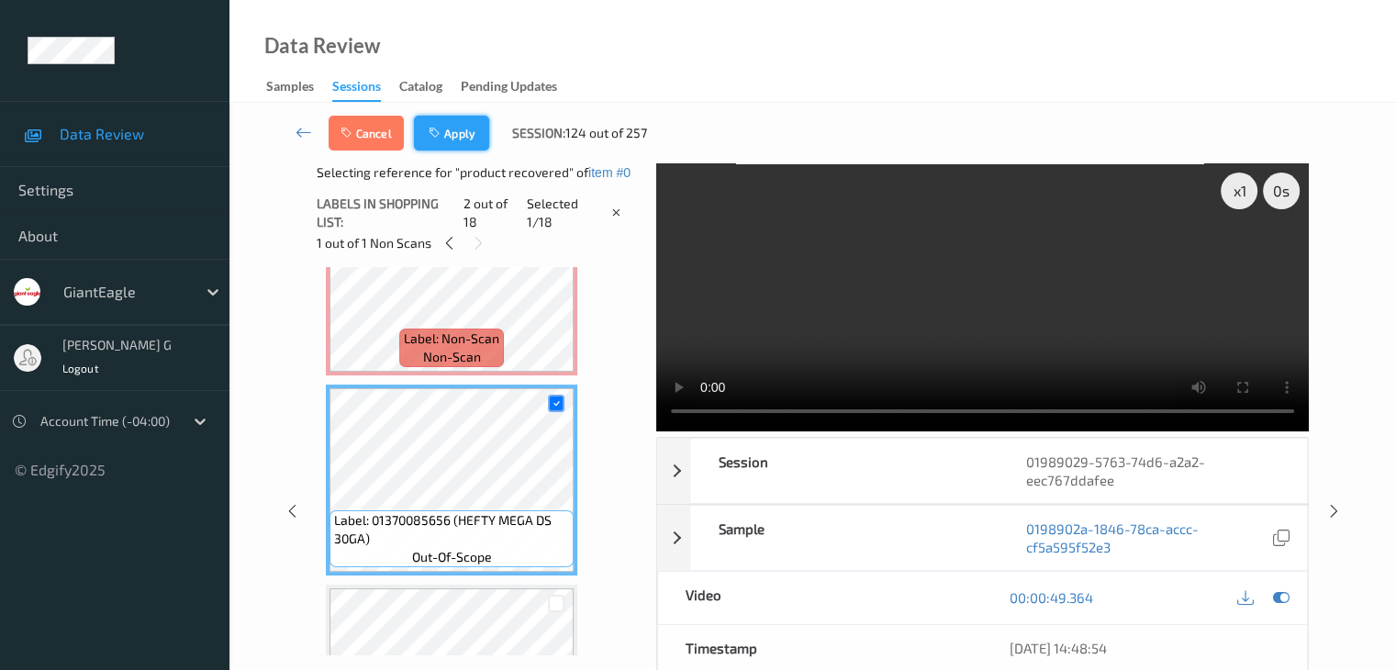
click at [462, 132] on button "Apply" at bounding box center [451, 133] width 75 height 35
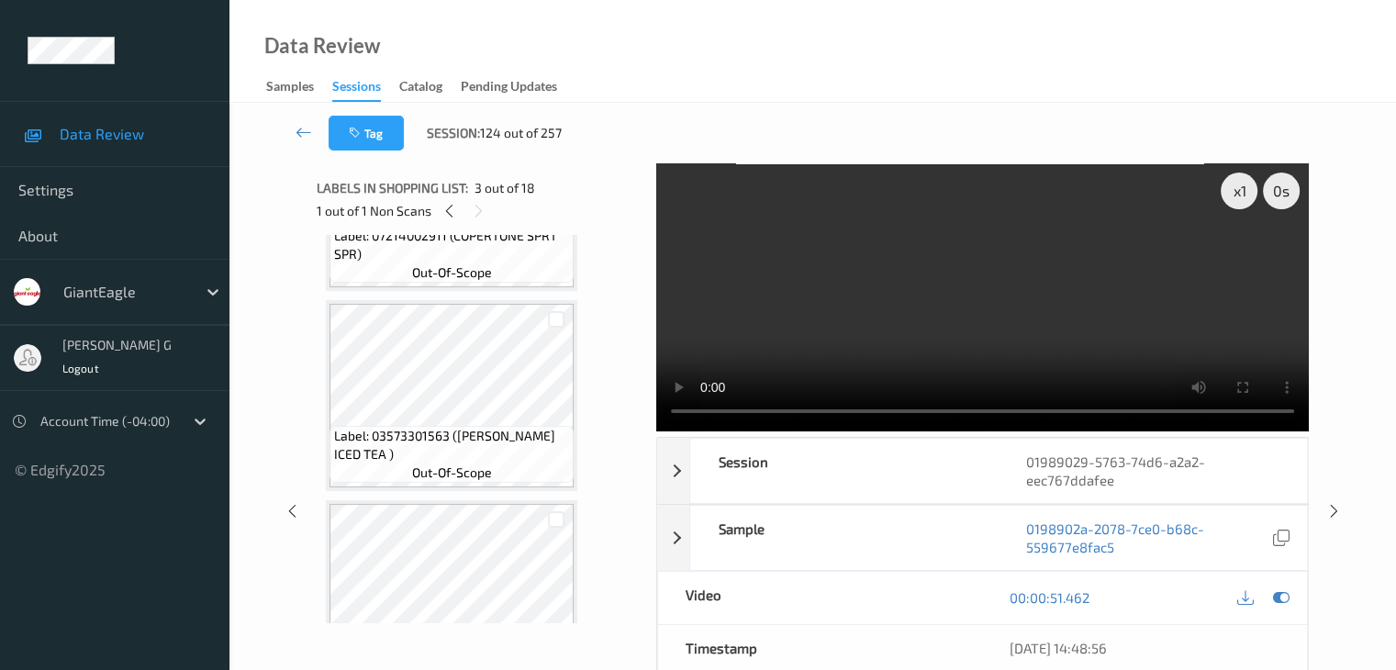
scroll to position [2120, 0]
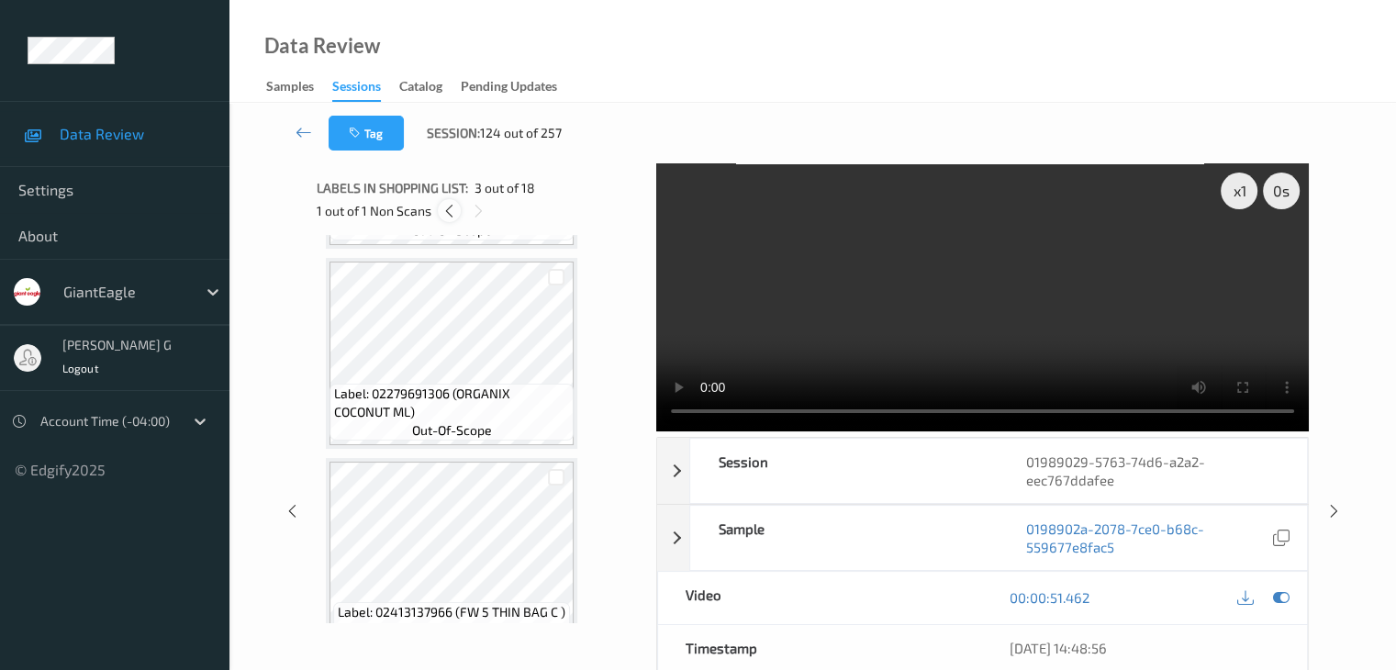
click at [452, 206] on icon at bounding box center [449, 211] width 16 height 17
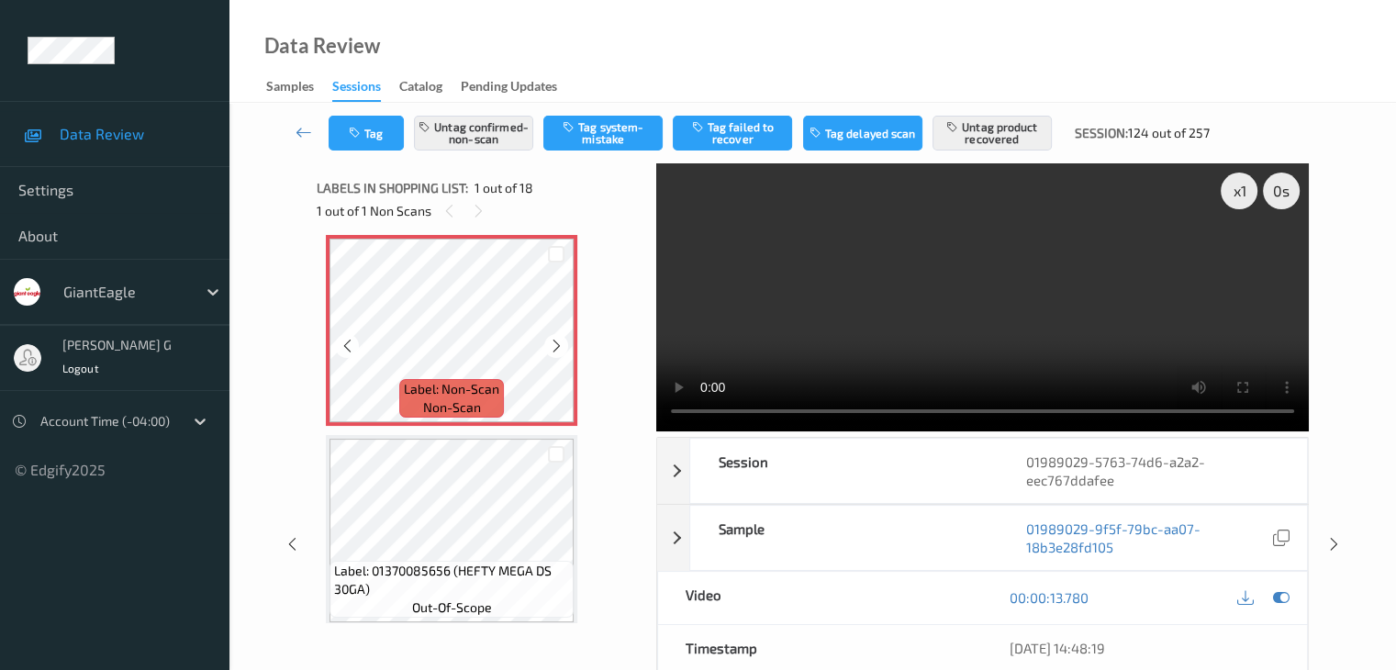
scroll to position [0, 0]
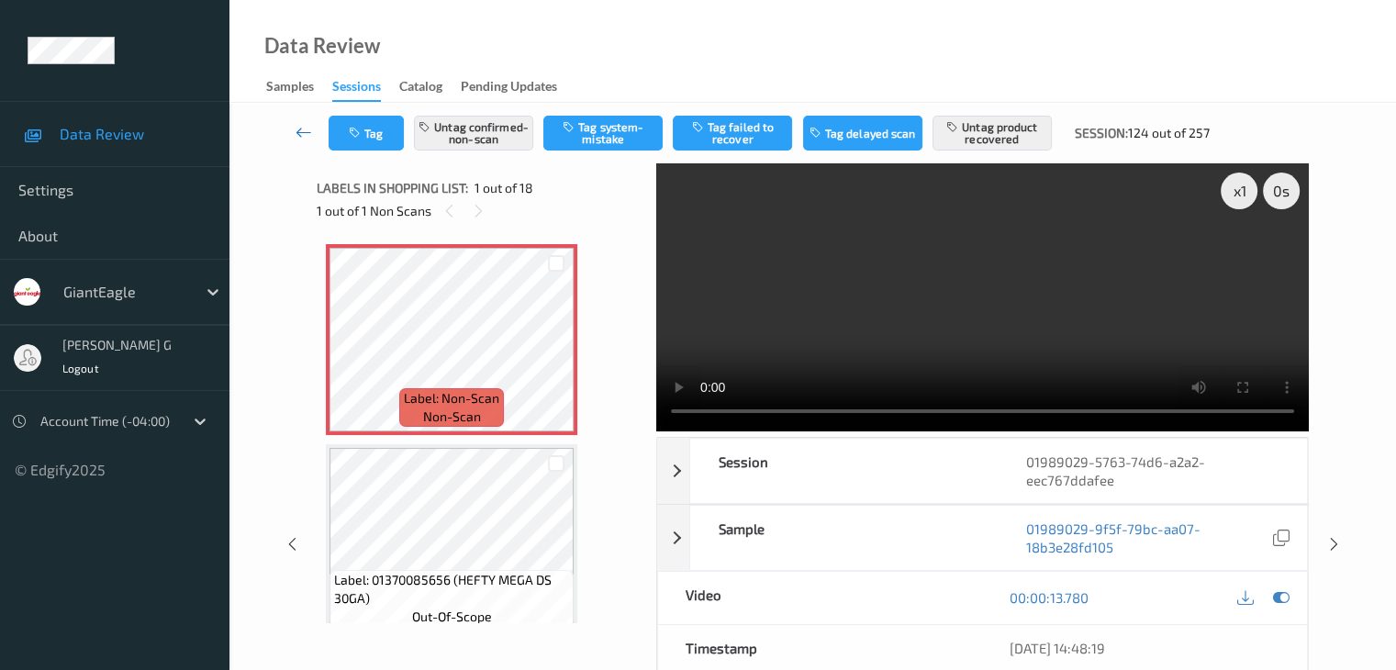
click at [296, 128] on icon at bounding box center [303, 132] width 17 height 18
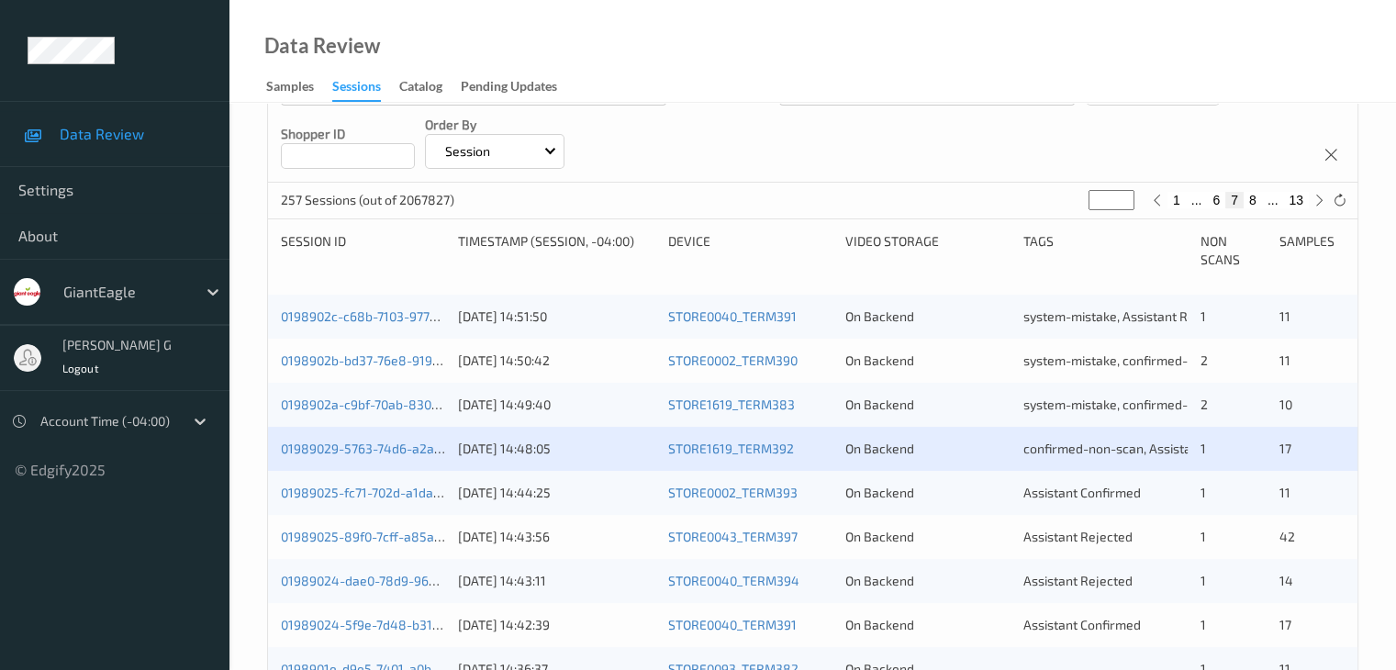
scroll to position [367, 0]
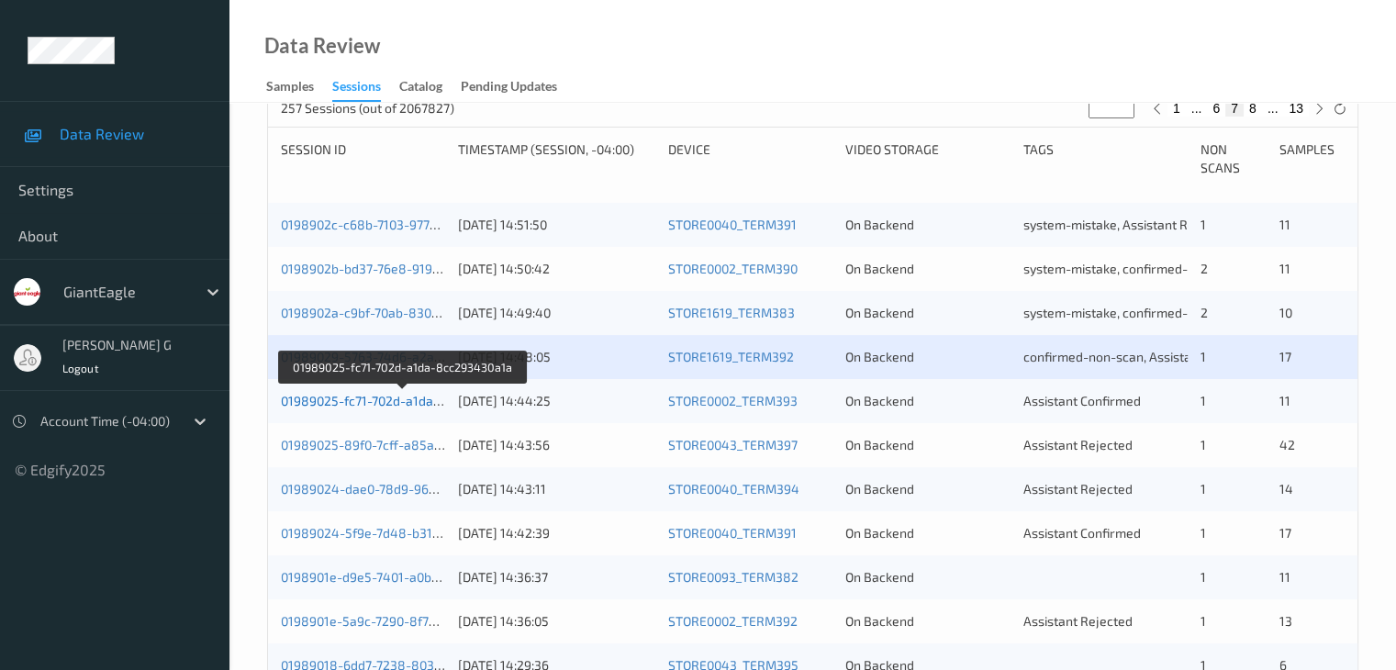
click at [367, 401] on link "01989025-fc71-702d-a1da-8cc293430a1a" at bounding box center [403, 401] width 244 height 16
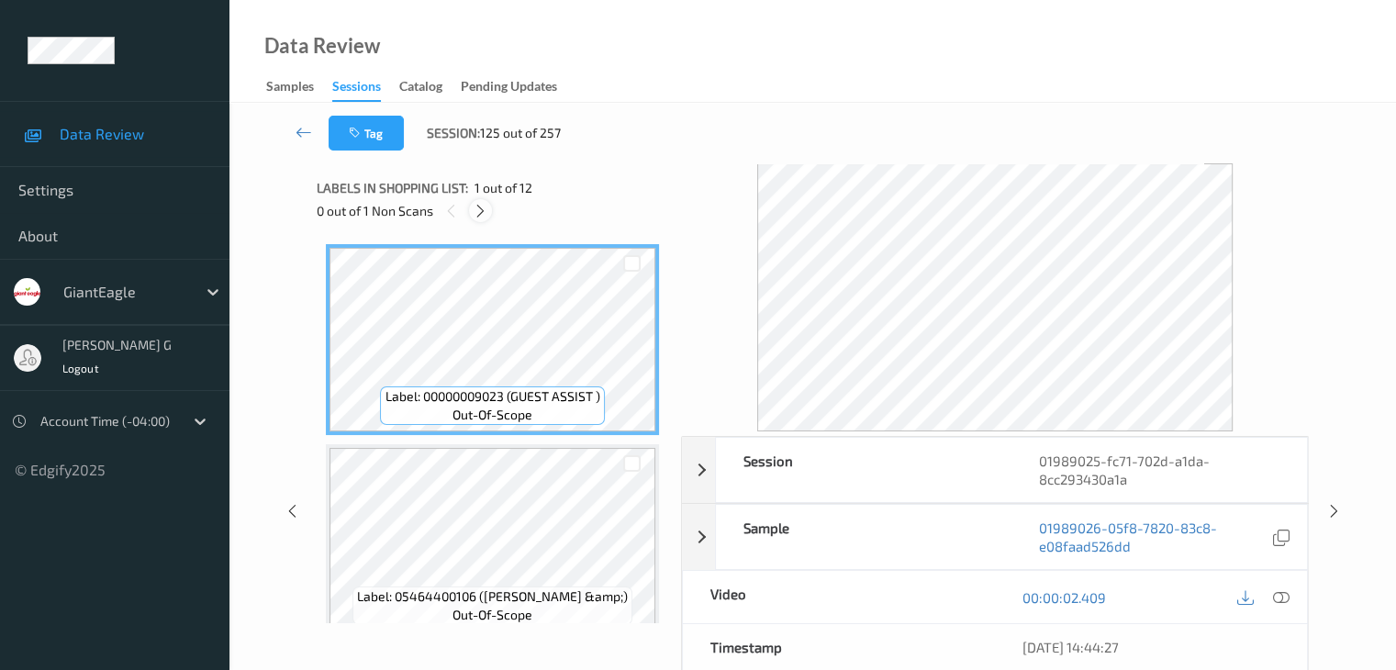
click at [484, 208] on icon at bounding box center [481, 211] width 16 height 17
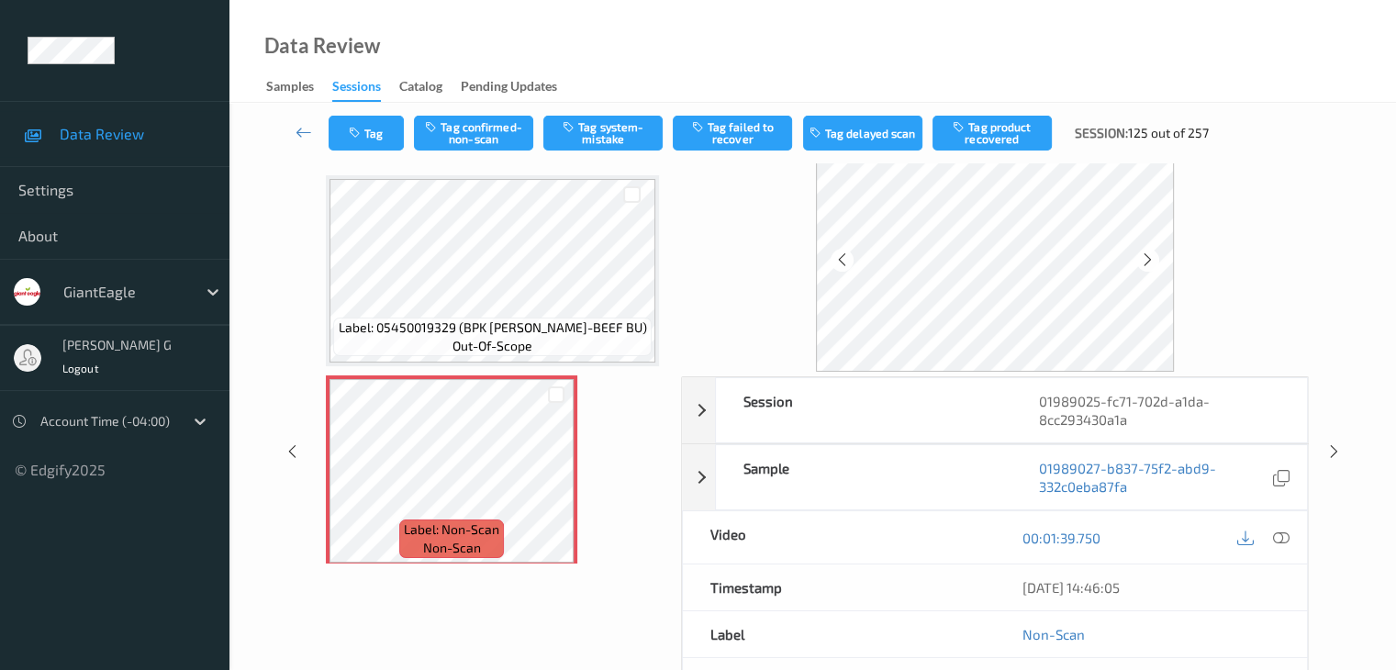
scroll to position [92, 0]
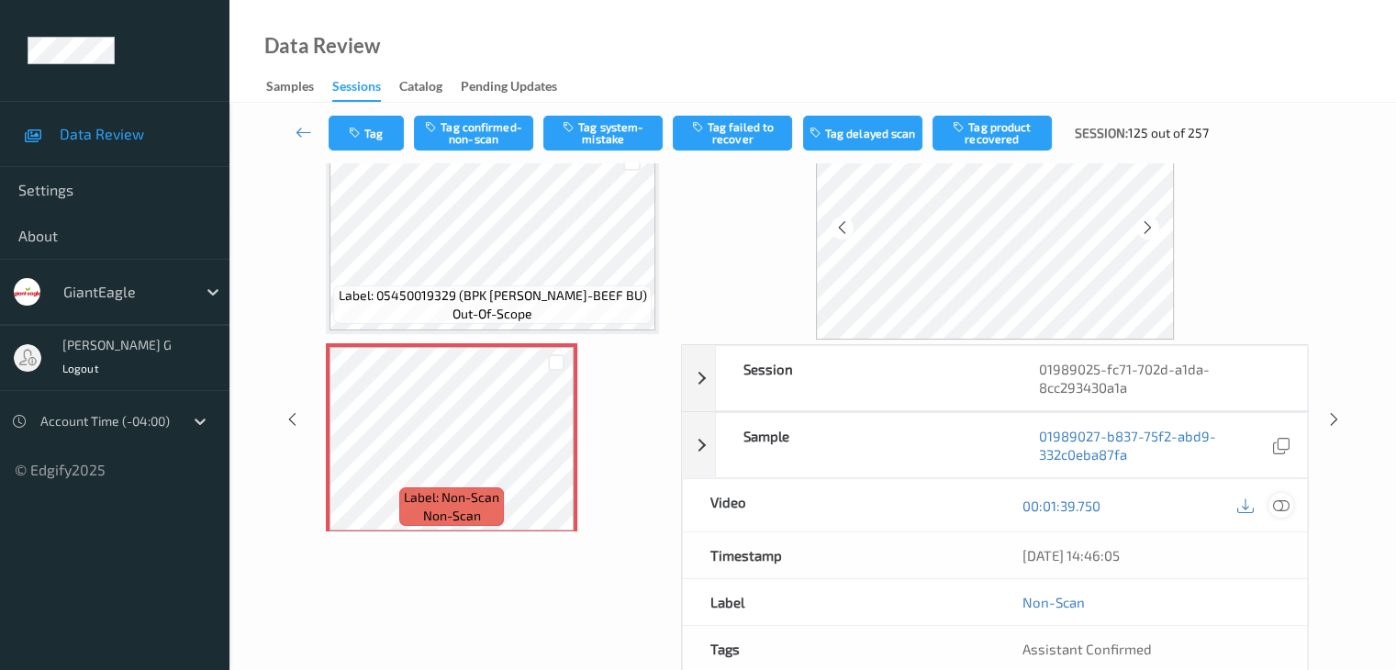
click at [1274, 502] on icon at bounding box center [1280, 505] width 17 height 17
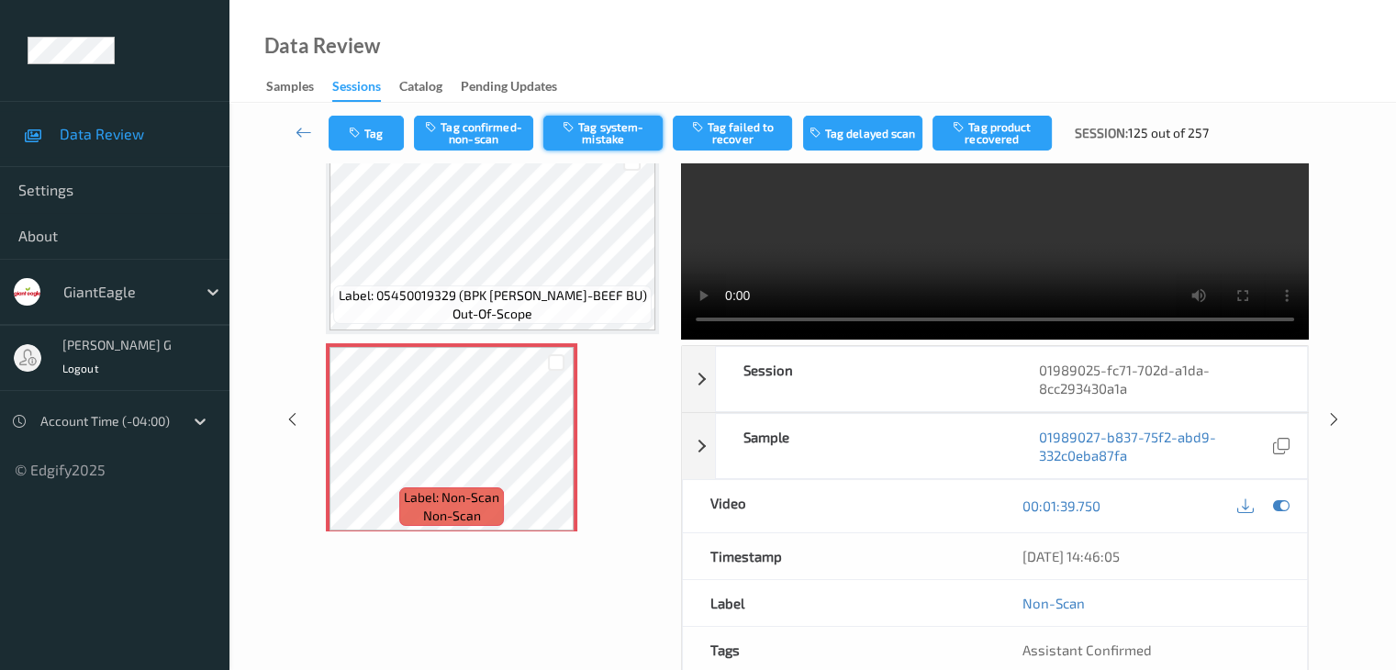
click at [603, 131] on button "Tag system-mistake" at bounding box center [602, 133] width 119 height 35
click at [306, 128] on icon at bounding box center [303, 132] width 17 height 18
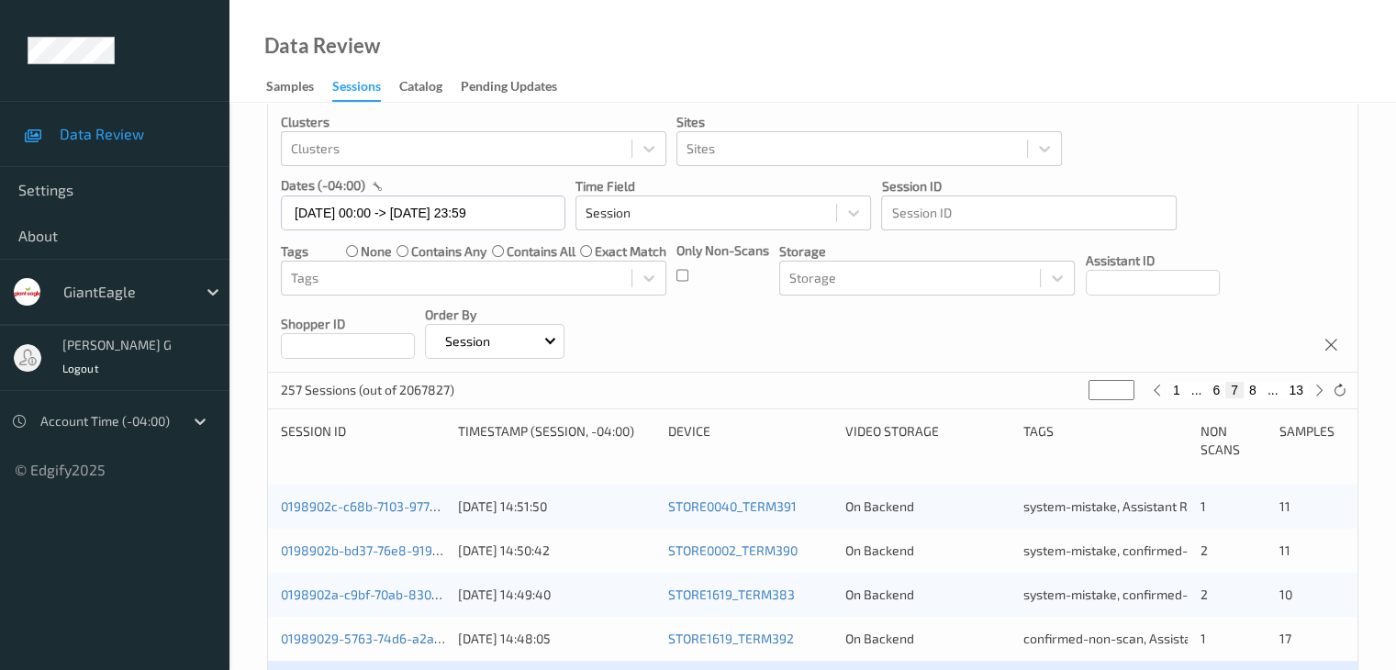
scroll to position [275, 0]
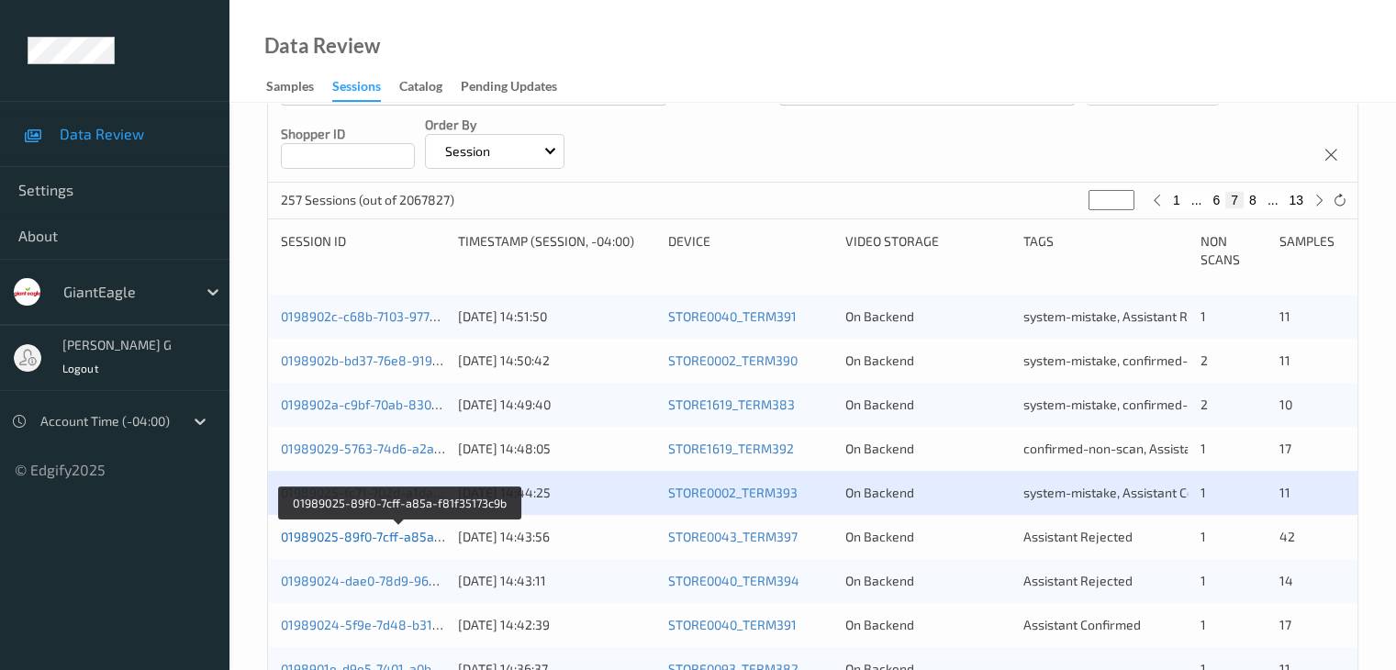
click at [337, 537] on link "01989025-89f0-7cff-a85a-f81f35173c9b" at bounding box center [399, 536] width 237 height 16
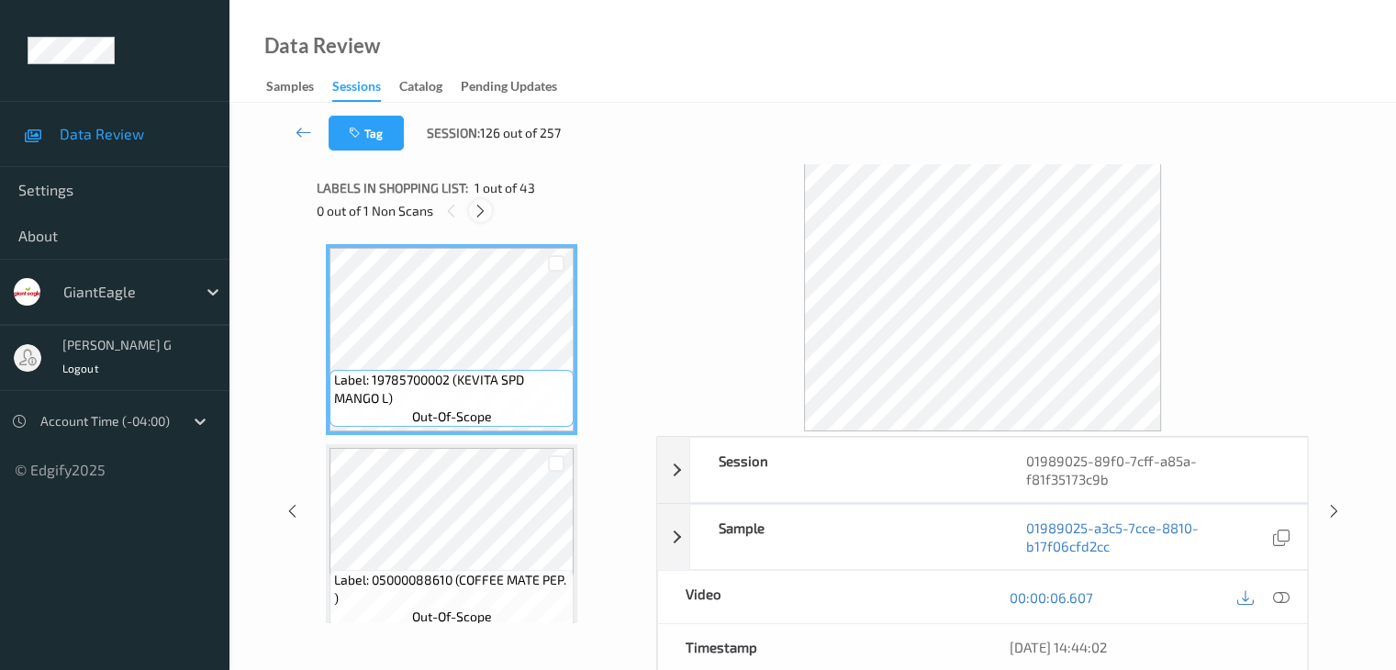
click at [480, 210] on icon at bounding box center [481, 211] width 16 height 17
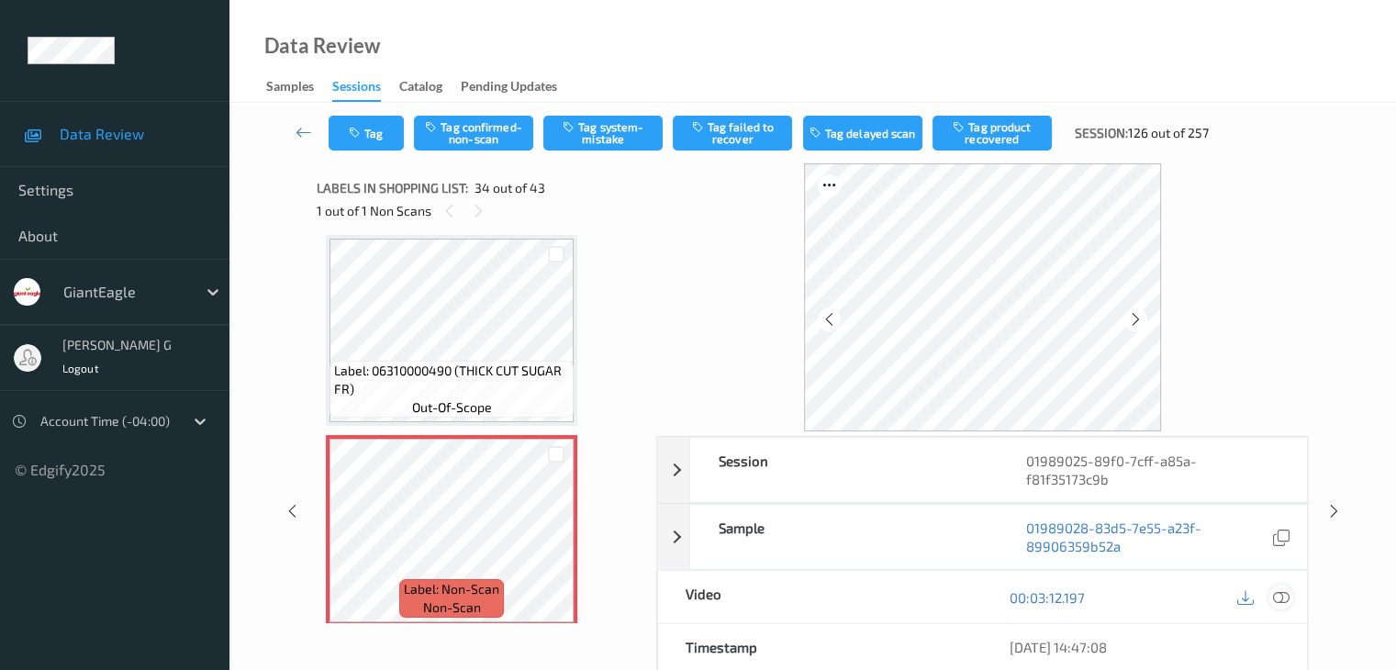
click at [1285, 589] on icon at bounding box center [1280, 597] width 17 height 17
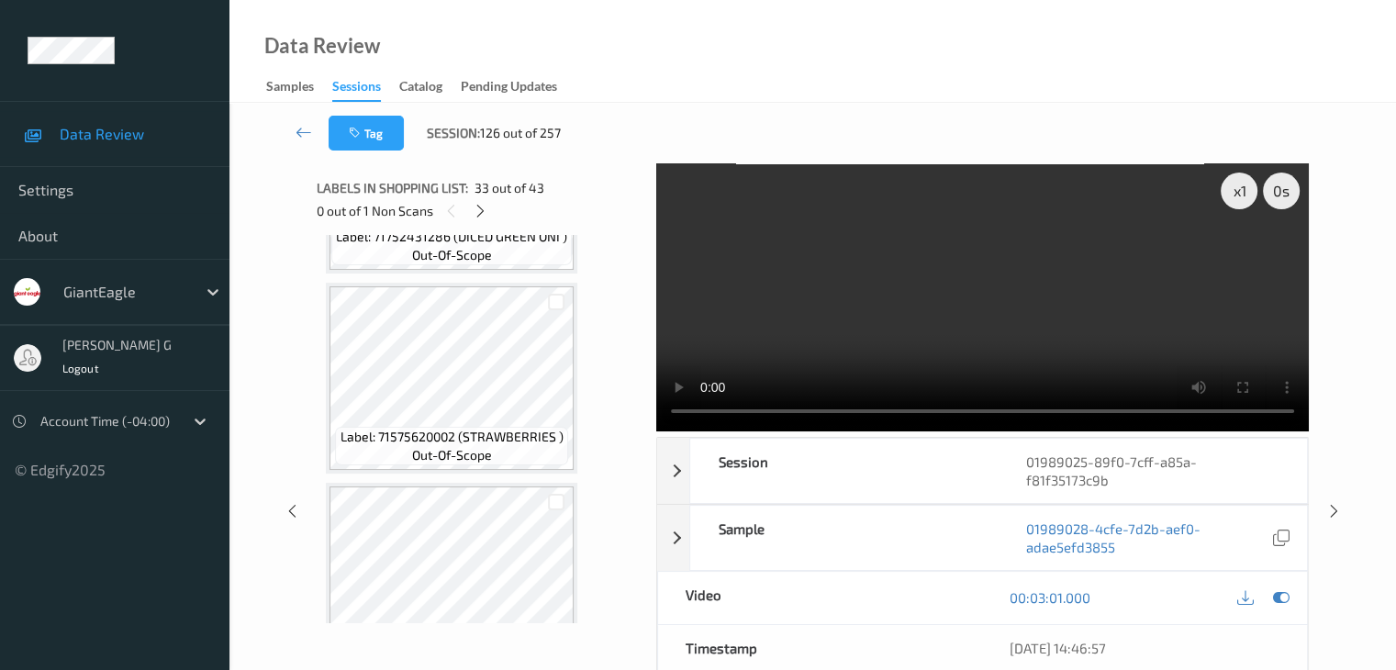
scroll to position [4850, 0]
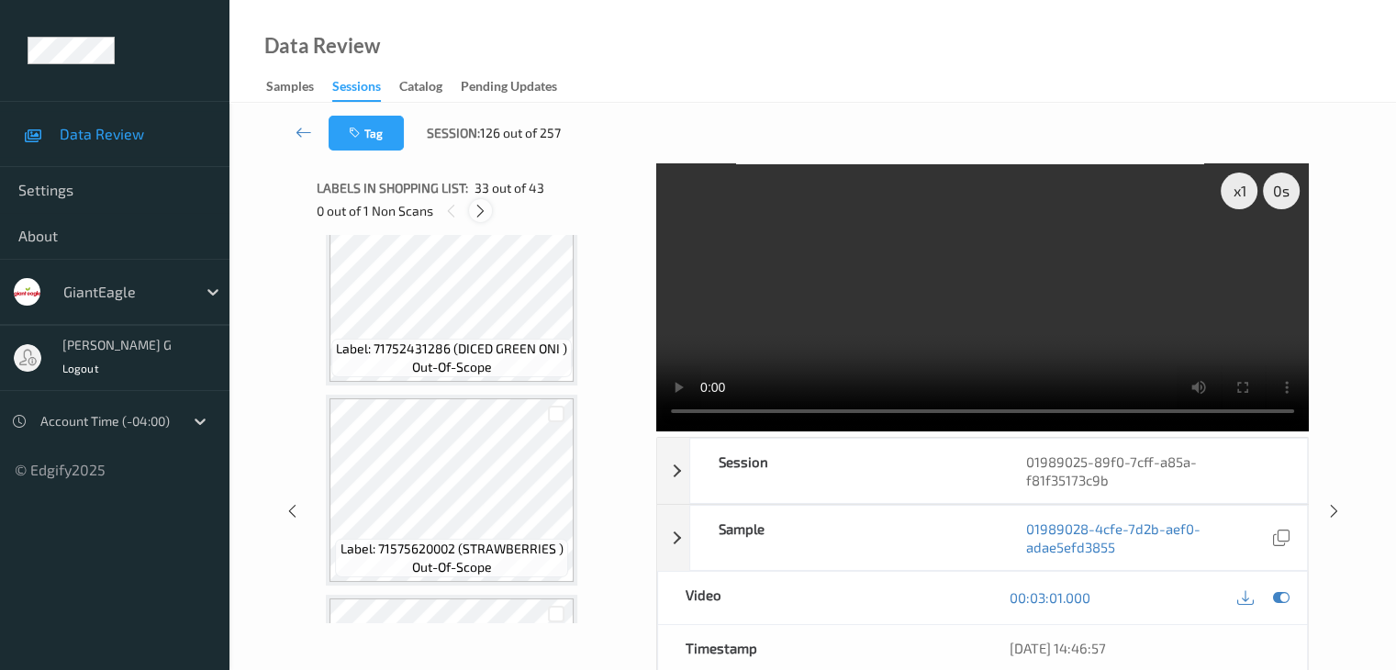
click at [479, 207] on icon at bounding box center [481, 211] width 16 height 17
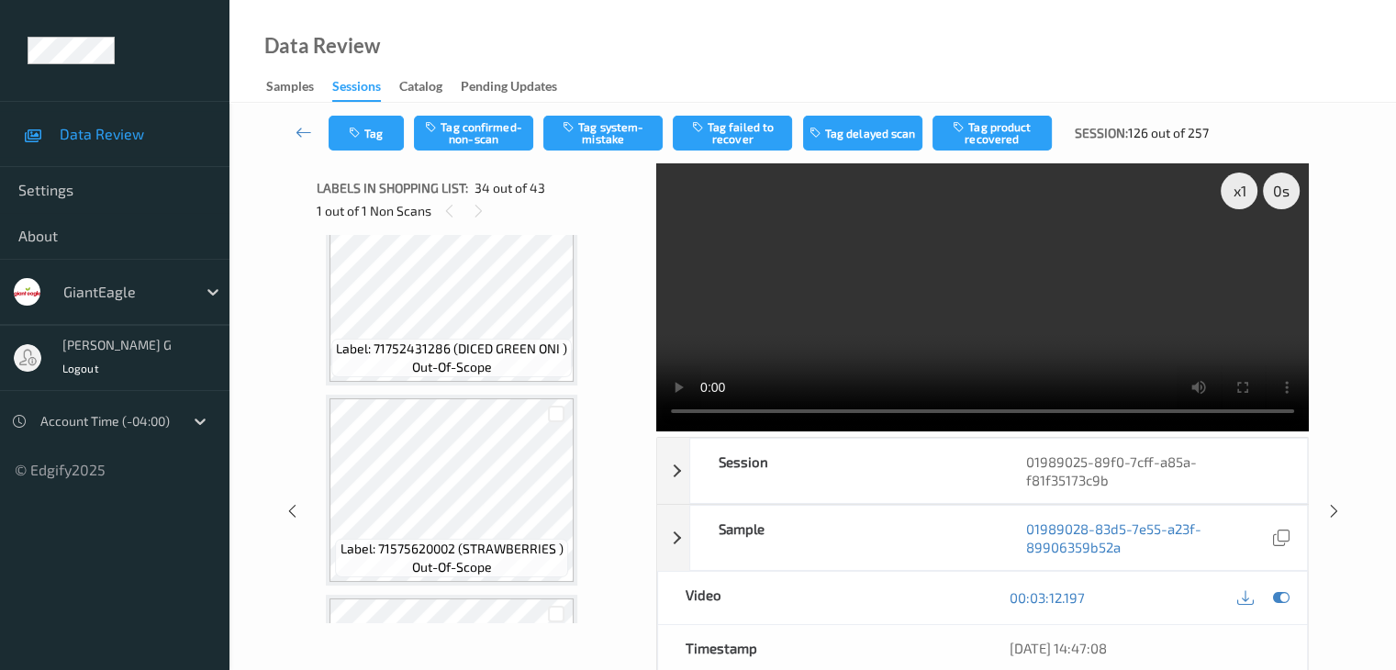
scroll to position [6410, 0]
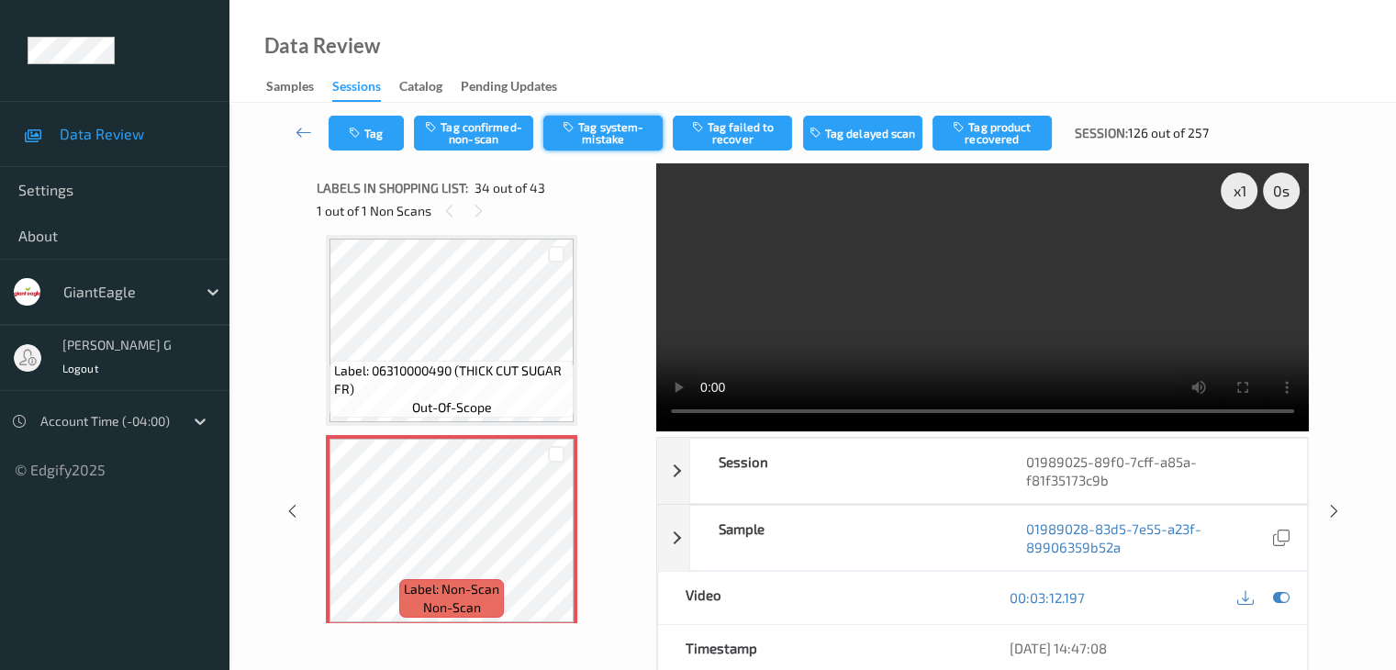
click at [604, 131] on button "Tag system-mistake" at bounding box center [602, 133] width 119 height 35
click at [298, 134] on icon at bounding box center [303, 132] width 17 height 18
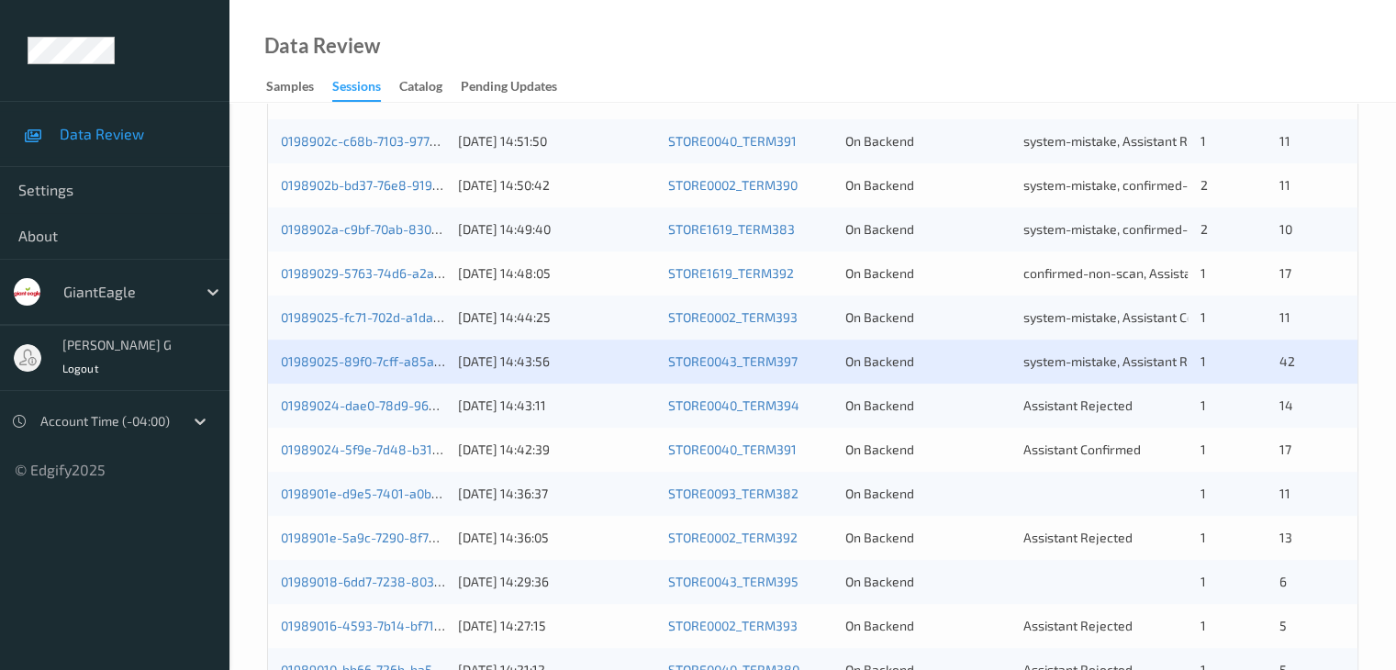
scroll to position [459, 0]
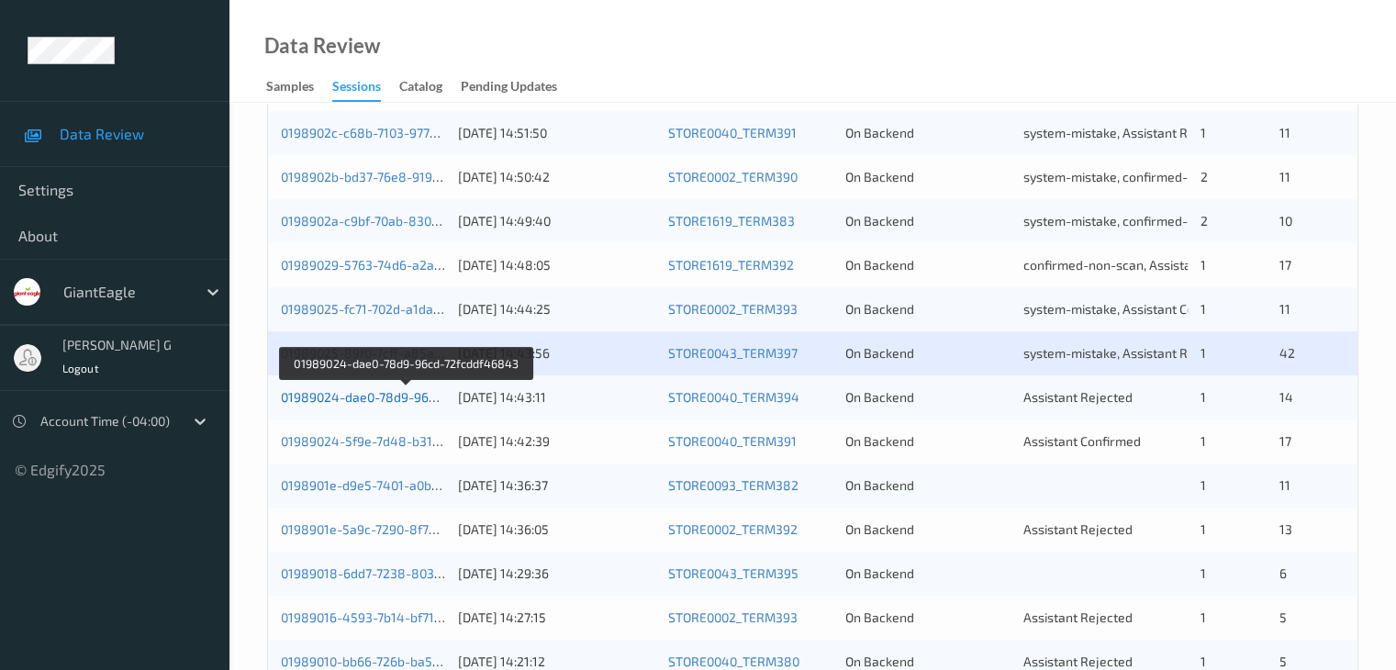
click at [360, 396] on link "01989024-dae0-78d9-96cd-72fcddf46843" at bounding box center [406, 397] width 250 height 16
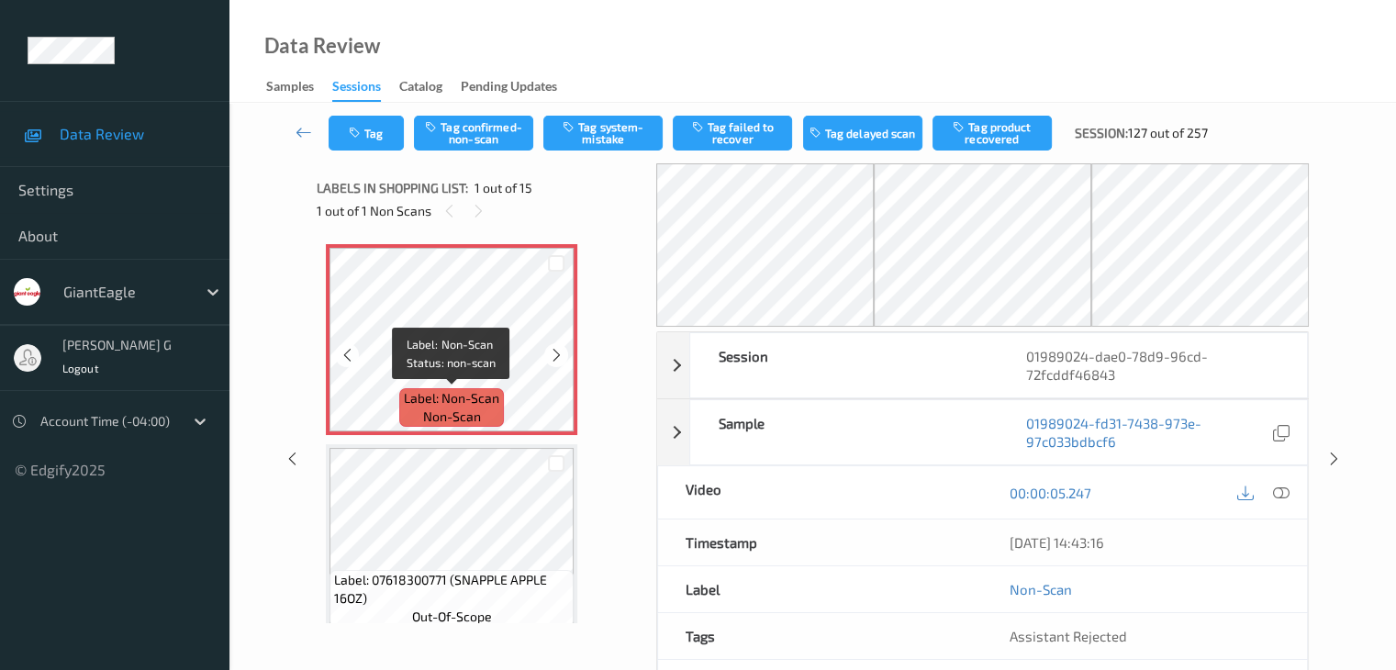
click at [455, 391] on span "Label: Non-Scan" at bounding box center [451, 398] width 95 height 18
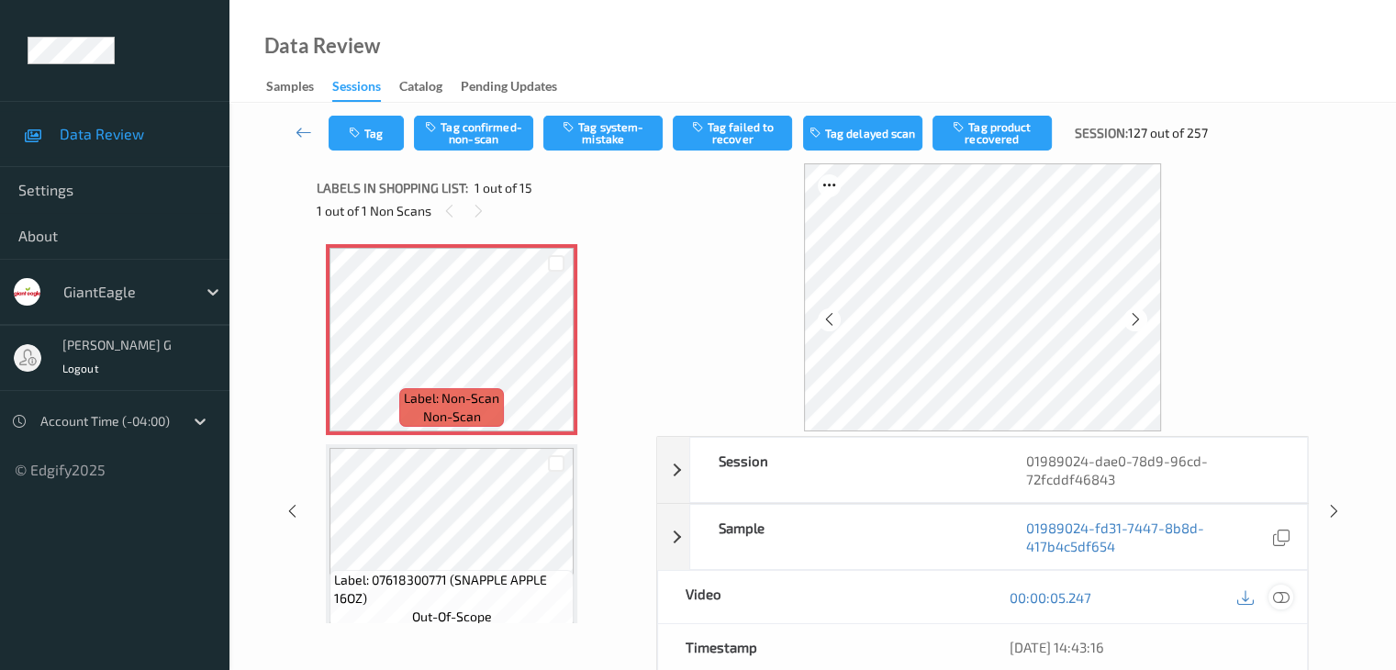
click at [1280, 599] on icon at bounding box center [1280, 597] width 17 height 17
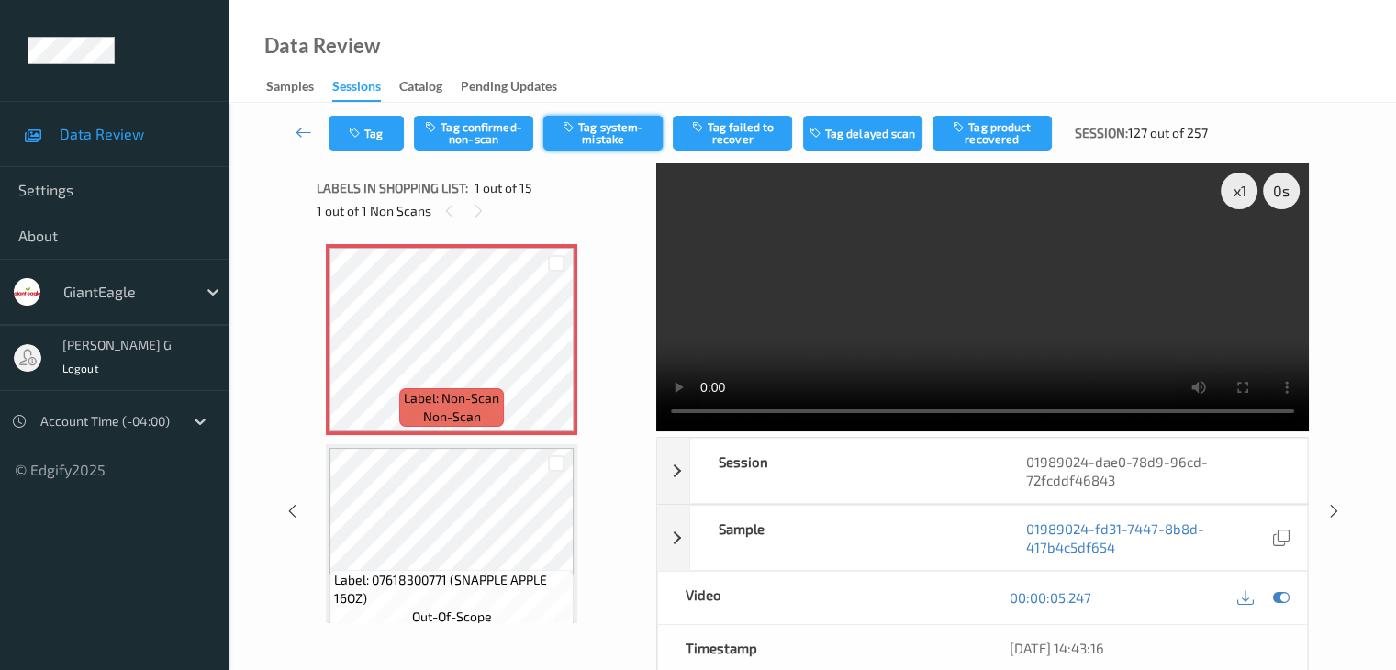
click at [602, 140] on button "Tag system-mistake" at bounding box center [602, 133] width 119 height 35
click at [303, 128] on icon at bounding box center [303, 132] width 17 height 18
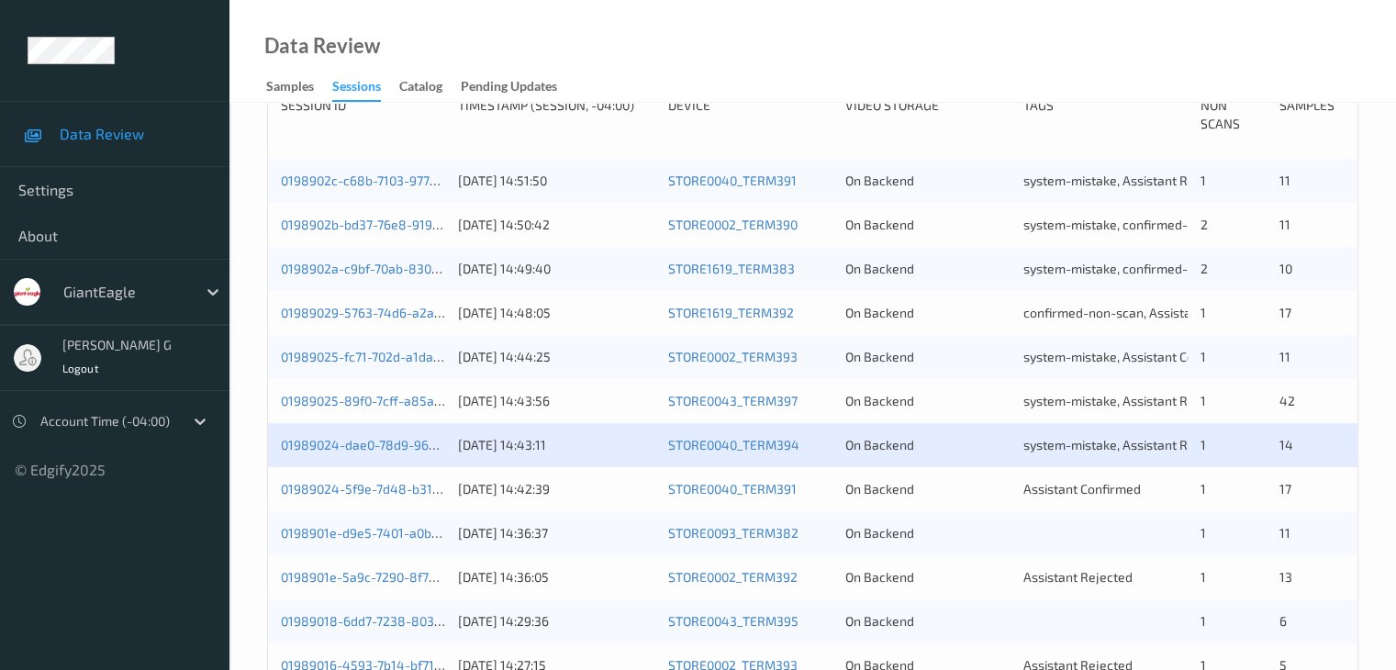
scroll to position [459, 0]
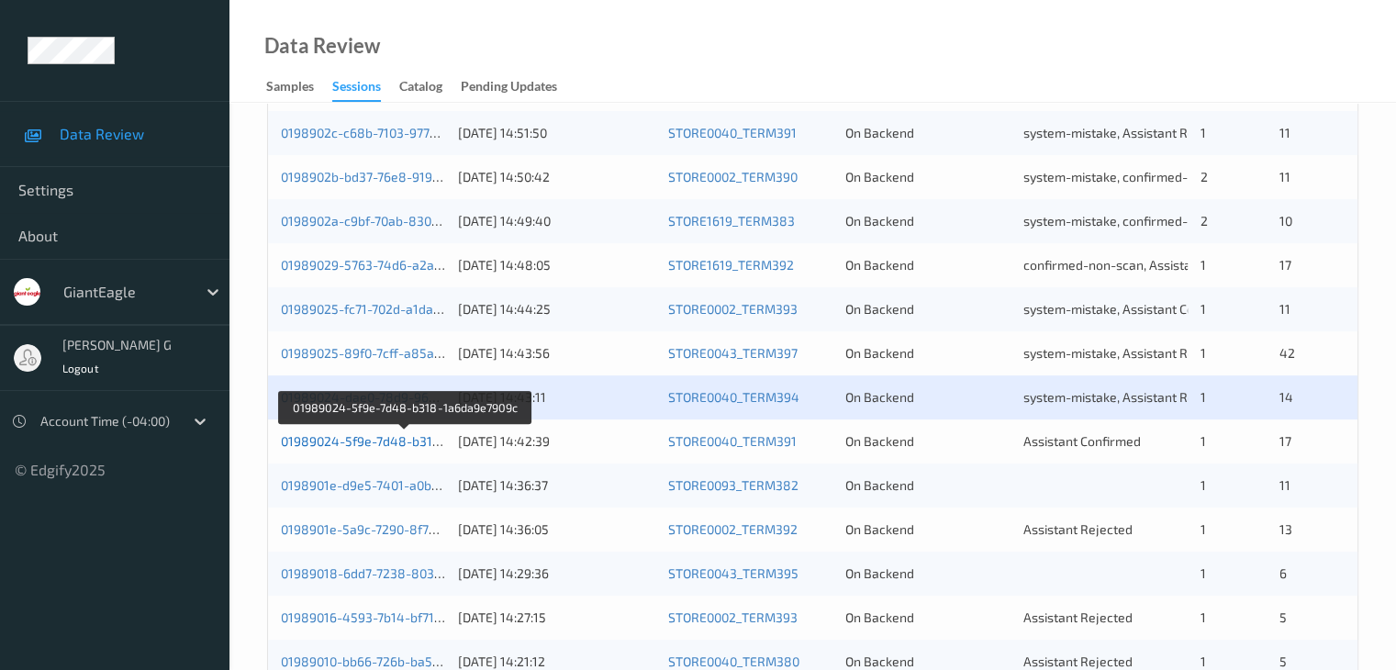
click at [360, 444] on link "01989024-5f9e-7d48-b318-1a6da9e7909c" at bounding box center [406, 441] width 250 height 16
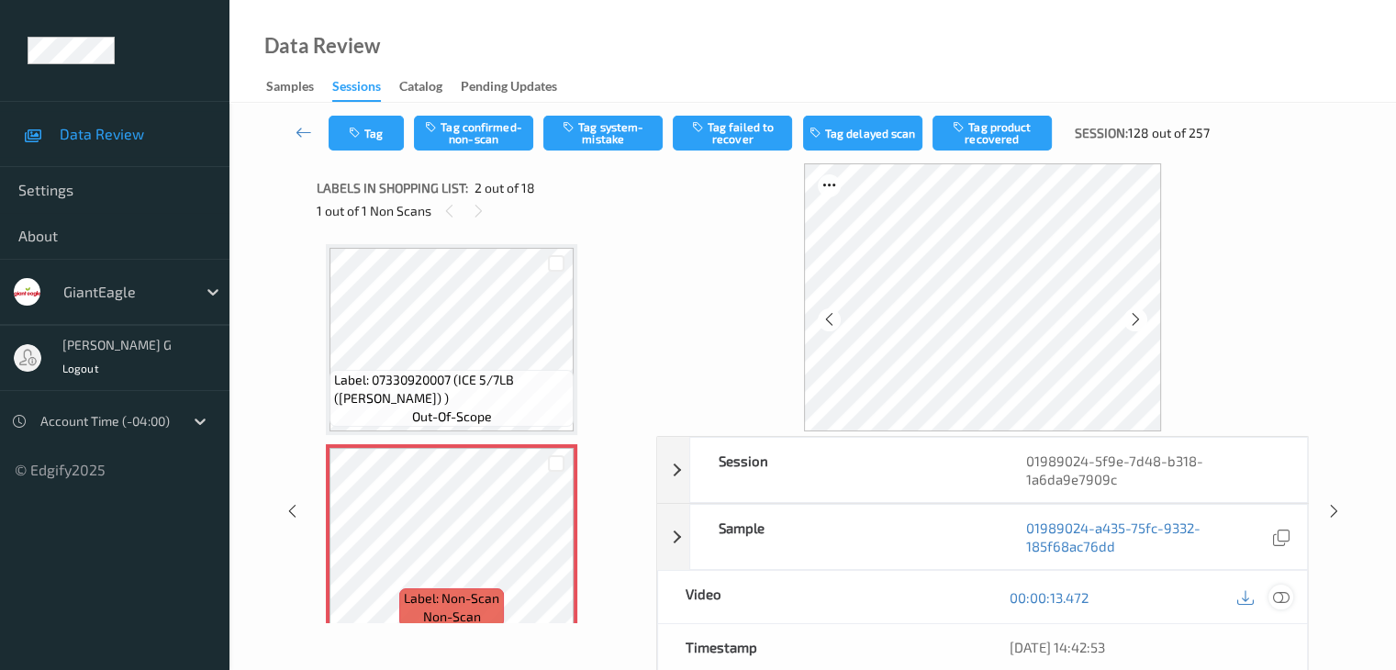
click at [1280, 589] on icon at bounding box center [1280, 597] width 17 height 17
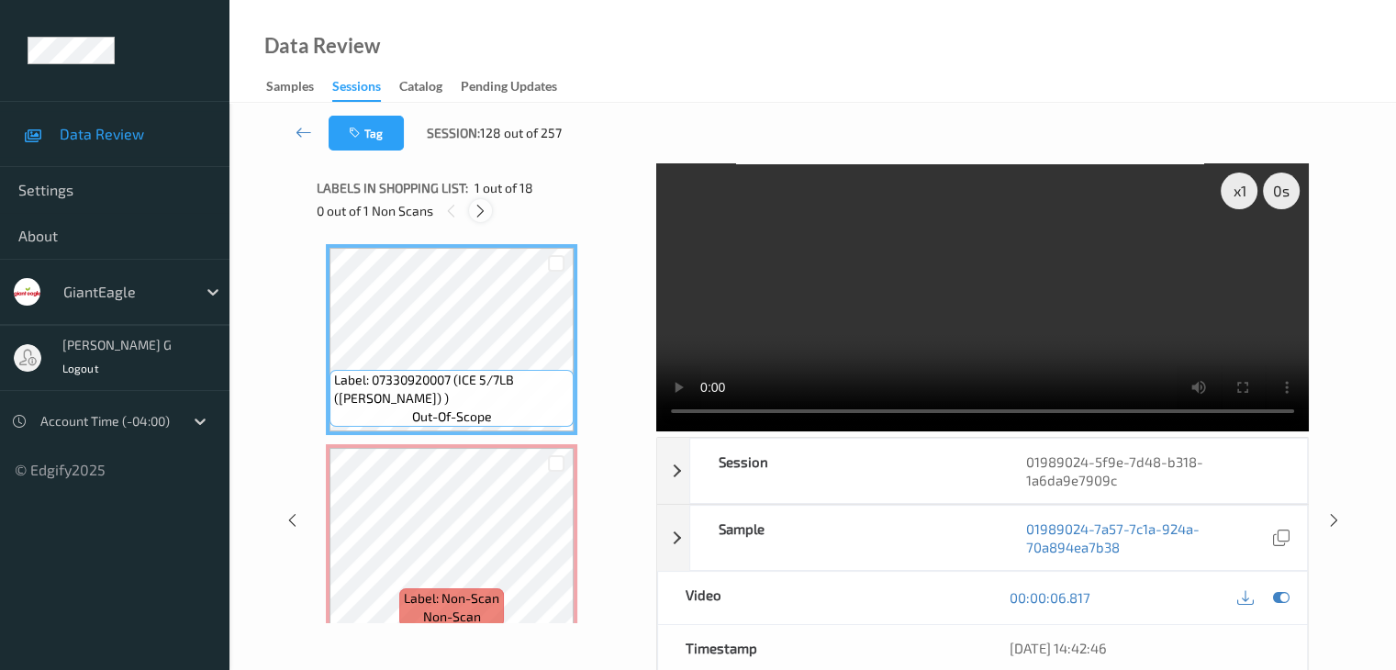
click at [477, 210] on icon at bounding box center [481, 211] width 16 height 17
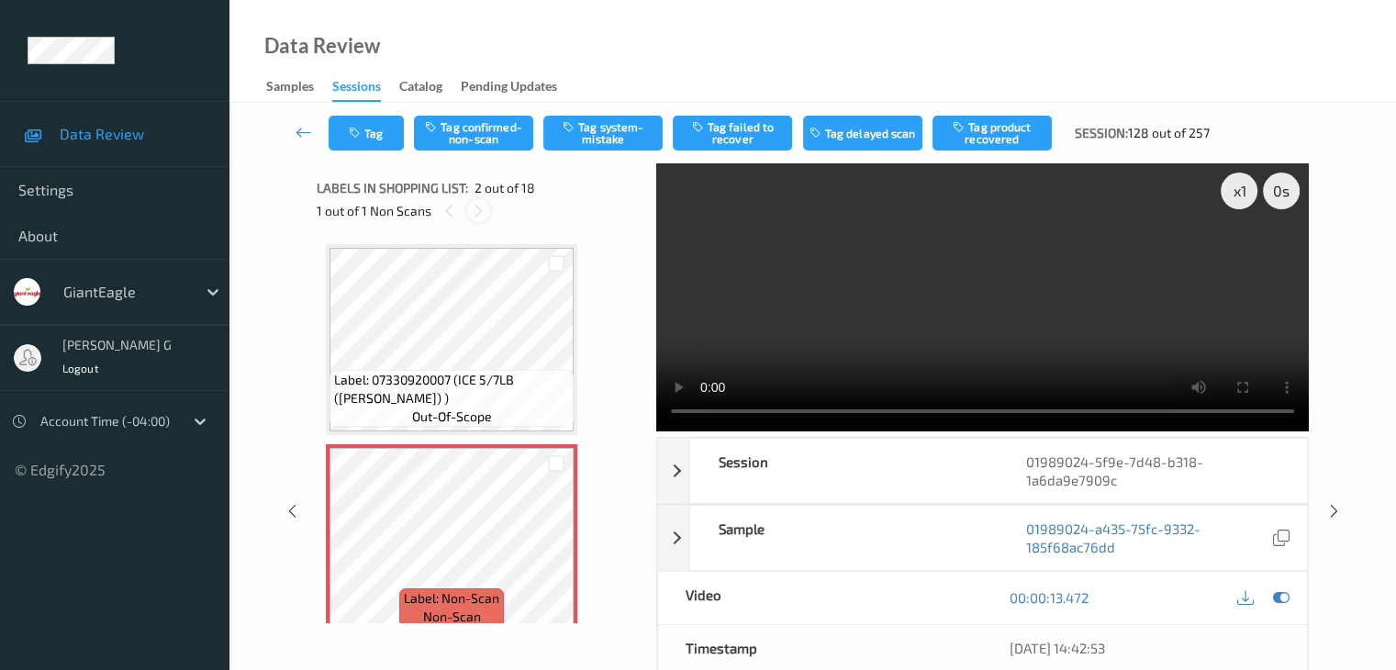
scroll to position [9, 0]
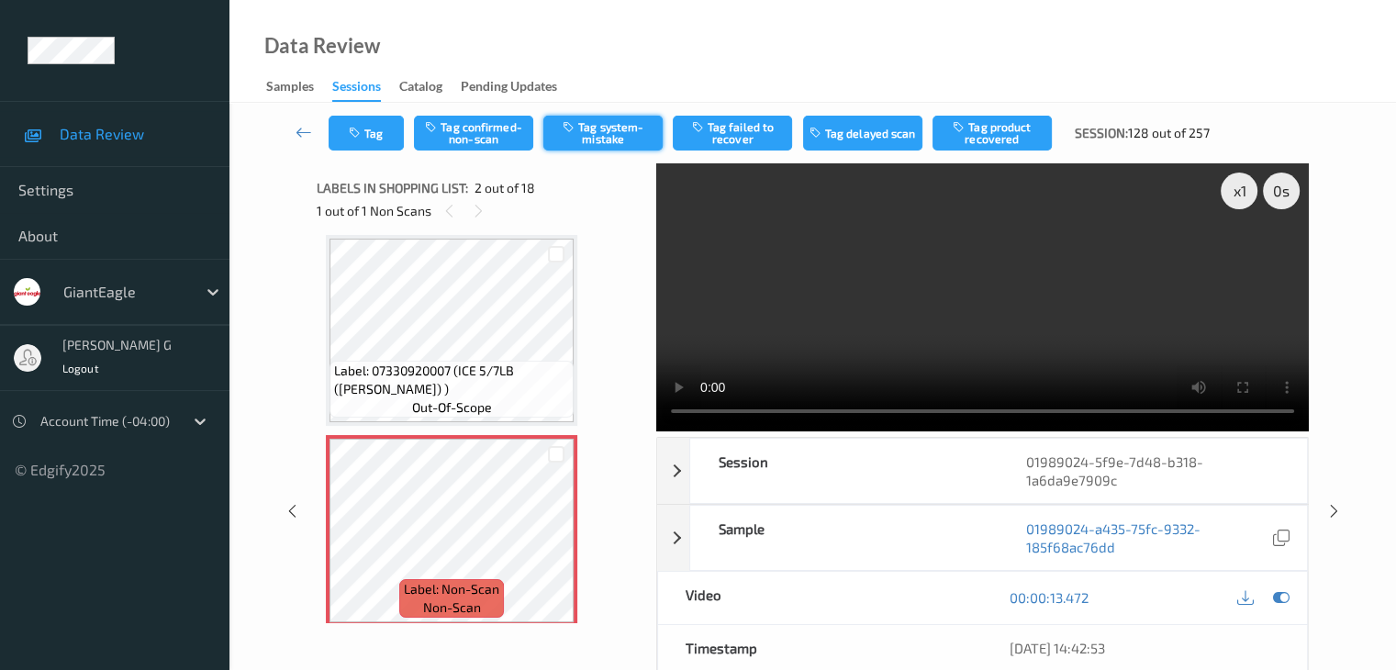
click at [622, 126] on button "Tag system-mistake" at bounding box center [602, 133] width 119 height 35
click at [297, 124] on icon at bounding box center [303, 132] width 17 height 18
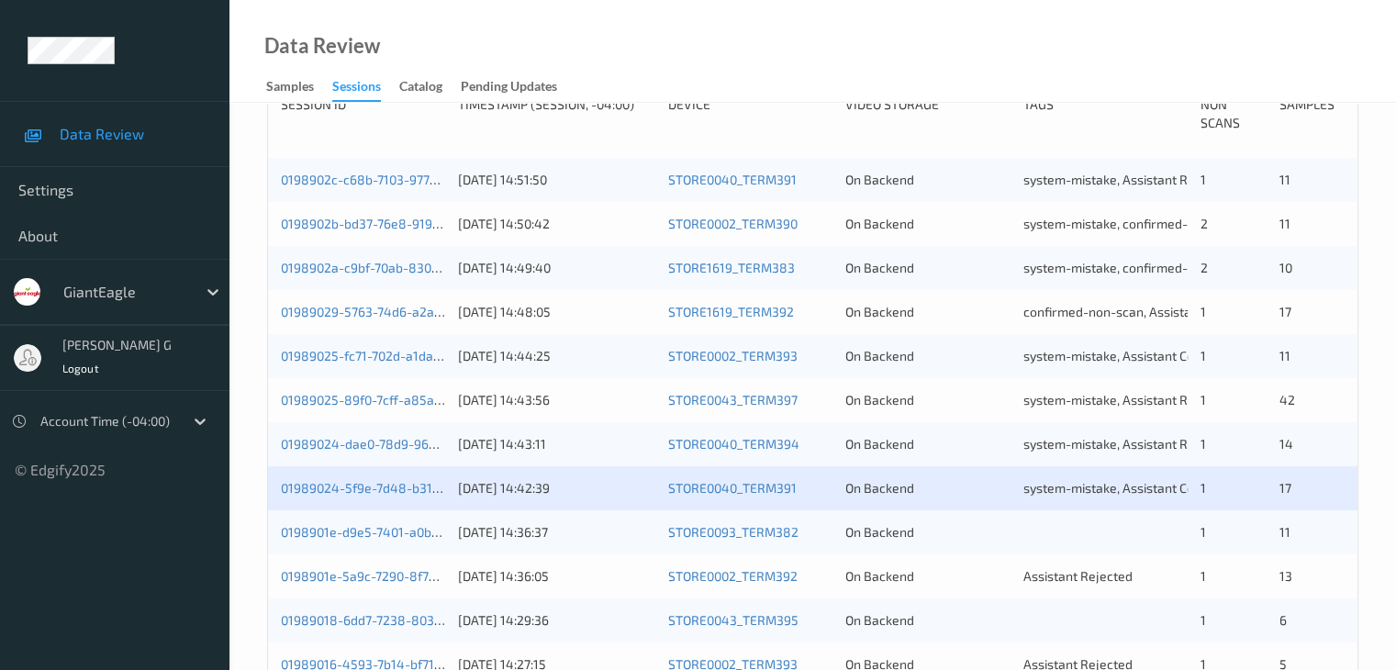
scroll to position [459, 0]
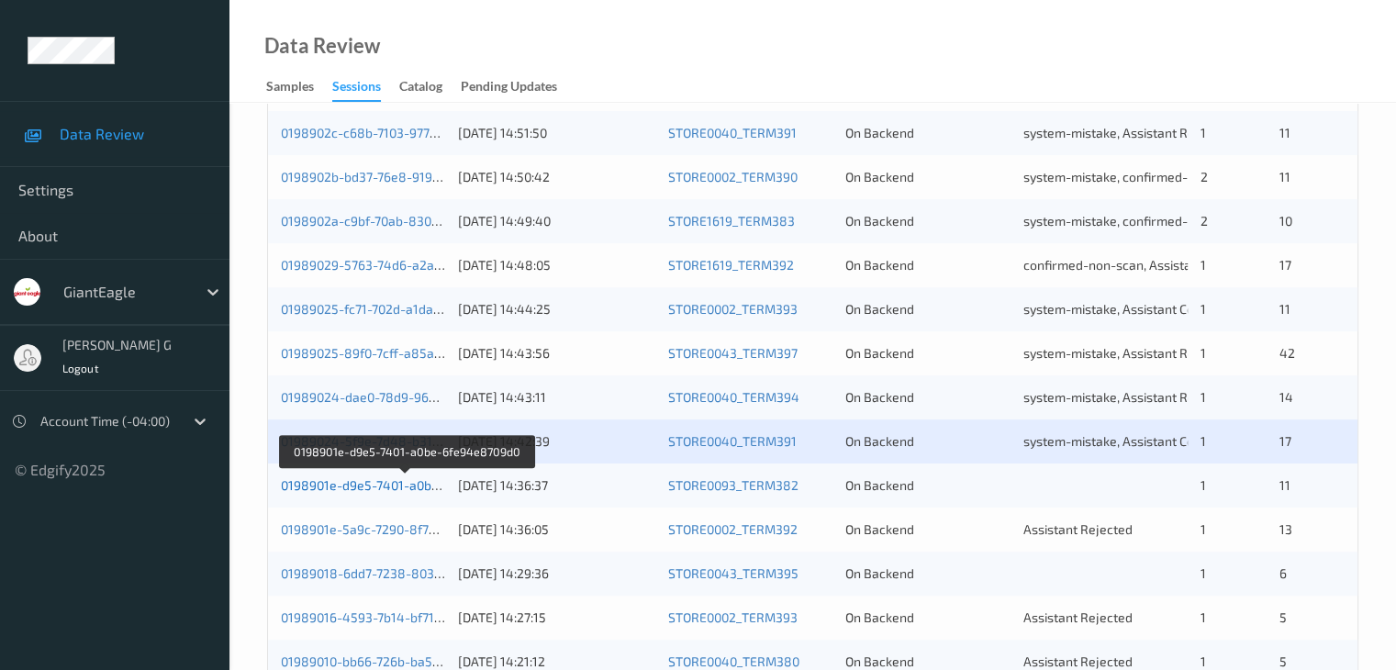
click at [378, 485] on link "0198901e-d9e5-7401-a0be-6fe94e8709d0" at bounding box center [406, 485] width 250 height 16
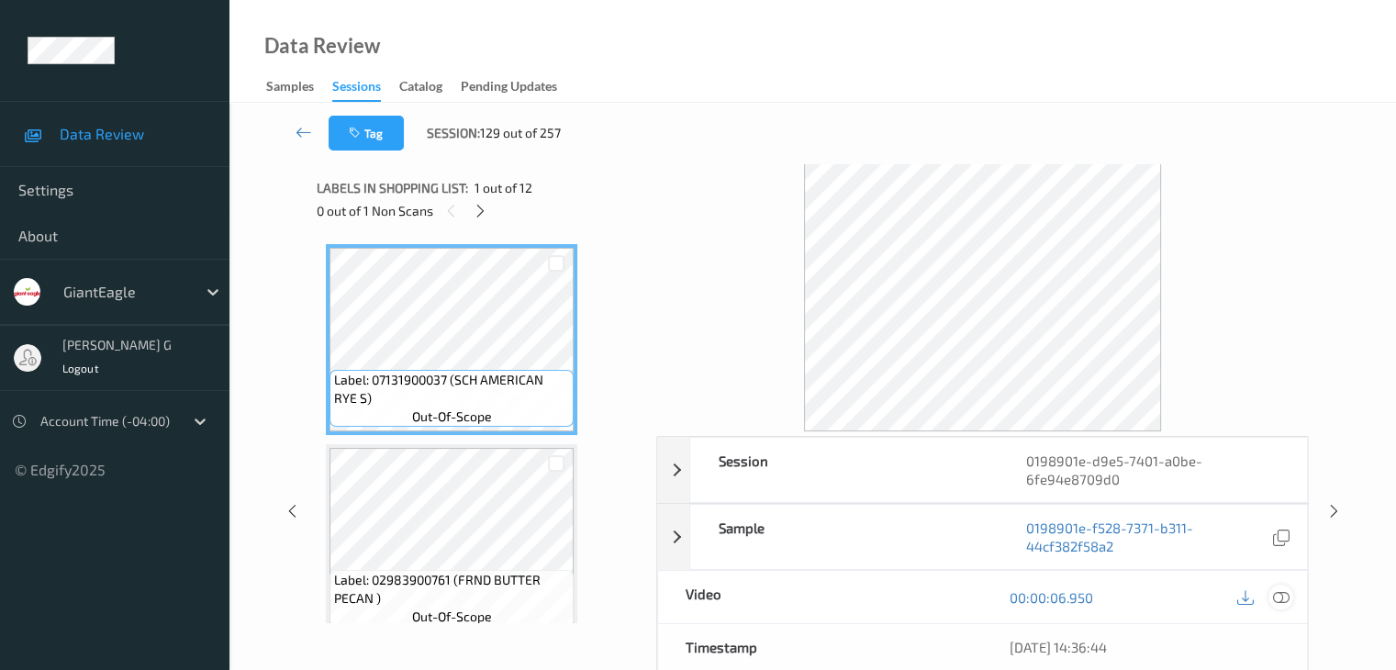
click at [1277, 599] on icon at bounding box center [1280, 597] width 17 height 17
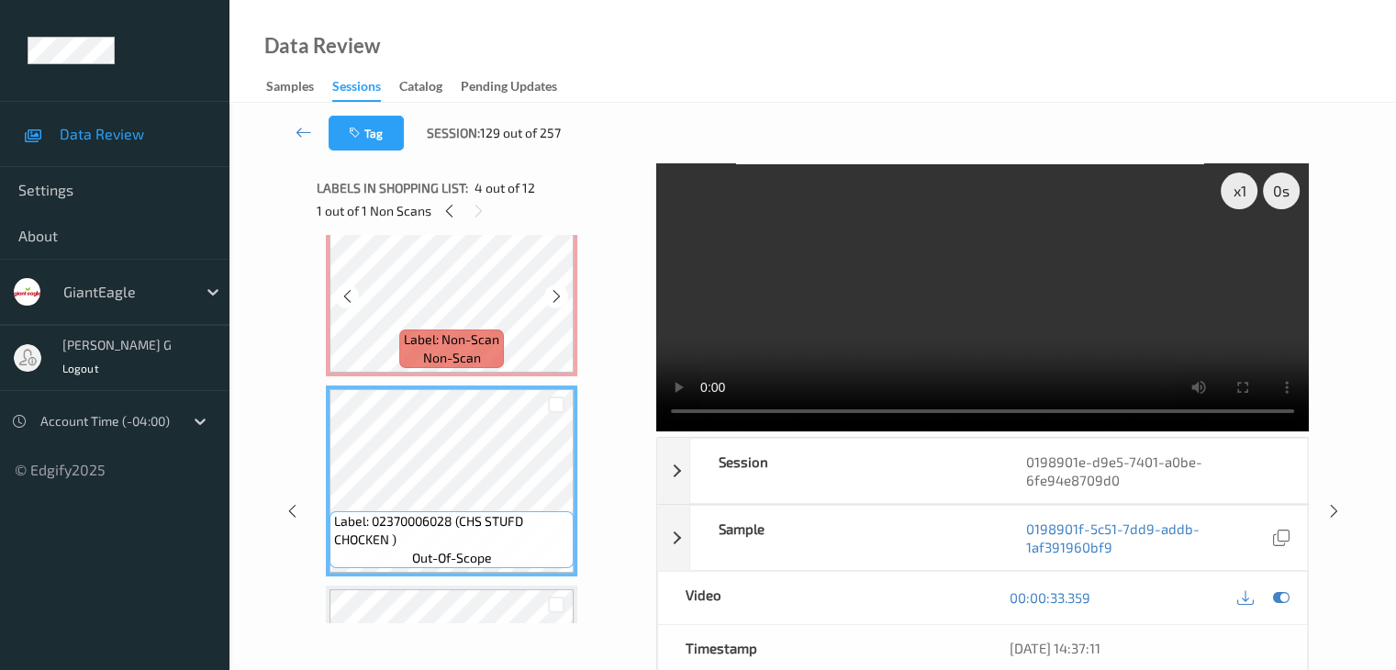
scroll to position [275, 0]
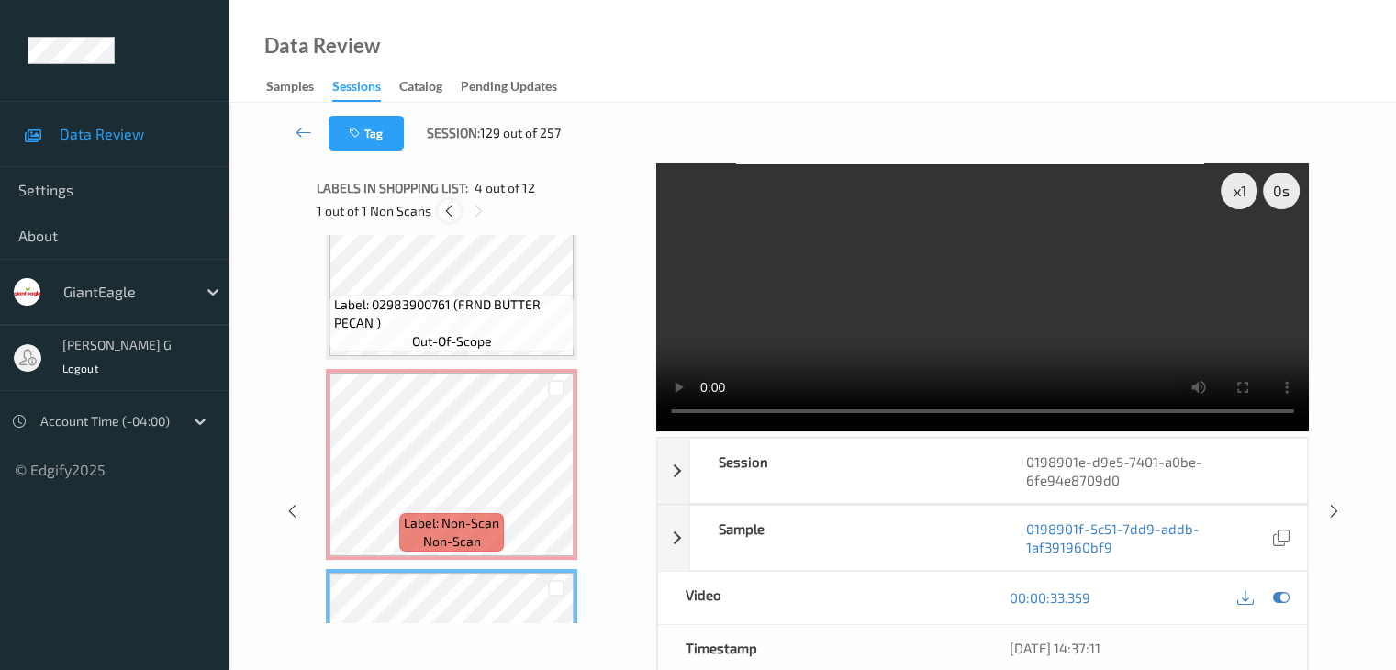
click at [450, 210] on icon at bounding box center [449, 211] width 16 height 17
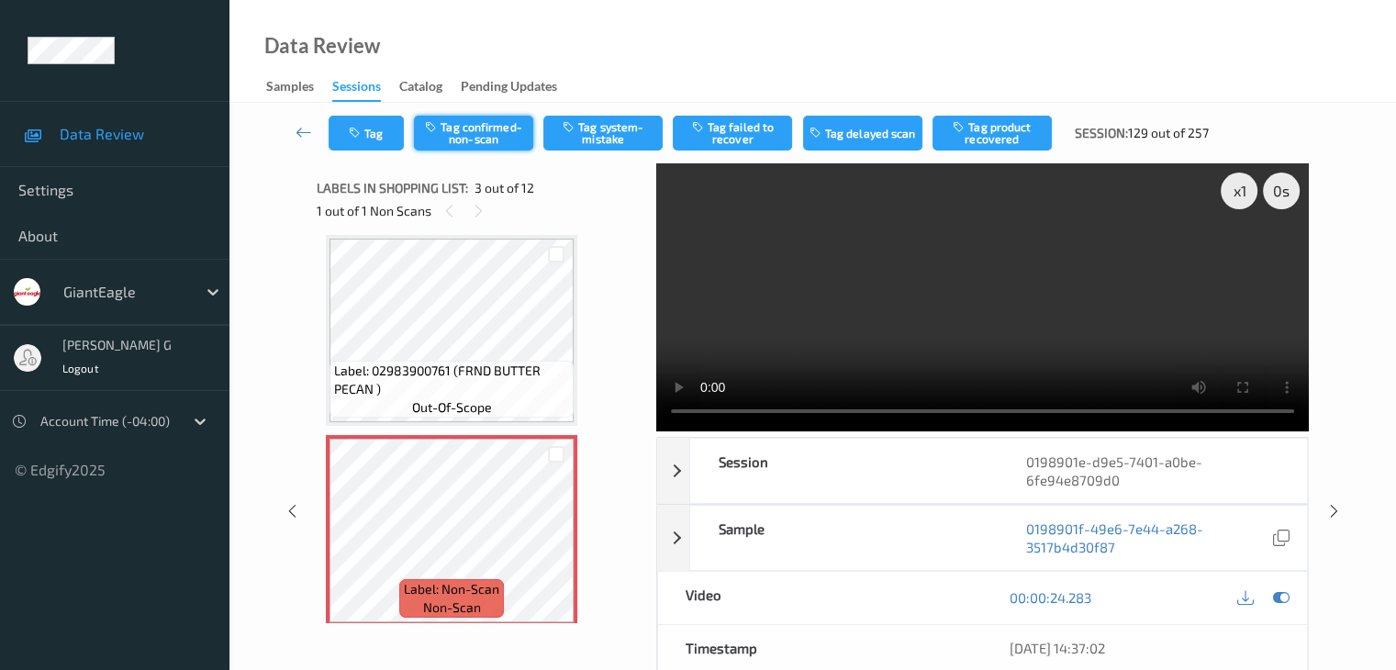
click at [490, 130] on button "Tag confirmed-non-scan" at bounding box center [473, 133] width 119 height 35
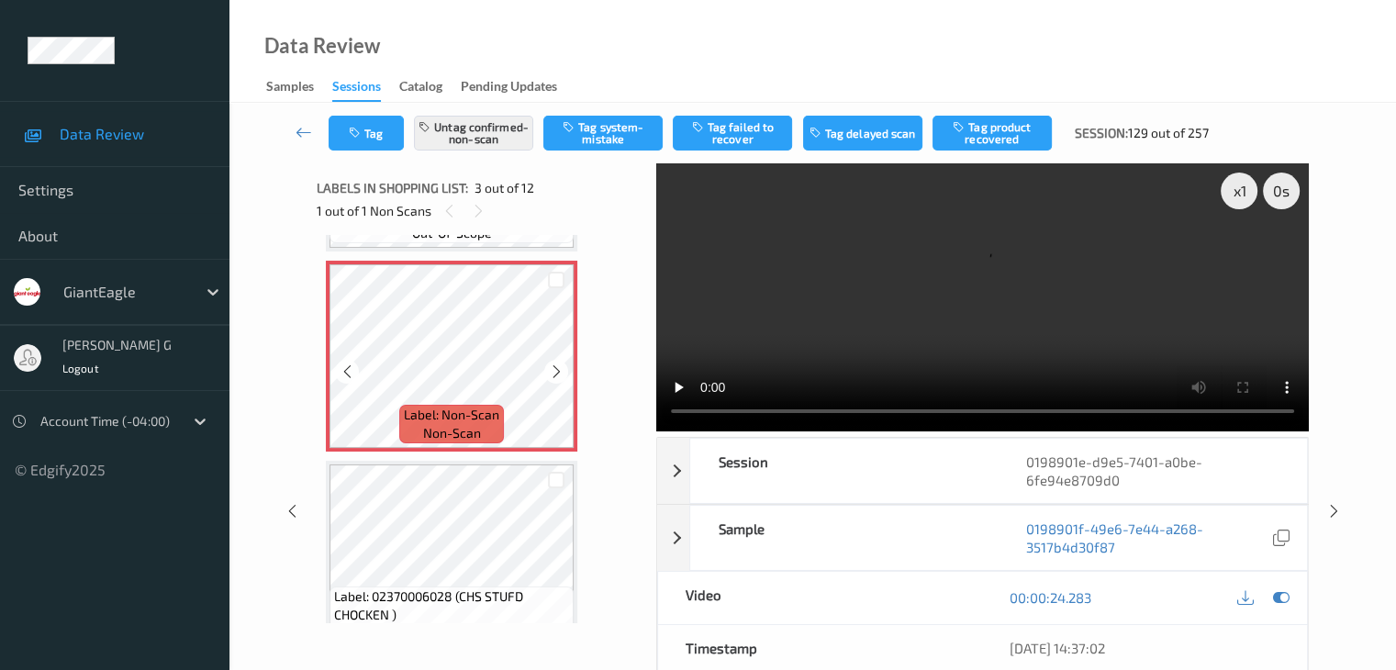
scroll to position [393, 0]
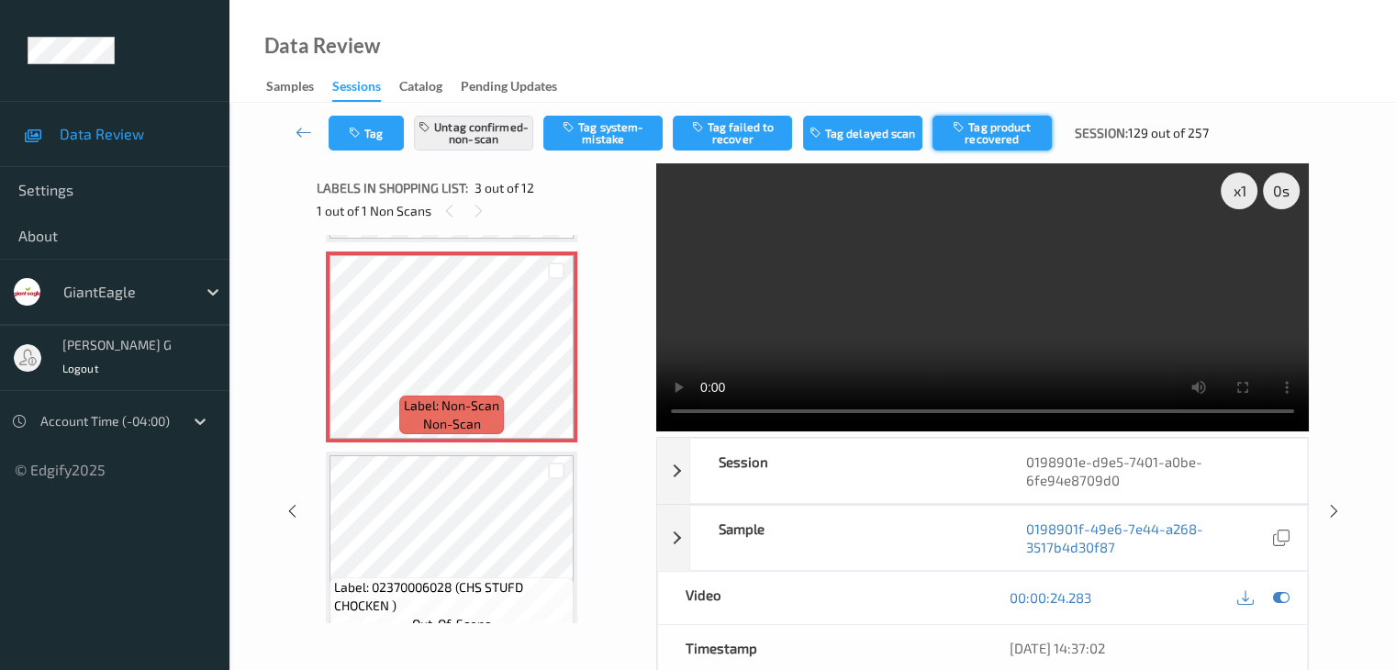
click at [985, 132] on button "Tag product recovered" at bounding box center [991, 133] width 119 height 35
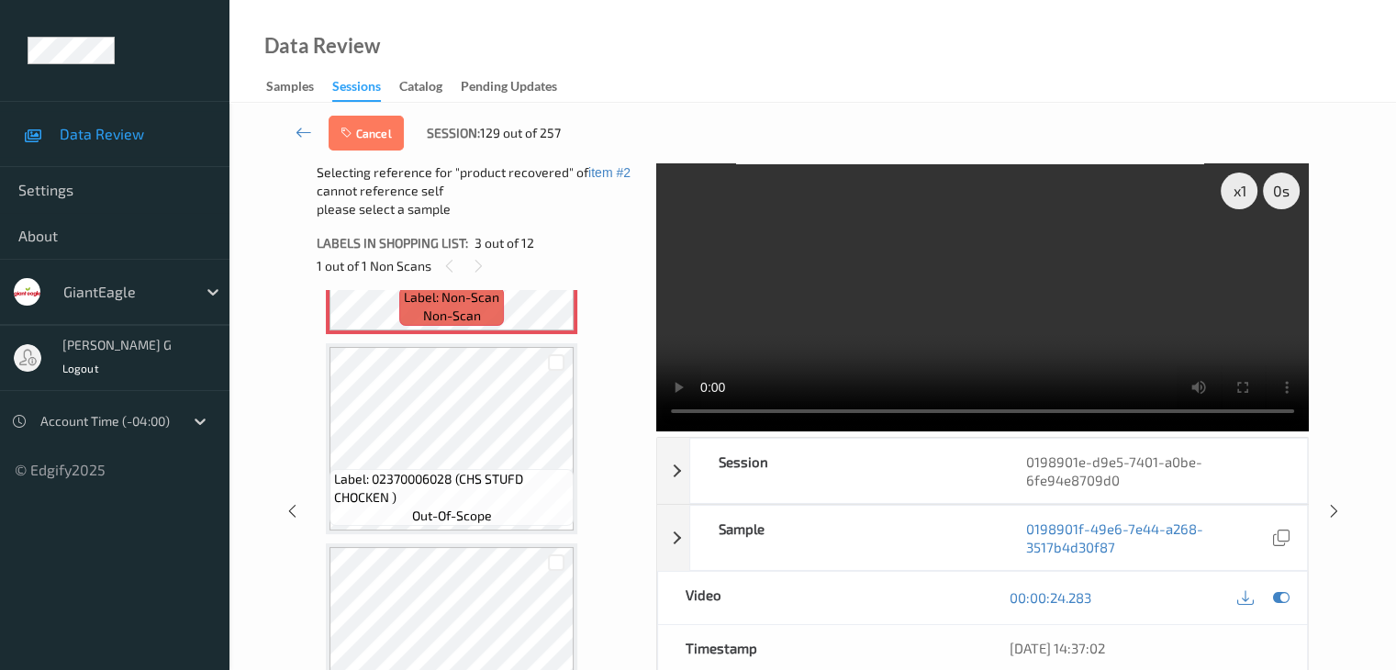
scroll to position [576, 0]
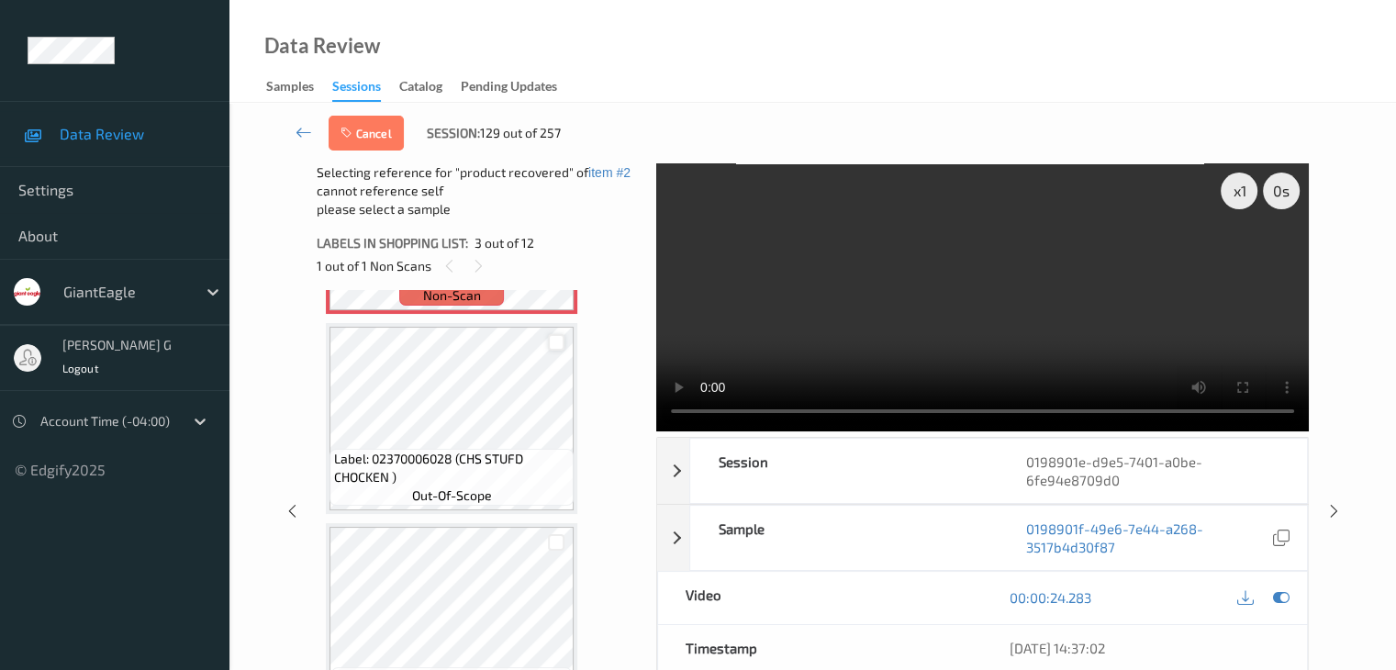
click at [559, 343] on div at bounding box center [556, 342] width 17 height 17
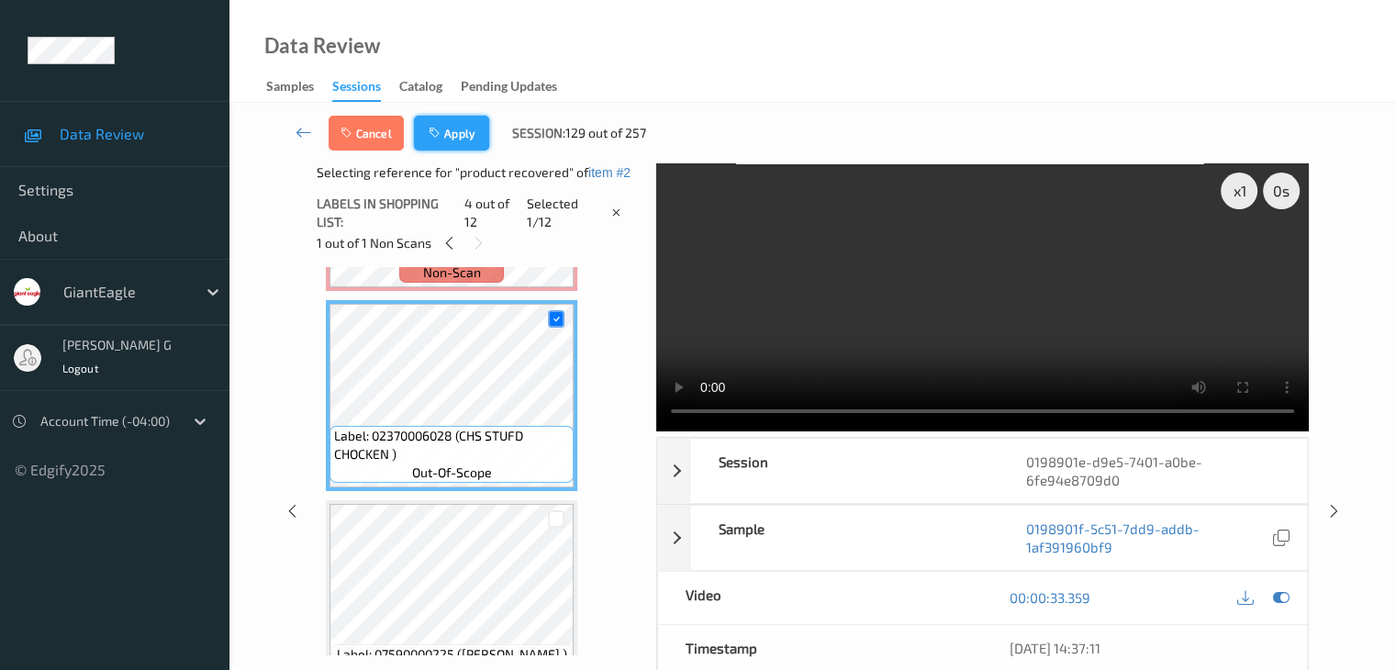
click at [458, 137] on button "Apply" at bounding box center [451, 133] width 75 height 35
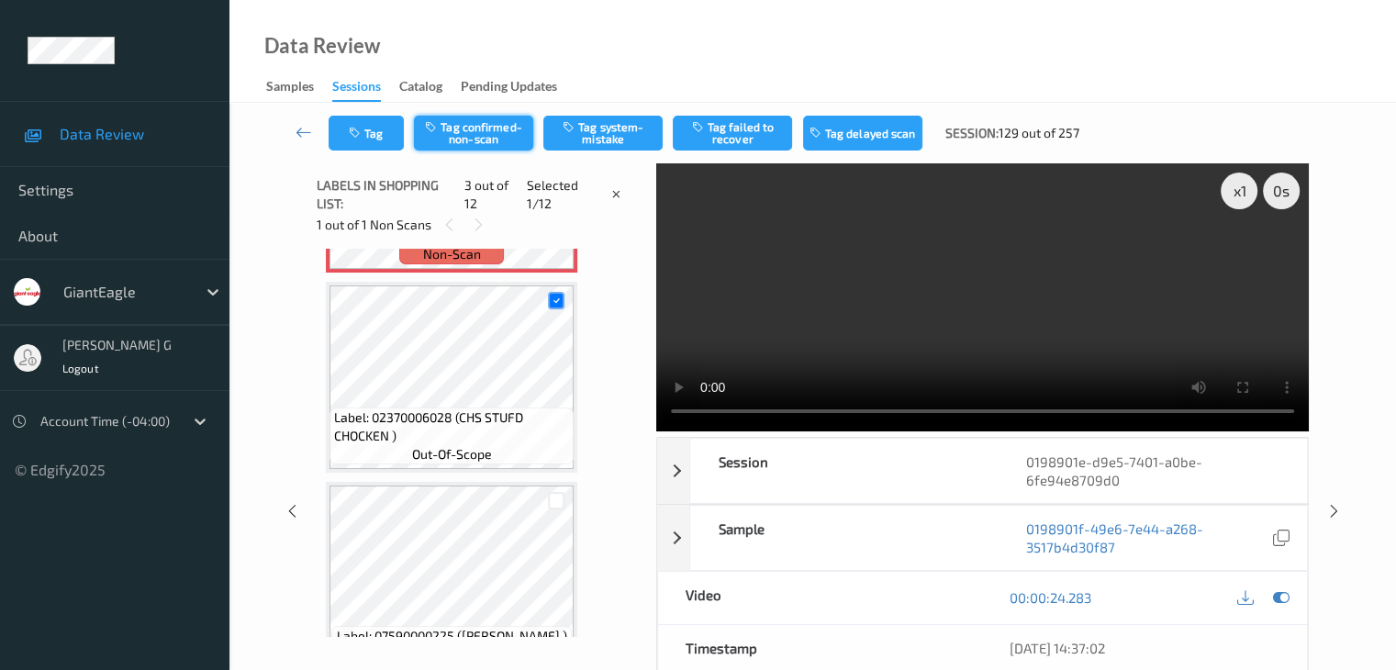
scroll to position [209, 0]
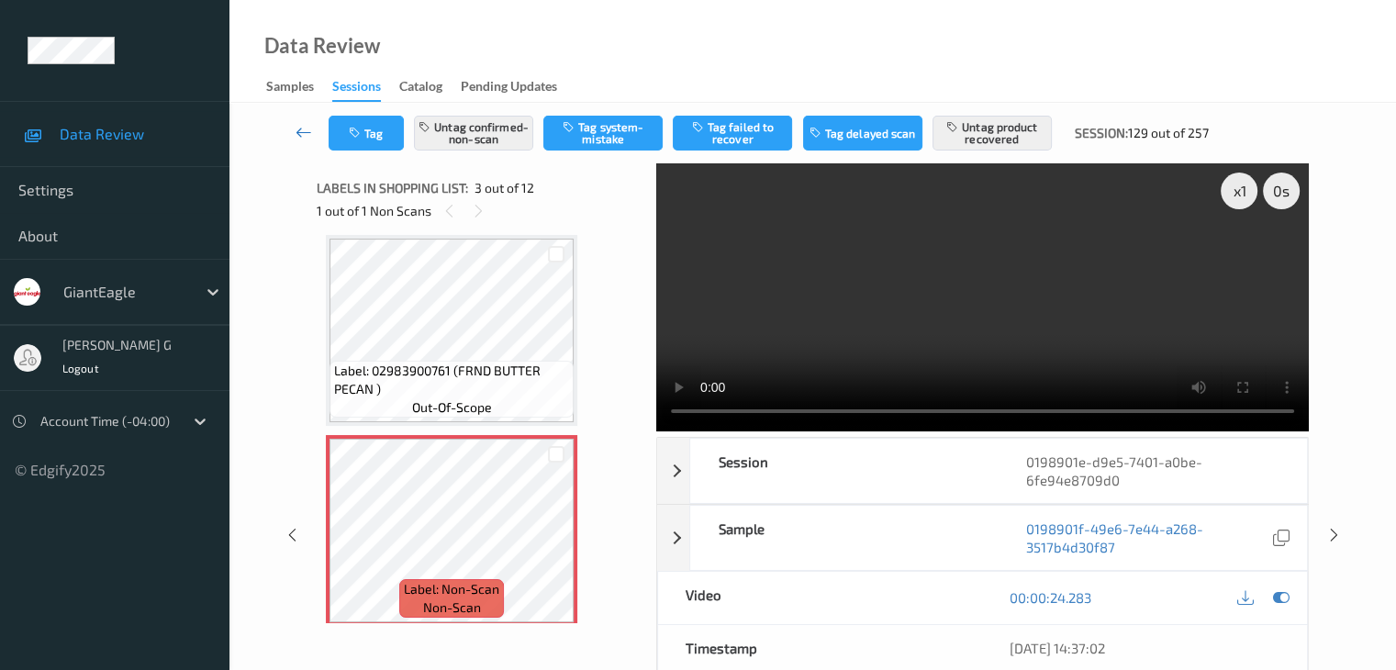
click at [308, 124] on icon at bounding box center [303, 132] width 17 height 18
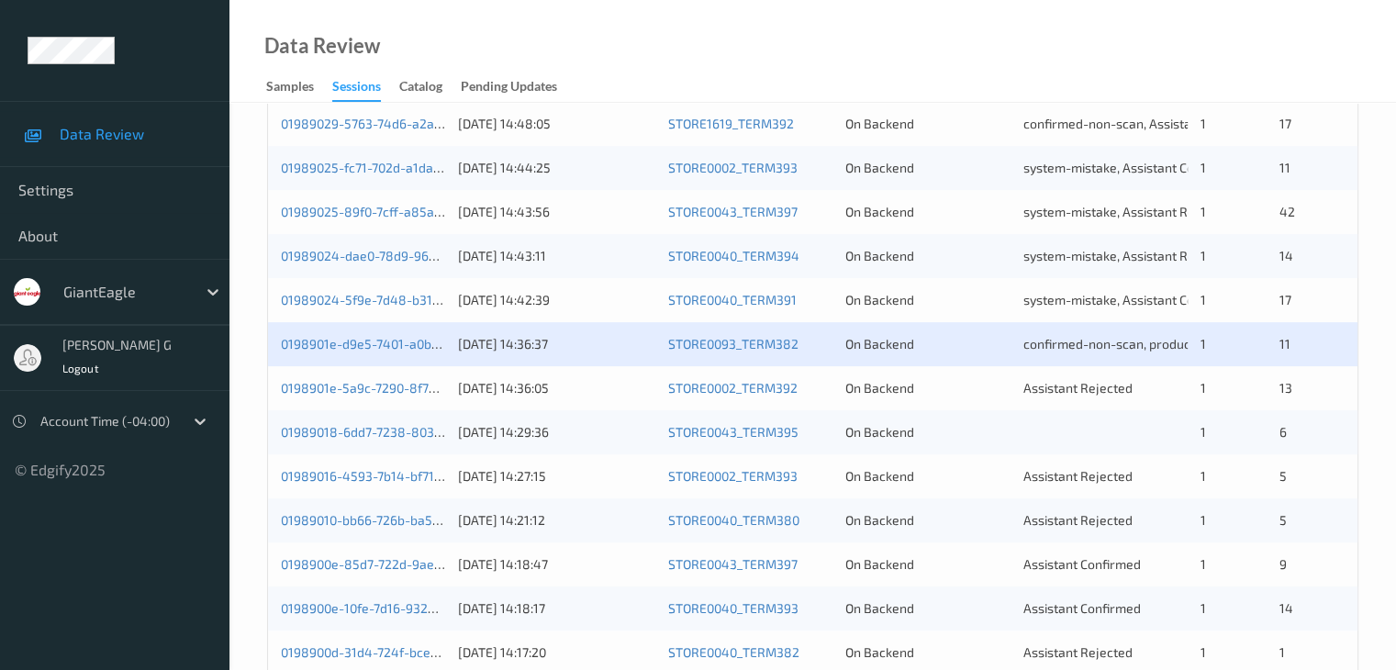
scroll to position [642, 0]
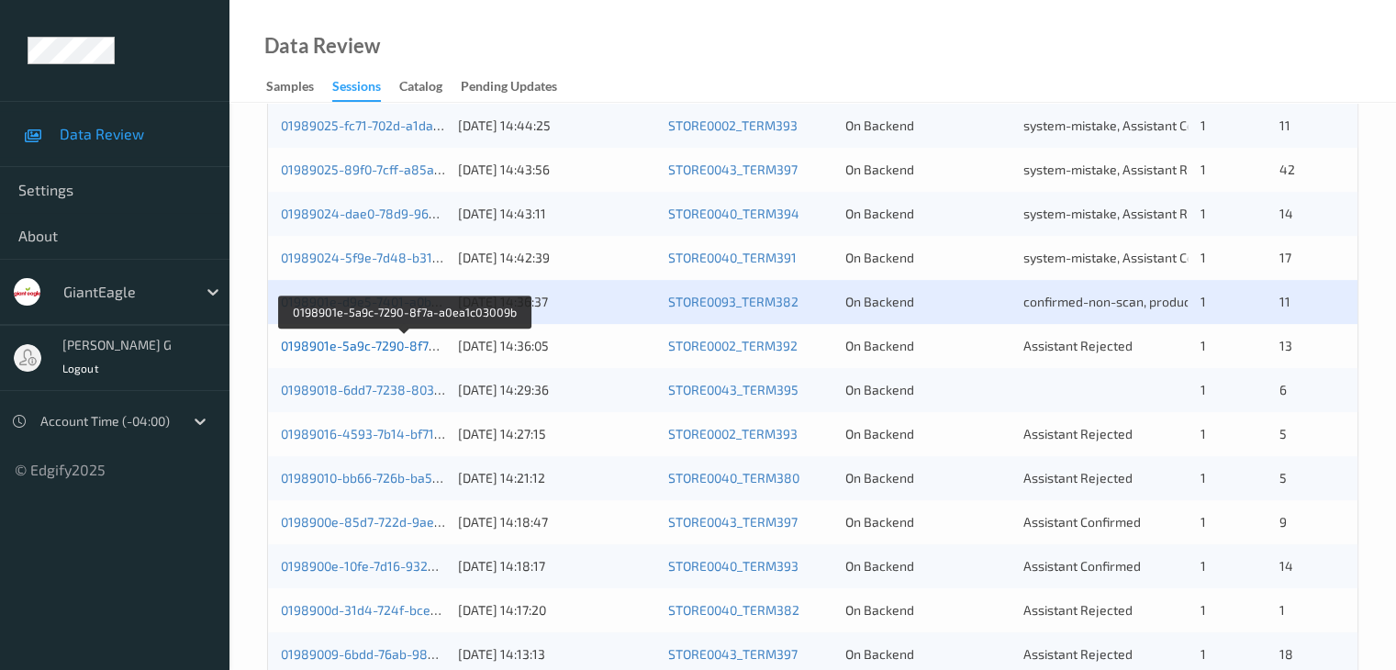
click at [352, 346] on link "0198901e-5a9c-7290-8f7a-a0ea1c03009b" at bounding box center [404, 346] width 246 height 16
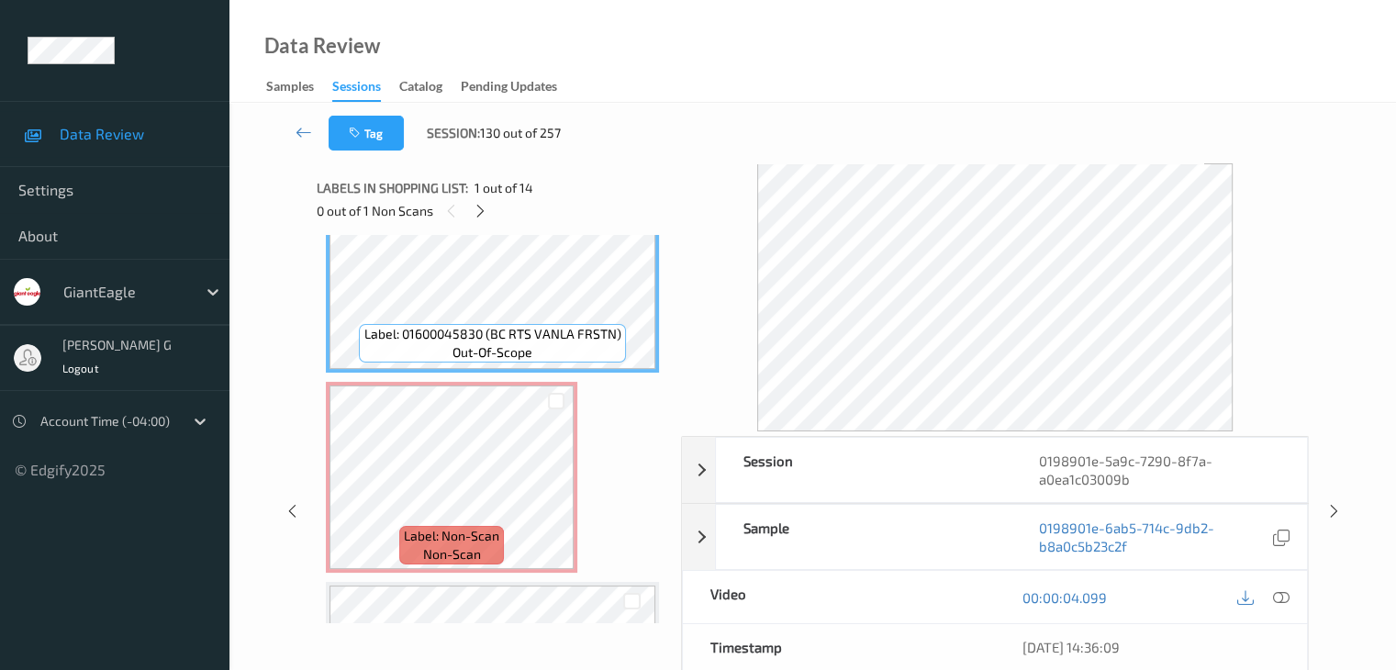
scroll to position [92, 0]
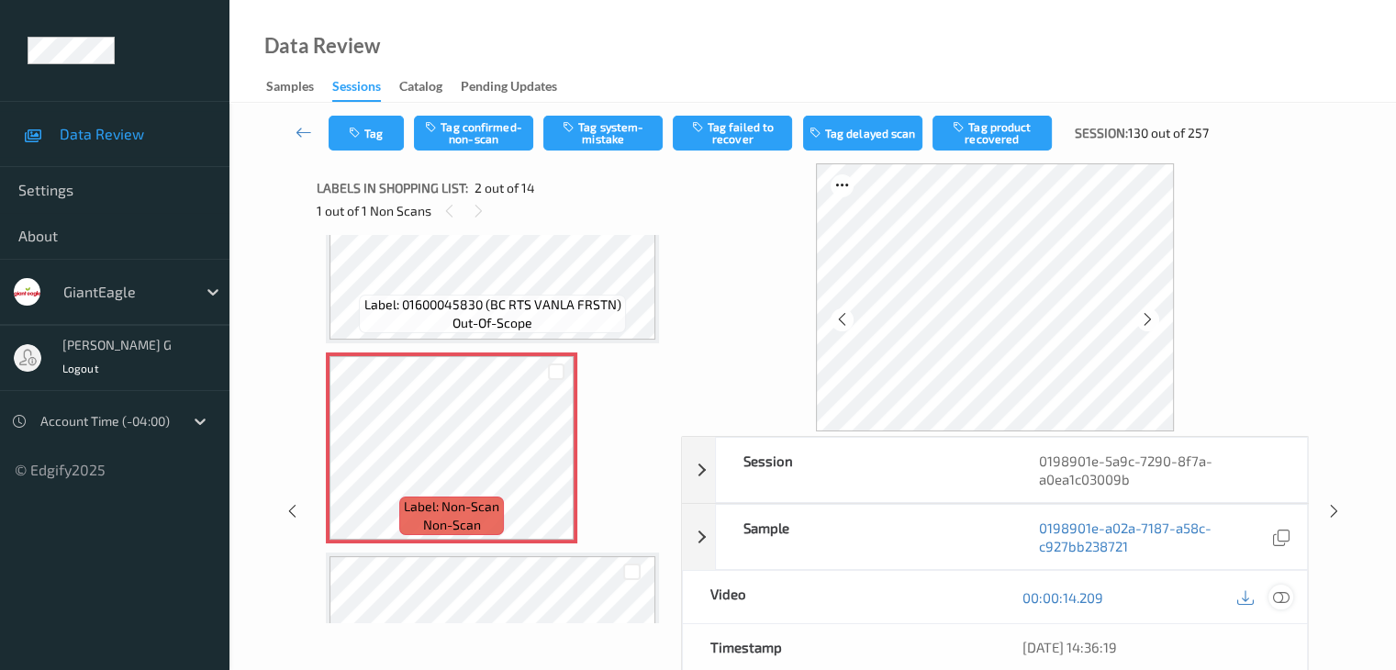
click at [1281, 597] on icon at bounding box center [1280, 597] width 17 height 17
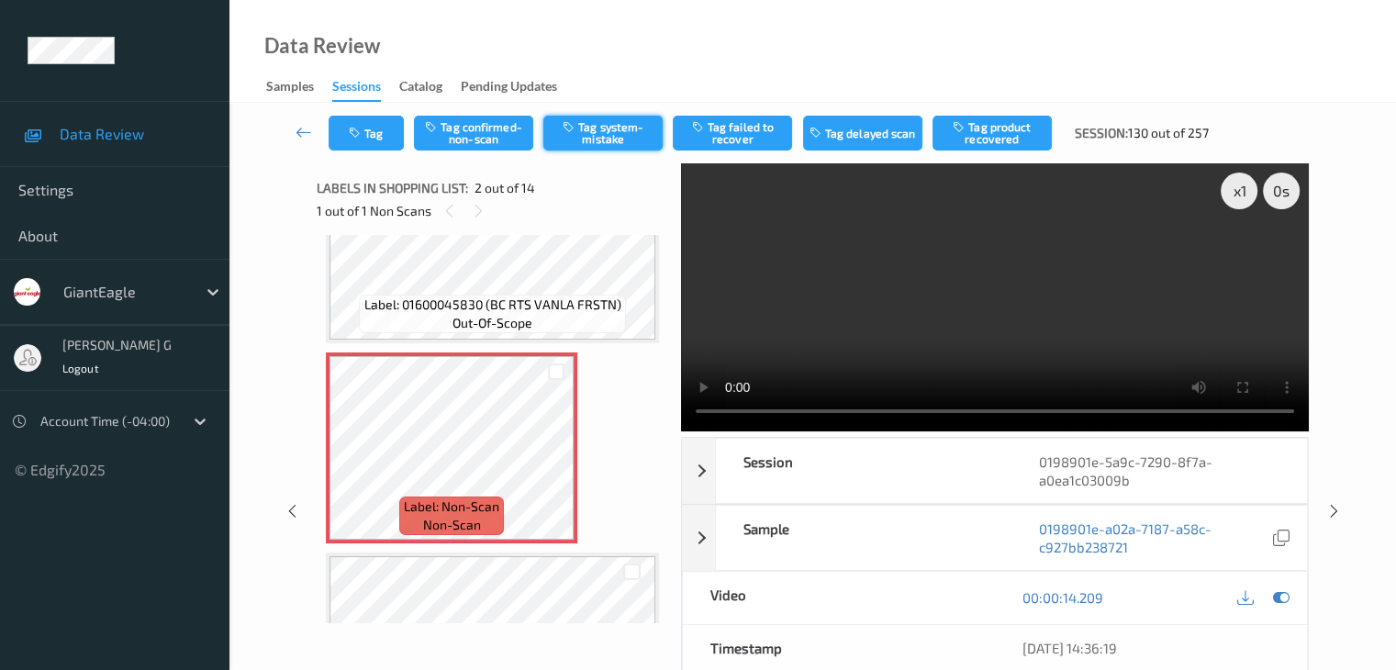
click at [601, 127] on button "Tag system-mistake" at bounding box center [602, 133] width 119 height 35
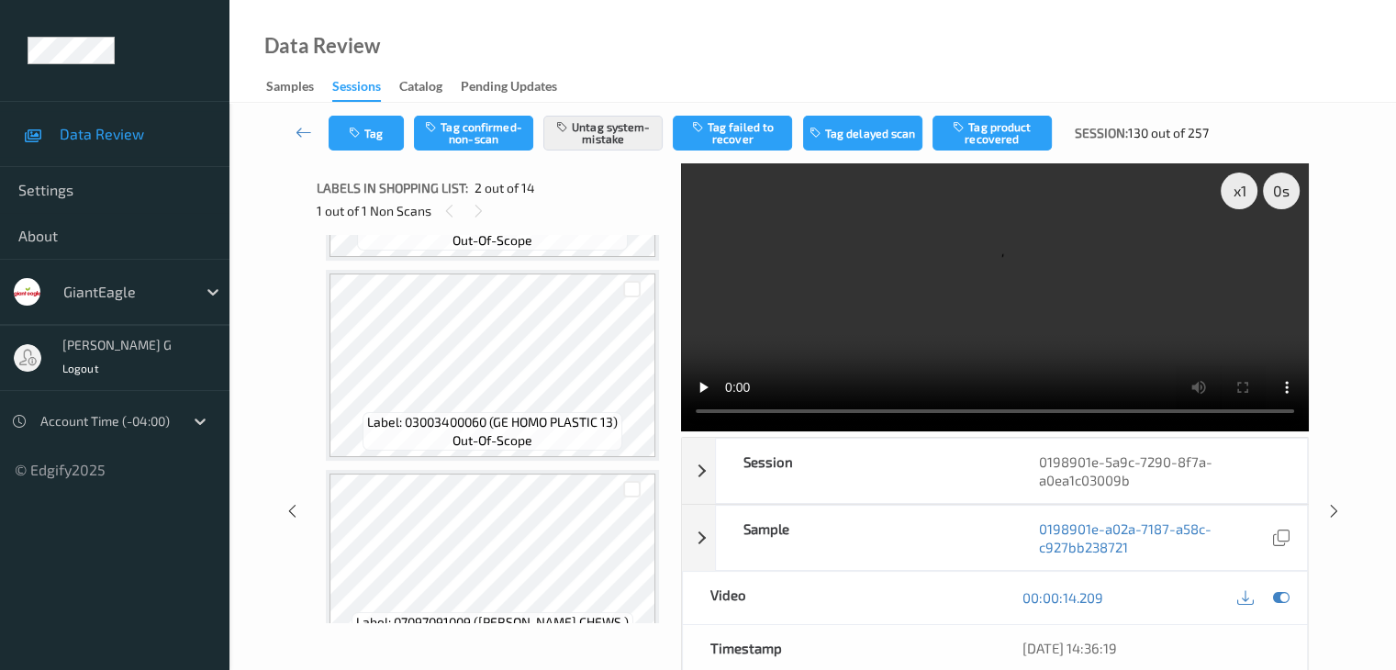
scroll to position [1560, 0]
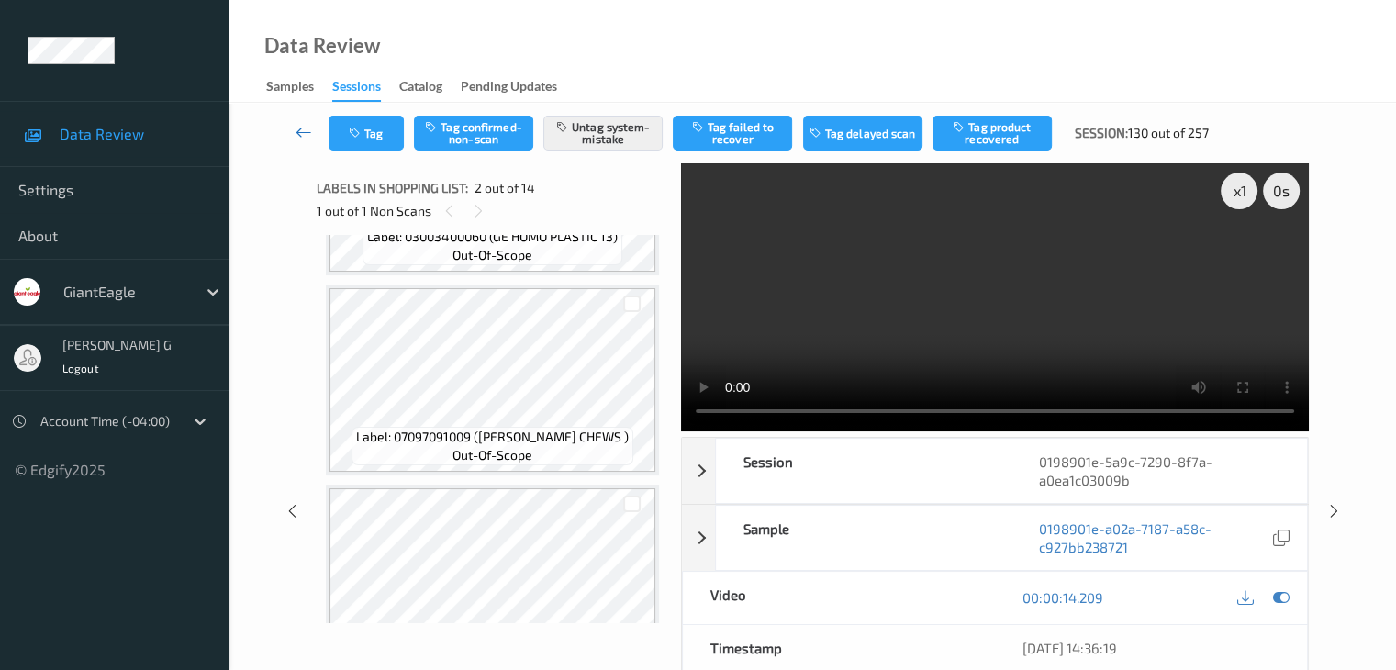
click at [297, 129] on icon at bounding box center [303, 132] width 17 height 18
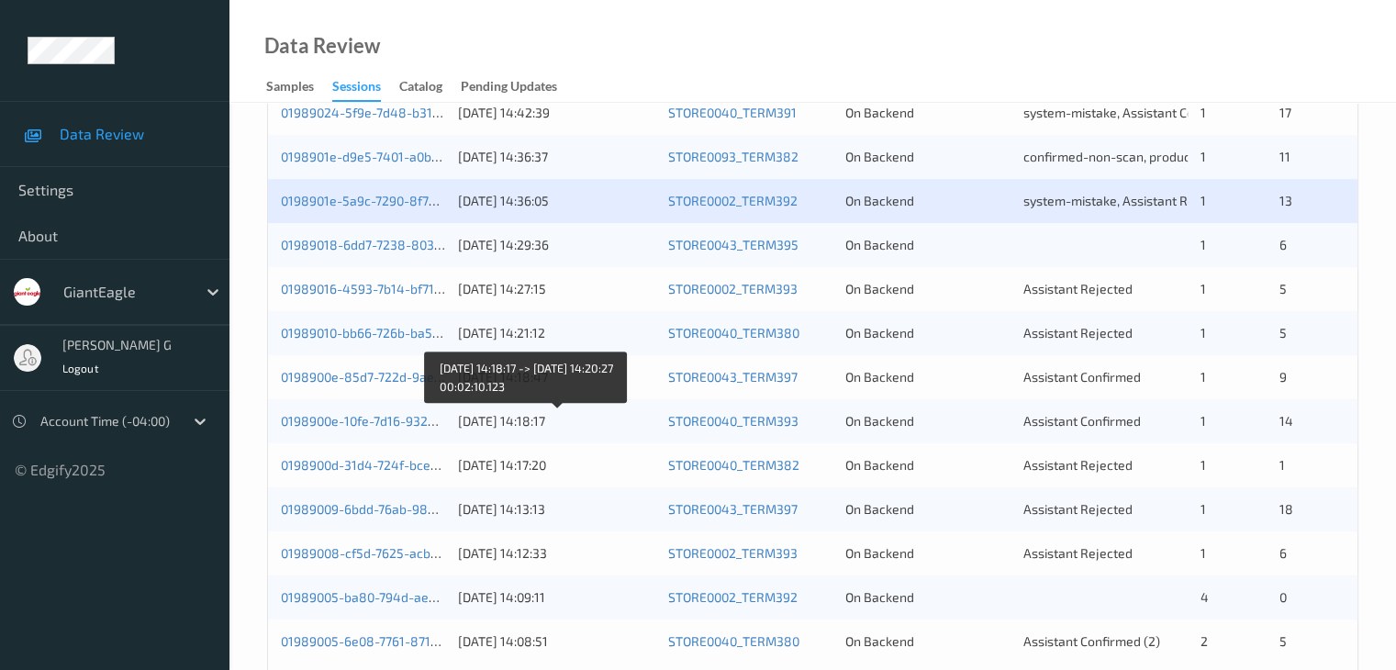
scroll to position [855, 0]
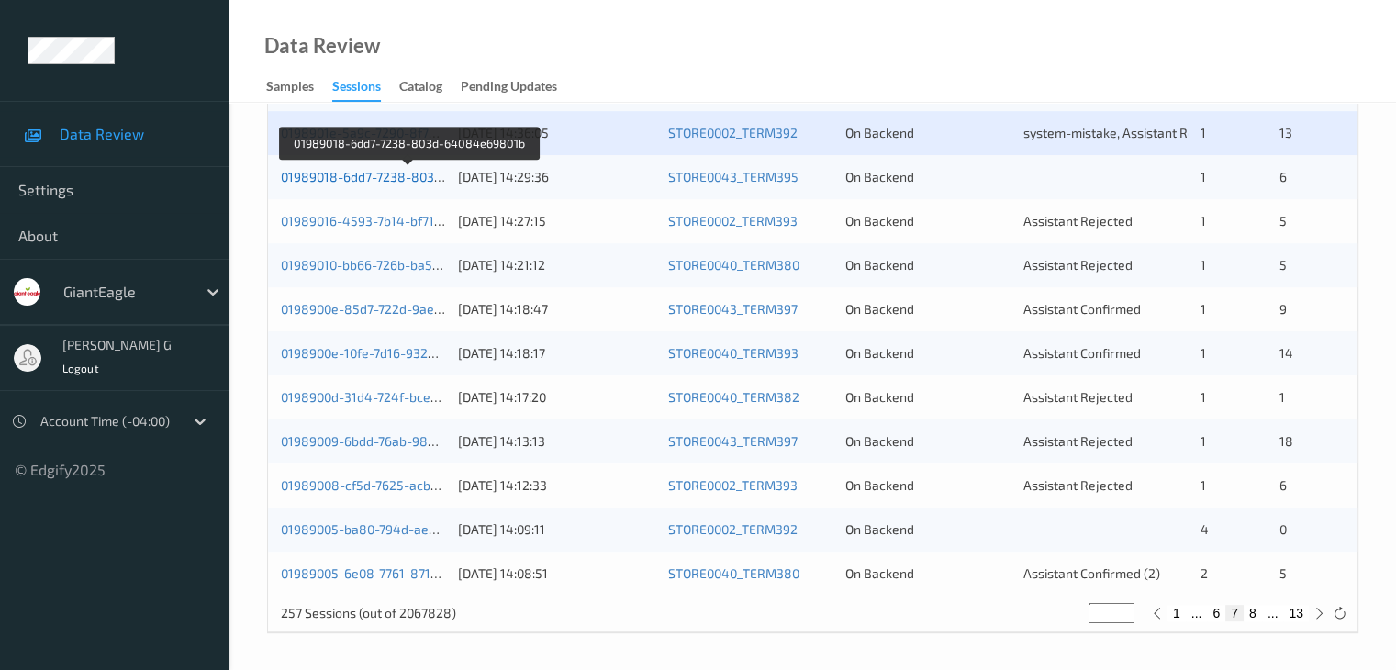
click at [362, 171] on link "01989018-6dd7-7238-803d-64084e69801b" at bounding box center [409, 177] width 256 height 16
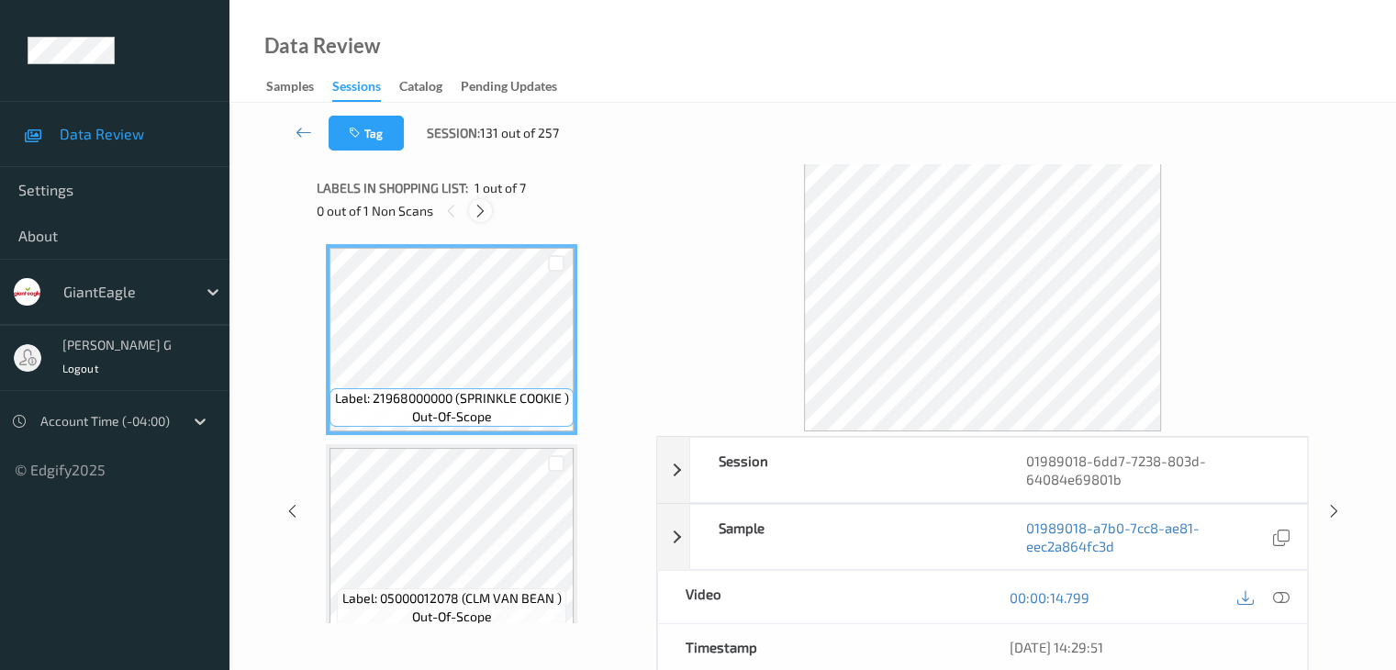
click at [486, 210] on icon at bounding box center [481, 211] width 16 height 17
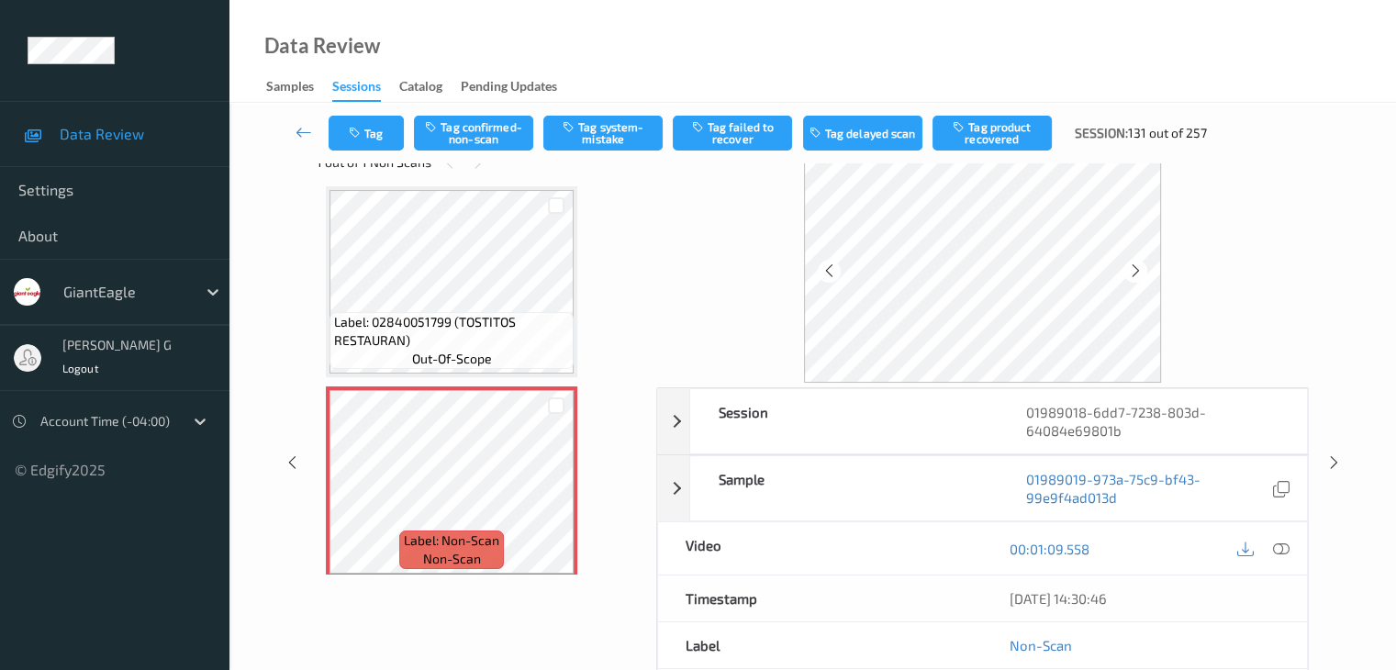
scroll to position [92, 0]
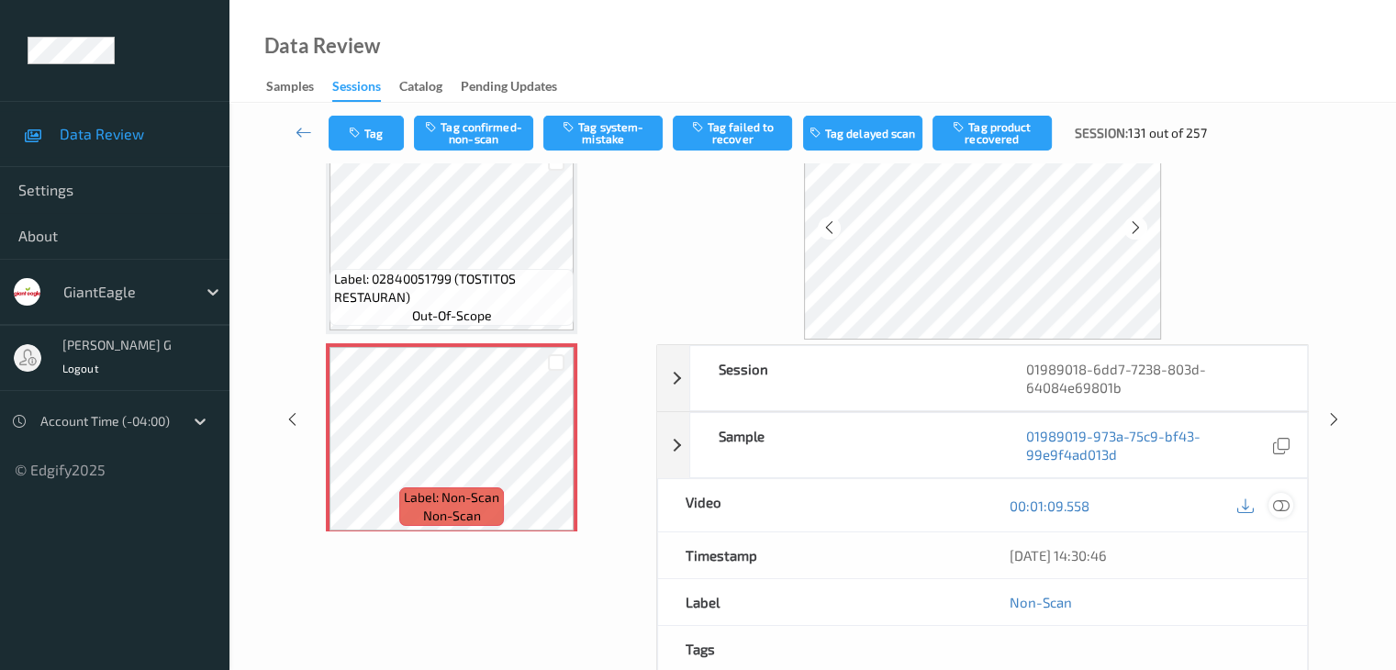
click at [1287, 502] on icon at bounding box center [1280, 505] width 17 height 17
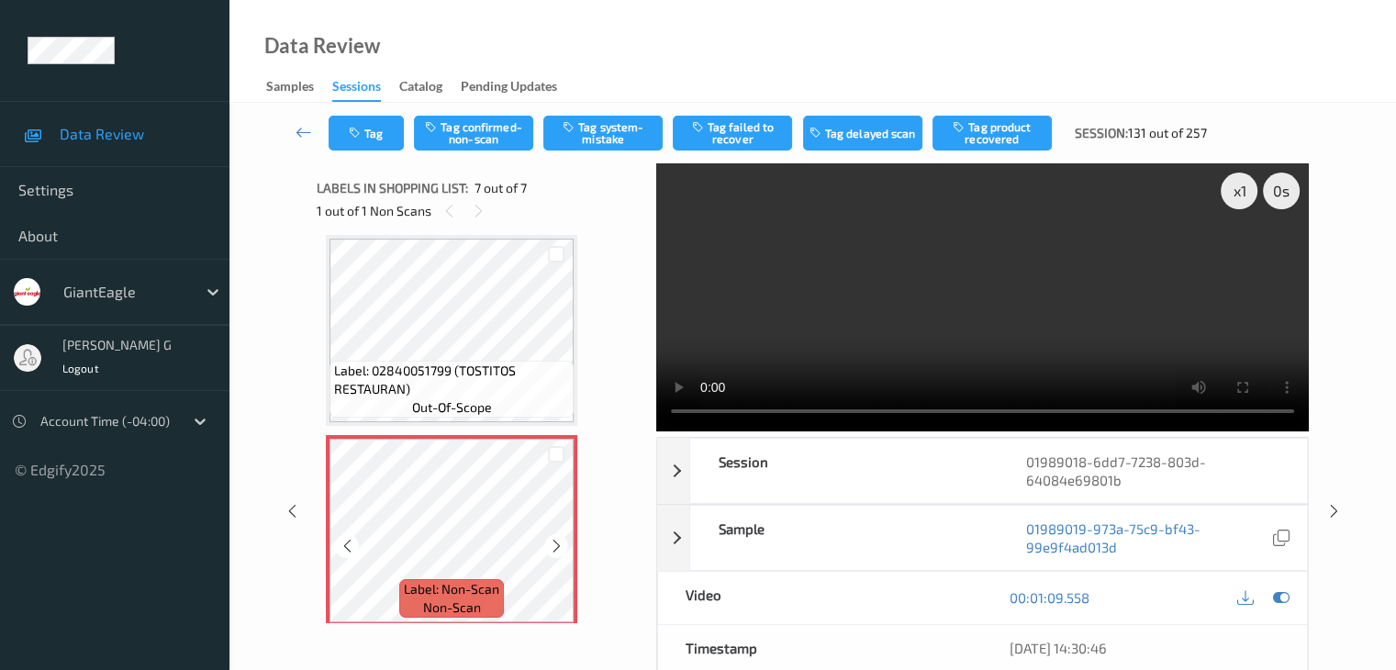
scroll to position [1021, 0]
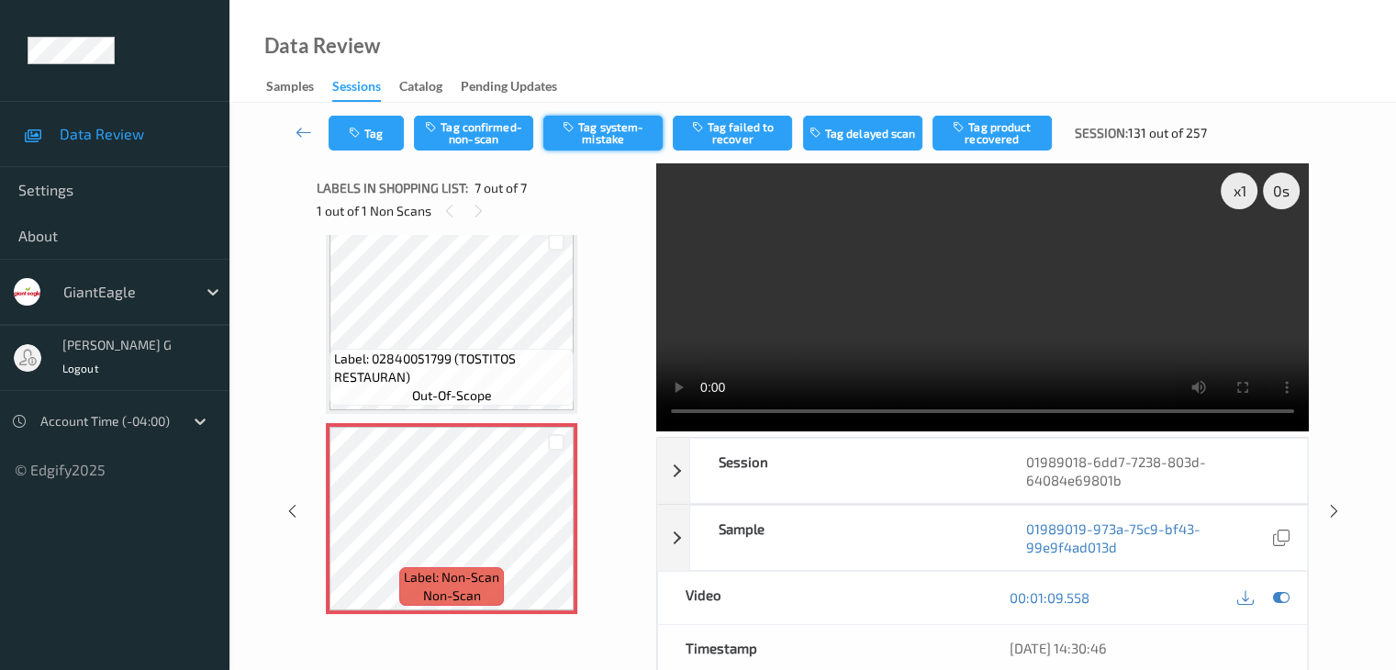
click at [602, 132] on button "Tag system-mistake" at bounding box center [602, 133] width 119 height 35
click at [308, 131] on icon at bounding box center [303, 132] width 17 height 18
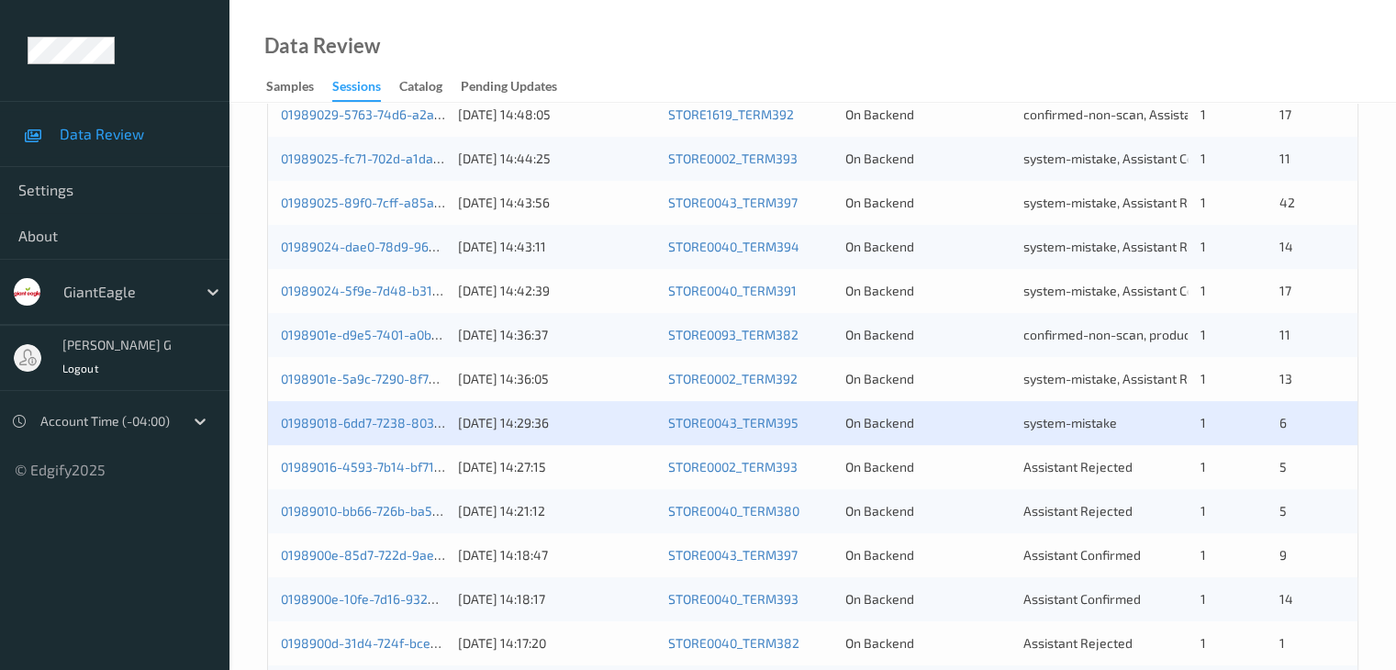
scroll to position [642, 0]
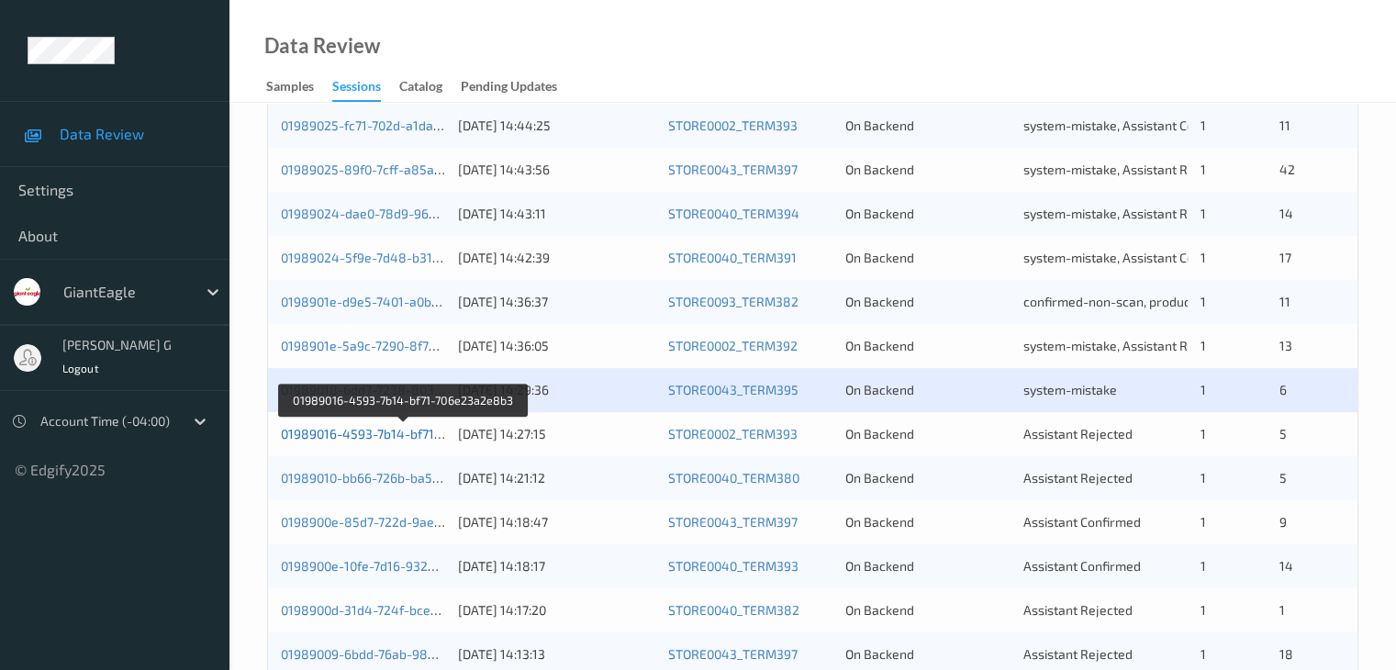
click at [358, 428] on link "01989016-4593-7b14-bf71-706e23a2e8b3" at bounding box center [404, 434] width 246 height 16
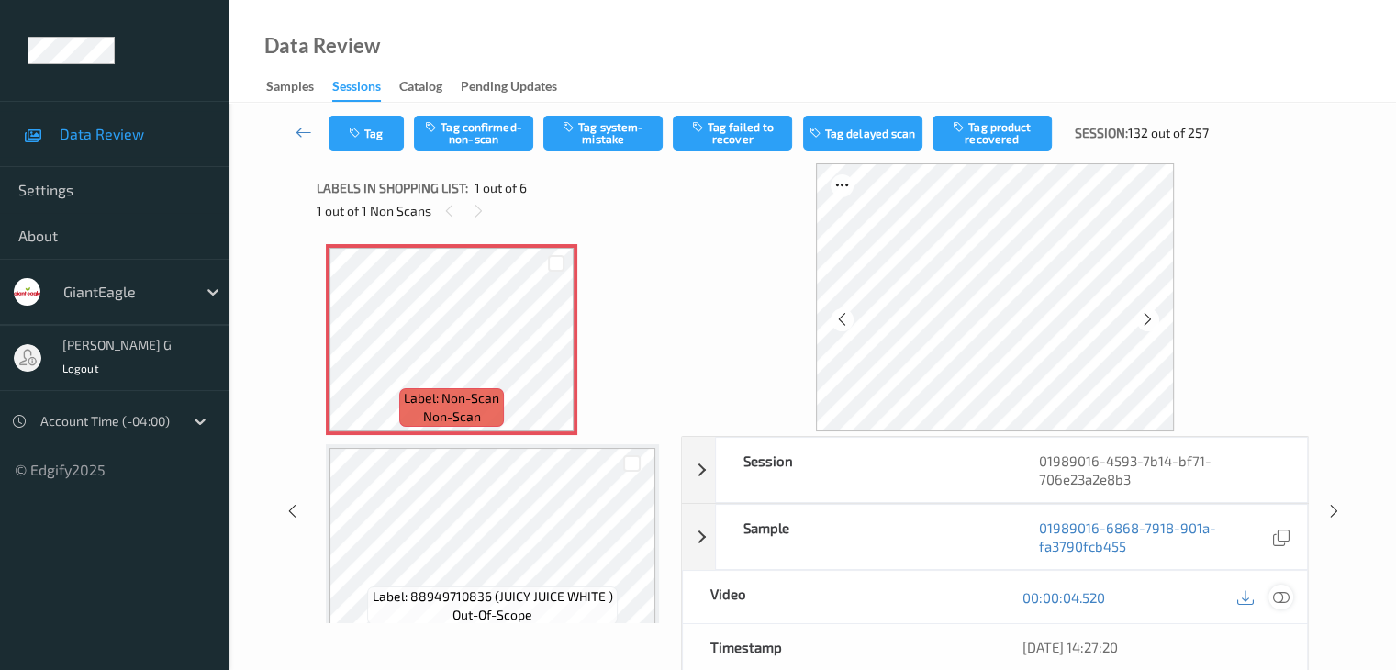
click at [1285, 595] on icon at bounding box center [1280, 597] width 17 height 17
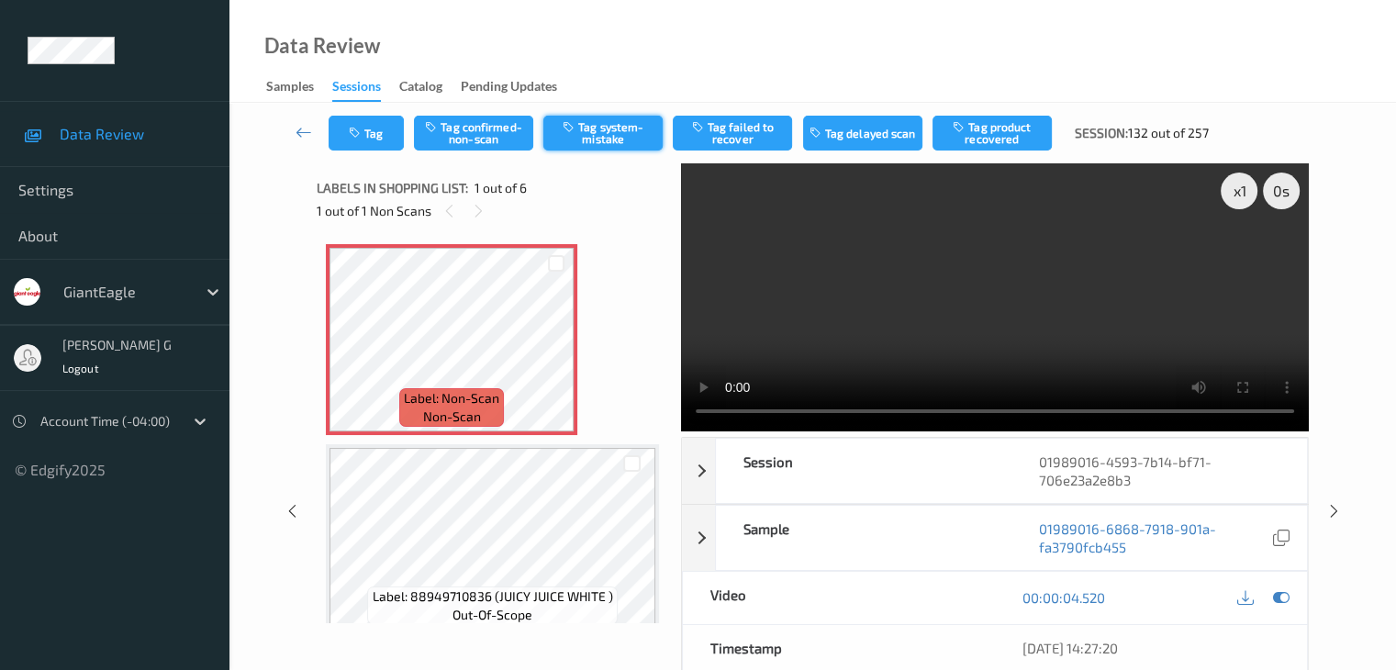
click at [605, 137] on button "Tag system-mistake" at bounding box center [602, 133] width 119 height 35
click at [296, 127] on icon at bounding box center [303, 132] width 17 height 18
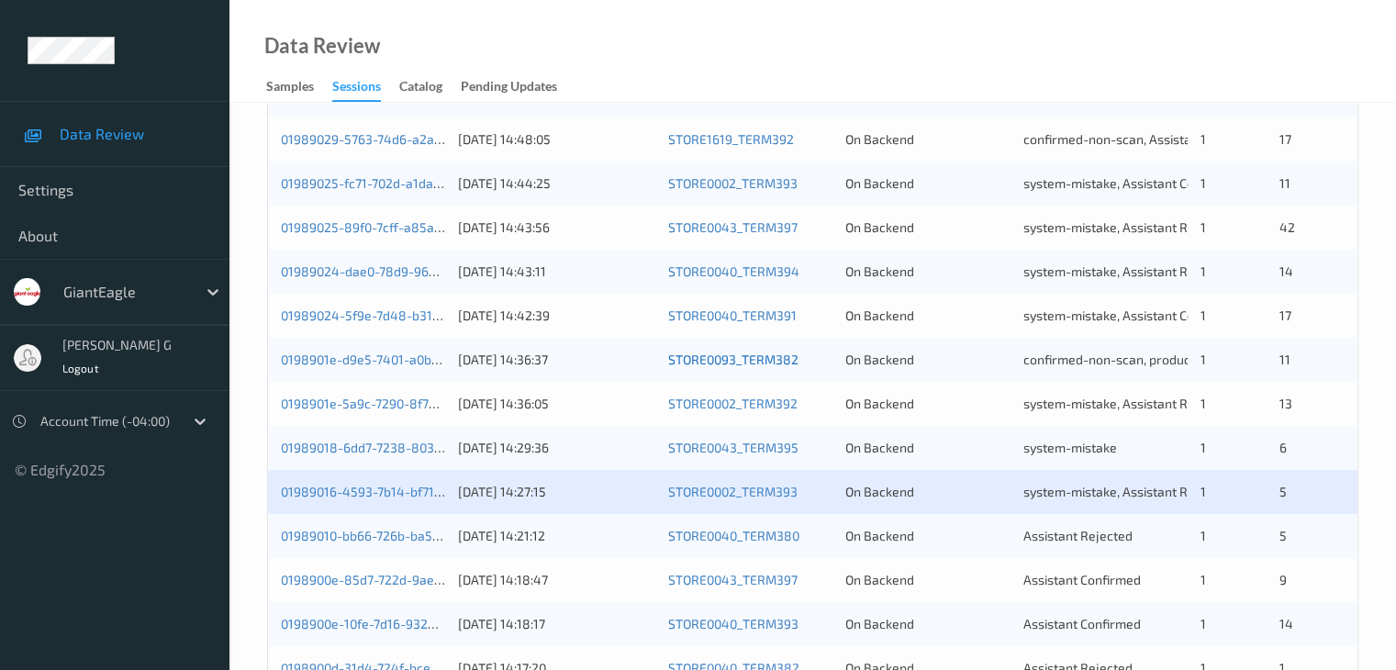
scroll to position [734, 0]
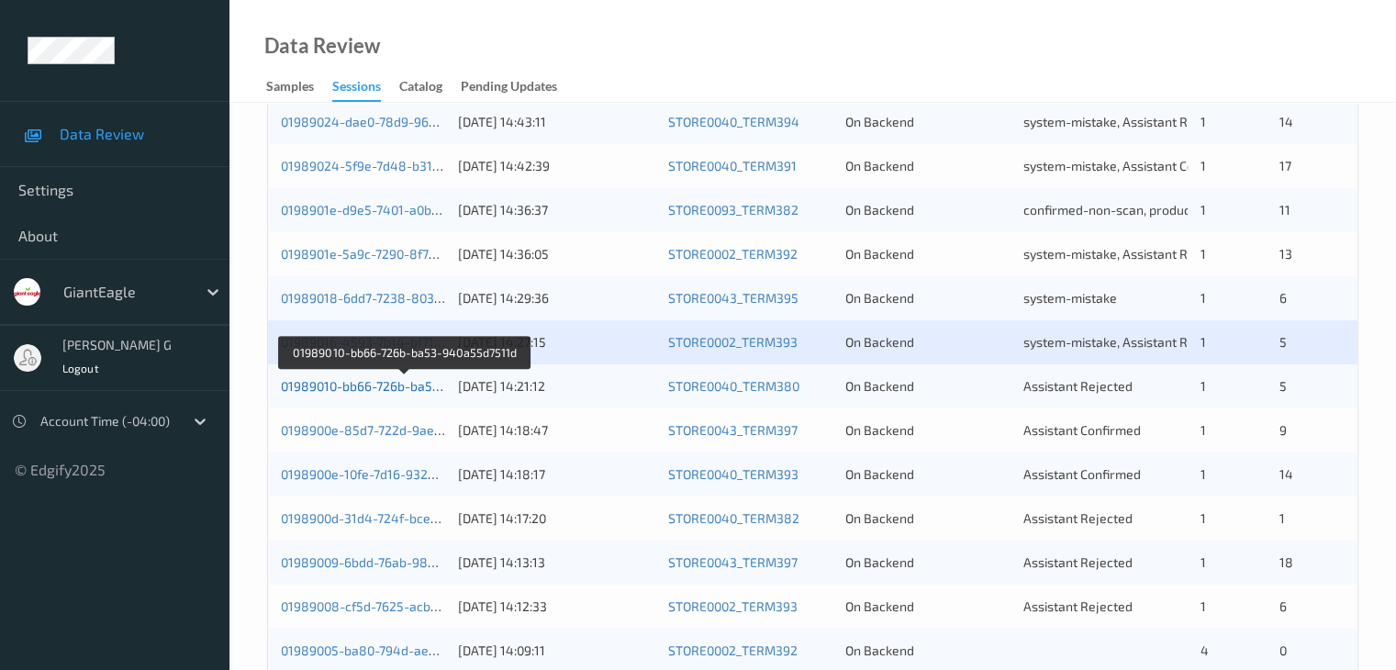
click at [360, 385] on link "01989010-bb66-726b-ba53-940a55d7511d" at bounding box center [405, 386] width 249 height 16
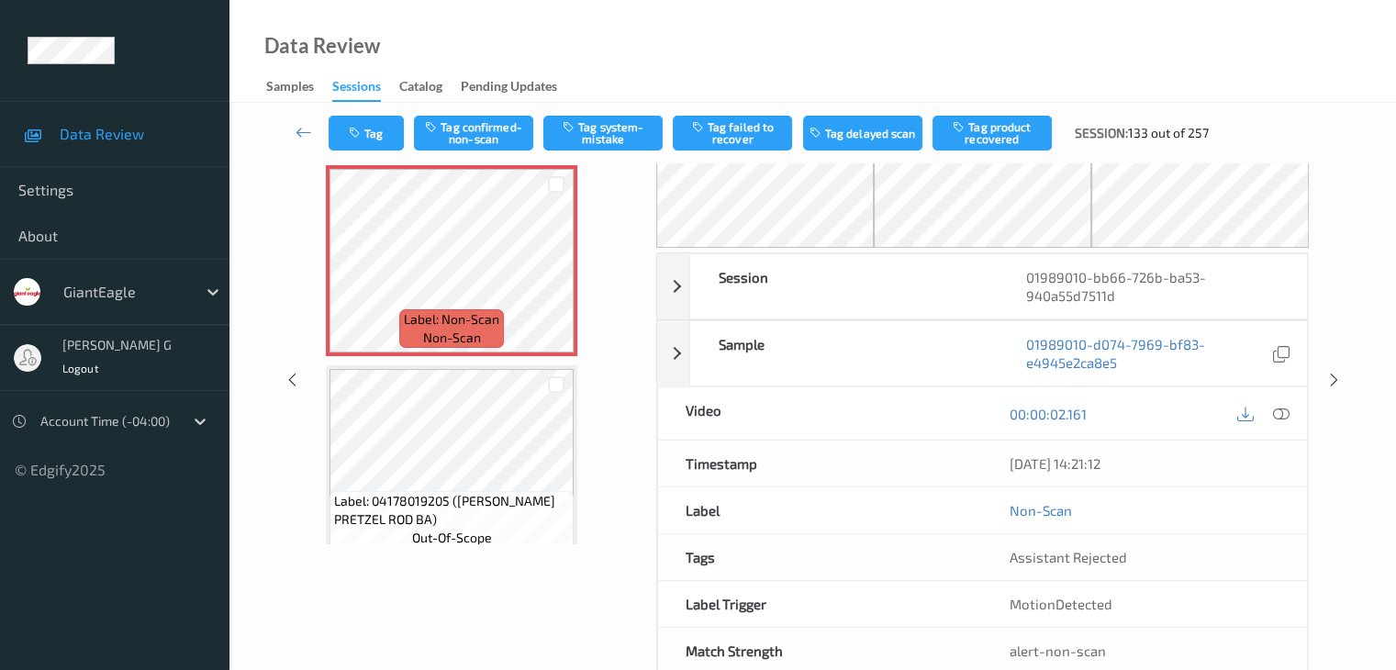
scroll to position [120, 0]
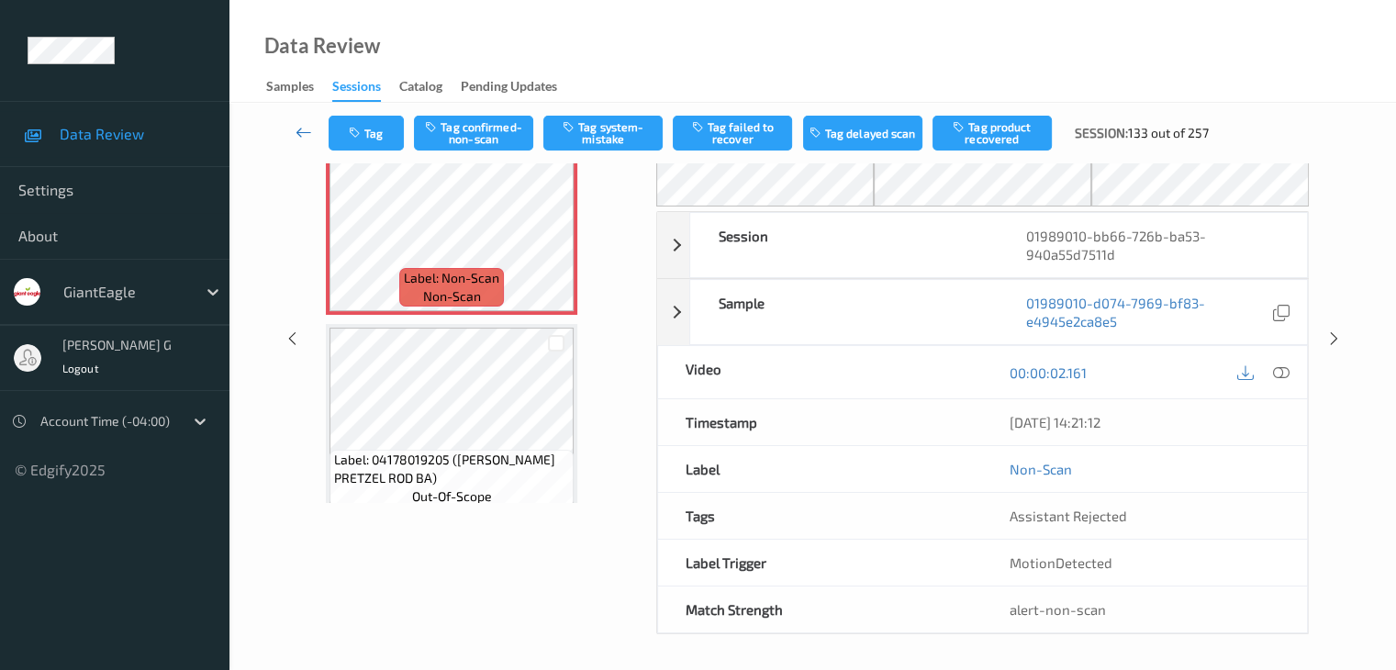
click at [308, 125] on icon at bounding box center [303, 132] width 17 height 18
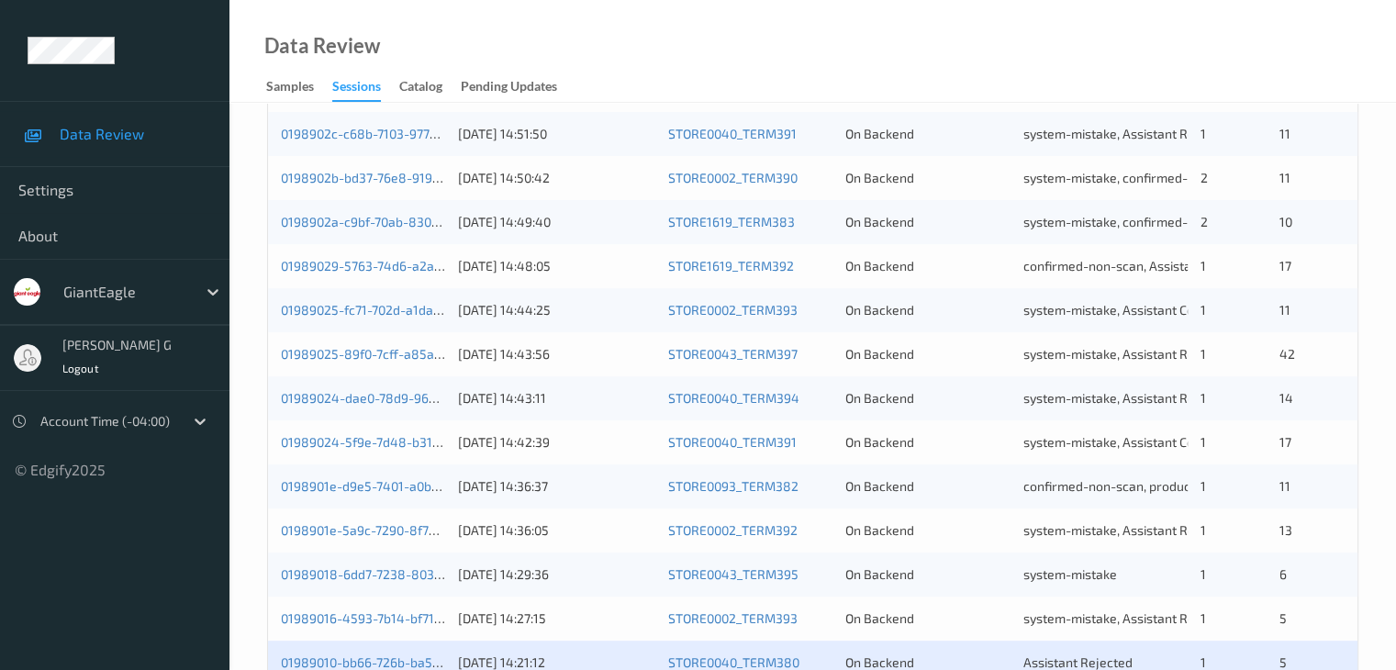
scroll to position [642, 0]
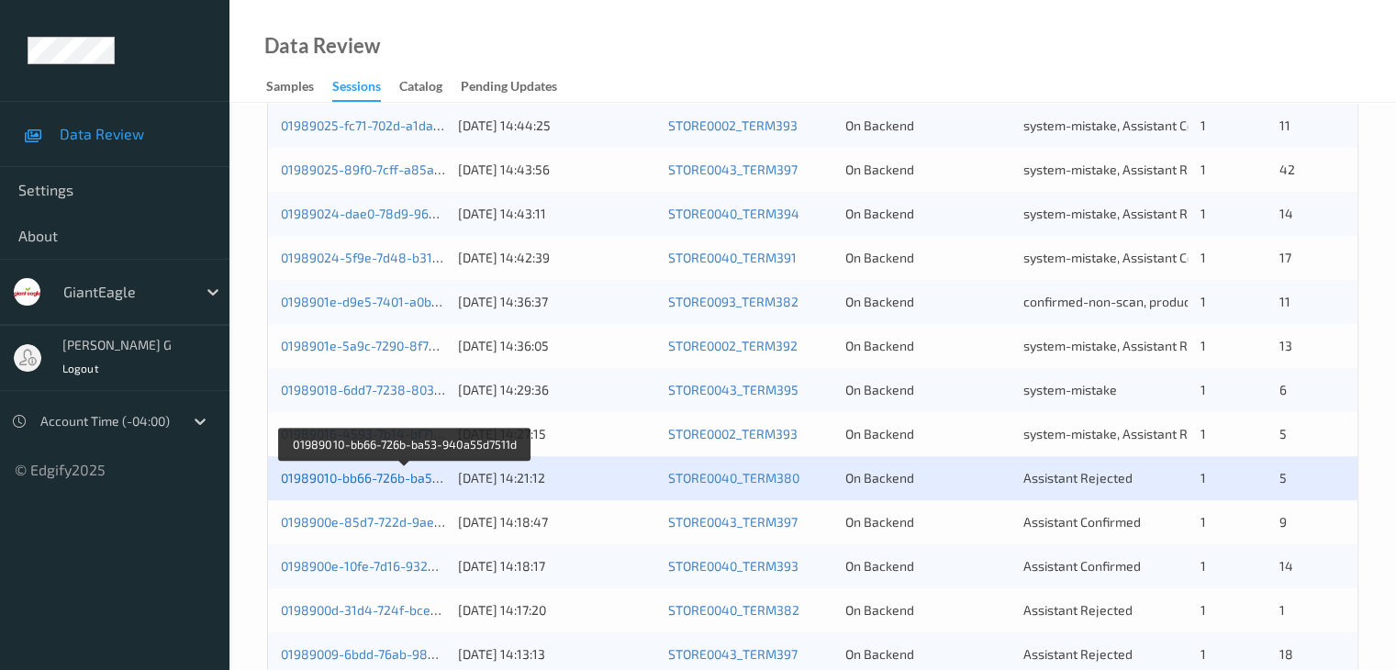
click at [375, 479] on link "01989010-bb66-726b-ba53-940a55d7511d" at bounding box center [405, 478] width 249 height 16
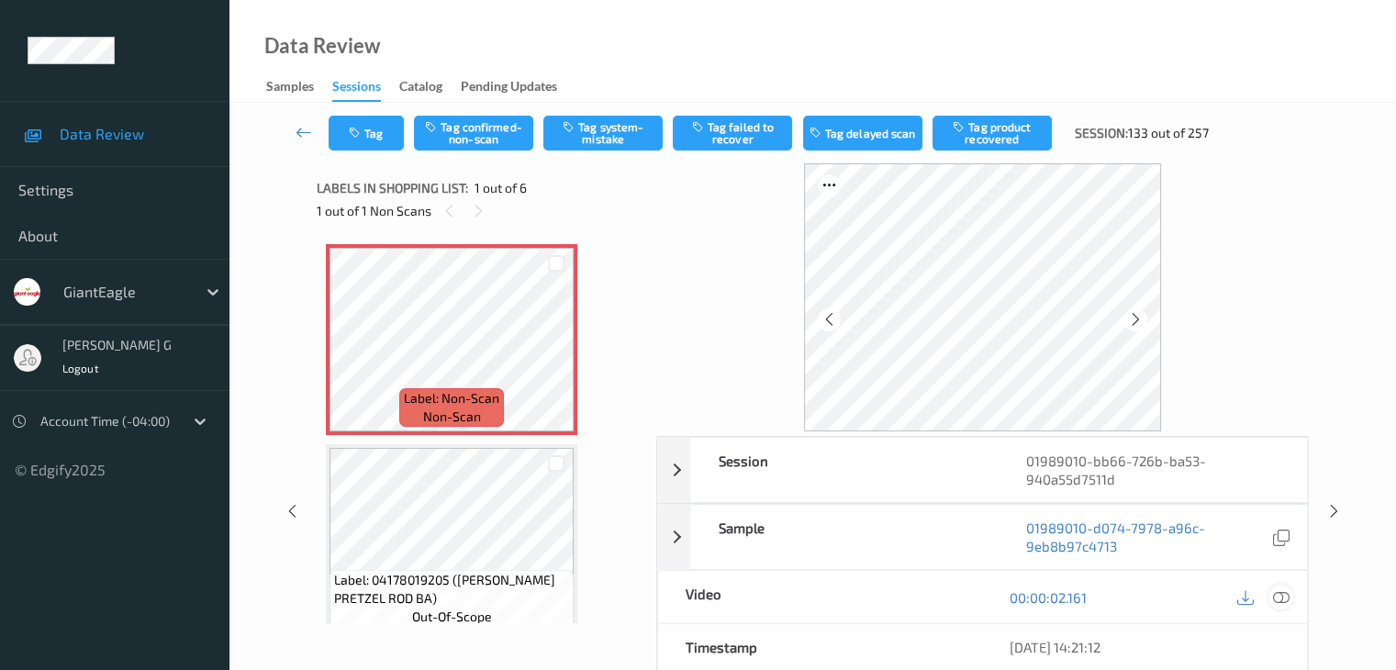
click at [1274, 594] on icon at bounding box center [1280, 597] width 17 height 17
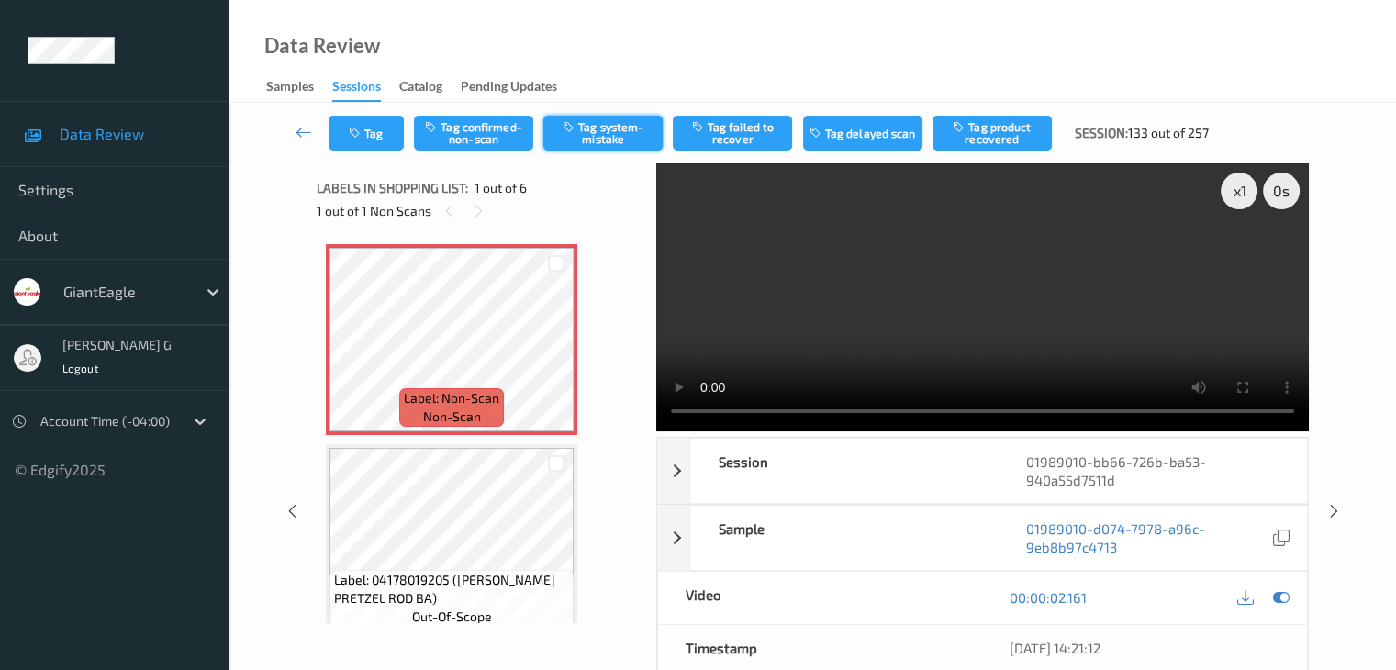
click at [606, 129] on button "Tag system-mistake" at bounding box center [602, 133] width 119 height 35
click at [309, 128] on icon at bounding box center [303, 132] width 17 height 18
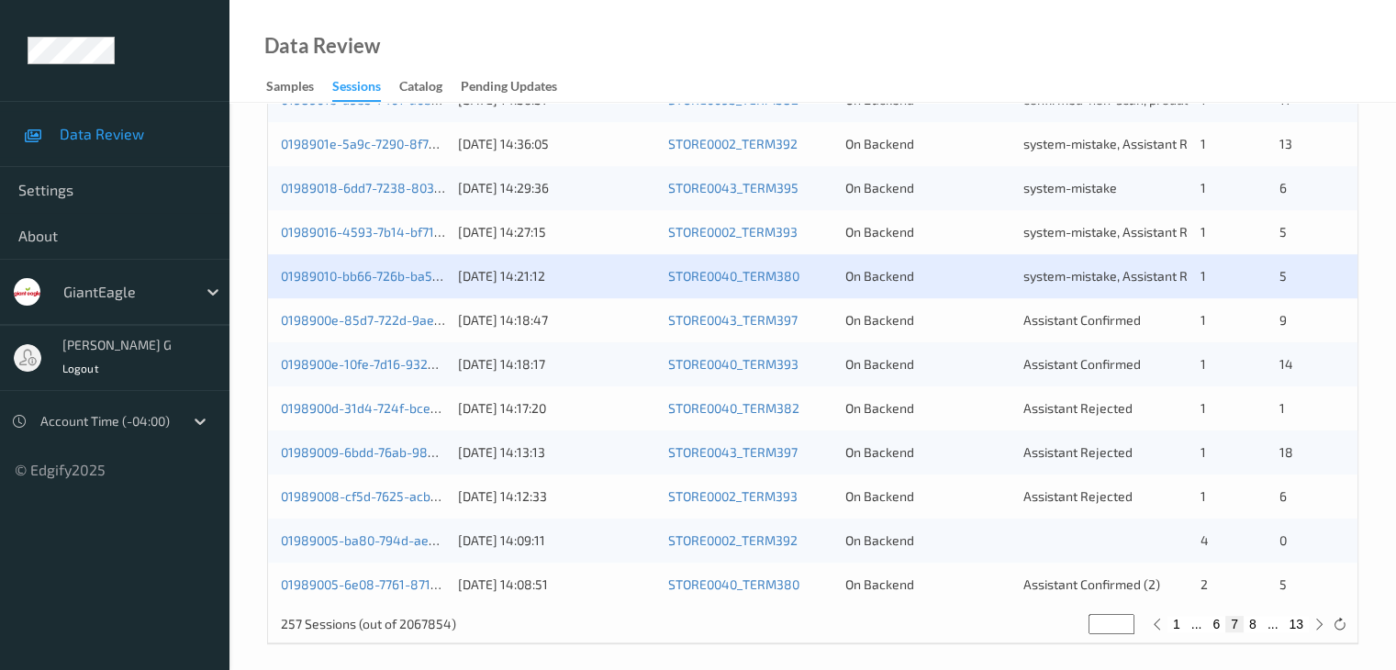
scroll to position [855, 0]
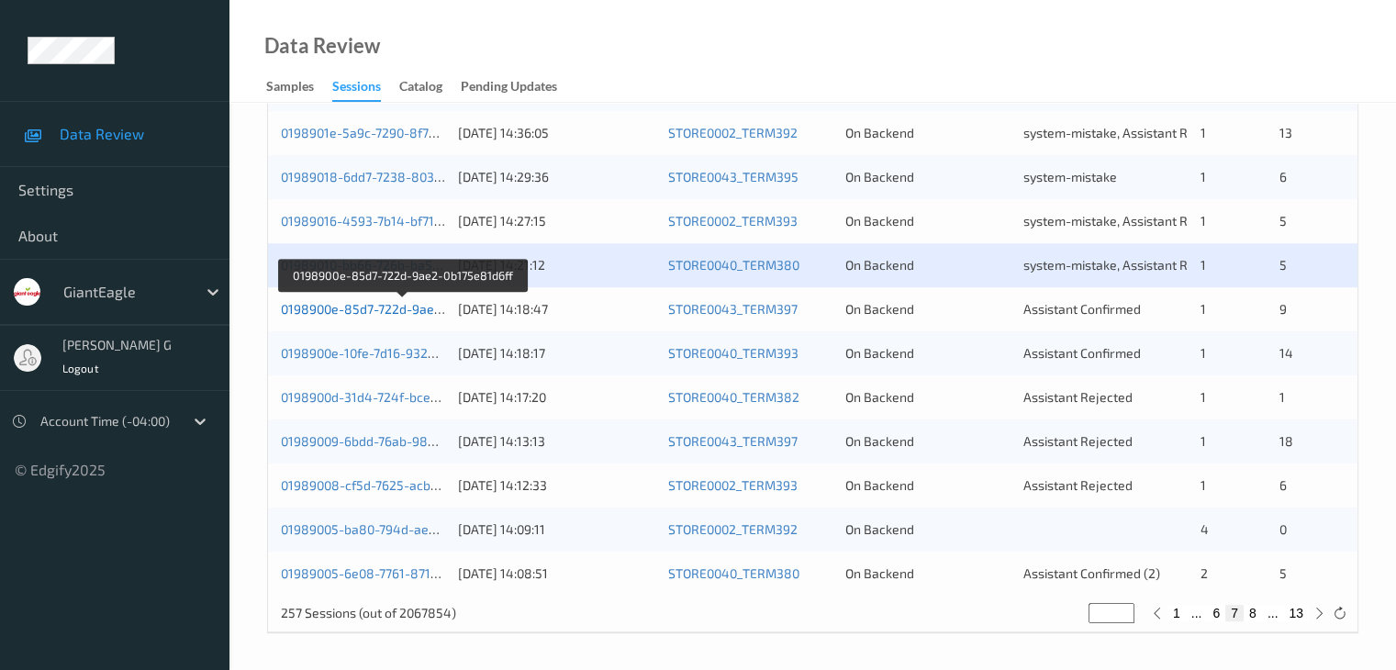
click at [342, 309] on link "0198900e-85d7-722d-9ae2-0b175e81d6ff" at bounding box center [403, 309] width 245 height 16
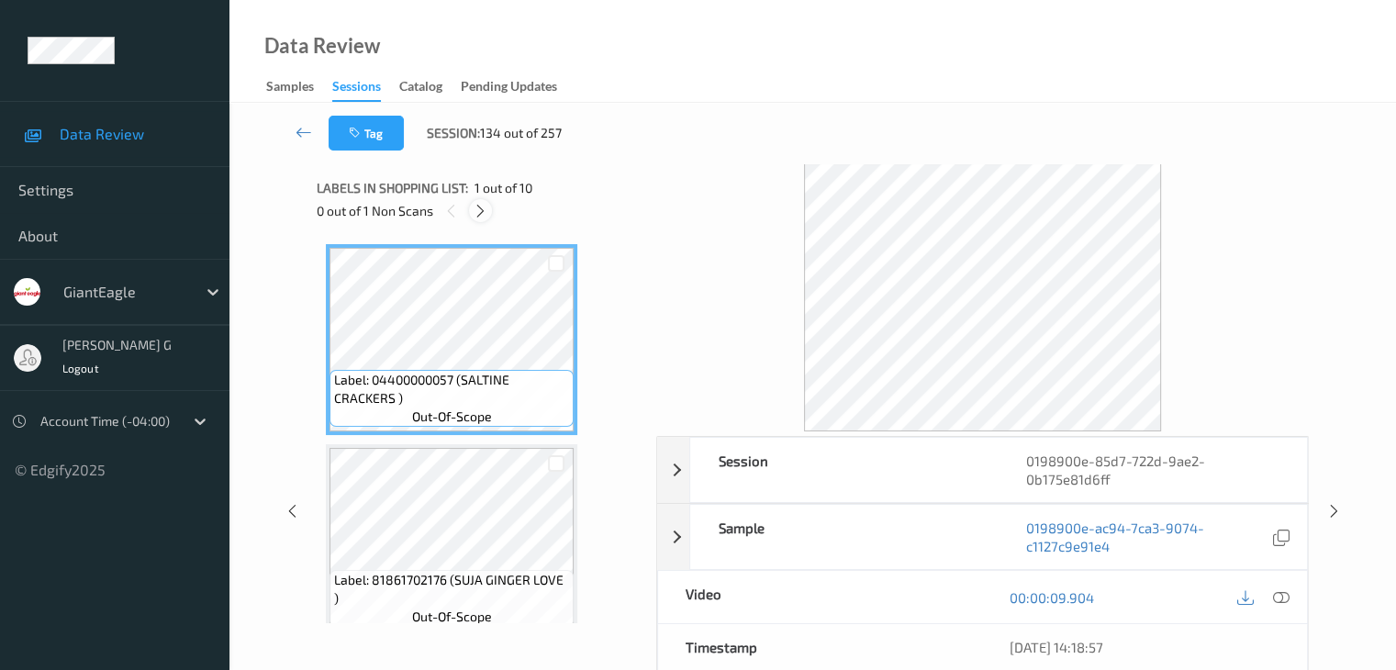
click at [486, 211] on icon at bounding box center [481, 211] width 16 height 17
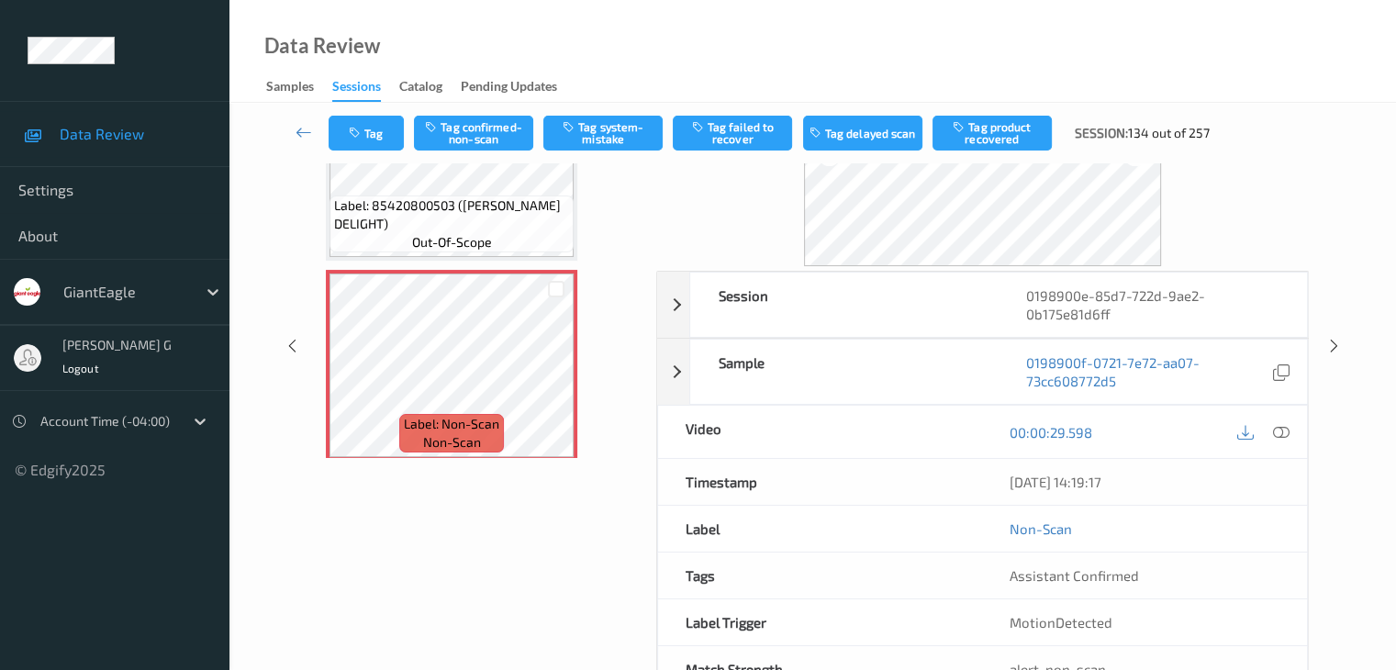
scroll to position [184, 0]
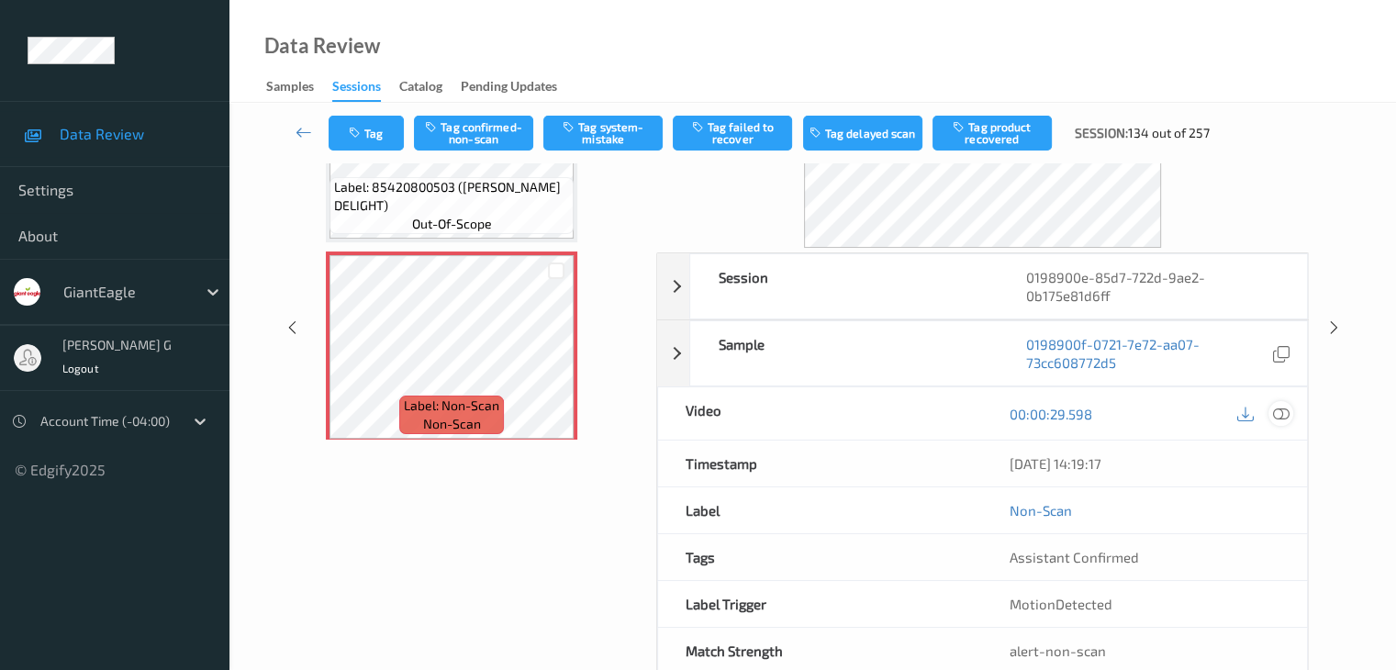
click at [1282, 416] on icon at bounding box center [1280, 414] width 17 height 17
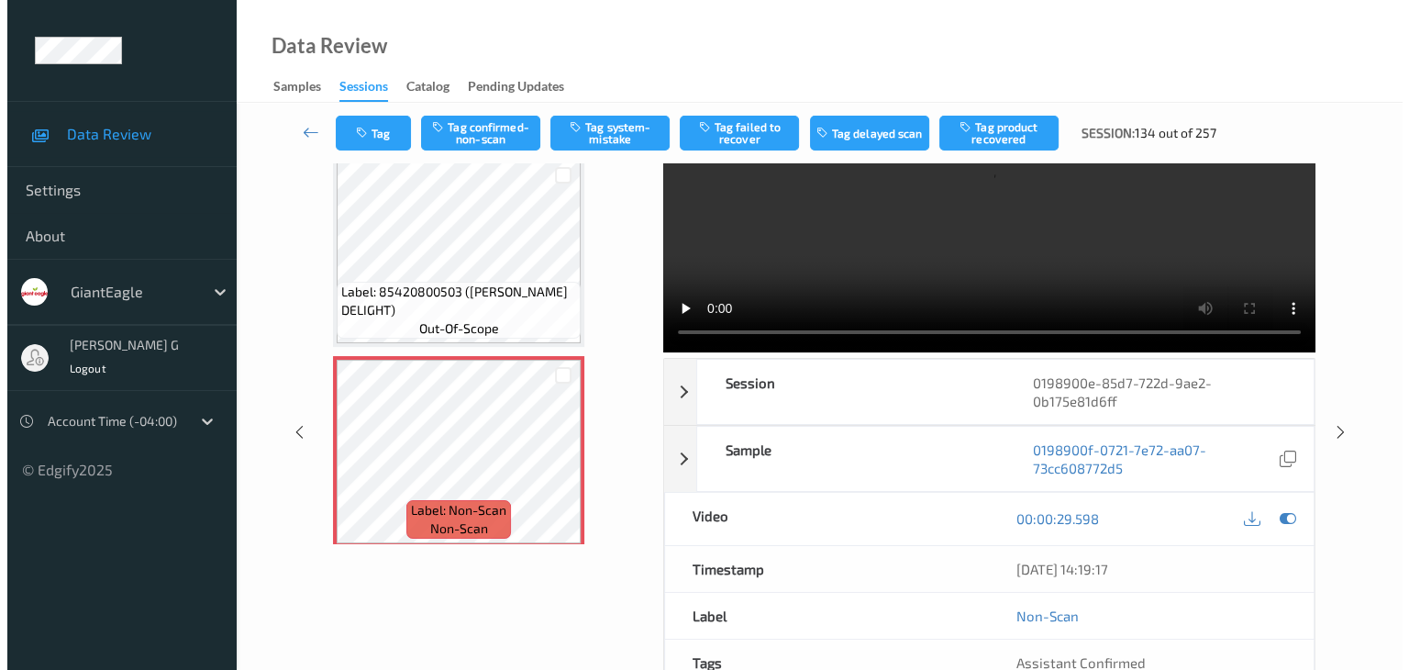
scroll to position [0, 0]
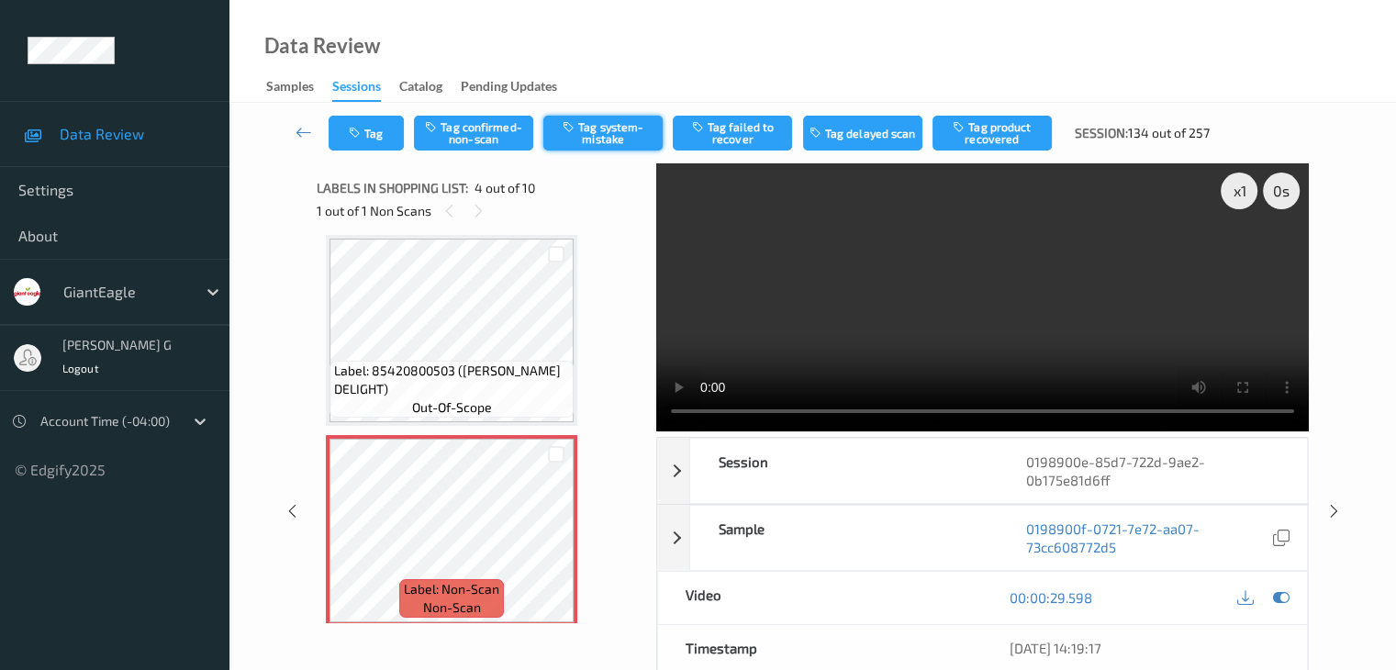
click at [624, 129] on button "Tag system-mistake" at bounding box center [602, 133] width 119 height 35
click at [362, 137] on icon "button" at bounding box center [357, 133] width 16 height 13
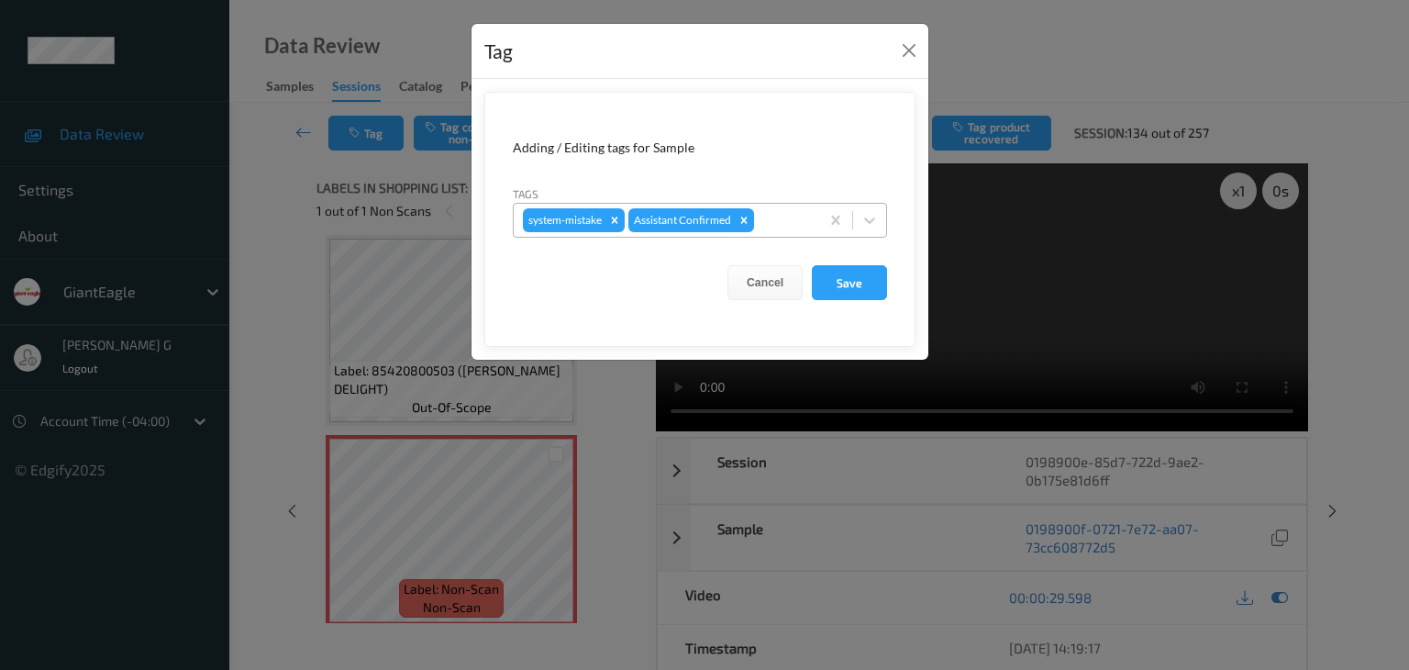
click at [803, 219] on div at bounding box center [784, 220] width 52 height 22
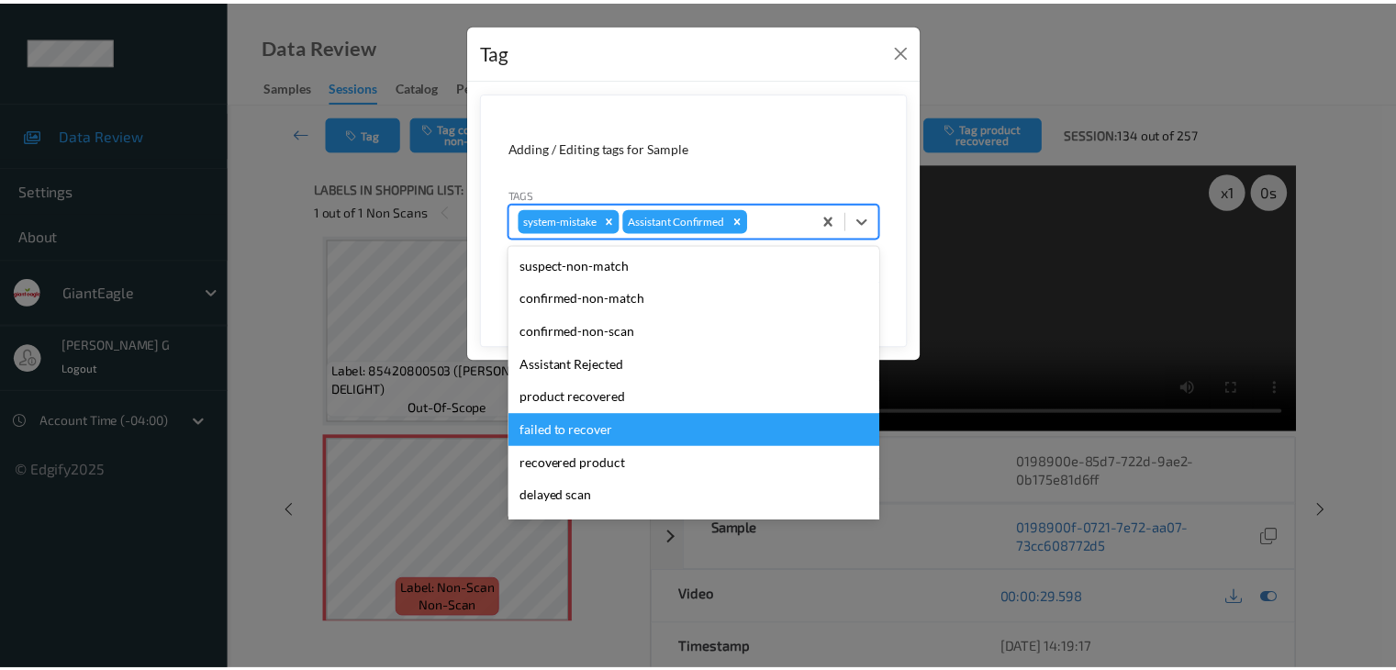
scroll to position [92, 0]
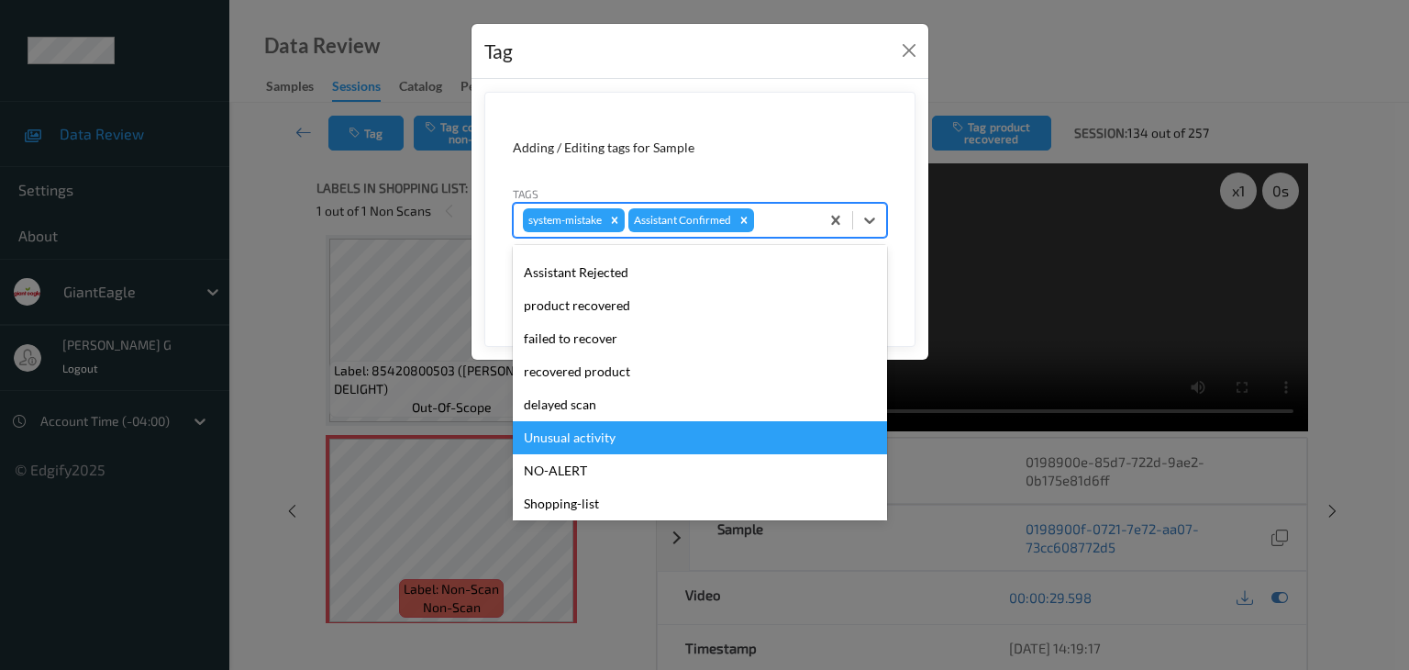
click at [587, 438] on div "Unusual activity" at bounding box center [700, 437] width 374 height 33
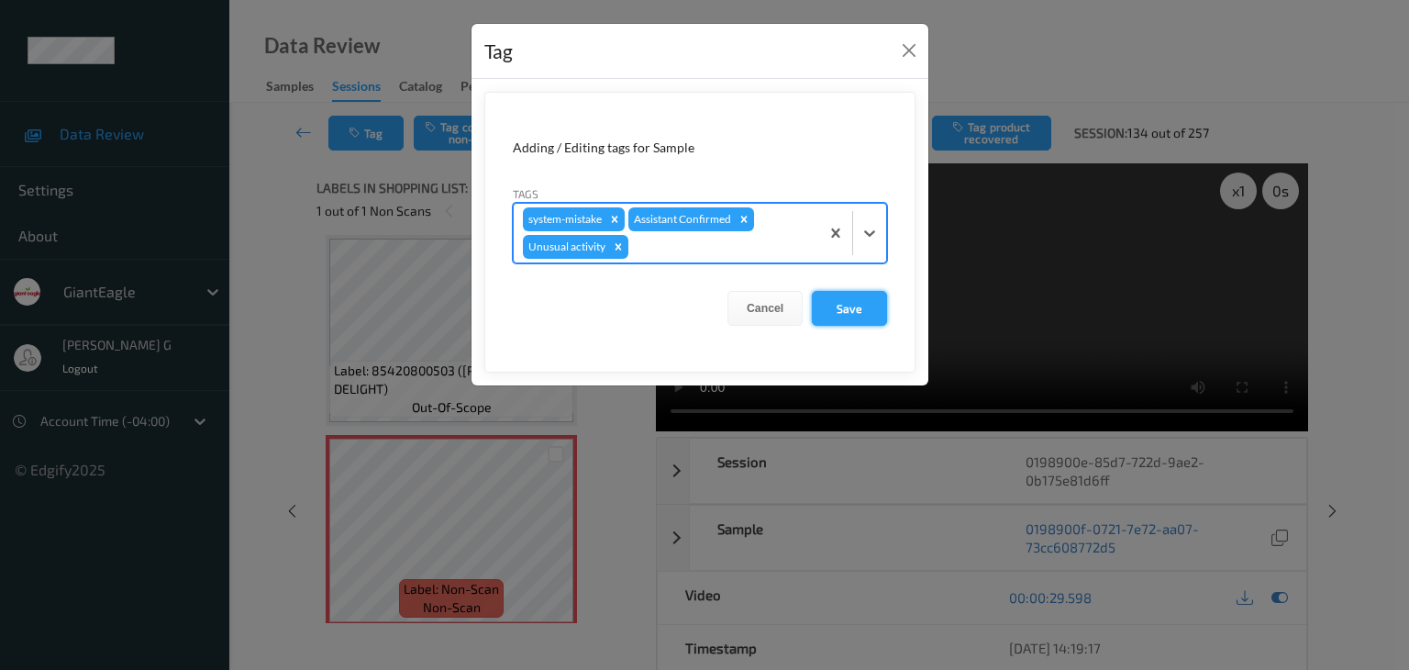
click at [860, 305] on button "Save" at bounding box center [849, 308] width 75 height 35
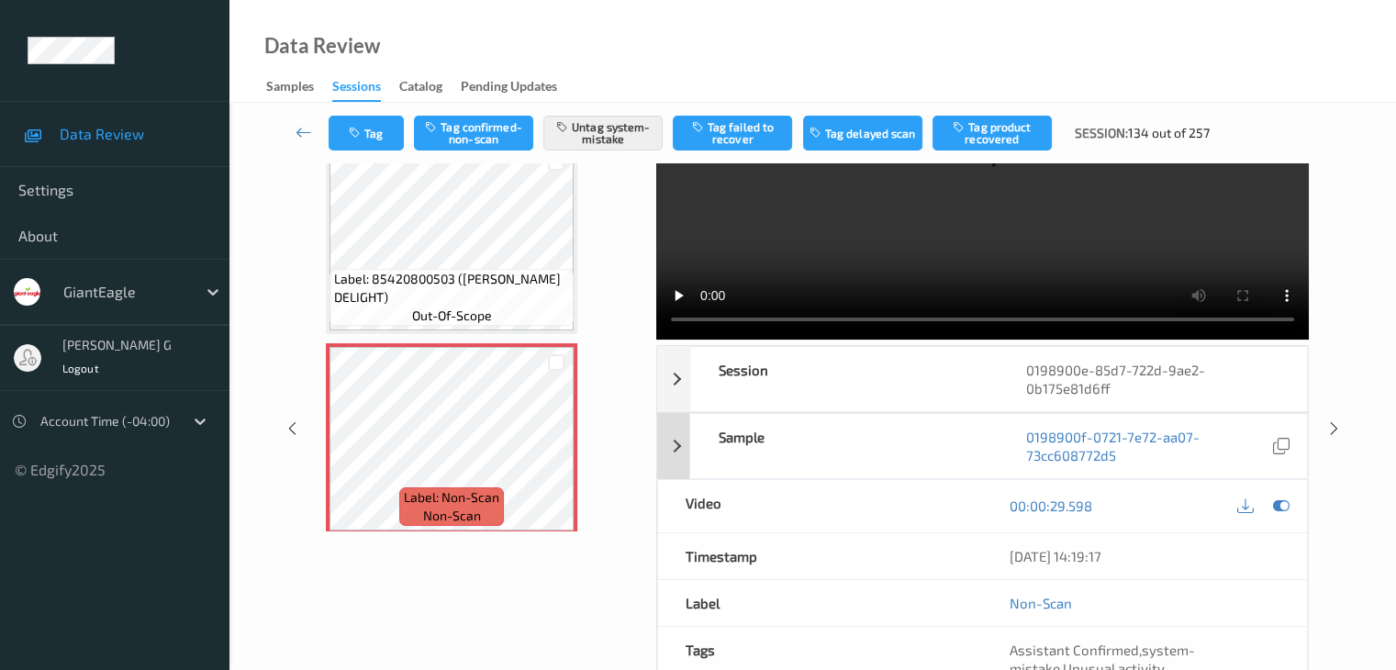
scroll to position [0, 0]
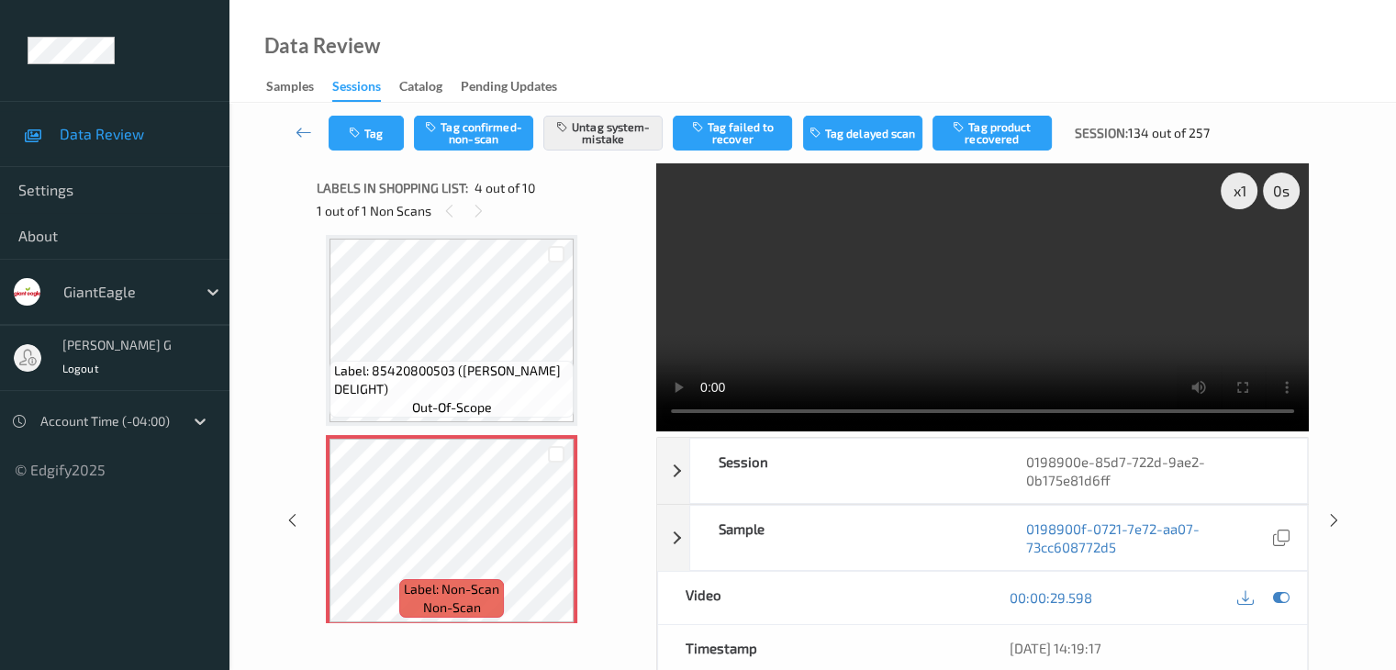
drag, startPoint x: 305, startPoint y: 129, endPoint x: 393, endPoint y: 44, distance: 122.6
click at [305, 129] on icon at bounding box center [303, 132] width 17 height 18
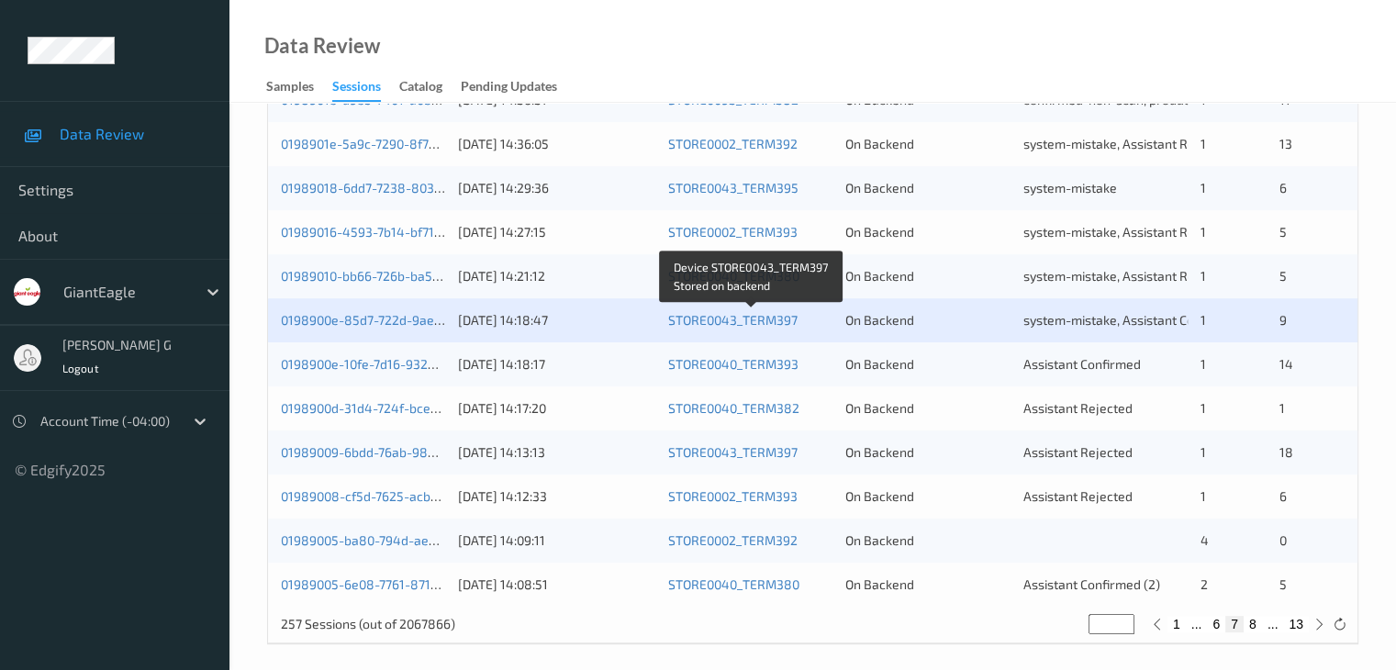
scroll to position [855, 0]
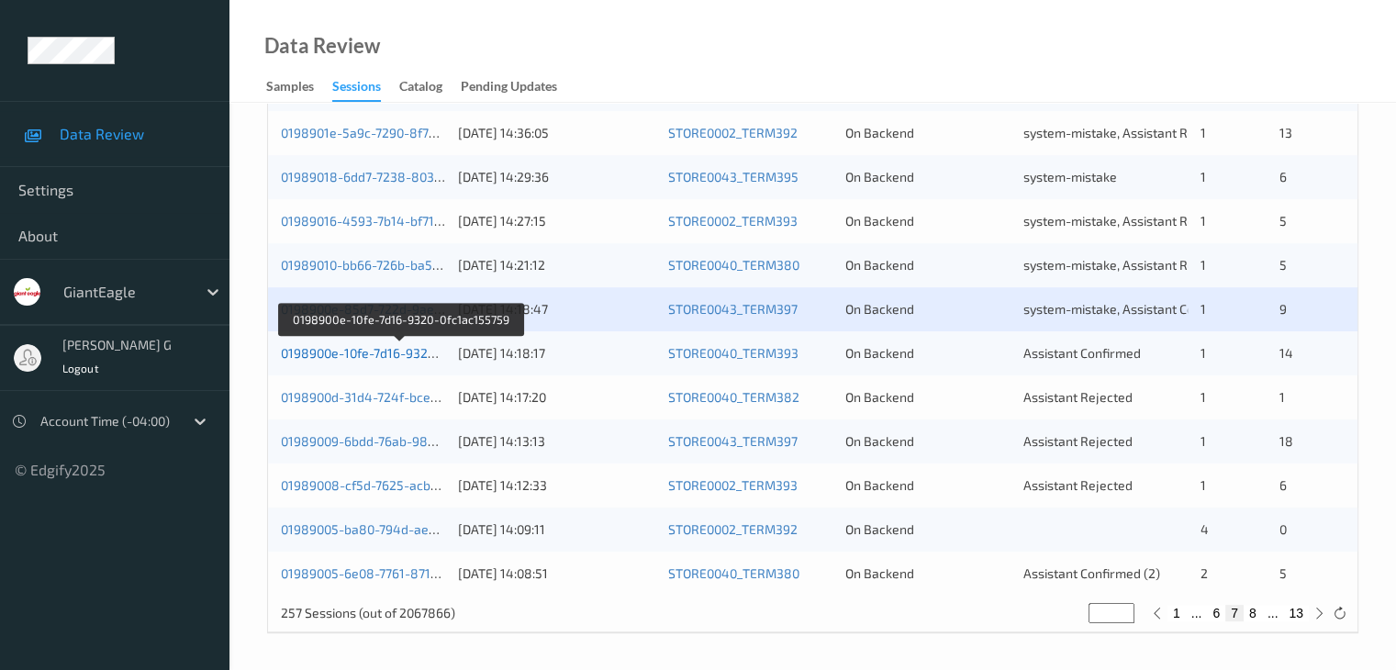
click at [399, 354] on link "0198900e-10fe-7d16-9320-0fc1ac155759" at bounding box center [400, 353] width 239 height 16
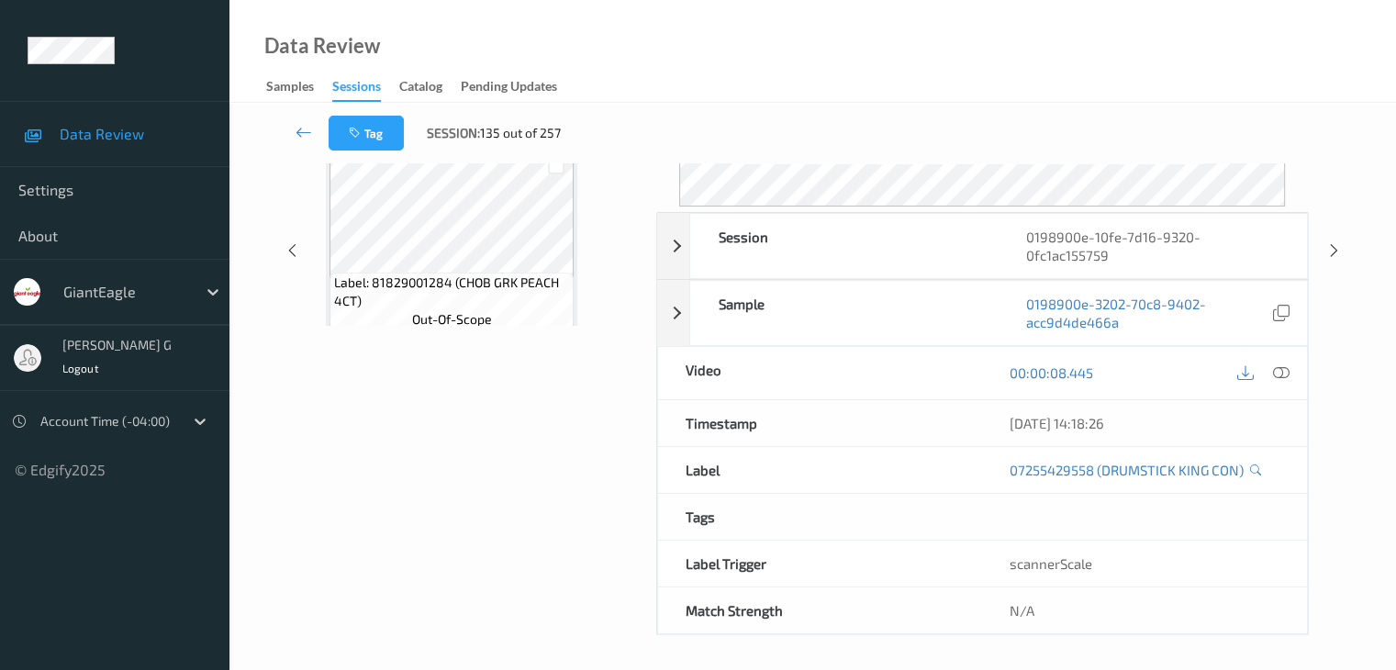
scroll to position [224, 0]
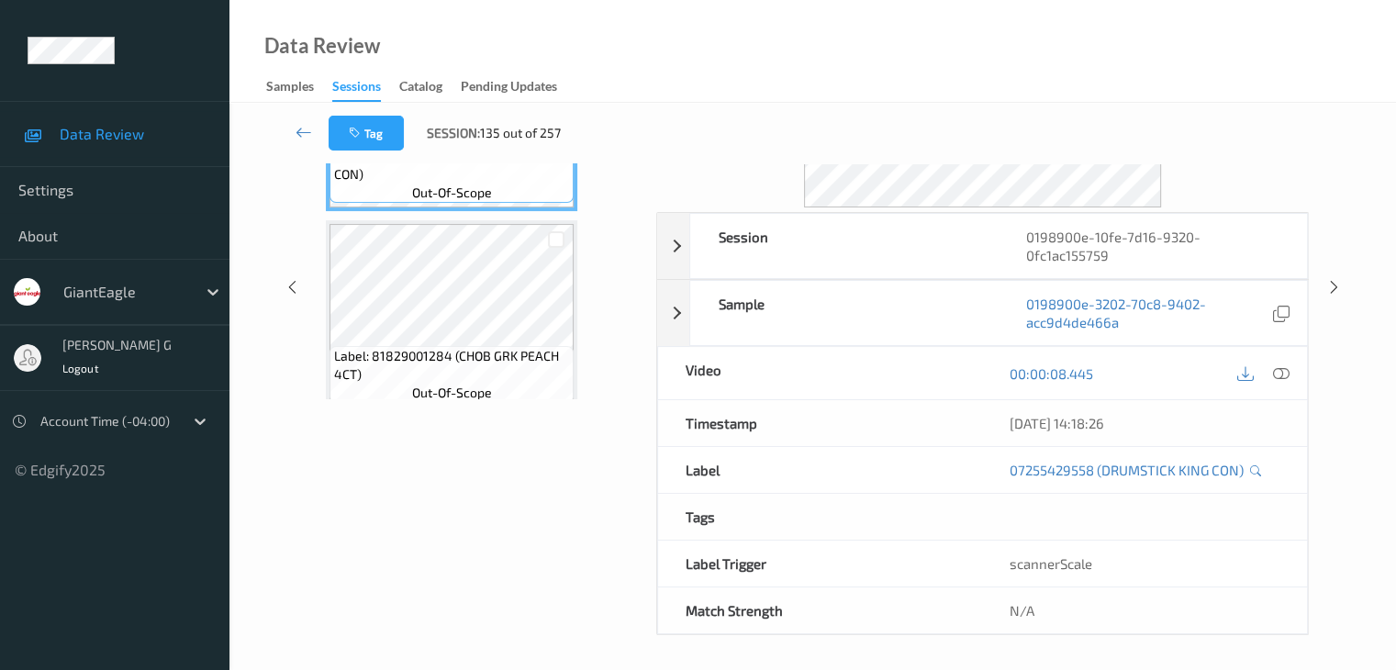
click at [521, 504] on div "Labels in shopping list: 1 out of 15 0 out of 1 Non Scans Label: 07255429558 (D…" at bounding box center [480, 286] width 327 height 695
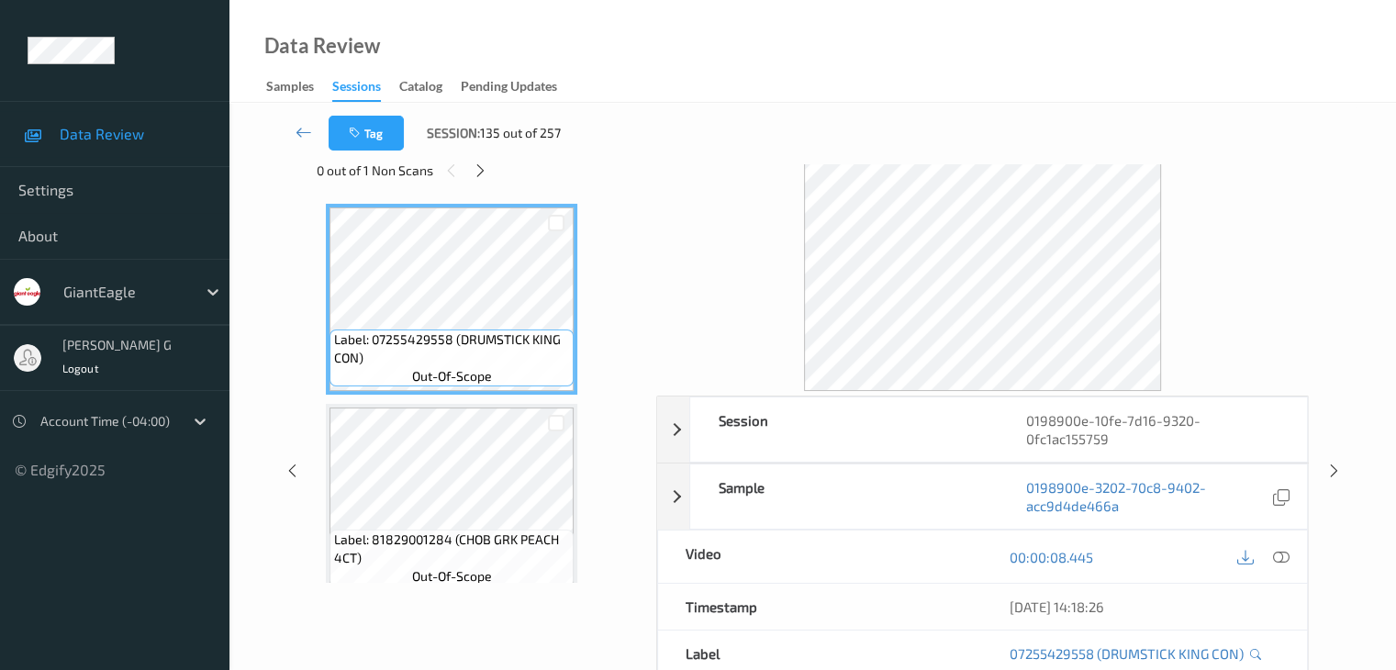
scroll to position [0, 0]
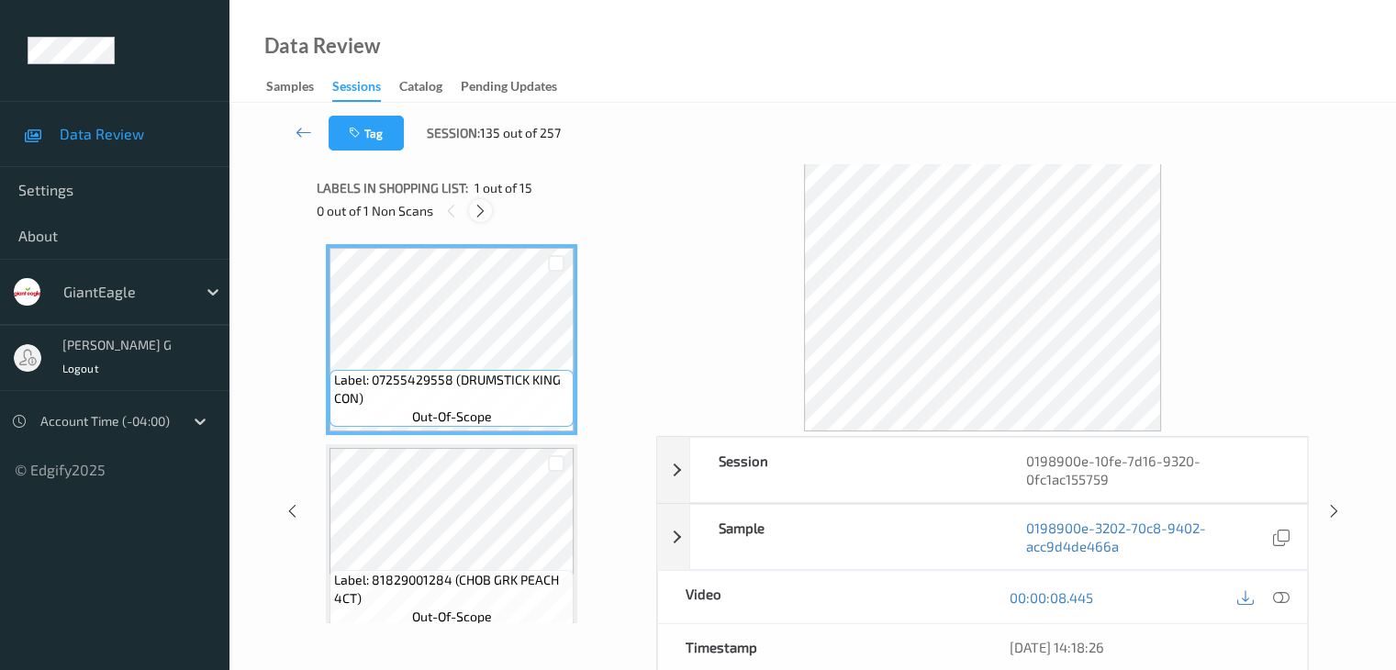
drag, startPoint x: 484, startPoint y: 210, endPoint x: 592, endPoint y: 326, distance: 157.8
click at [484, 210] on icon at bounding box center [481, 211] width 16 height 17
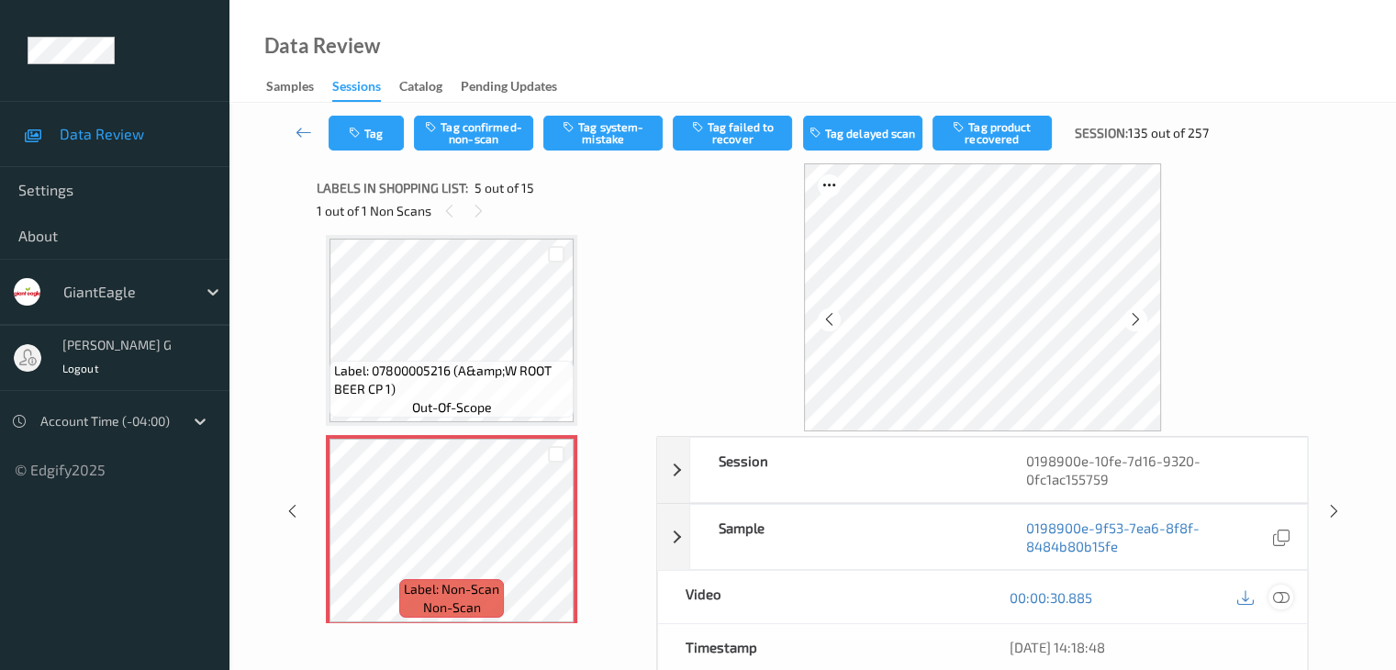
click at [1276, 596] on icon at bounding box center [1280, 597] width 17 height 17
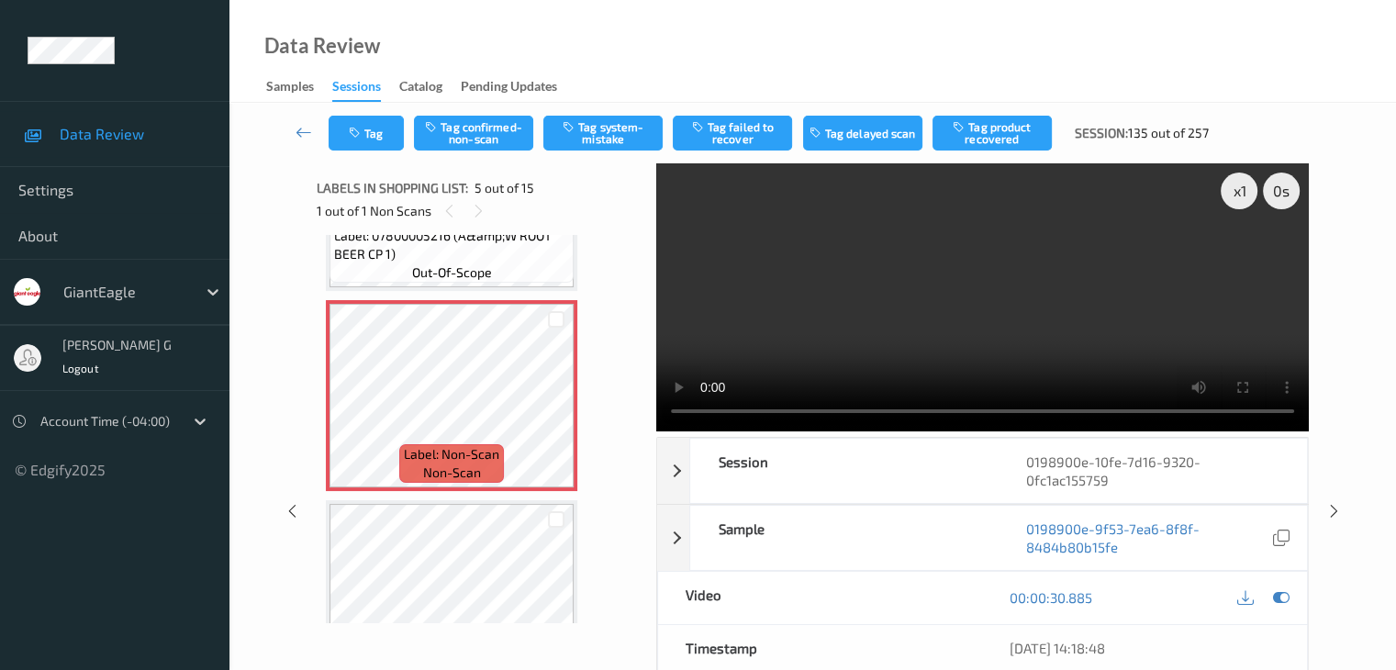
scroll to position [701, 0]
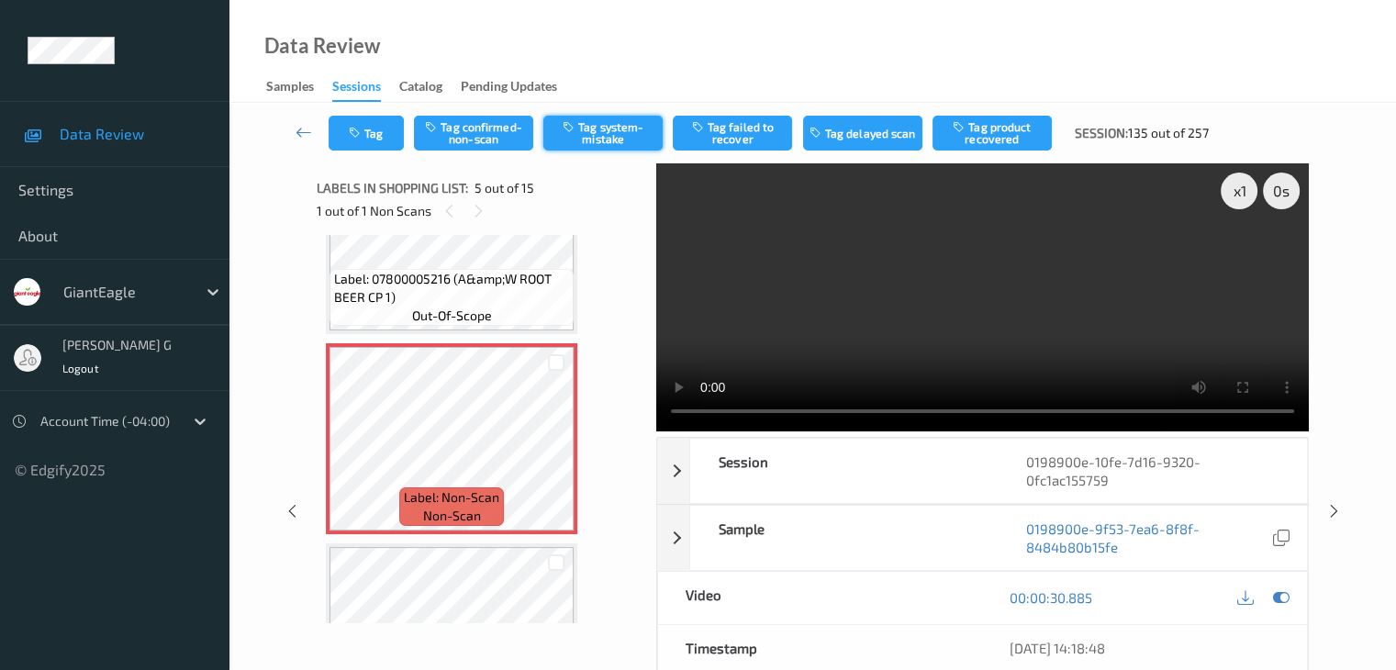
click at [597, 128] on button "Tag system-mistake" at bounding box center [602, 133] width 119 height 35
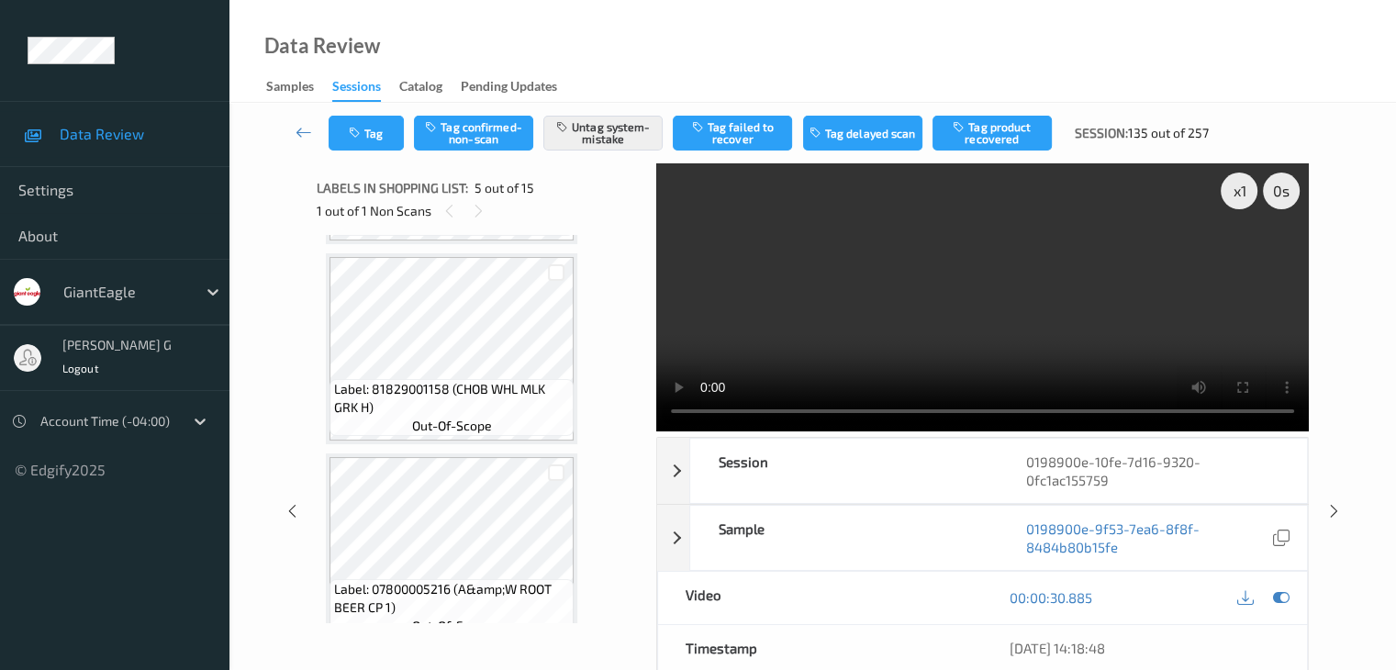
scroll to position [334, 0]
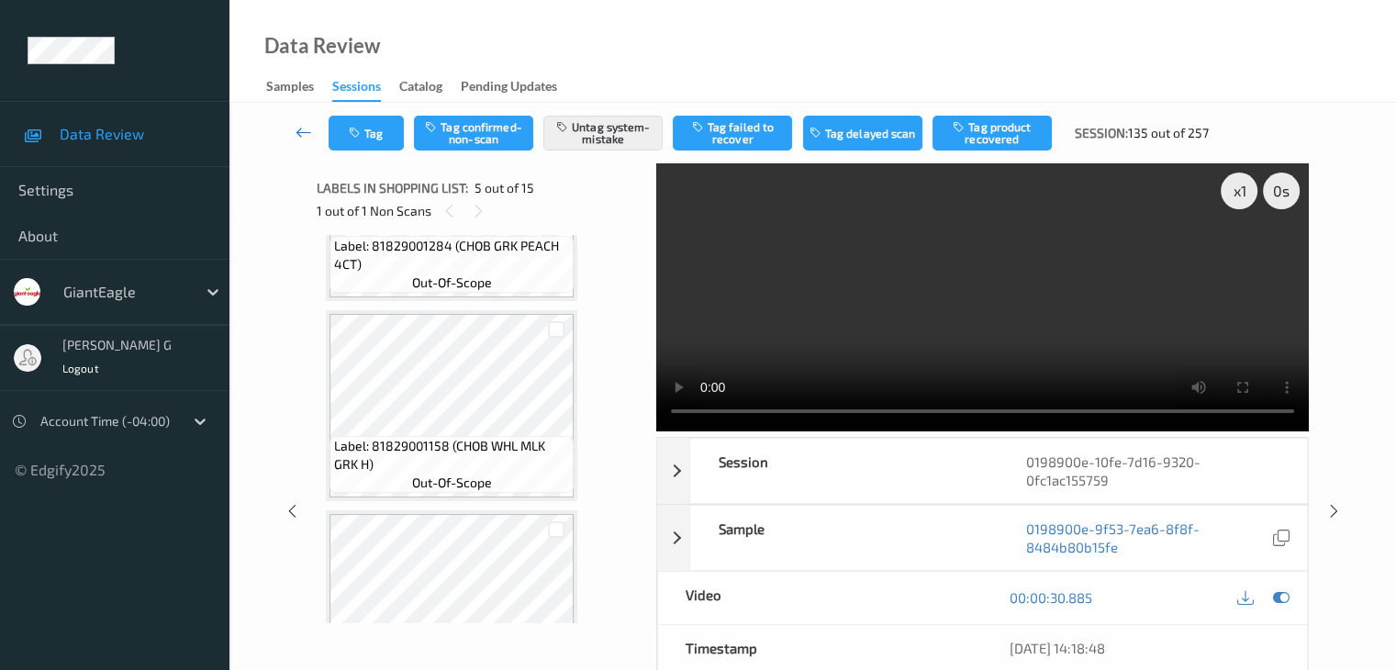
click at [301, 129] on icon at bounding box center [303, 132] width 17 height 18
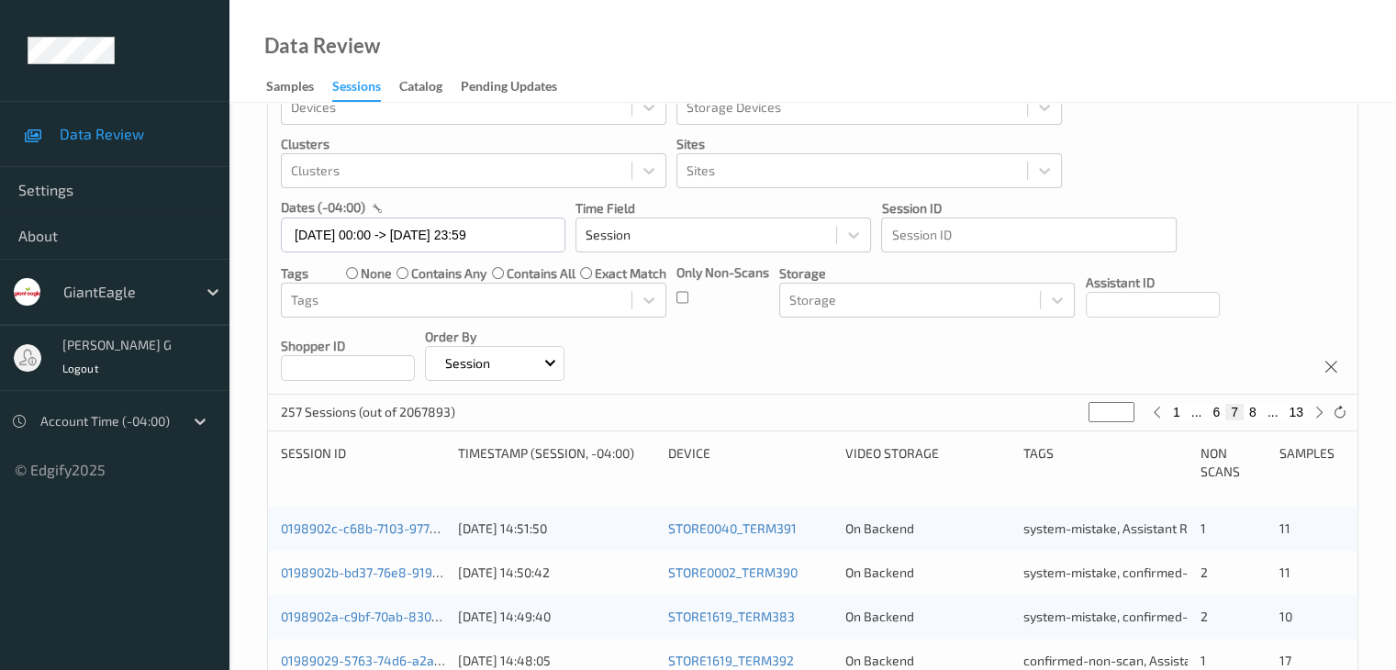
scroll to position [92, 0]
